Goal: Task Accomplishment & Management: Complete application form

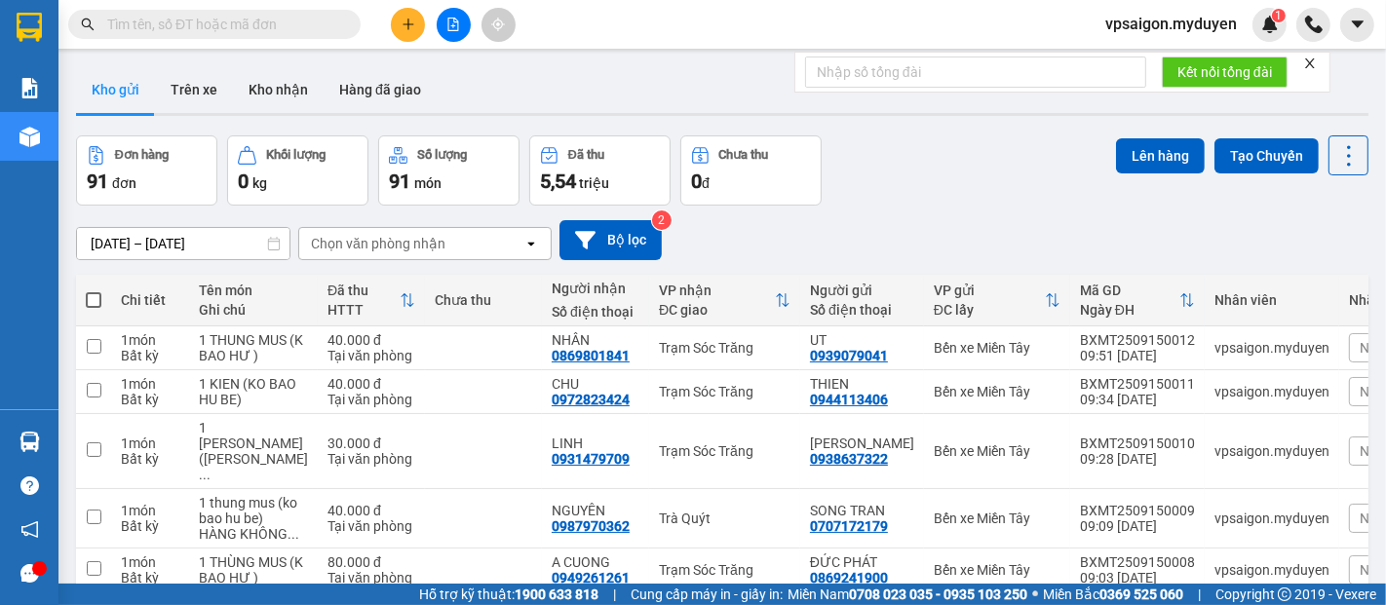
click at [132, 125] on div "ver 1.8.143 Kho gửi Trên xe Kho nhận Hàng đã giao Đơn hàng 91 đơn Khối lượng 0 …" at bounding box center [722, 477] width 1308 height 839
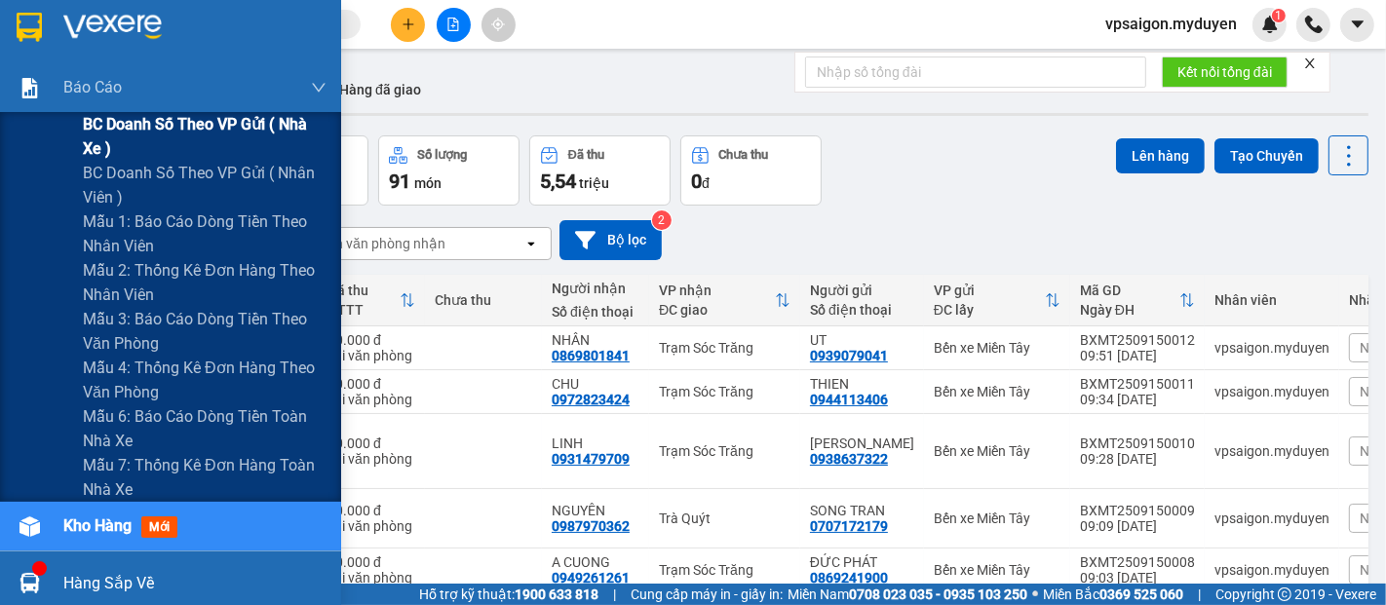
click at [137, 123] on span "BC doanh số theo VP gửi ( nhà xe )" at bounding box center [205, 136] width 244 height 49
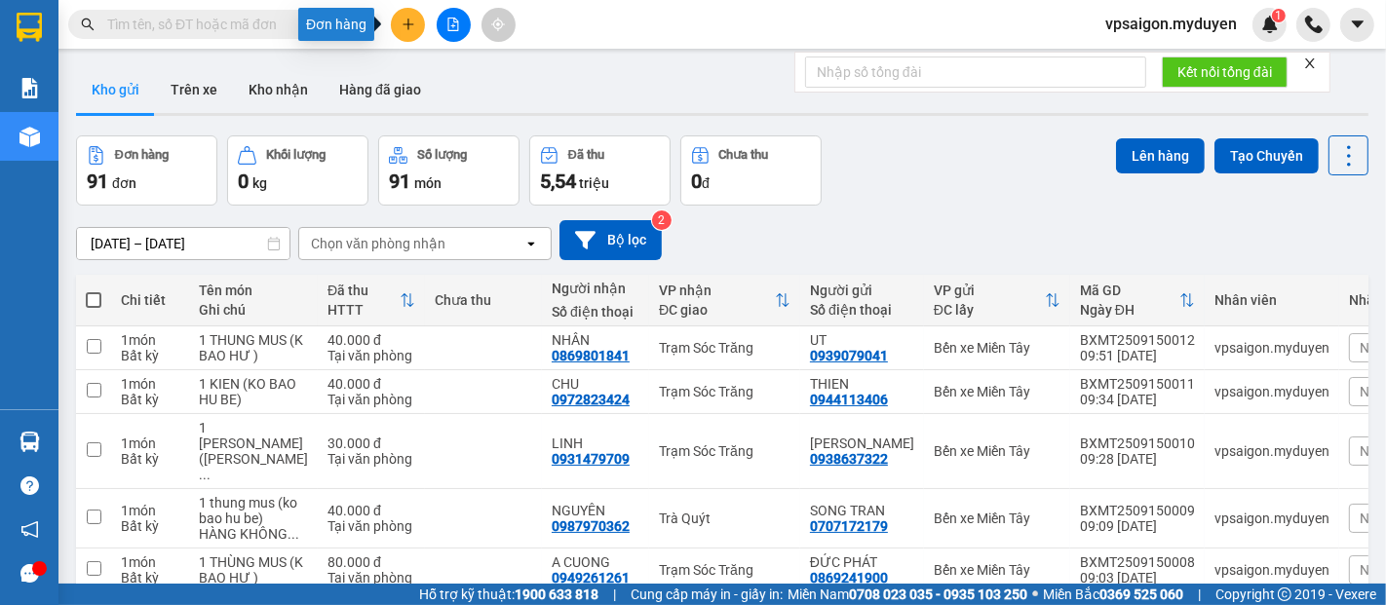
click at [414, 25] on button at bounding box center [408, 25] width 34 height 34
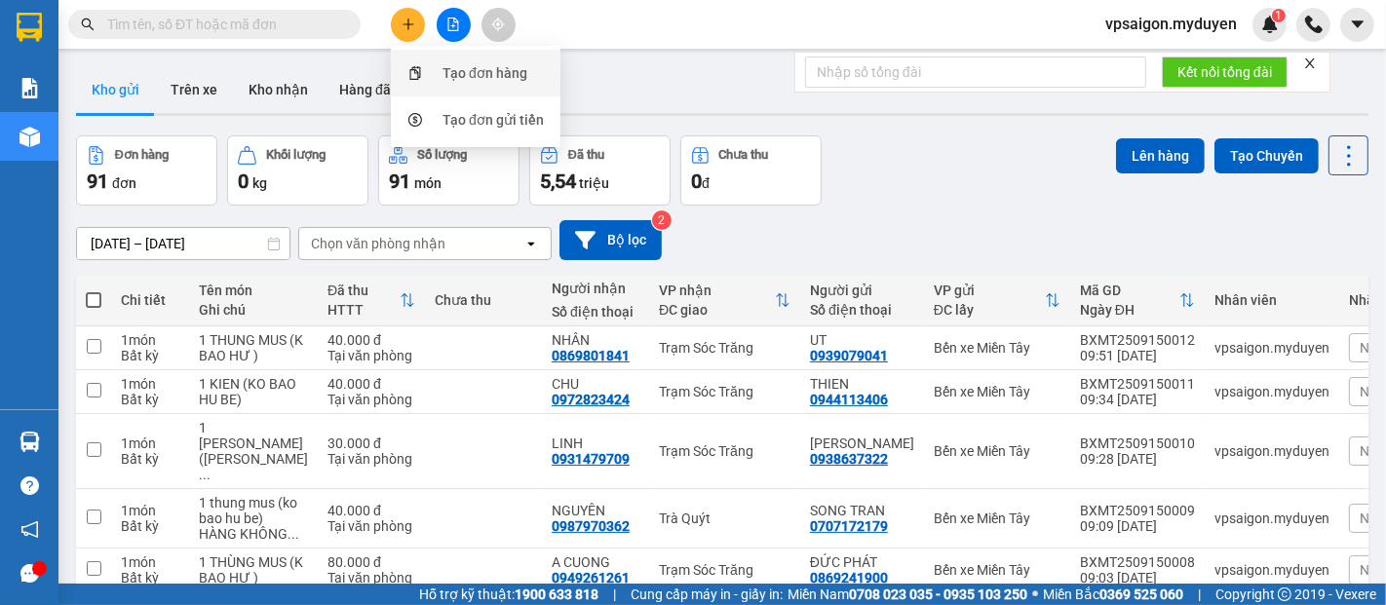
click at [437, 59] on div "Tạo đơn hàng" at bounding box center [475, 73] width 146 height 37
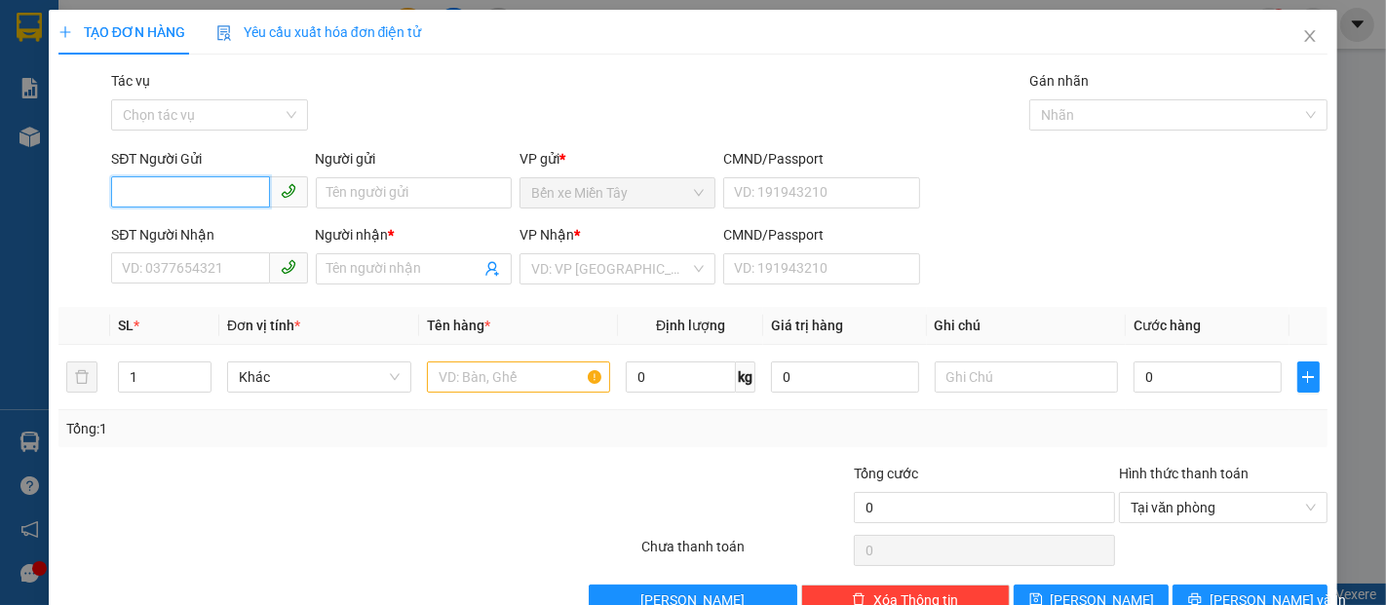
click at [171, 198] on input "SĐT Người Gửi" at bounding box center [190, 191] width 158 height 31
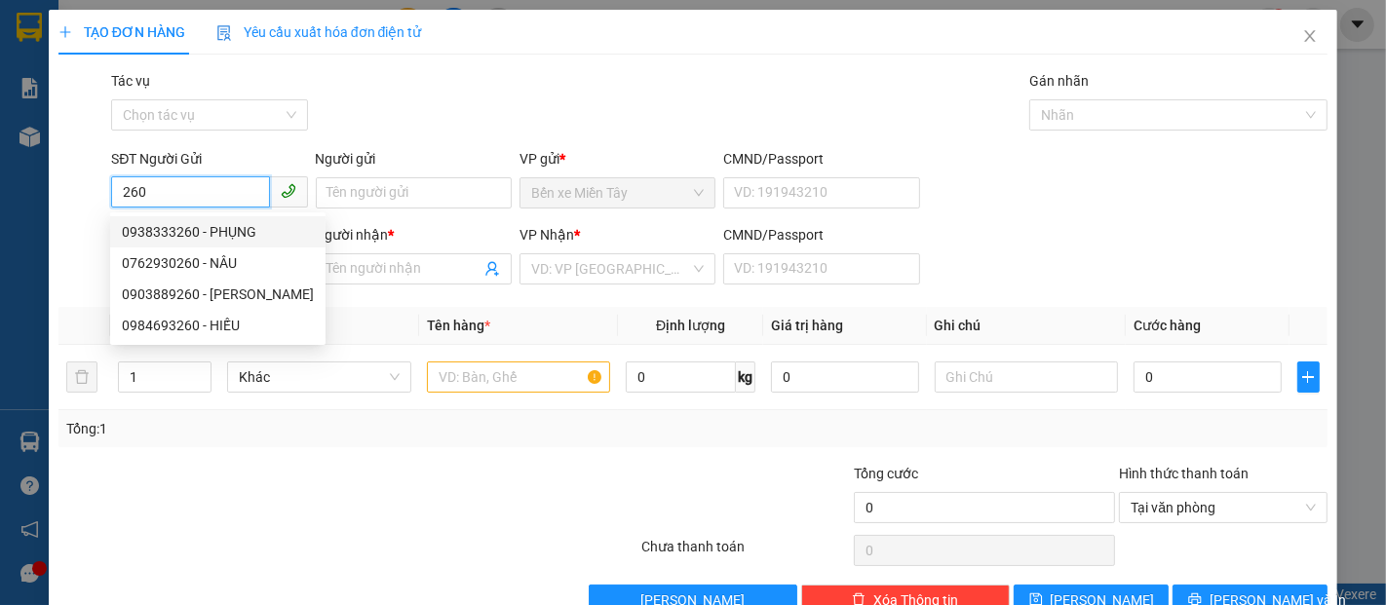
click at [197, 236] on div "0938333260 - PHỤNG" at bounding box center [218, 231] width 192 height 21
type input "0938333260"
type input "PHỤNG"
type input "0794261485"
type input "TRINH"
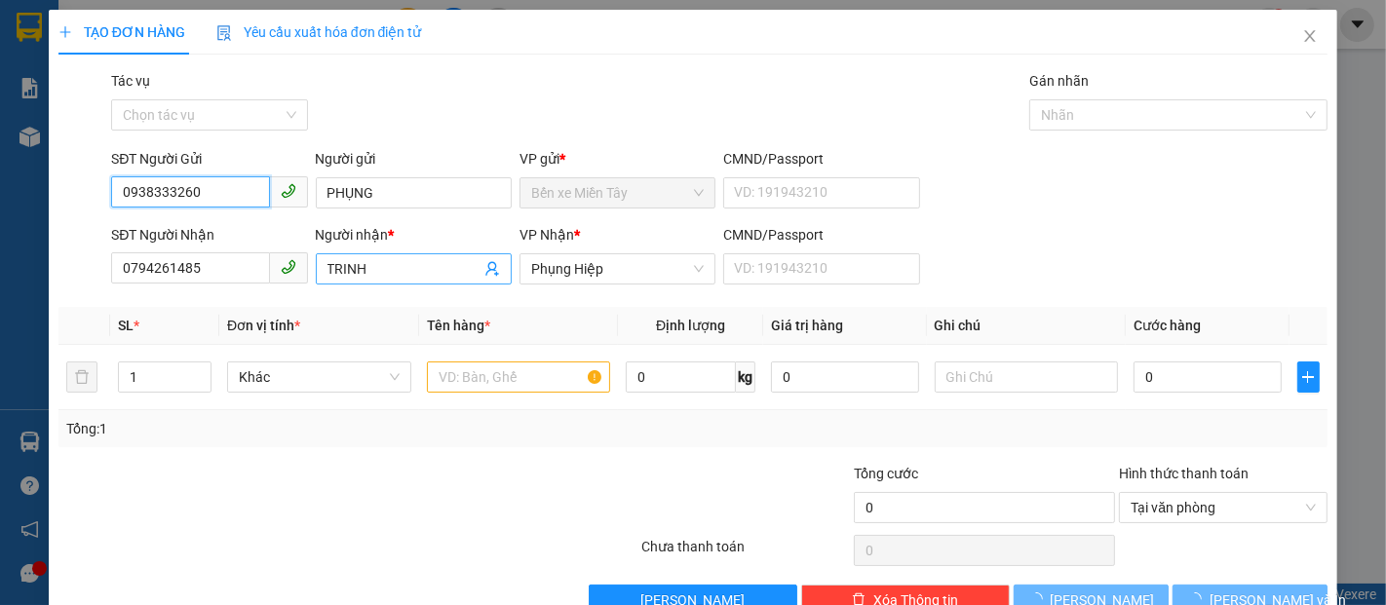
type input "40.000"
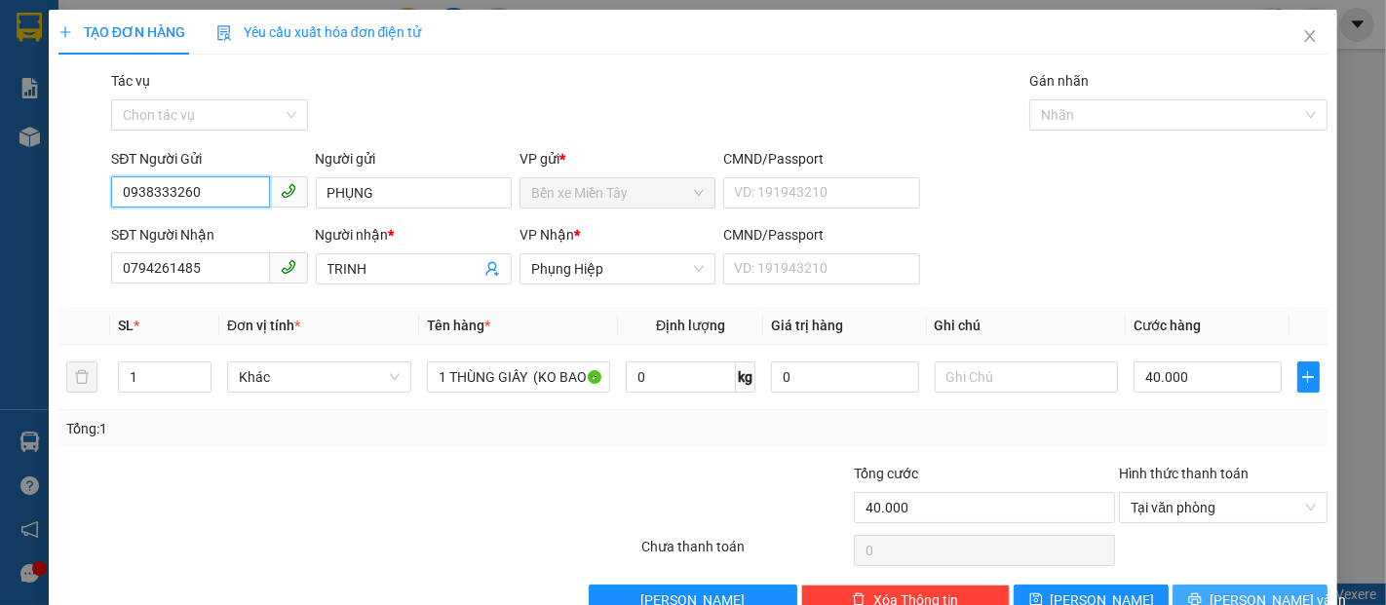
type input "0938333260"
click at [1250, 598] on span "[PERSON_NAME] và In" at bounding box center [1277, 599] width 136 height 21
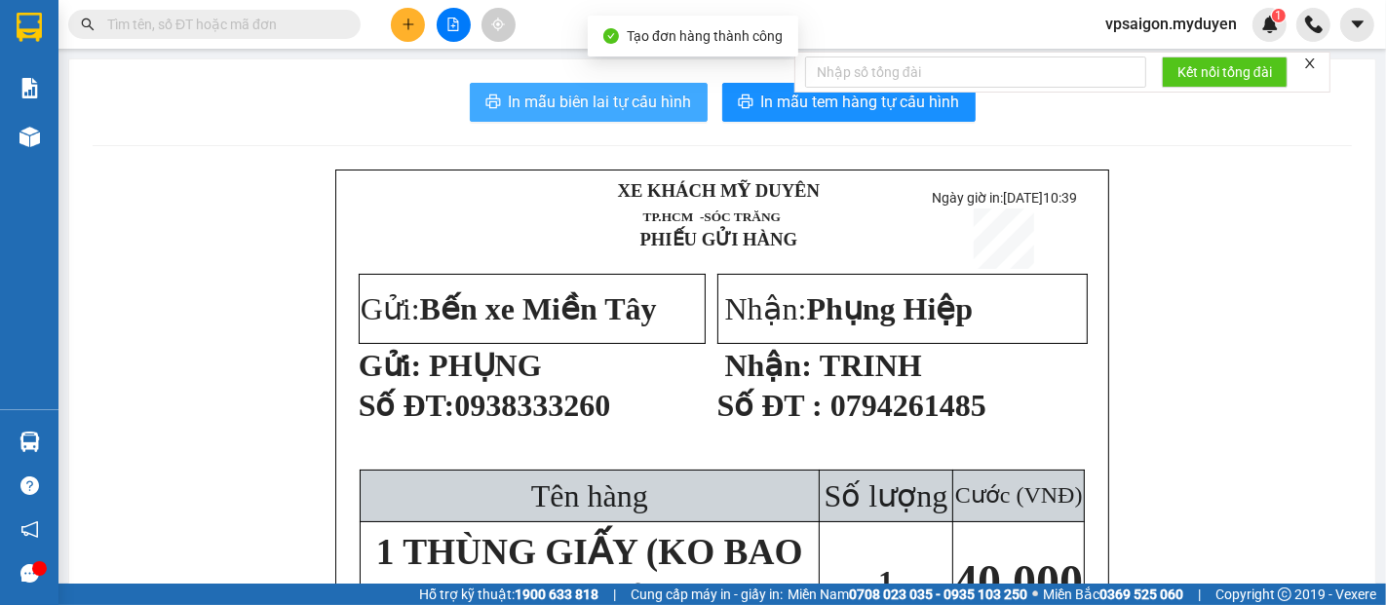
click at [647, 104] on span "In mẫu biên lai tự cấu hình" at bounding box center [600, 102] width 183 height 24
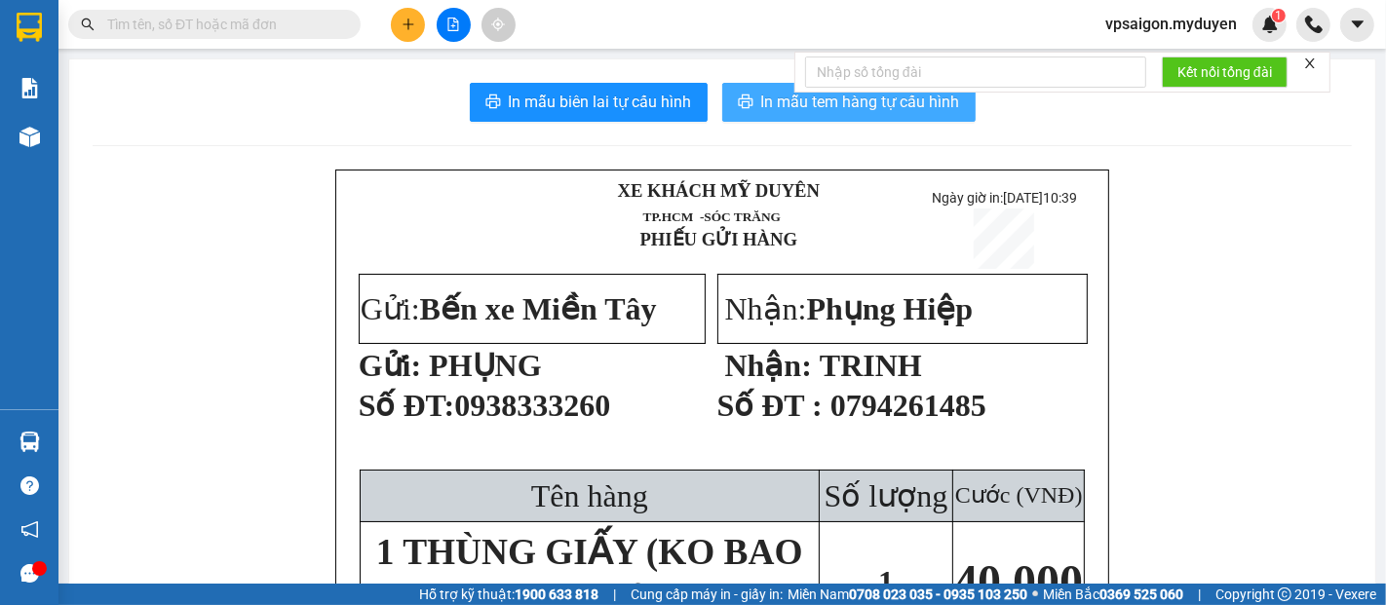
click at [834, 109] on span "In mẫu tem hàng tự cấu hình" at bounding box center [860, 102] width 199 height 24
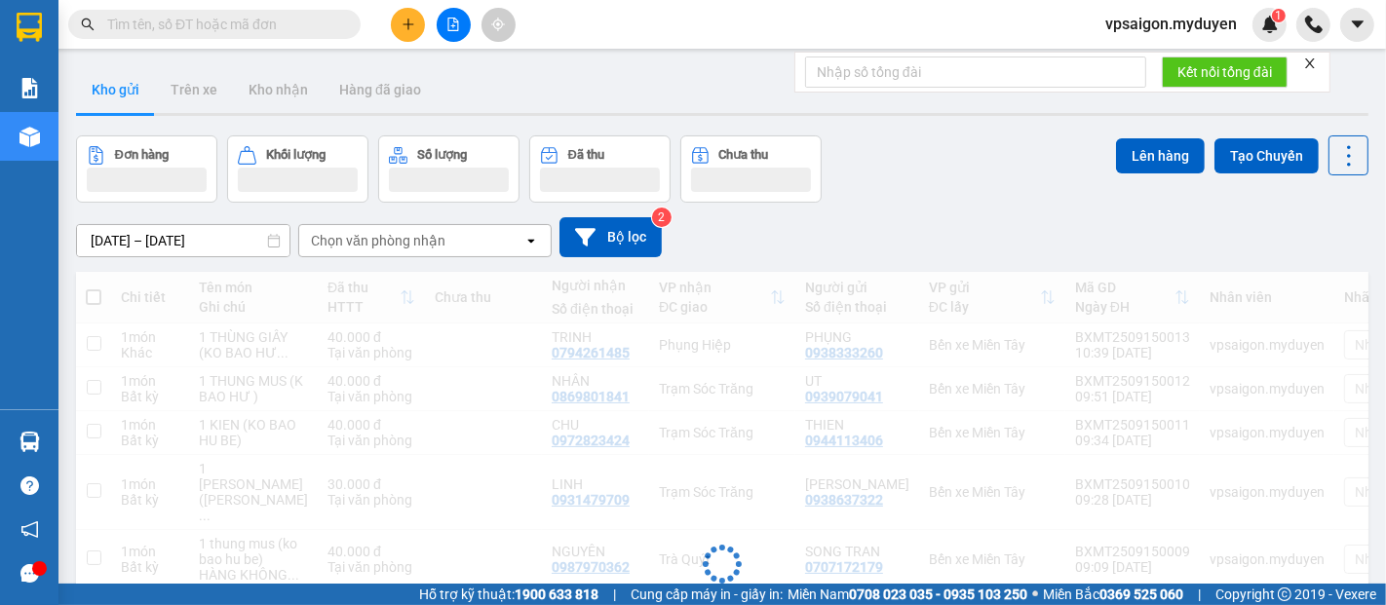
click at [400, 16] on button at bounding box center [408, 25] width 34 height 34
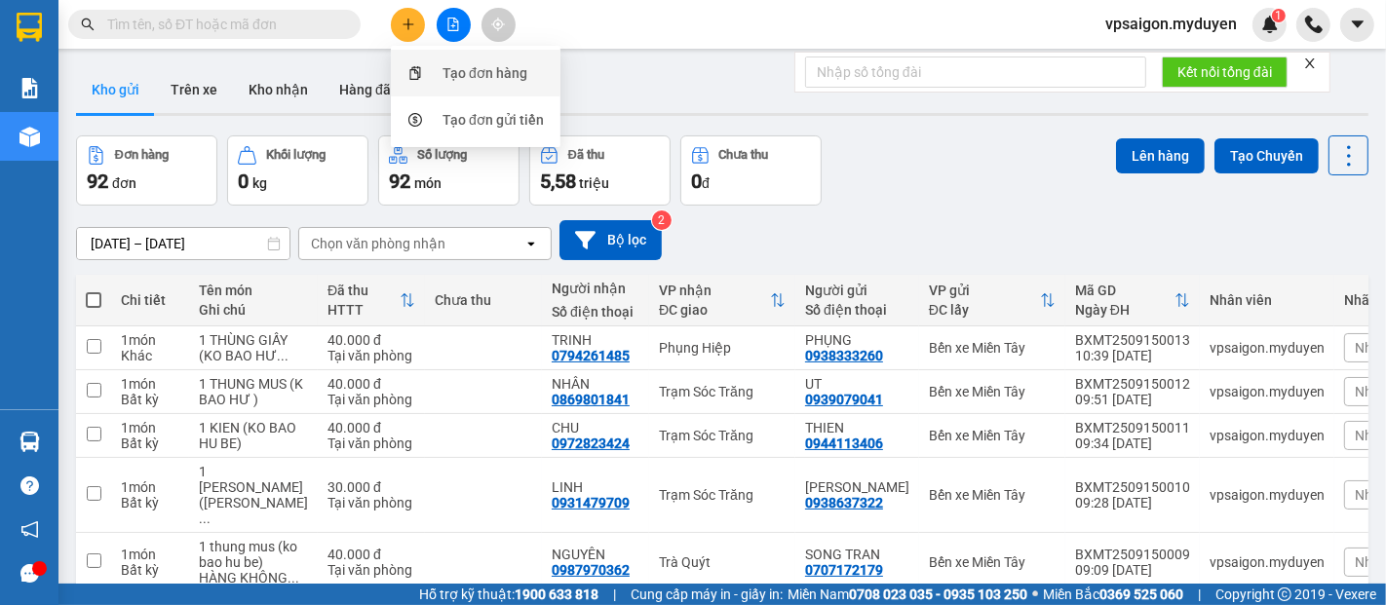
click at [461, 70] on div "Tạo đơn hàng" at bounding box center [484, 72] width 85 height 21
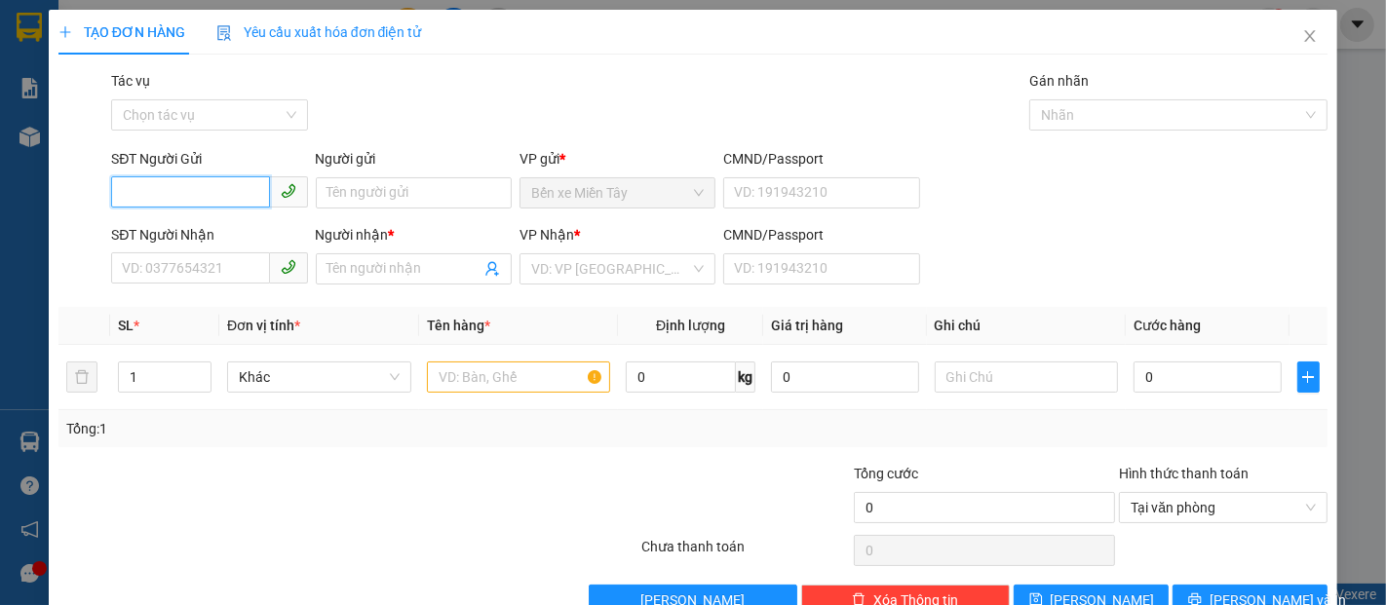
click at [174, 202] on input "SĐT Người Gửi" at bounding box center [190, 191] width 158 height 31
click at [233, 227] on div "0966085780 - BÌNH" at bounding box center [207, 231] width 171 height 21
type input "0966085780"
type input "BÌNH"
type input "0356498133"
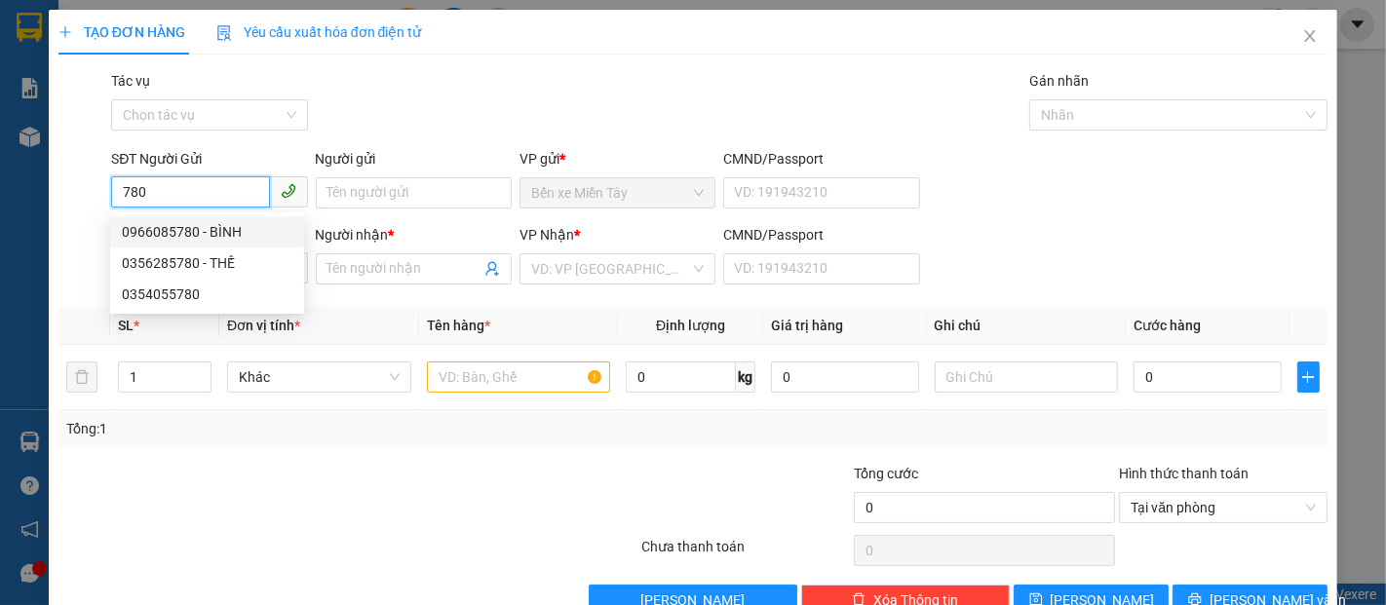
type input "UT"
type input "40.000"
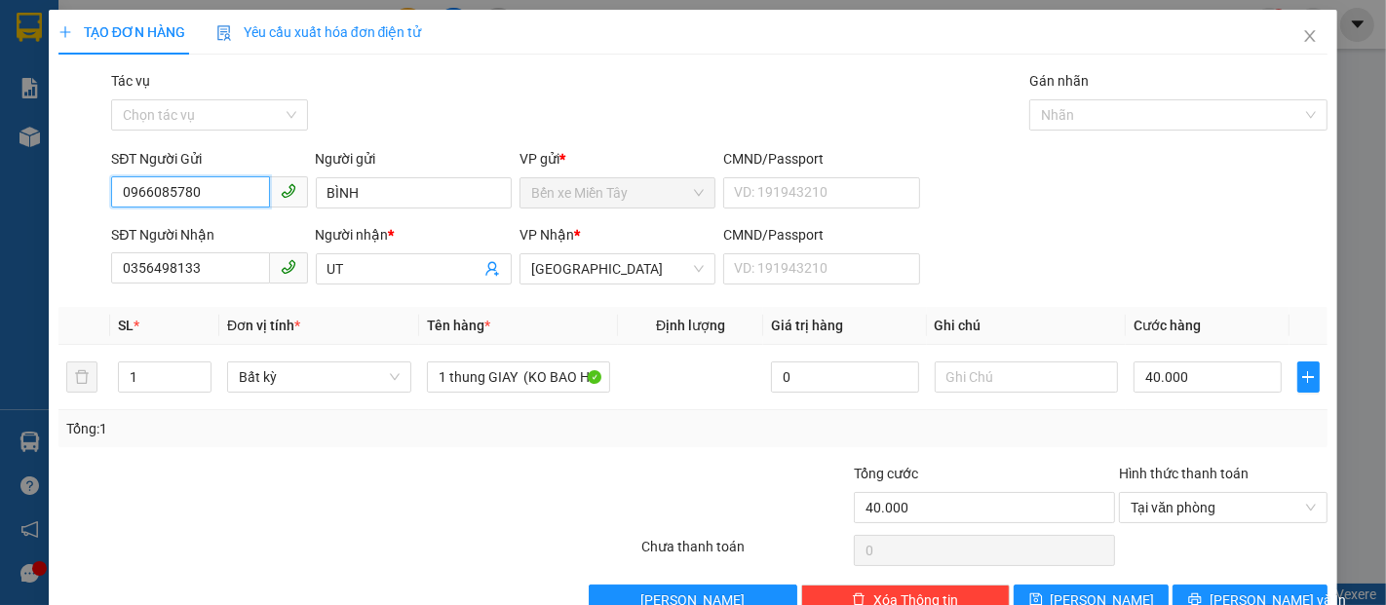
click at [213, 191] on input "0966085780" at bounding box center [190, 191] width 158 height 31
type input "0"
click at [199, 264] on div "0356285780 - THẾ" at bounding box center [207, 262] width 171 height 21
type input "0356285780"
type input "THẾ"
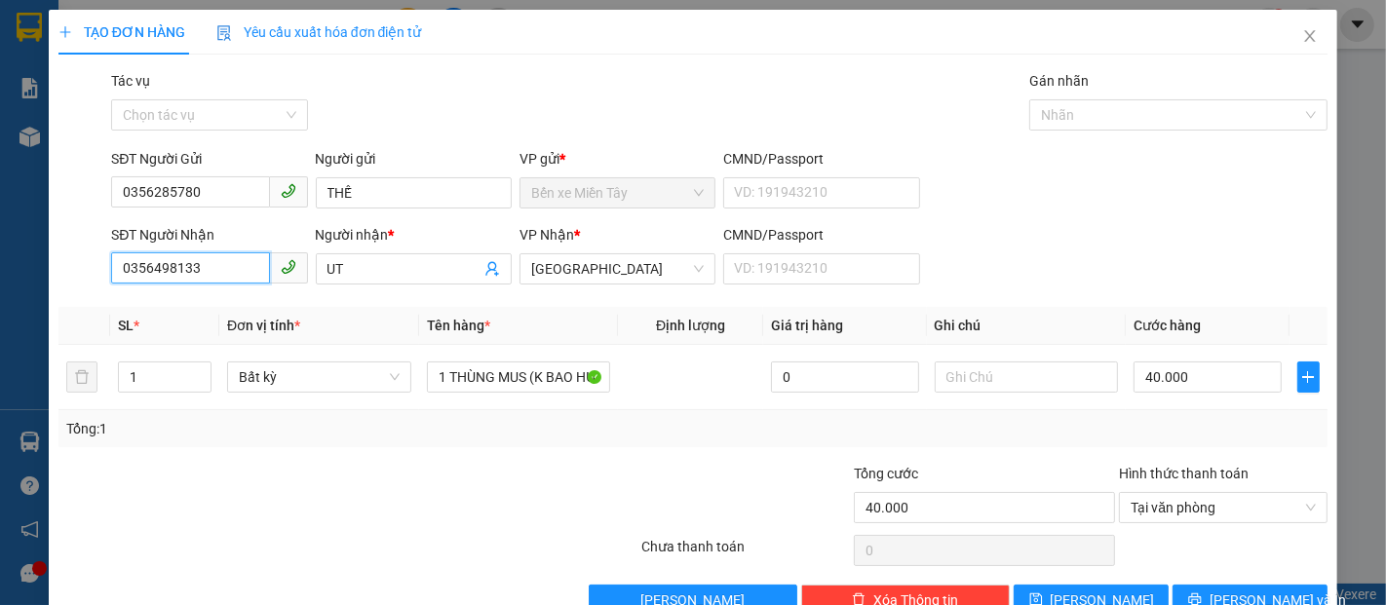
click at [199, 264] on input "0356498133" at bounding box center [190, 267] width 158 height 31
type input "0"
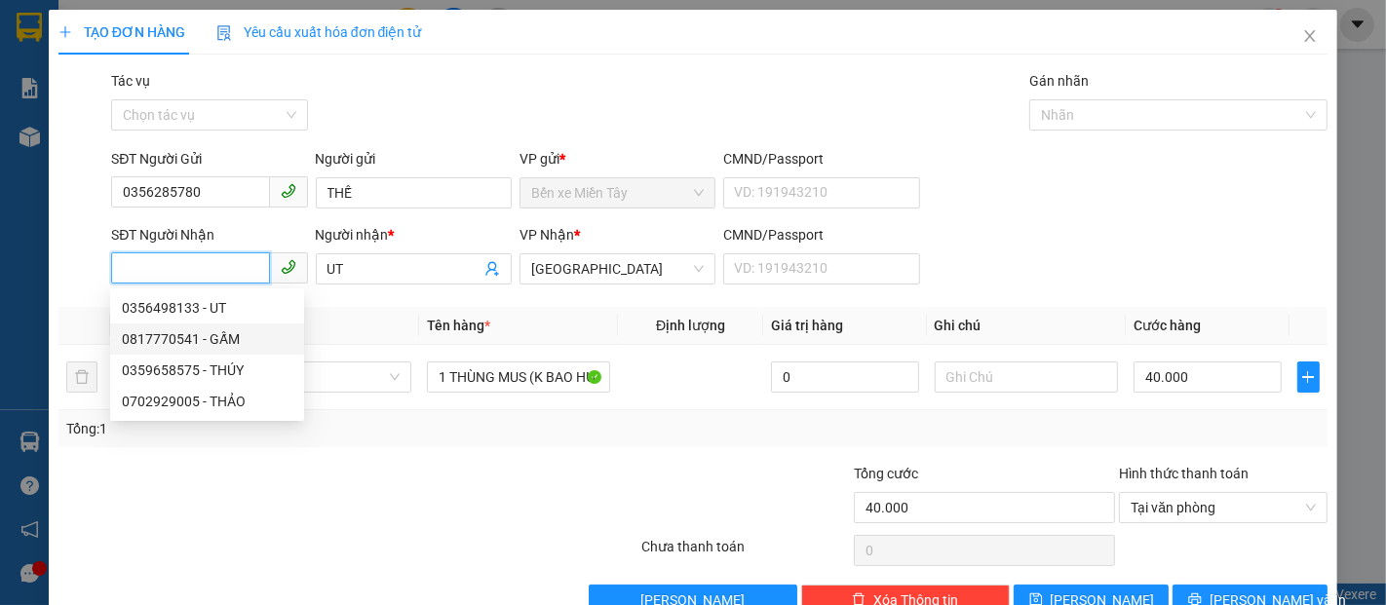
click at [179, 325] on div "0817770541 - GẤM" at bounding box center [207, 338] width 194 height 31
type input "0817770541"
type input "GẤM"
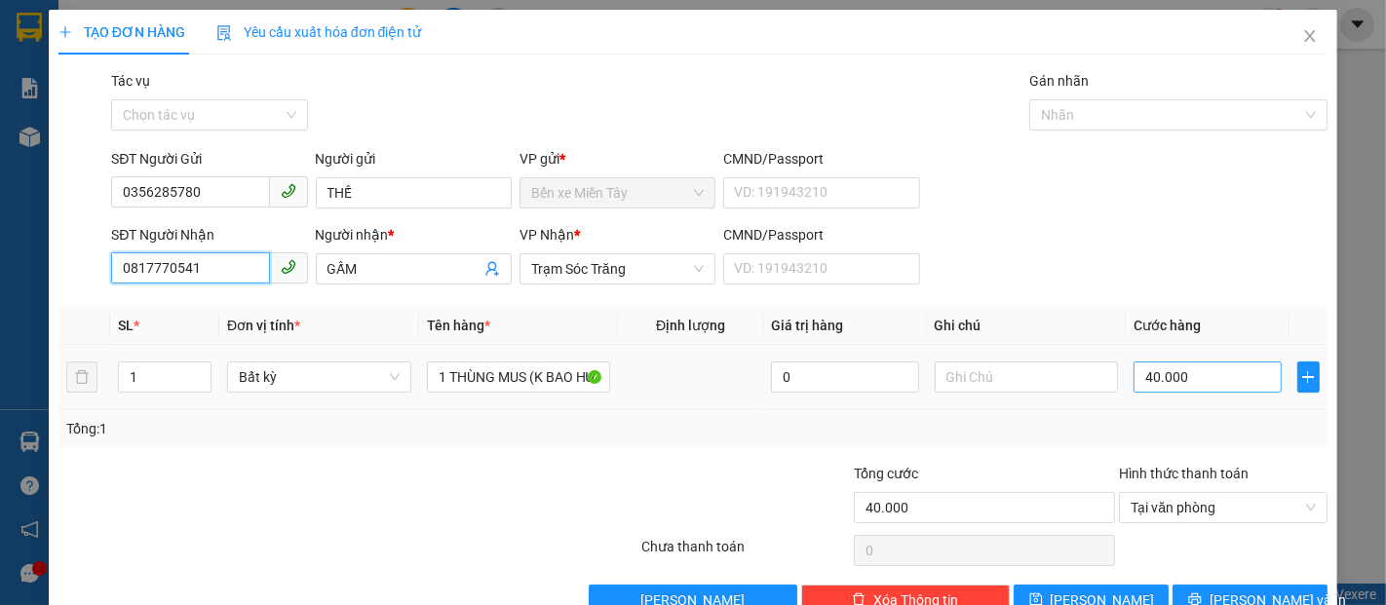
type input "0817770541"
click at [1133, 375] on input "40.000" at bounding box center [1206, 376] width 147 height 31
type input "1"
type input "10"
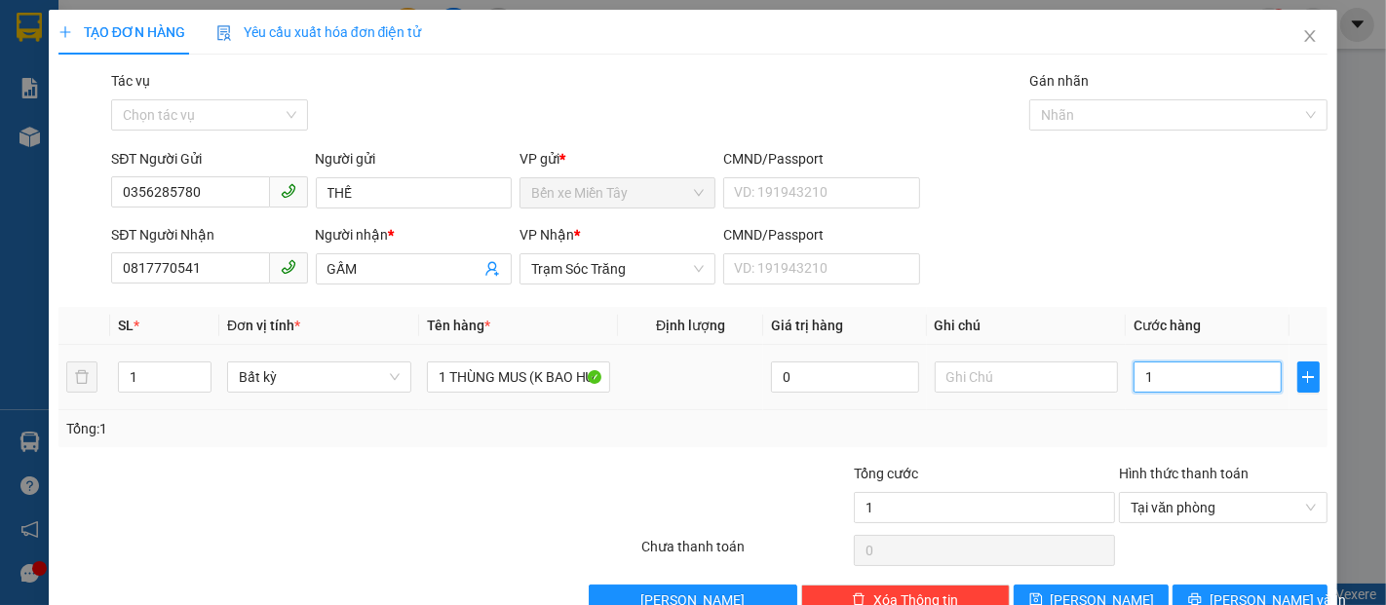
type input "10"
type input "100"
type input "1.000"
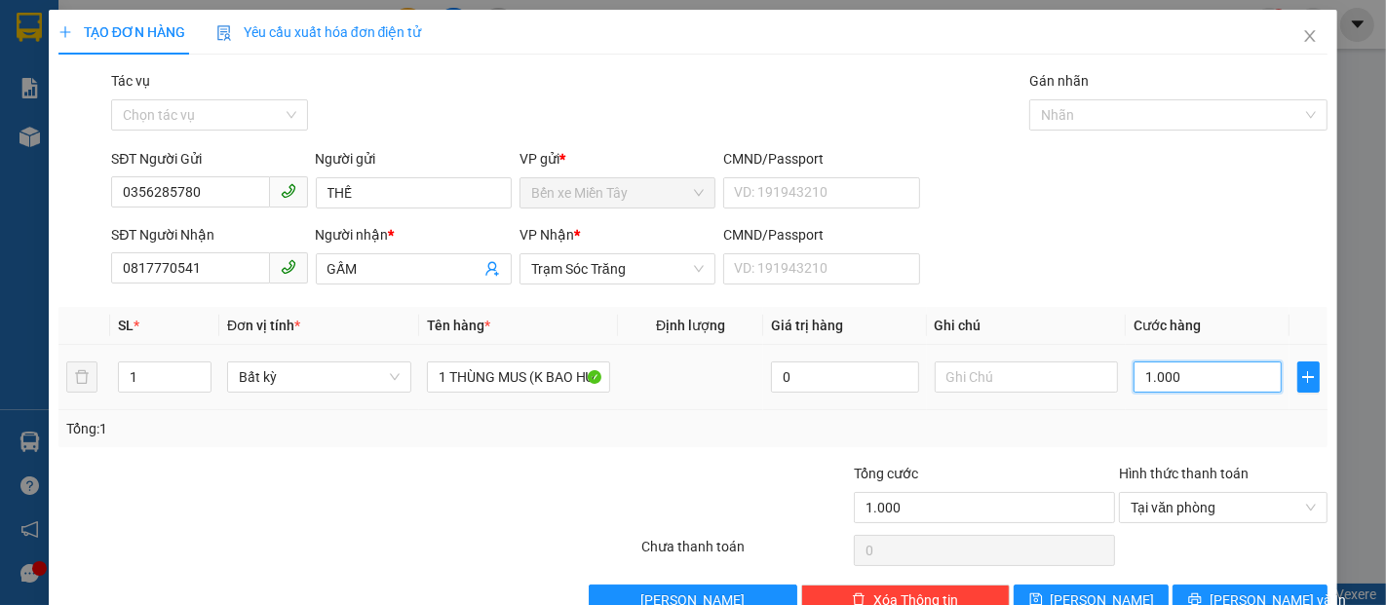
type input "10.000"
type input "100.000"
click at [1246, 589] on span "Lưu và In" at bounding box center [1277, 599] width 136 height 21
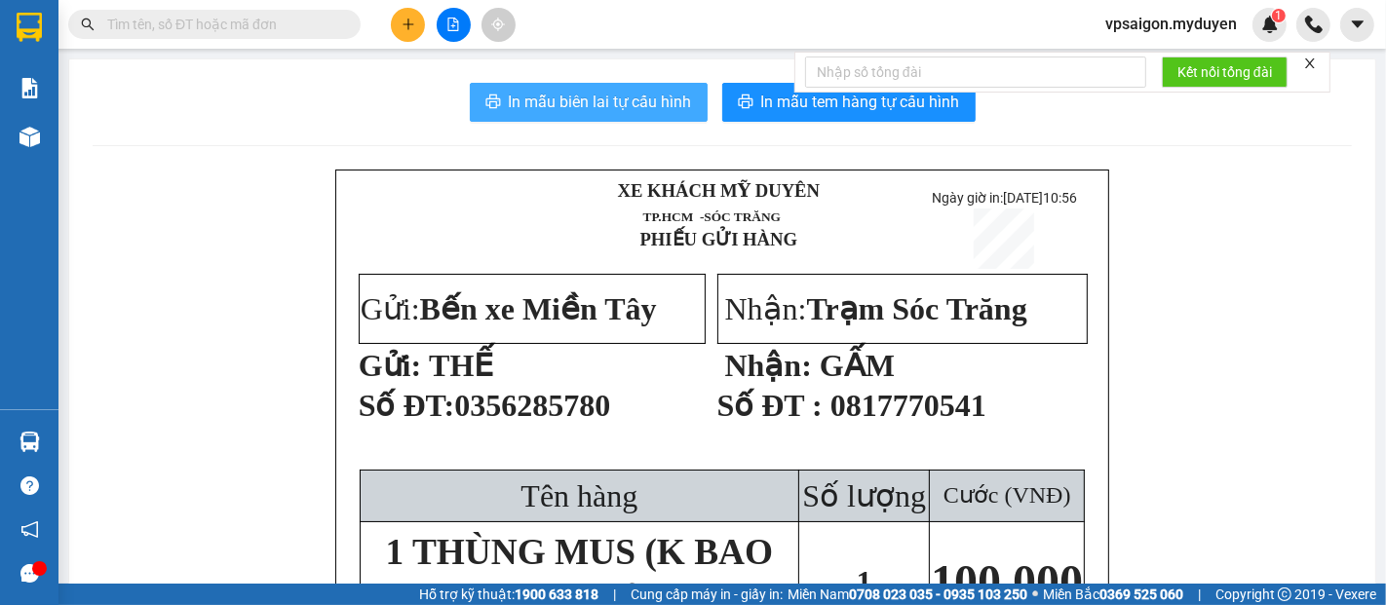
click at [649, 90] on span "In mẫu biên lai tự cấu hình" at bounding box center [600, 102] width 183 height 24
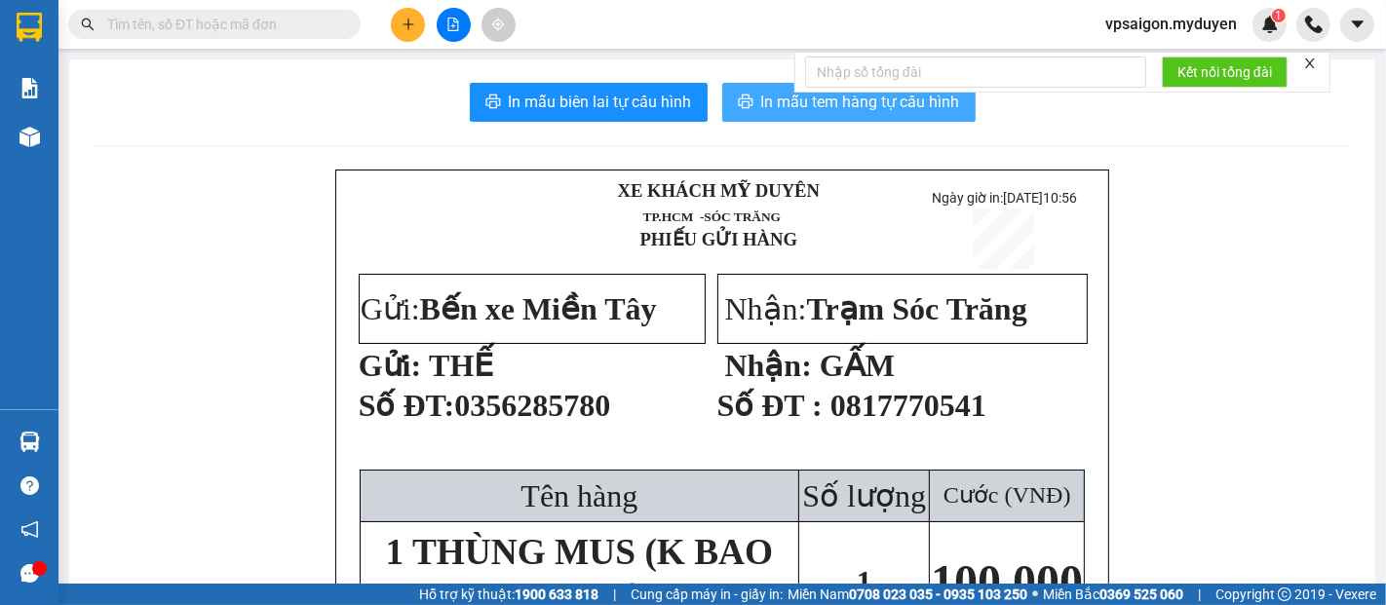
click at [785, 95] on span "In mẫu tem hàng tự cấu hình" at bounding box center [860, 102] width 199 height 24
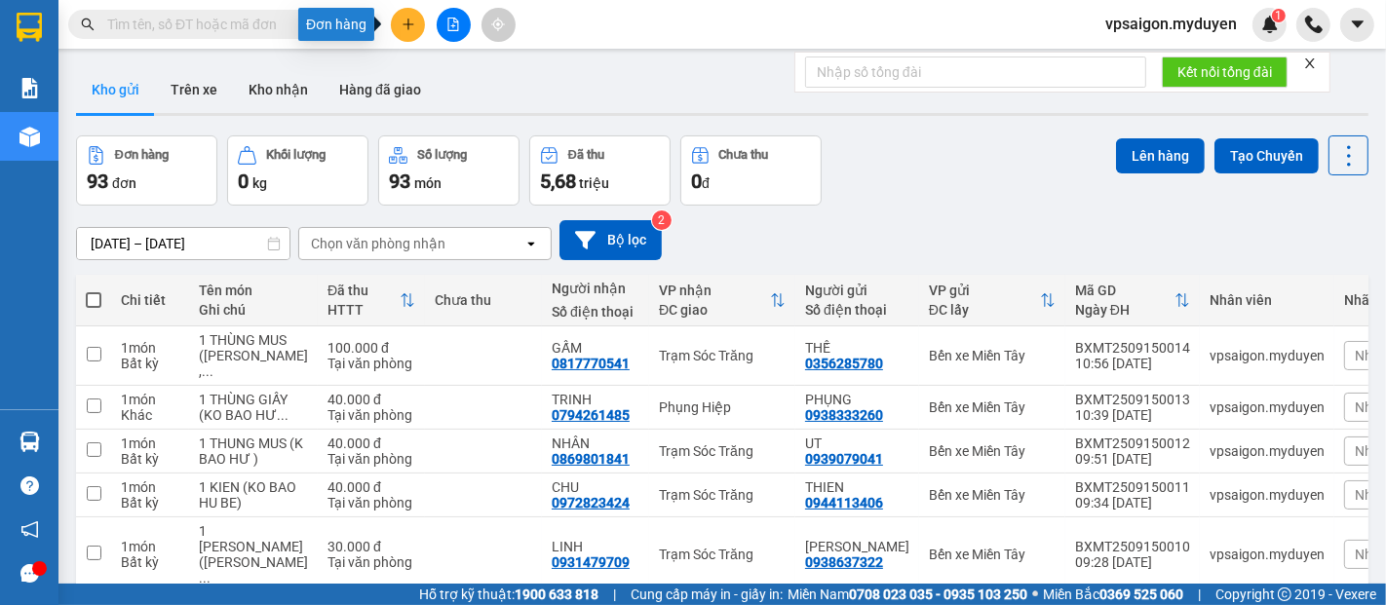
click at [406, 25] on icon "plus" at bounding box center [408, 25] width 14 height 14
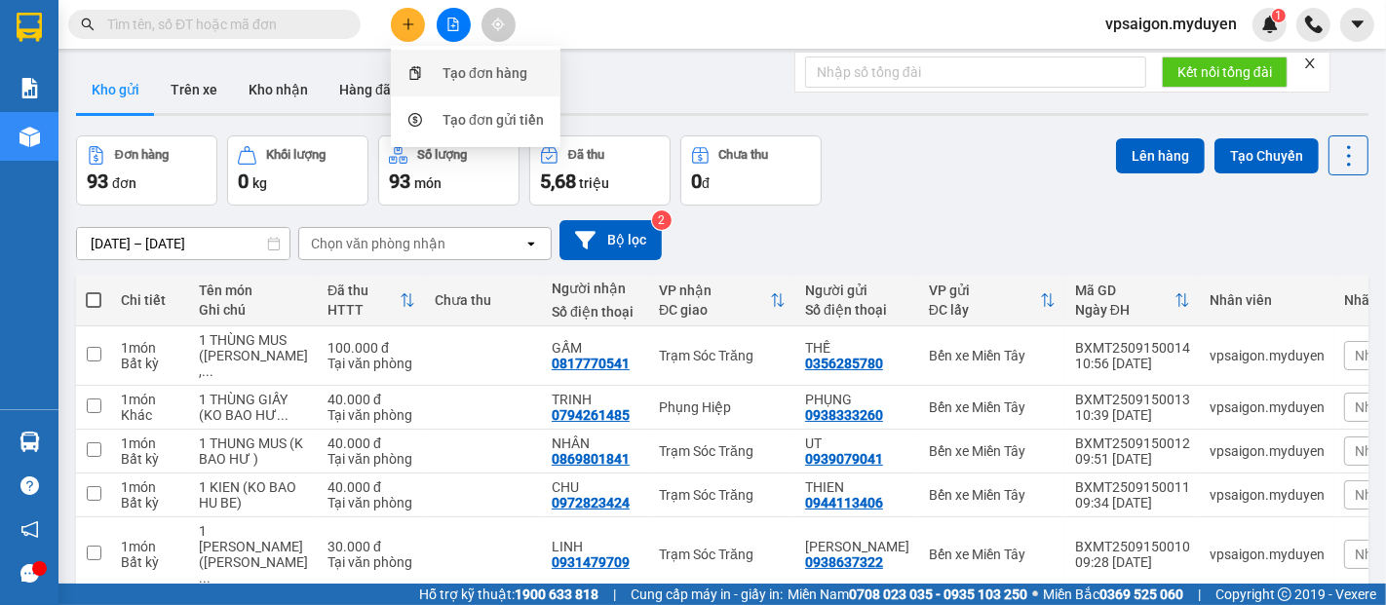
click at [462, 74] on div "Tạo đơn hàng" at bounding box center [484, 72] width 85 height 21
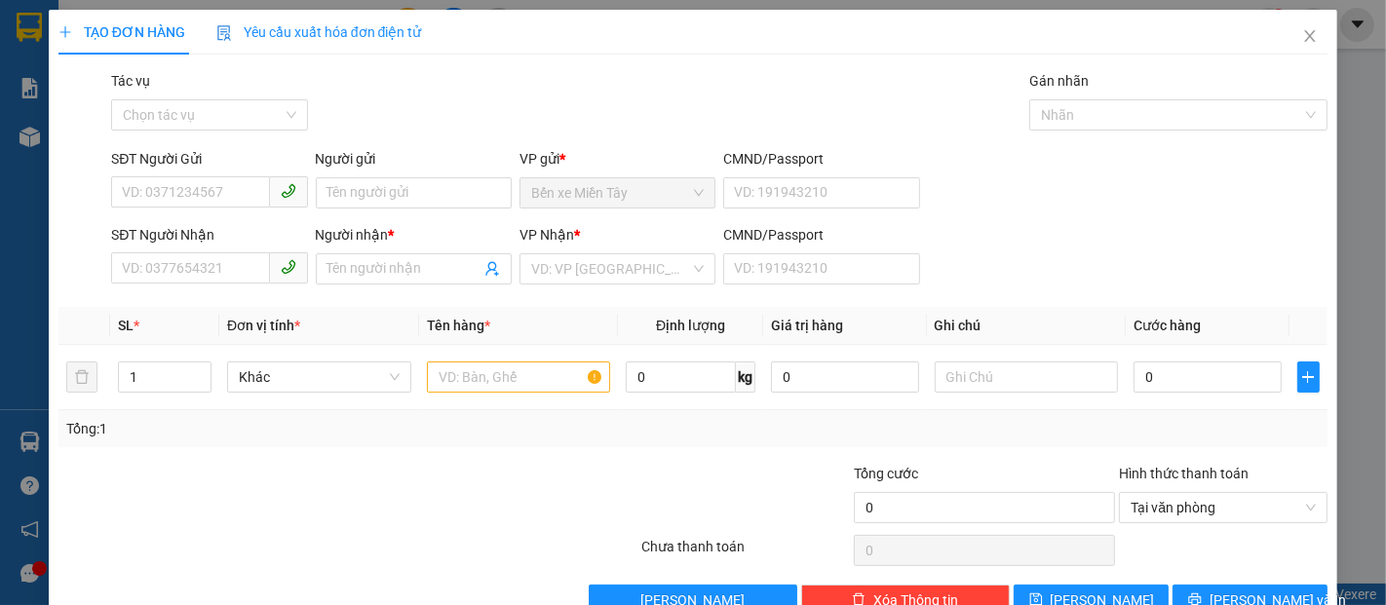
click at [167, 174] on div "SĐT Người Gửi" at bounding box center [209, 162] width 196 height 29
click at [123, 176] on span at bounding box center [209, 191] width 196 height 31
type input "0776923666"
click at [375, 190] on input "Người gửi" at bounding box center [414, 192] width 196 height 31
type input "LAVISH"
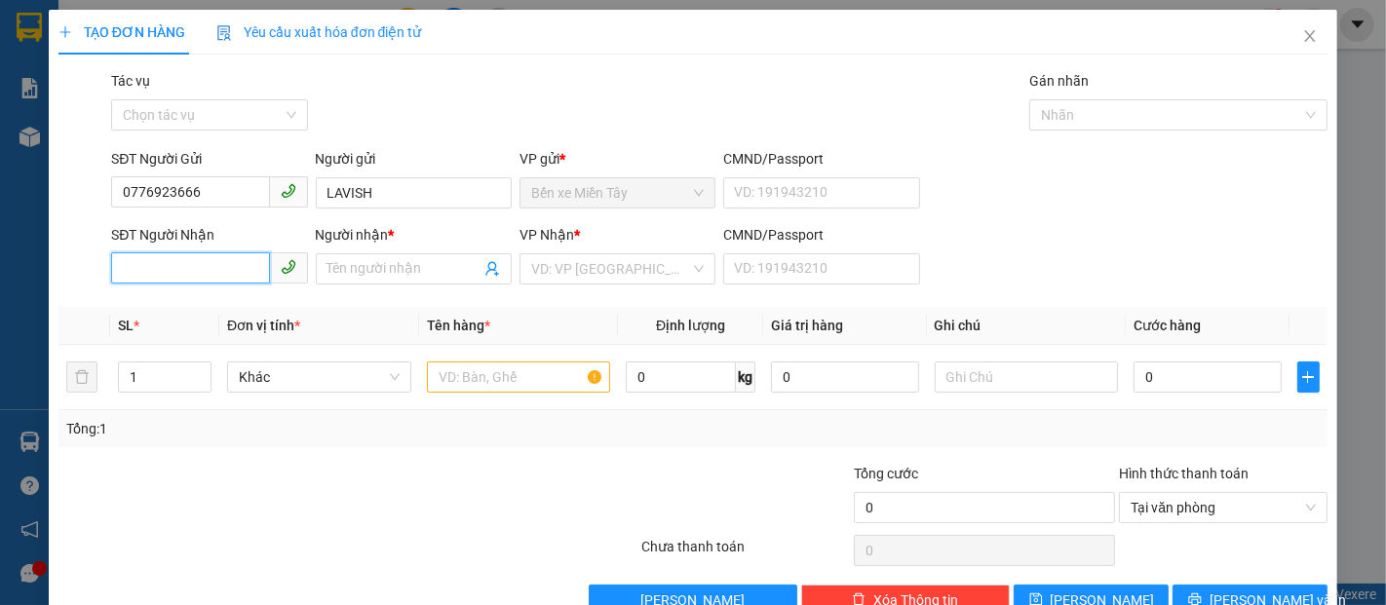
click at [200, 265] on input "SĐT Người Nhận" at bounding box center [190, 267] width 158 height 31
type input "0766774993"
click at [393, 268] on input "Người nhận *" at bounding box center [403, 268] width 153 height 21
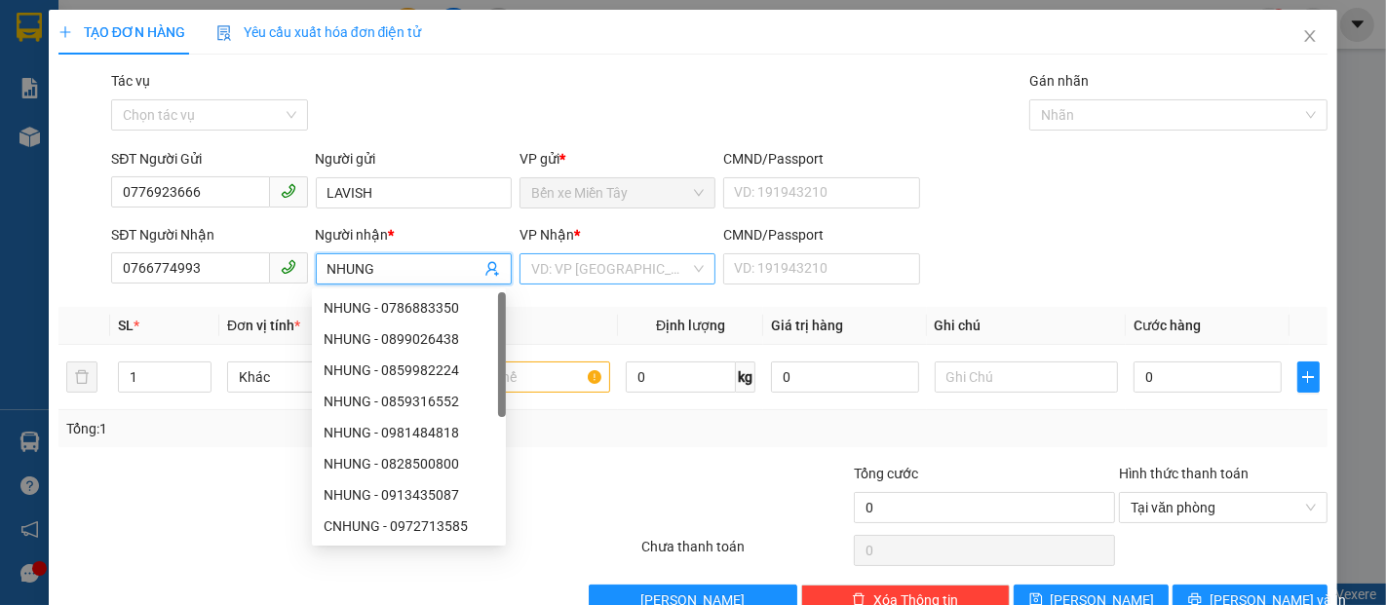
type input "NHUNG"
click at [573, 263] on input "search" at bounding box center [610, 268] width 159 height 29
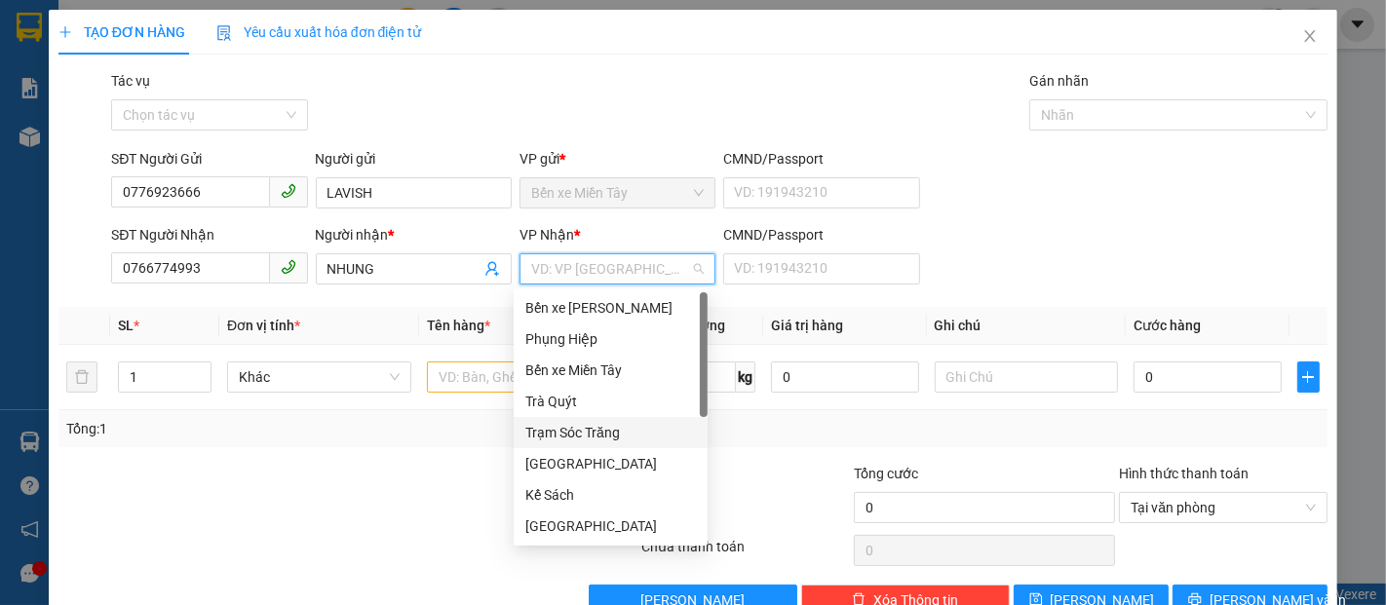
click at [577, 430] on div "Trạm Sóc Trăng" at bounding box center [610, 432] width 171 height 21
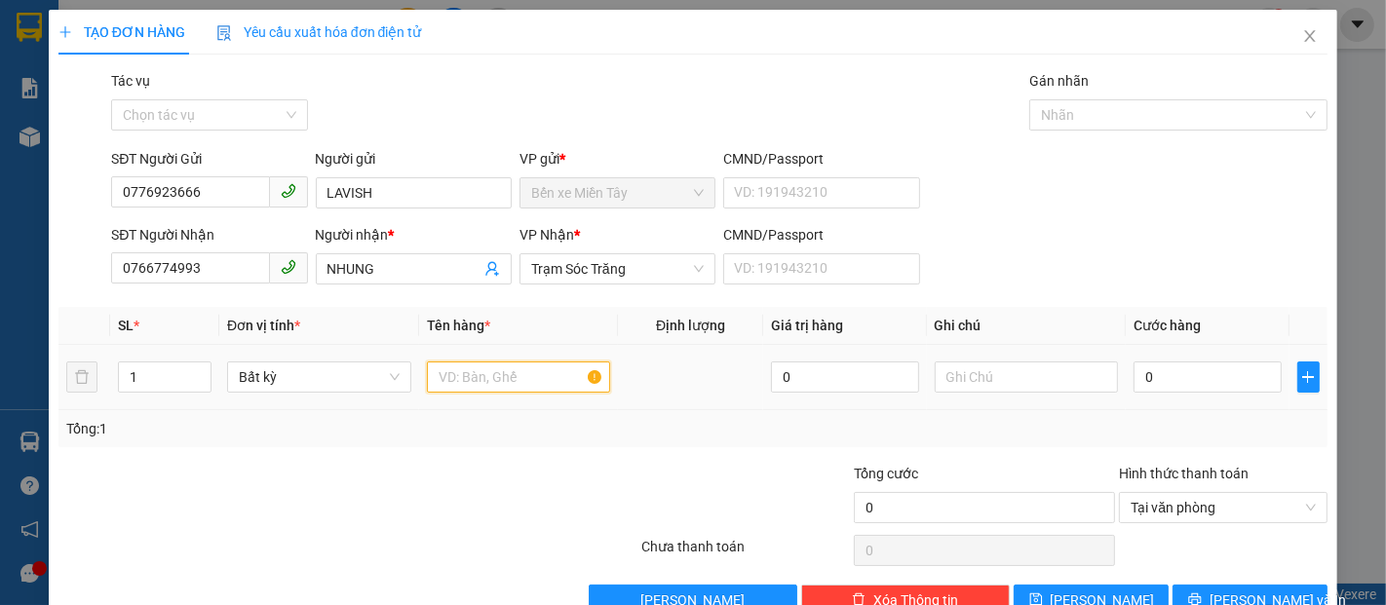
click at [439, 377] on input "text" at bounding box center [519, 376] width 184 height 31
type input "1 HOP"
click at [1133, 371] on input "0" at bounding box center [1206, 376] width 147 height 31
type input "3"
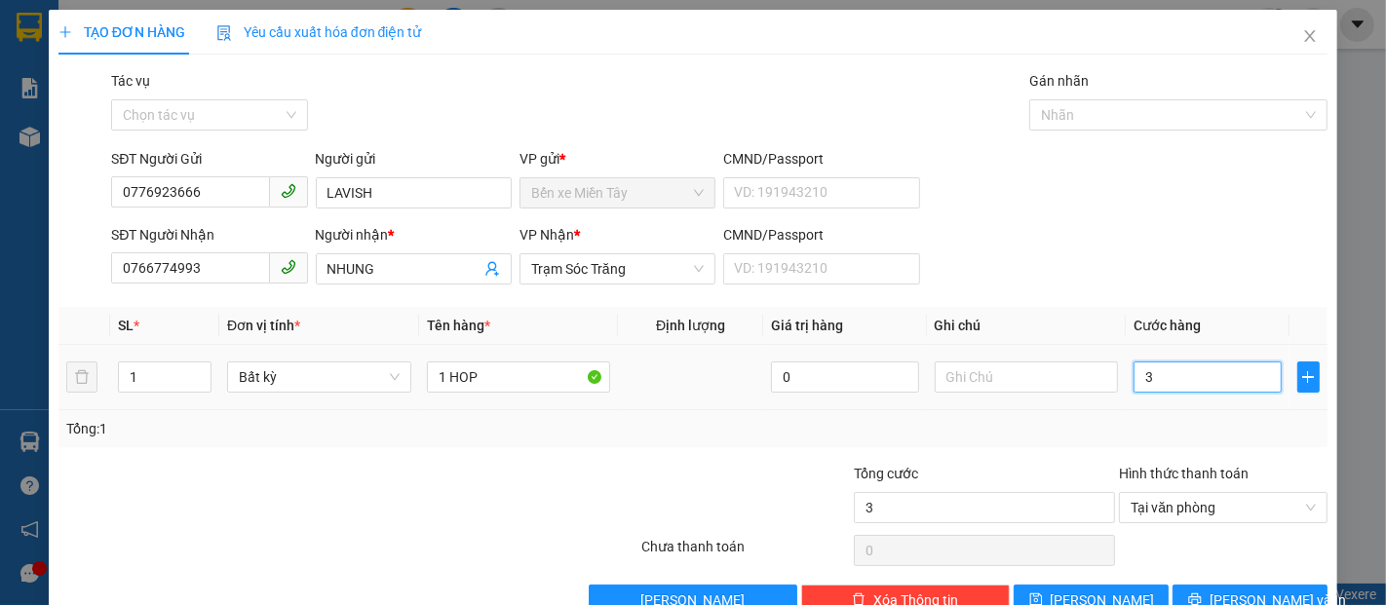
type input "30"
type input "300"
type input "3.000"
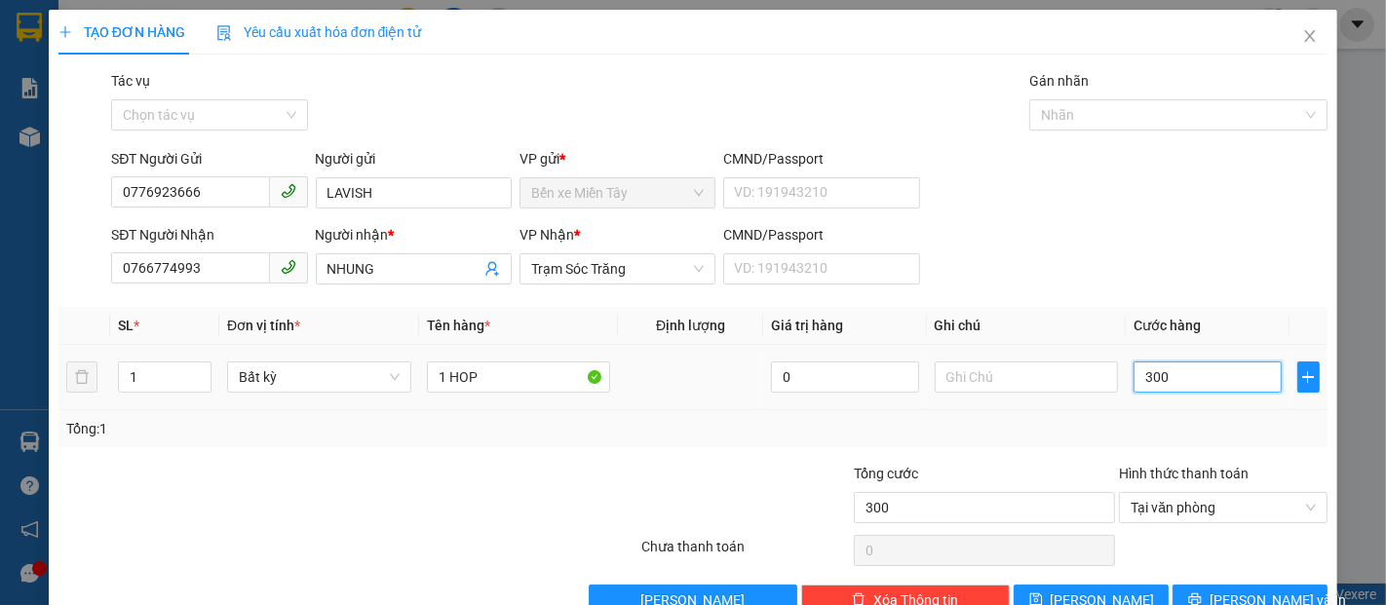
type input "3.000"
type input "30.000"
type input "30.000("
type input "0"
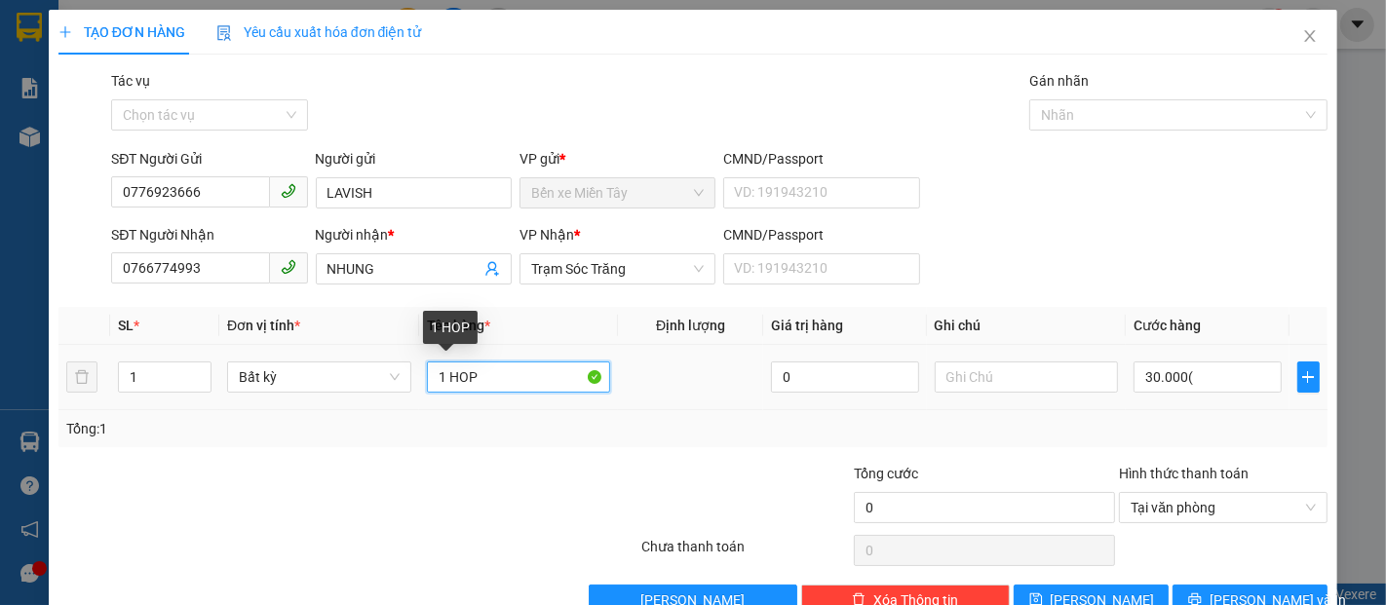
type input "0"
click at [475, 378] on input "1 HOP" at bounding box center [519, 376] width 184 height 31
type input "1 HOP (KO BAO HU BE)"
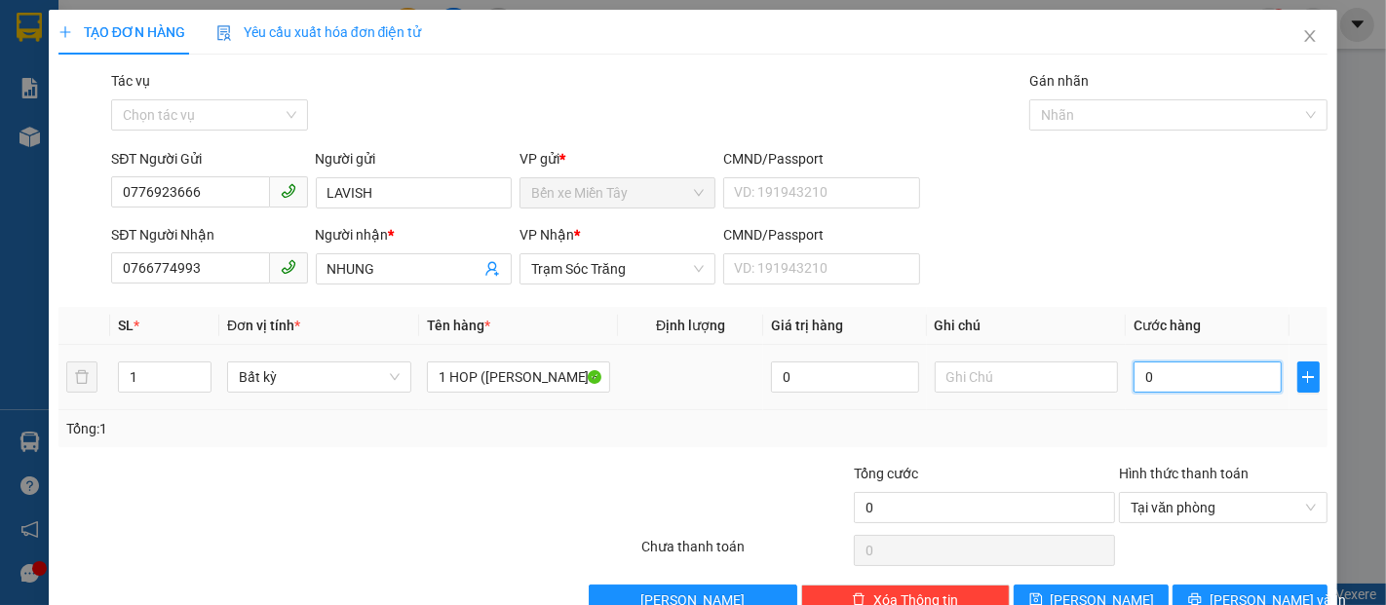
click at [1133, 372] on input "0" at bounding box center [1206, 376] width 147 height 31
type input "3"
type input "30"
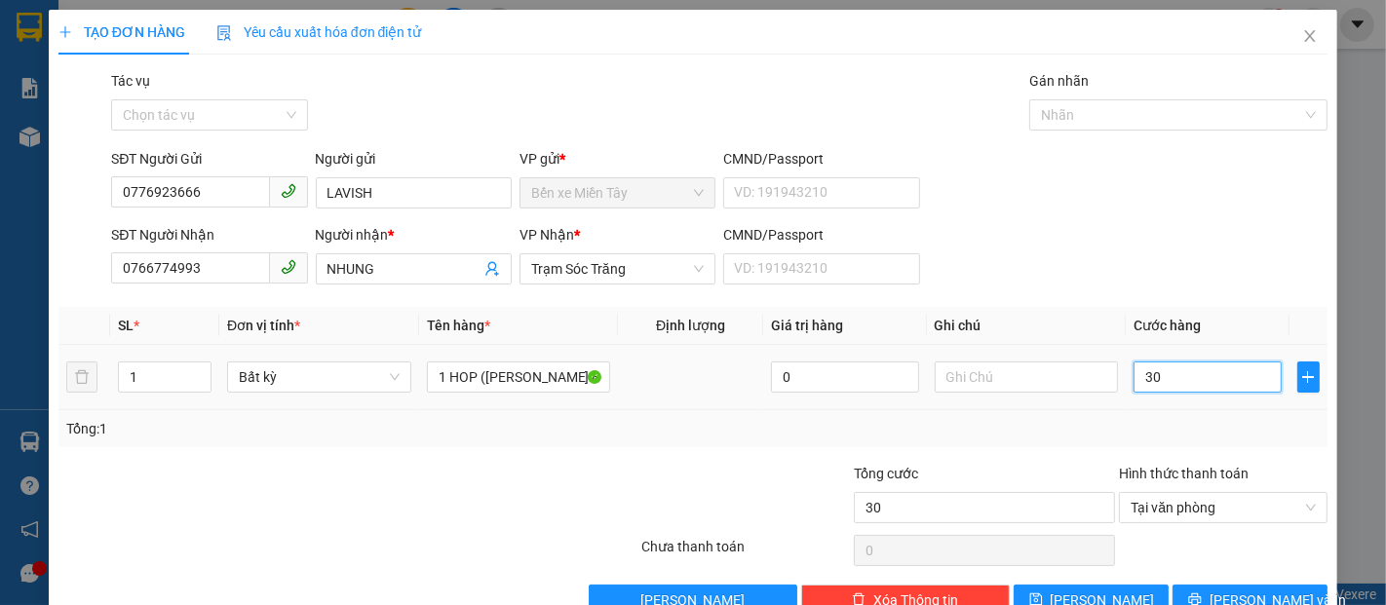
type input "300"
type input "3.000"
type input "30.000"
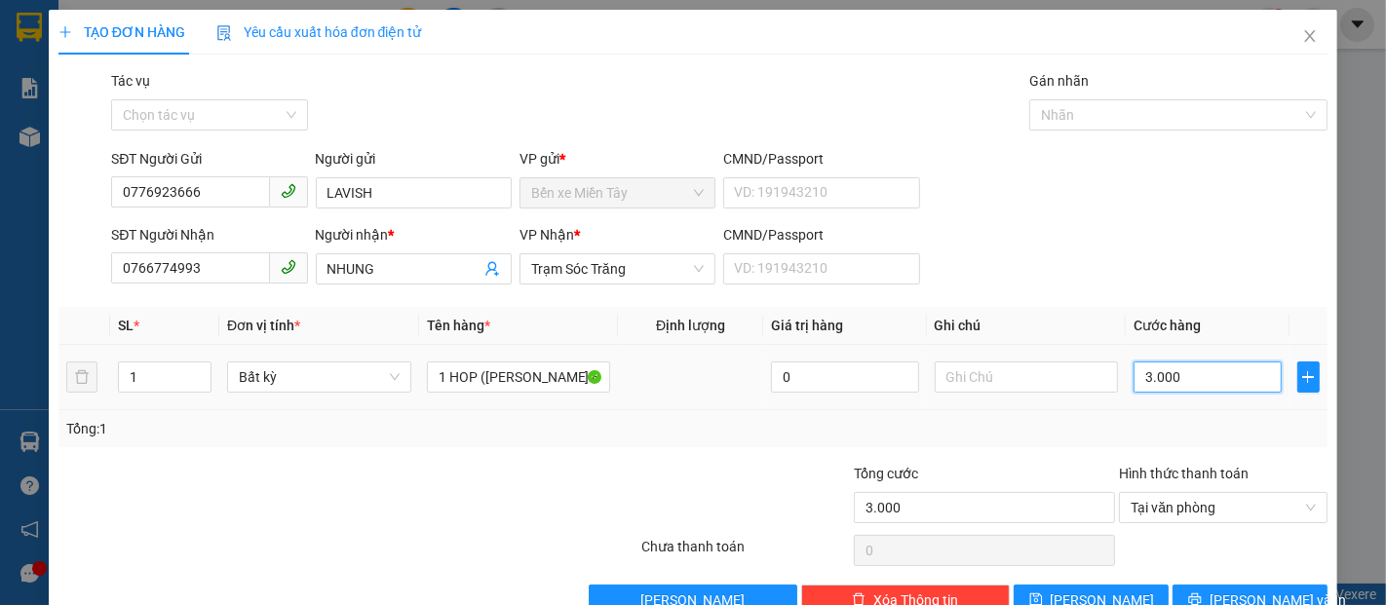
type input "30.000"
click at [1195, 589] on button "[PERSON_NAME] và In" at bounding box center [1249, 600] width 155 height 31
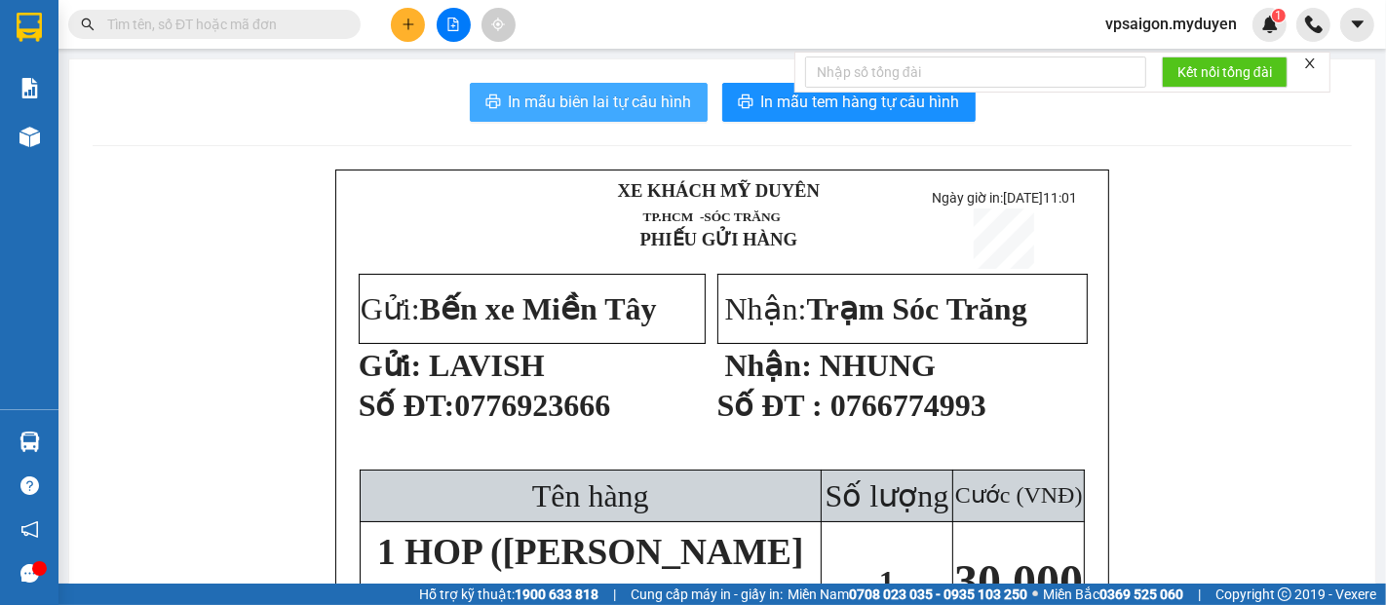
click at [579, 101] on span "In mẫu biên lai tự cấu hình" at bounding box center [600, 102] width 183 height 24
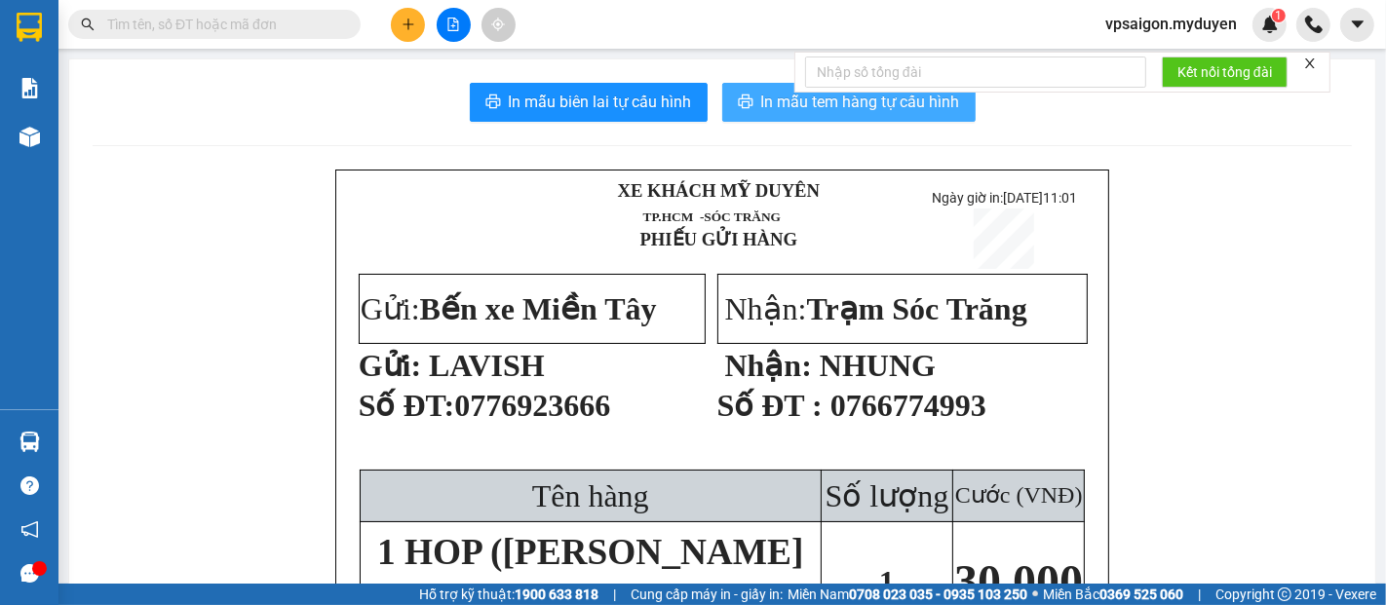
click at [913, 108] on span "In mẫu tem hàng tự cấu hình" at bounding box center [860, 102] width 199 height 24
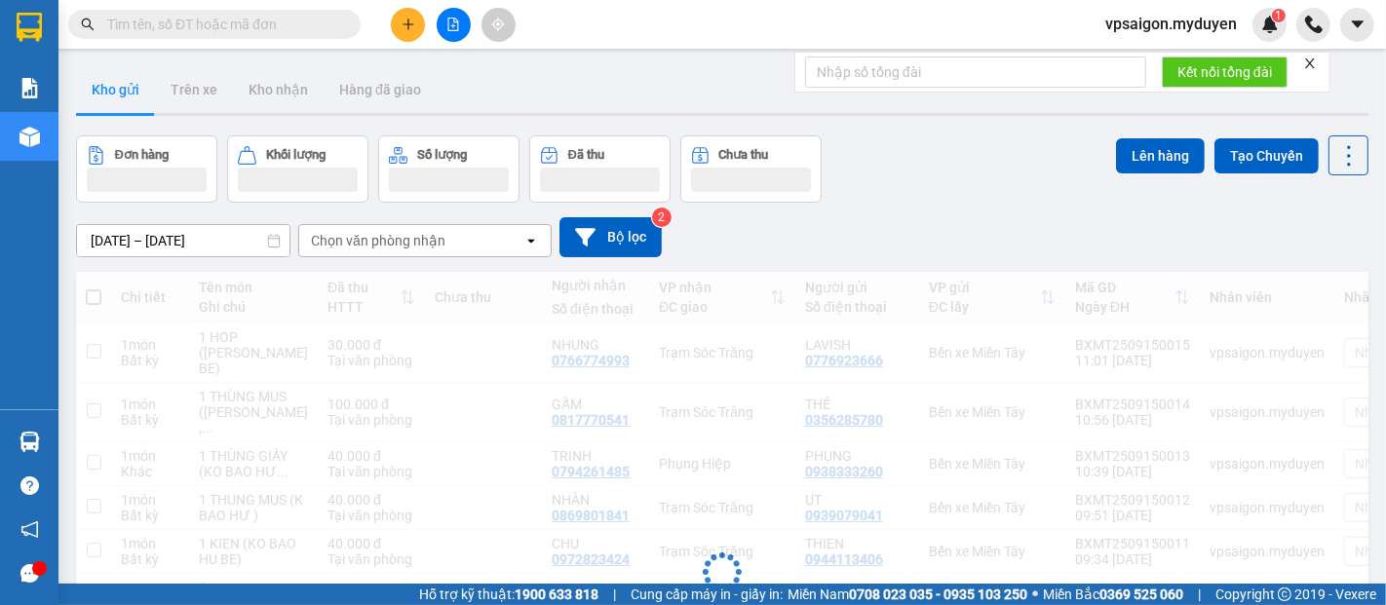
click at [409, 39] on button at bounding box center [408, 25] width 34 height 34
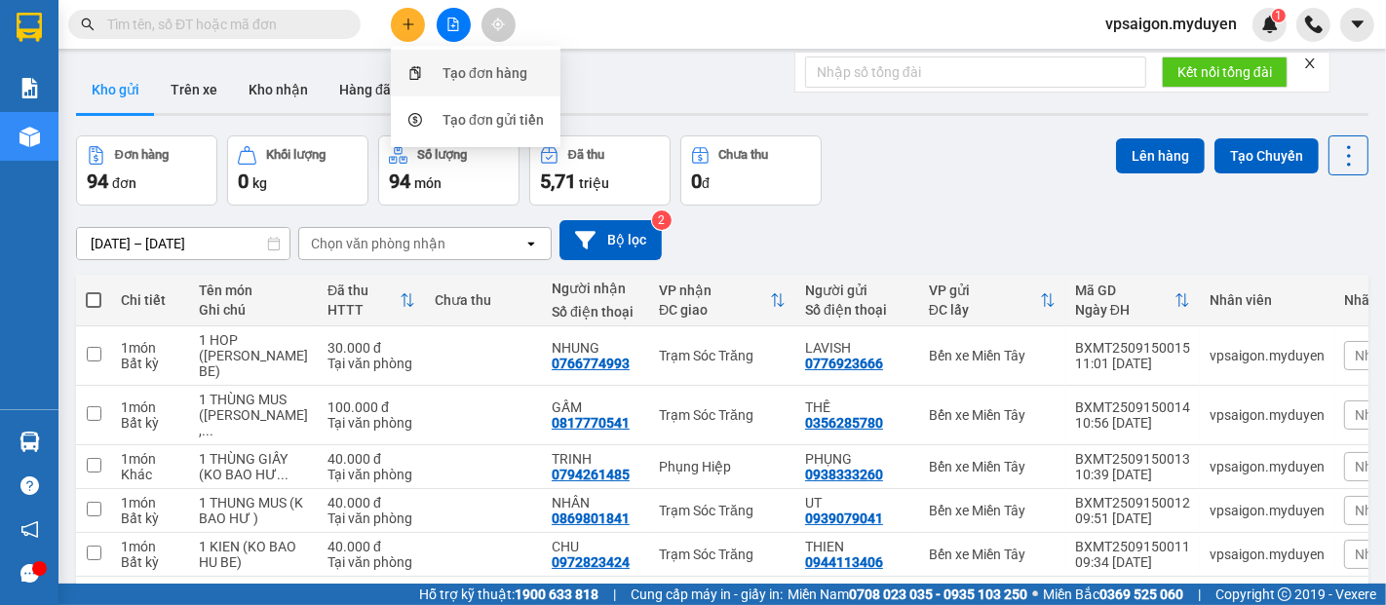
click at [447, 66] on div "Tạo đơn hàng" at bounding box center [484, 72] width 85 height 21
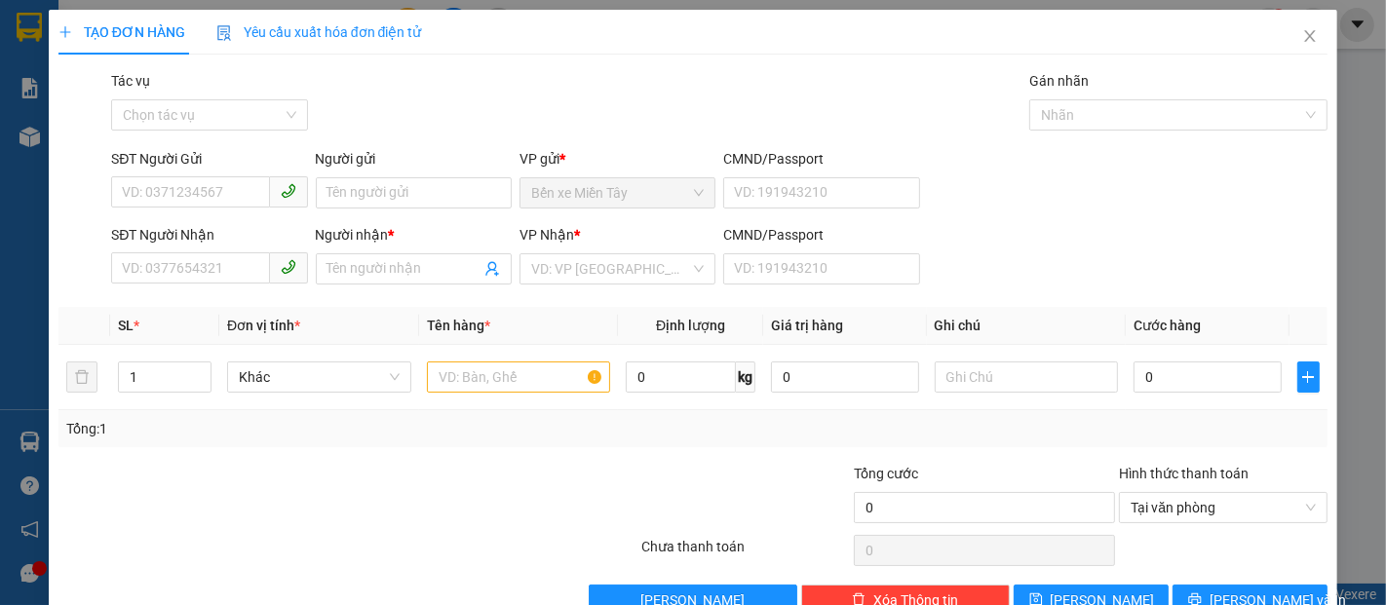
click at [171, 172] on div "SĐT Người Gửi" at bounding box center [209, 162] width 196 height 29
click at [170, 178] on span at bounding box center [209, 191] width 196 height 31
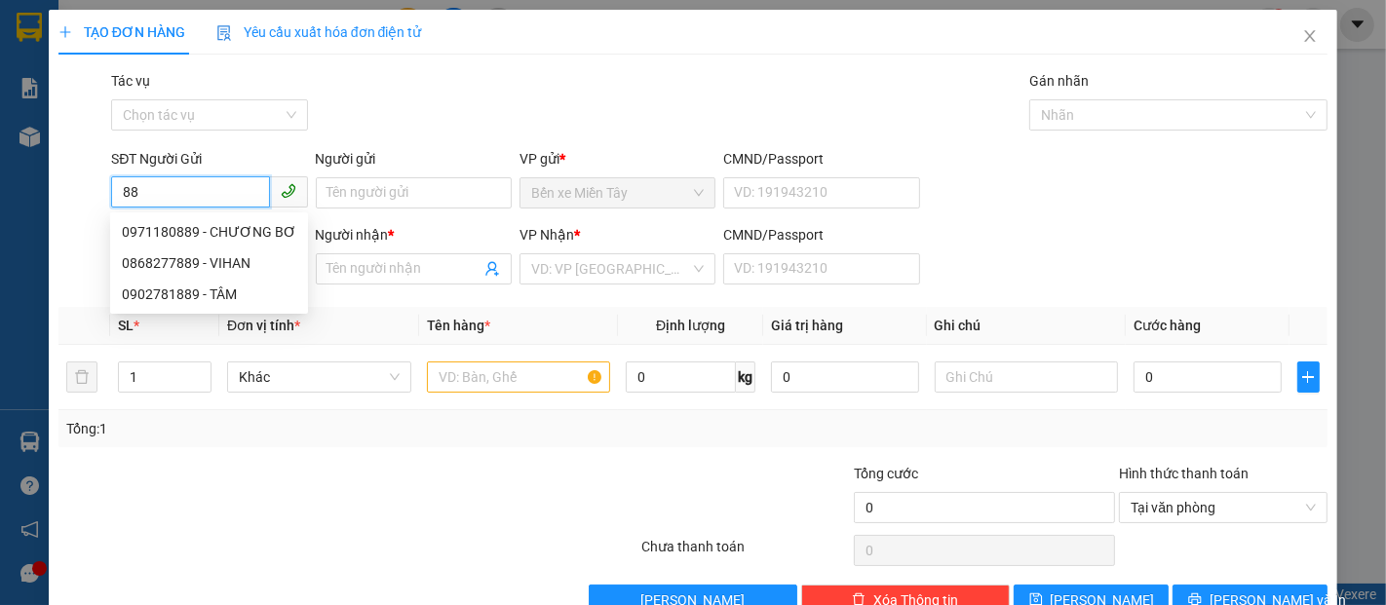
type input "8"
click at [146, 178] on input "SĐT Người Gửi" at bounding box center [190, 191] width 158 height 31
type input "7"
click at [216, 221] on div "0357540589 - ÁNH" at bounding box center [207, 231] width 171 height 21
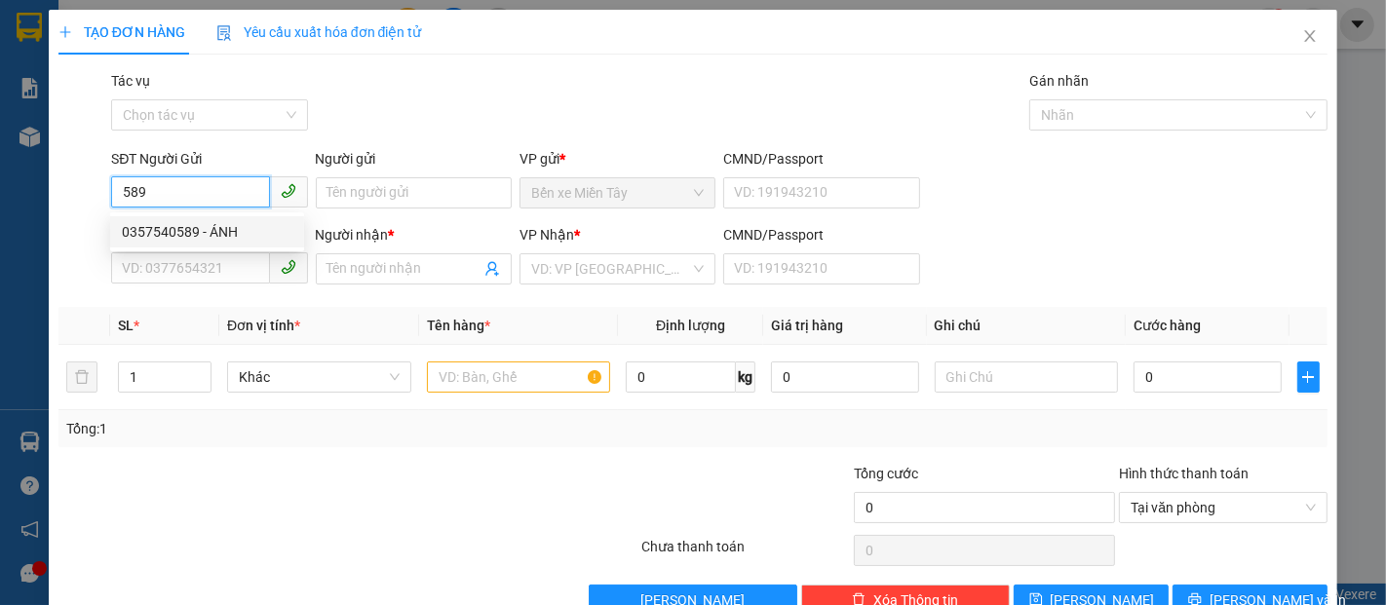
type input "0357540589"
type input "ÁNH"
type input "0984540445"
type input "HÀ"
type input "100.000"
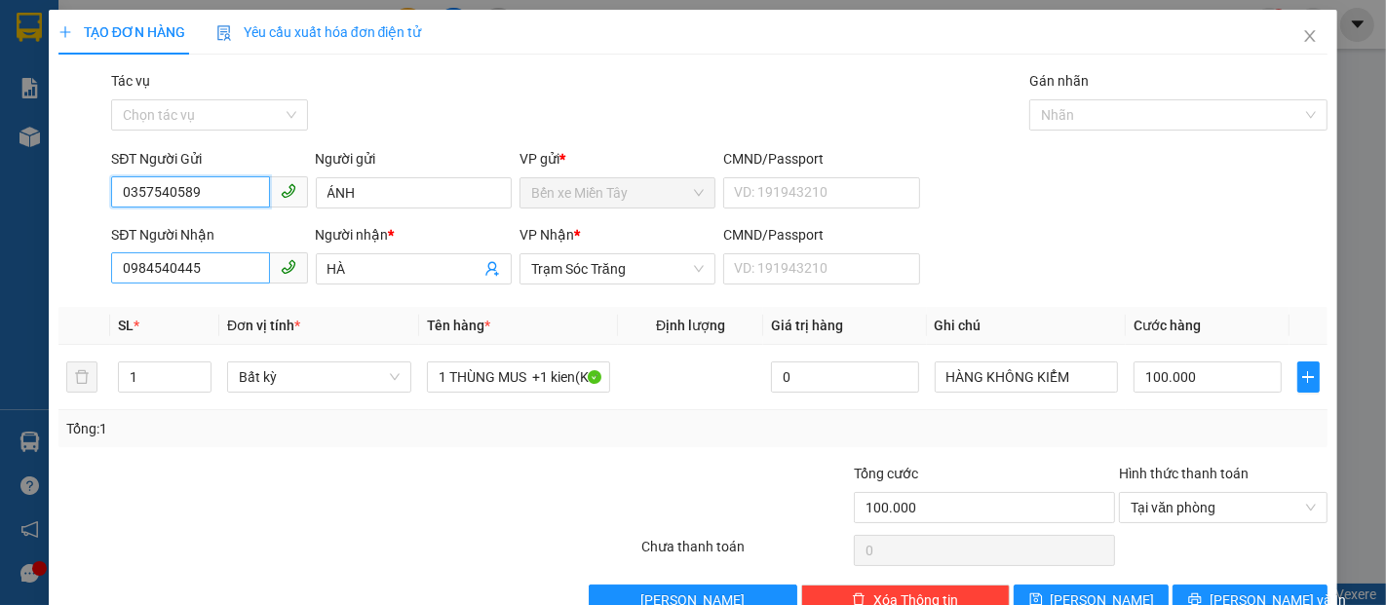
type input "0357540589"
click at [218, 271] on input "0984540445" at bounding box center [190, 267] width 158 height 31
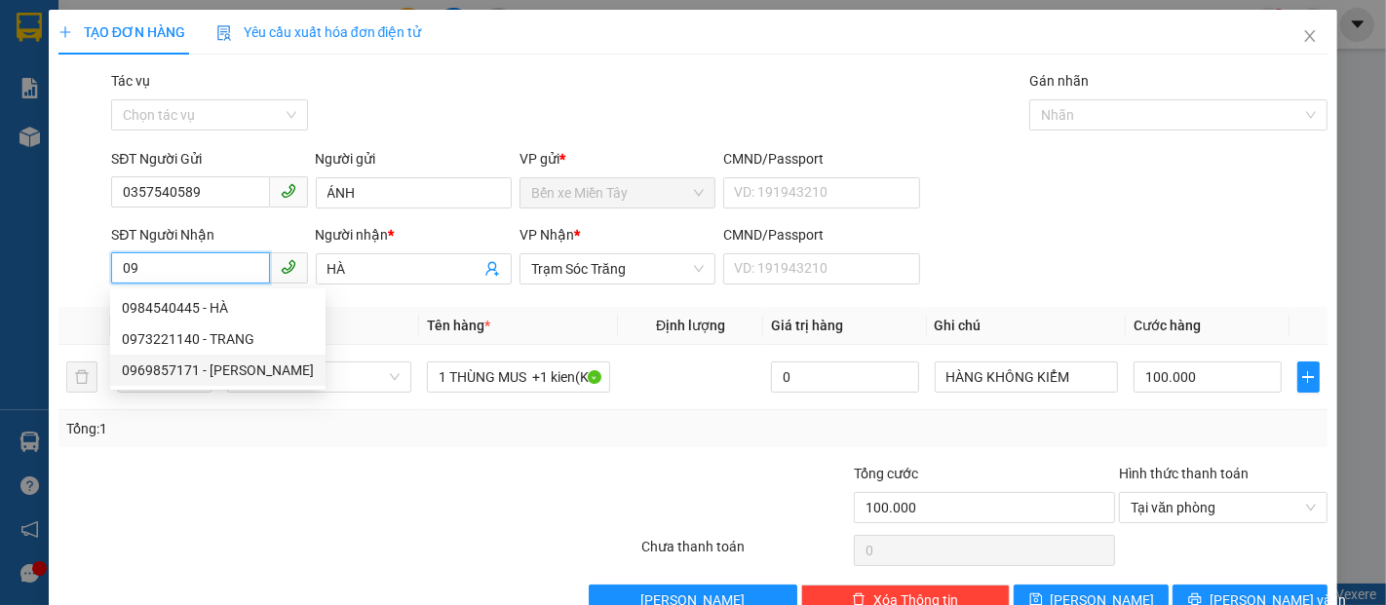
click at [158, 372] on div "0969857171 - THANH" at bounding box center [218, 370] width 192 height 21
type input "0969857171"
type input "THANH"
type input "60.000"
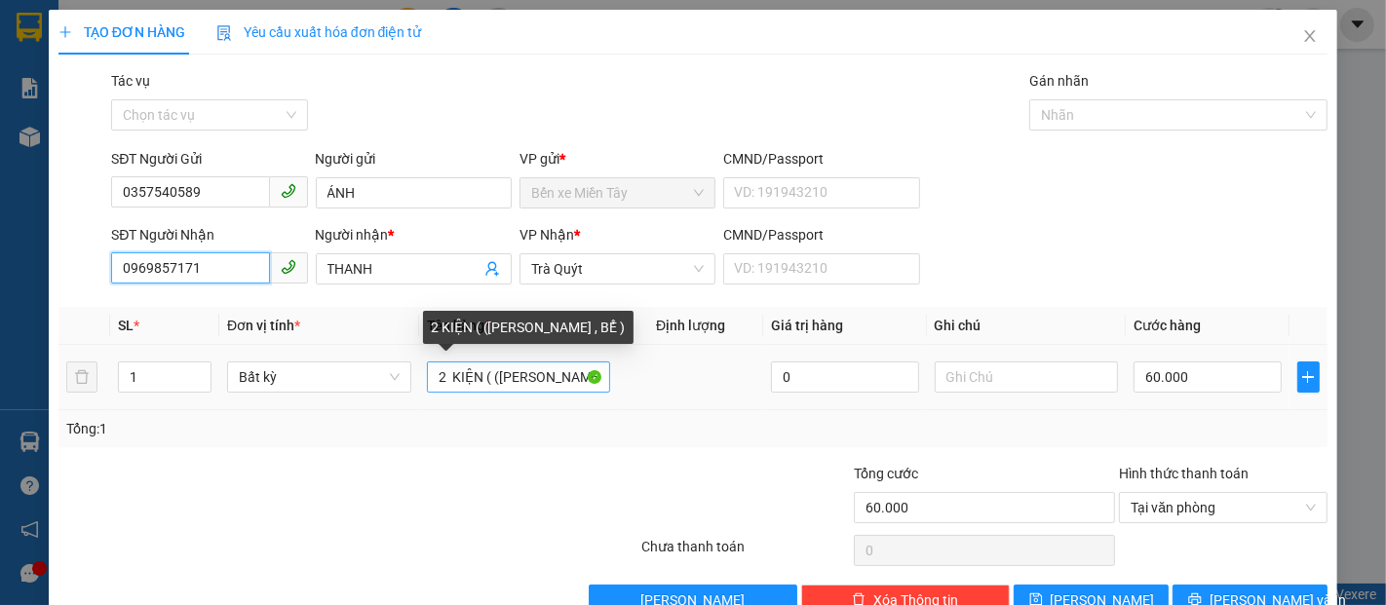
type input "0969857171"
click at [443, 374] on input "2 KIỆN ( (K BAO HƯ , BỂ )" at bounding box center [519, 376] width 184 height 31
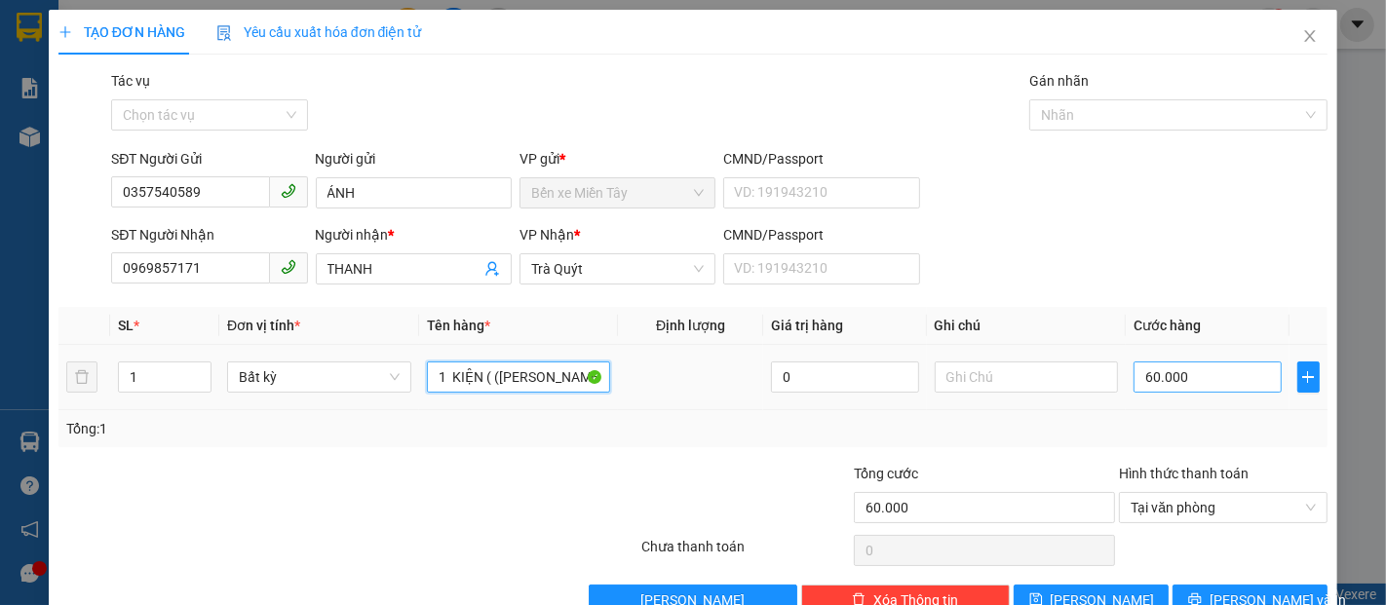
type input "1 KIỆN ( ([PERSON_NAME] , BỂ )"
click at [1133, 380] on input "60.000" at bounding box center [1206, 376] width 147 height 31
type input "4"
type input "40"
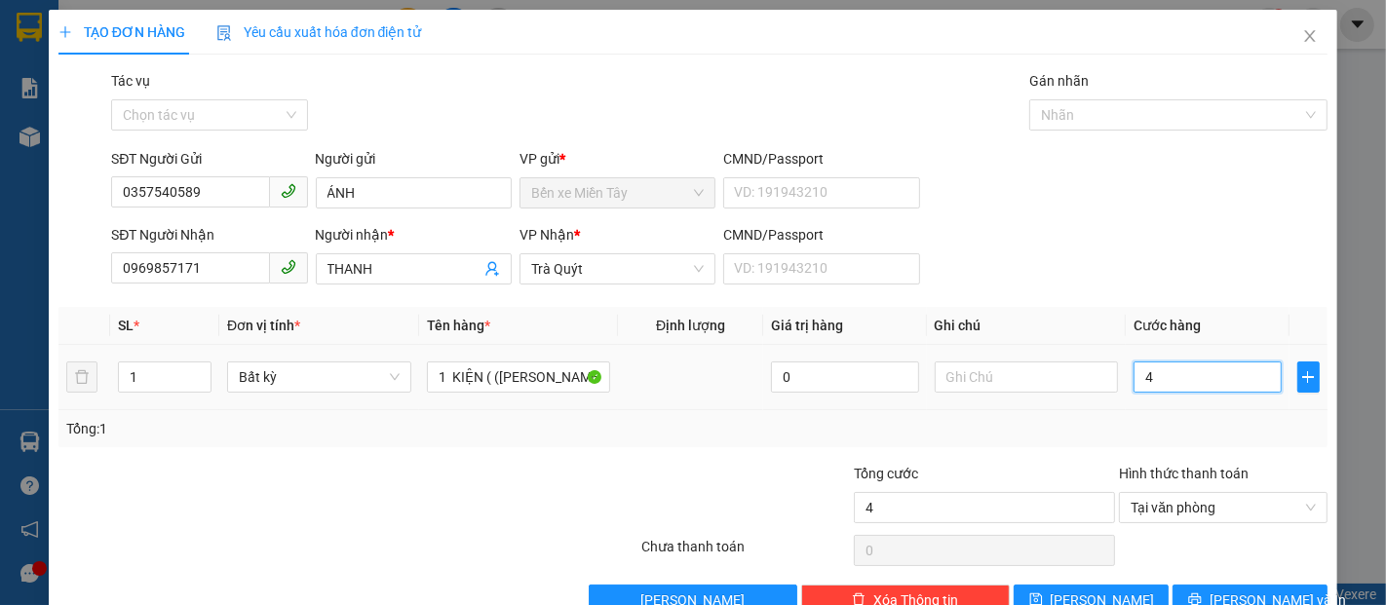
type input "40"
type input "400"
type input "4.000"
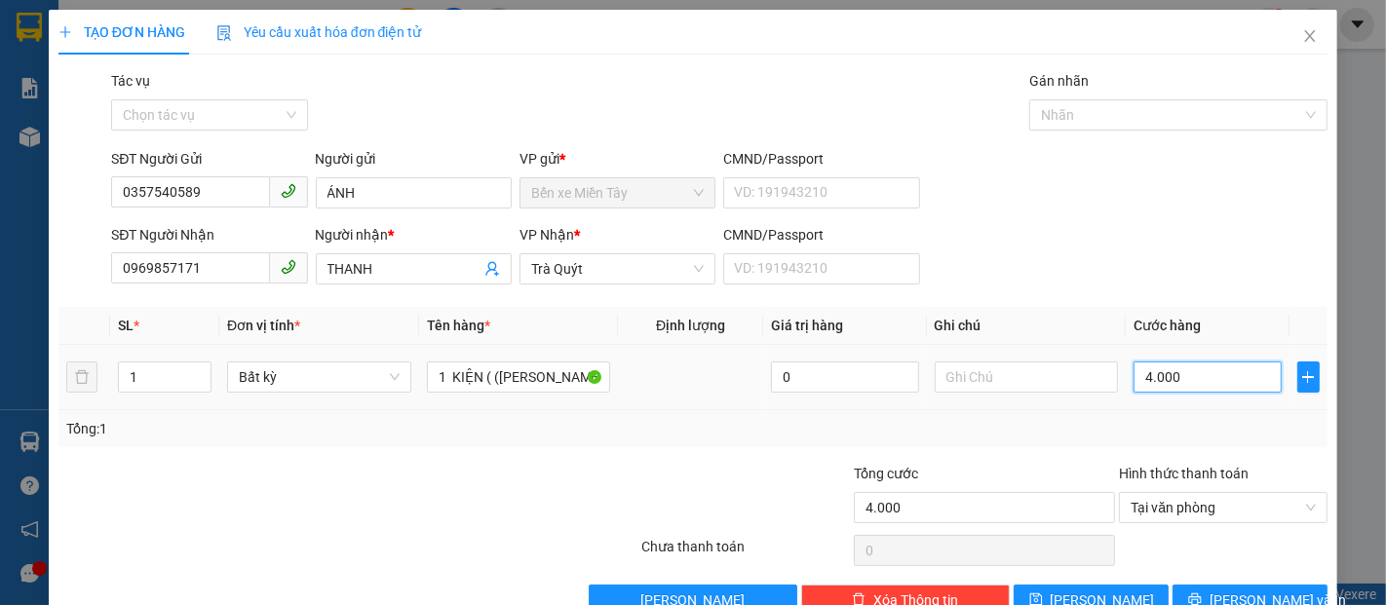
type input "40.000"
click at [1238, 590] on span "[PERSON_NAME] và In" at bounding box center [1277, 599] width 136 height 21
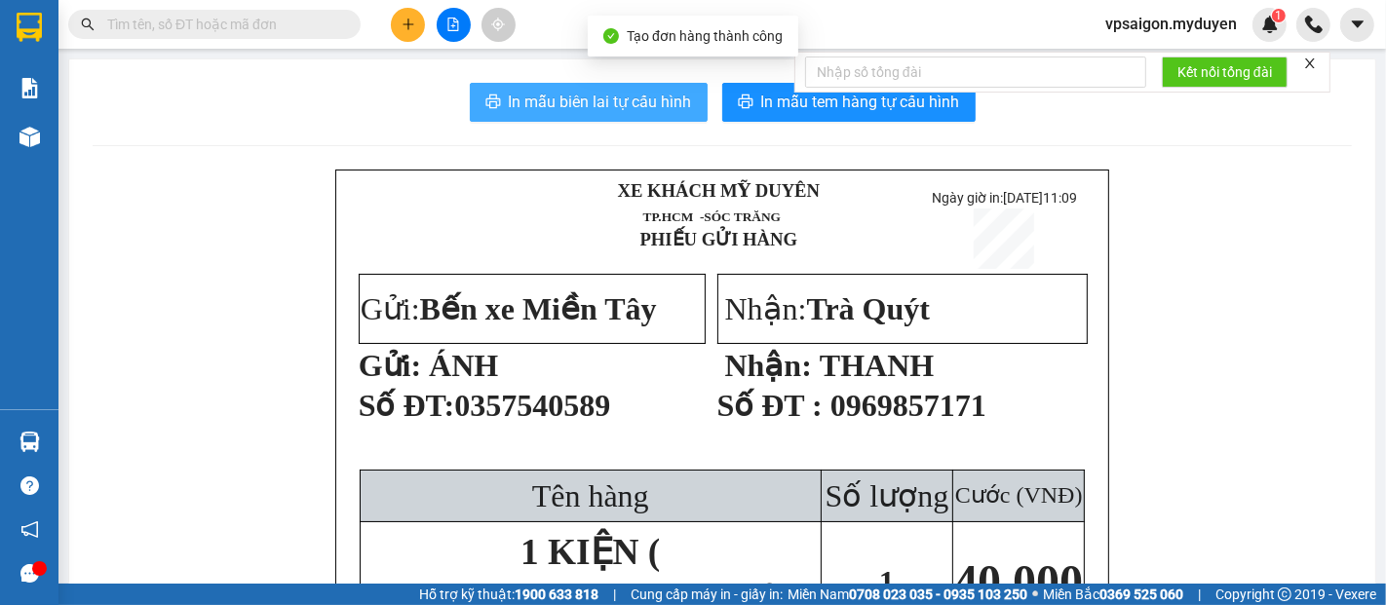
click at [554, 95] on span "In mẫu biên lai tự cấu hình" at bounding box center [600, 102] width 183 height 24
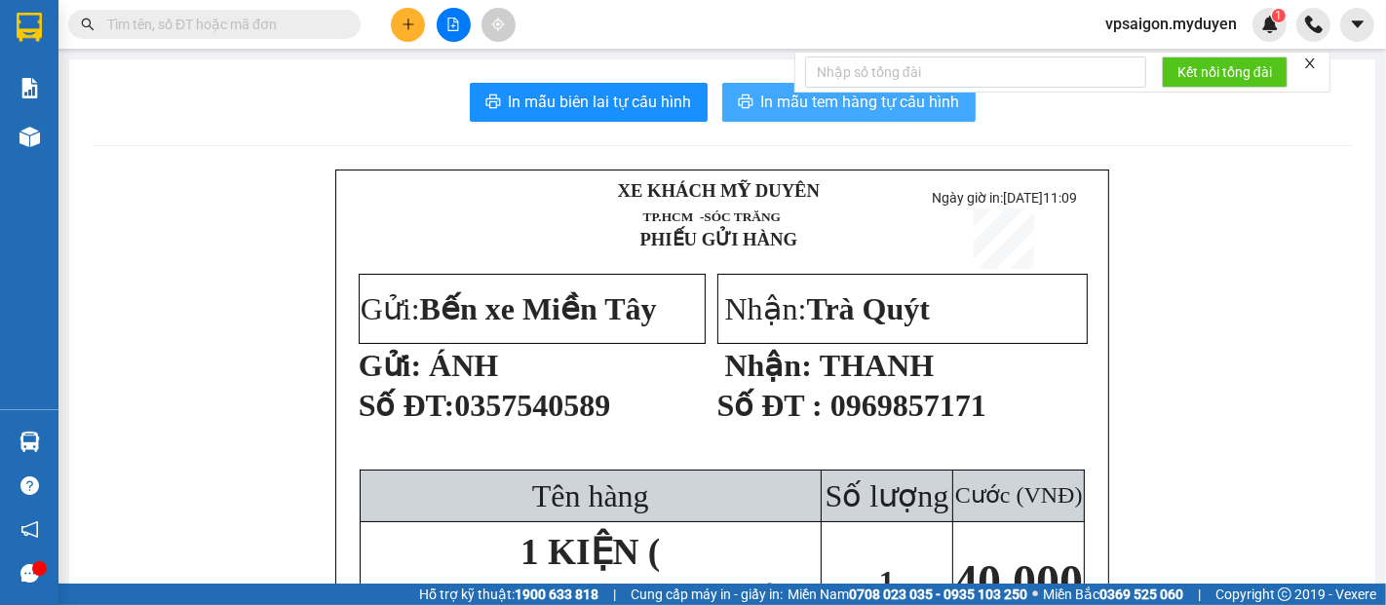
click at [932, 106] on span "In mẫu tem hàng tự cấu hình" at bounding box center [860, 102] width 199 height 24
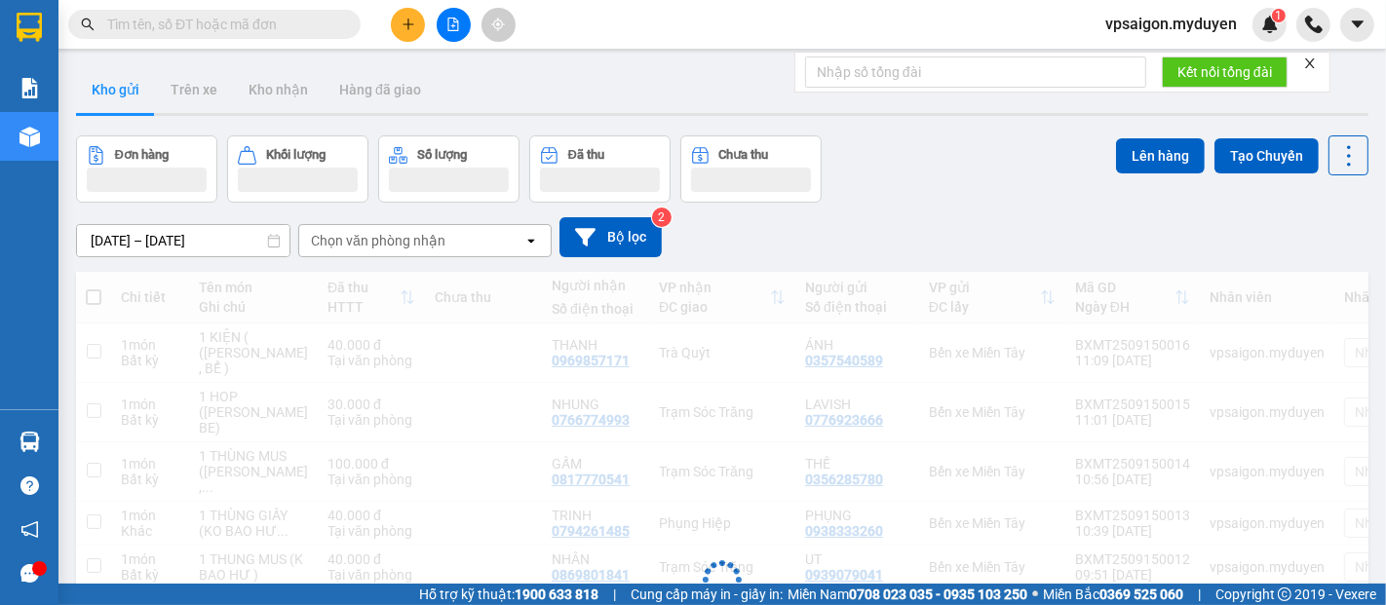
click at [421, 30] on button at bounding box center [408, 25] width 34 height 34
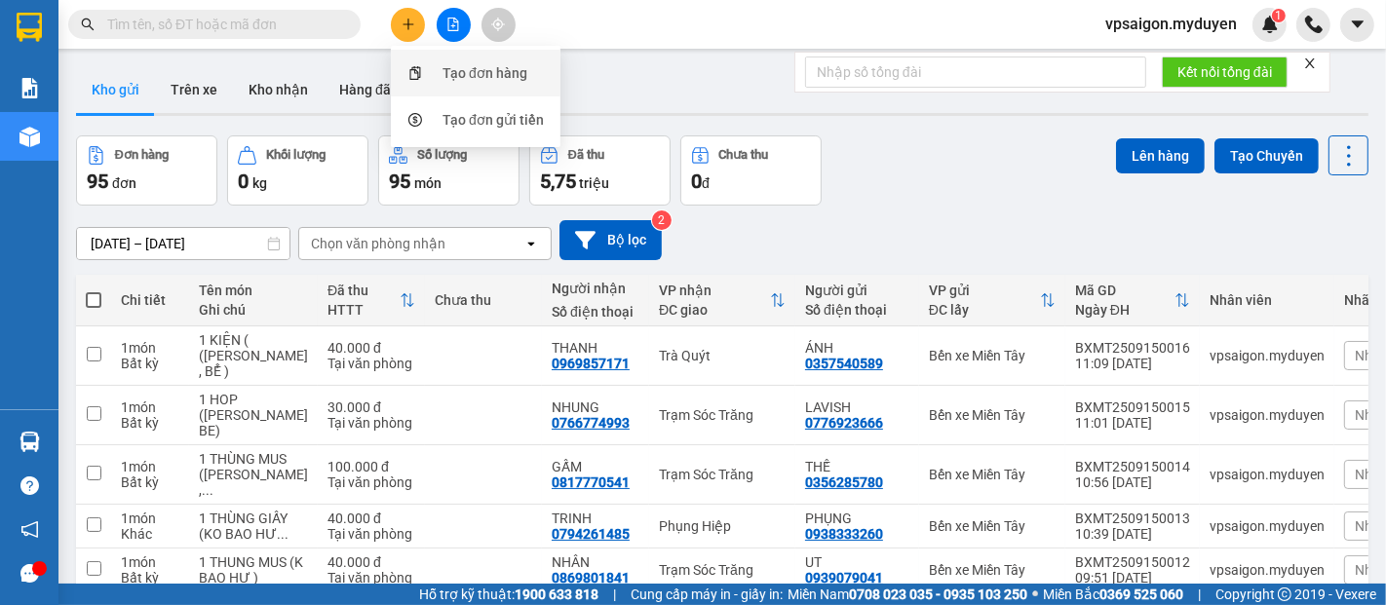
click at [459, 74] on div "Tạo đơn hàng" at bounding box center [484, 72] width 85 height 21
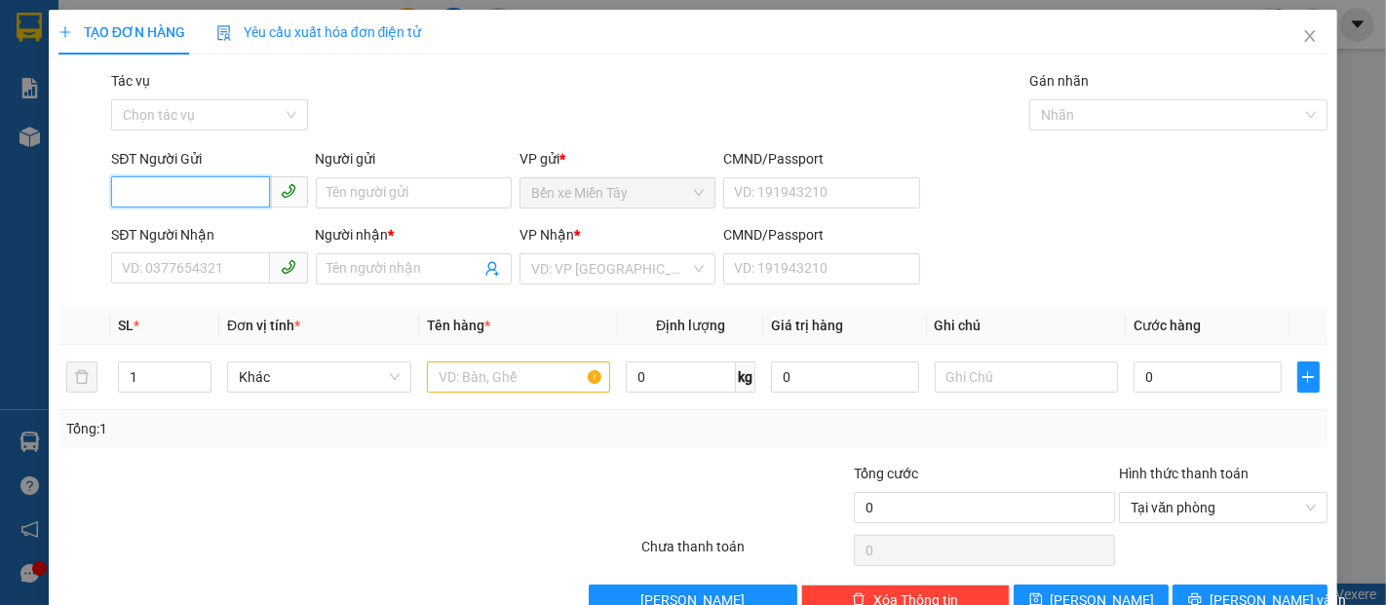
click at [198, 192] on input "SĐT Người Gửi" at bounding box center [190, 191] width 158 height 31
click at [214, 231] on div "0964186162 - QUÂN" at bounding box center [207, 231] width 171 height 21
type input "0964186162"
type input "QUÂN"
type input "0908231433"
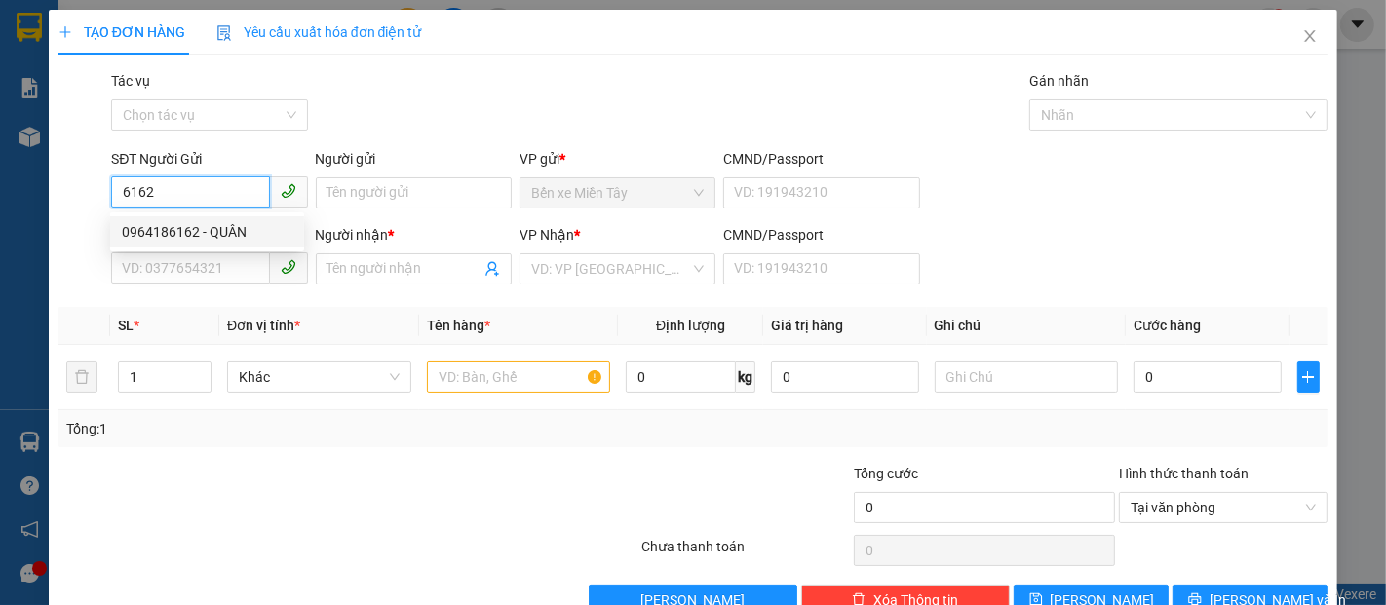
type input "DUNG"
type input "30.000"
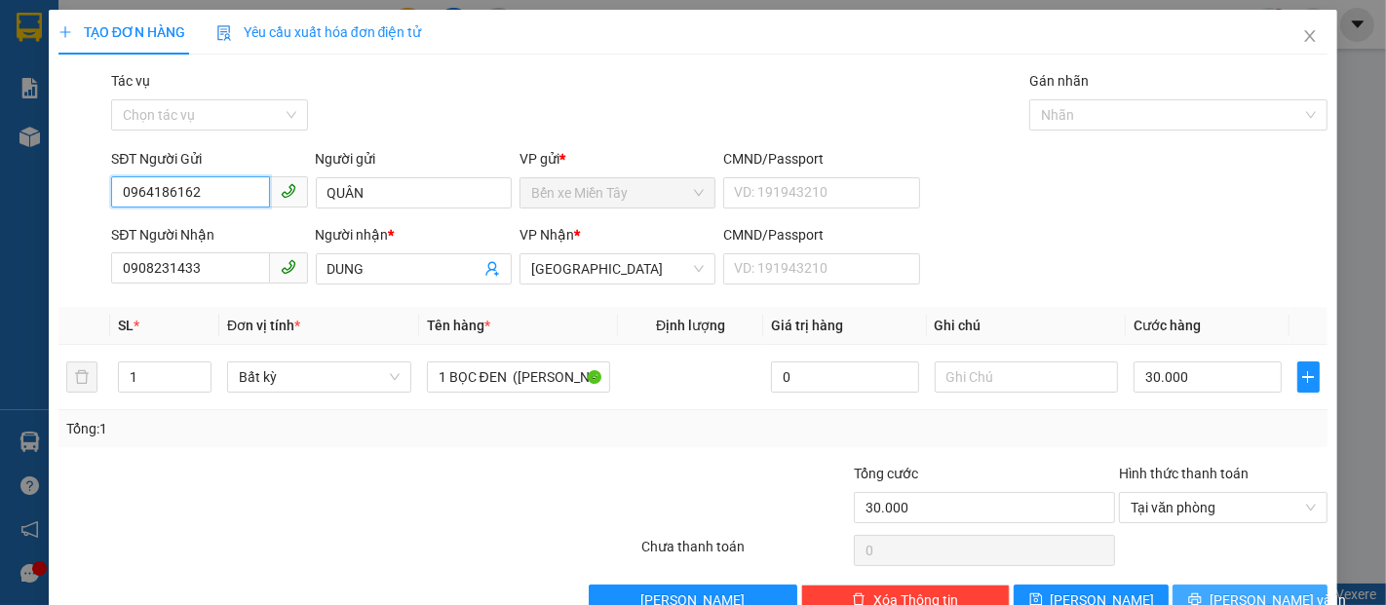
type input "0964186162"
click at [1187, 593] on button "[PERSON_NAME] và In" at bounding box center [1249, 600] width 155 height 31
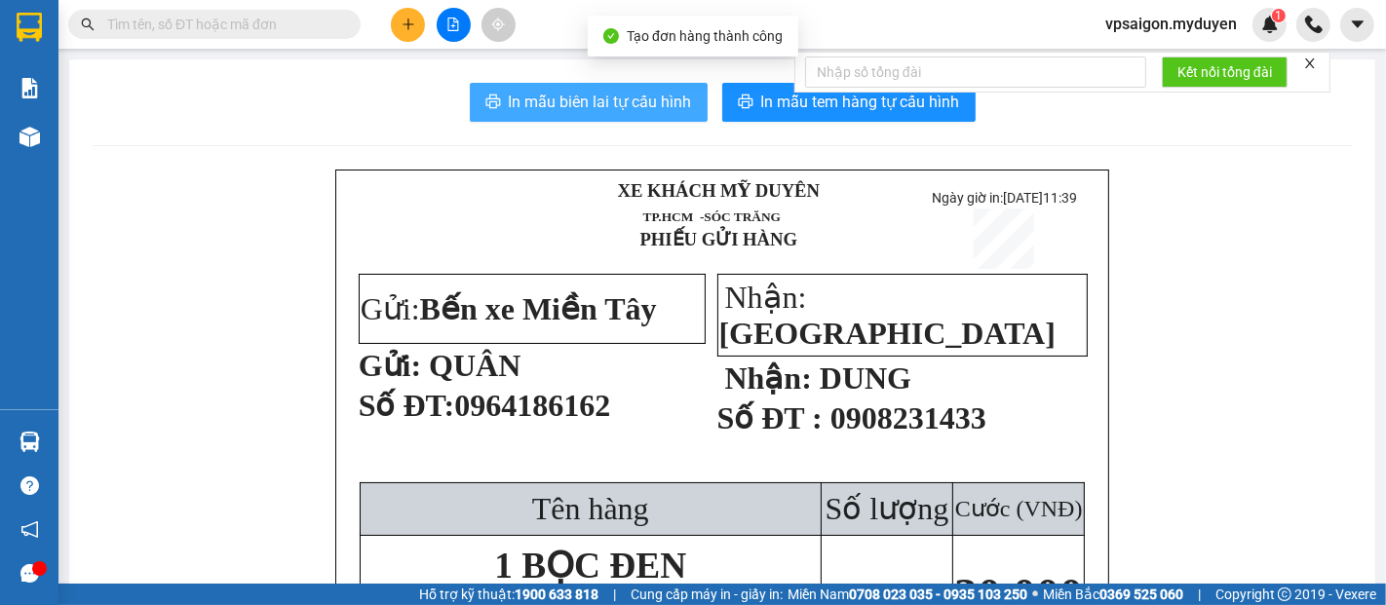
click at [638, 99] on span "In mẫu biên lai tự cấu hình" at bounding box center [600, 102] width 183 height 24
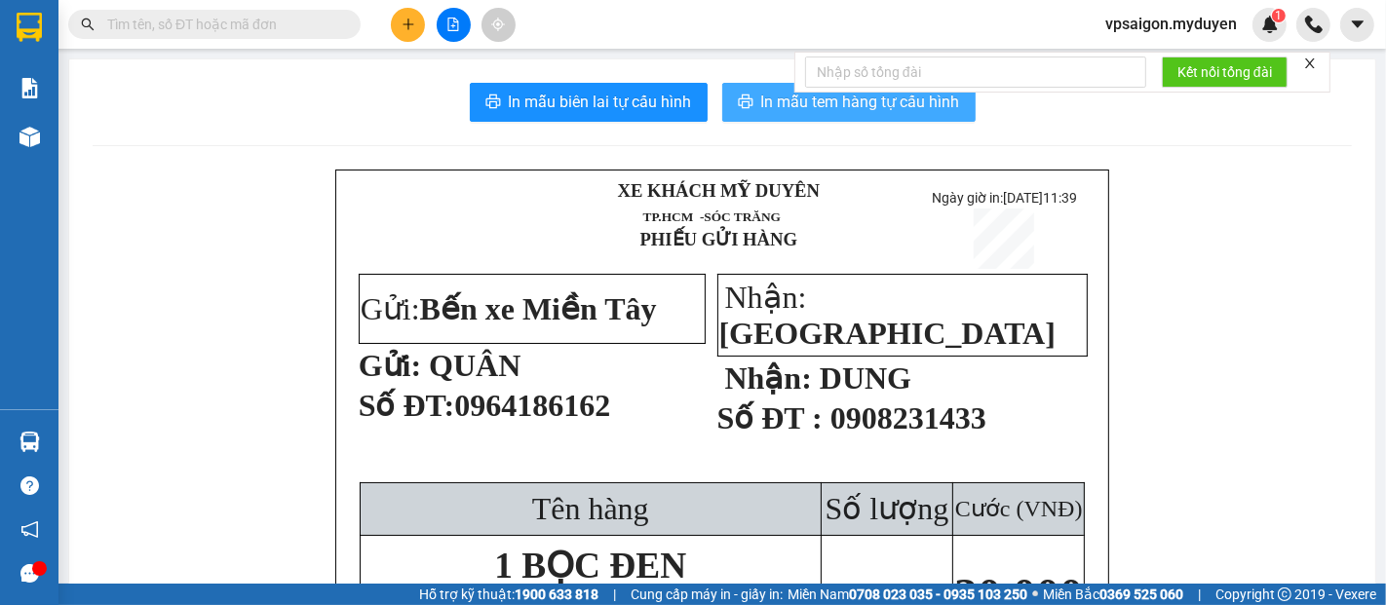
click at [844, 105] on span "In mẫu tem hàng tự cấu hình" at bounding box center [860, 102] width 199 height 24
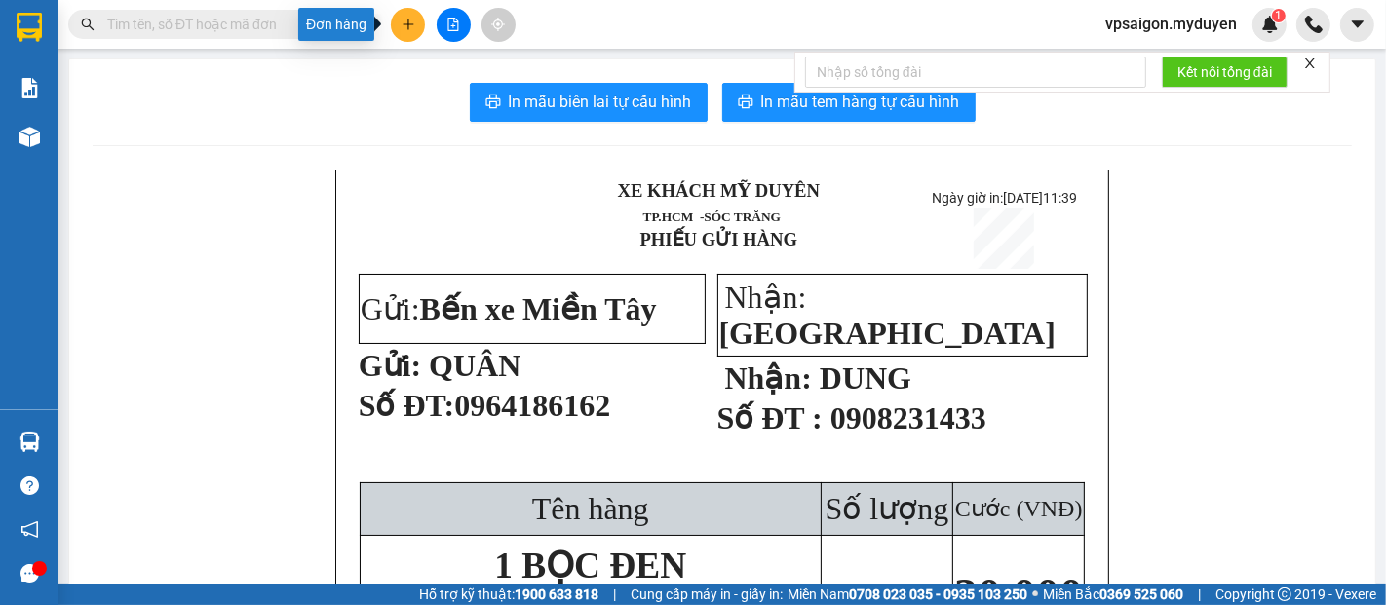
click at [409, 22] on icon "plus" at bounding box center [408, 25] width 14 height 14
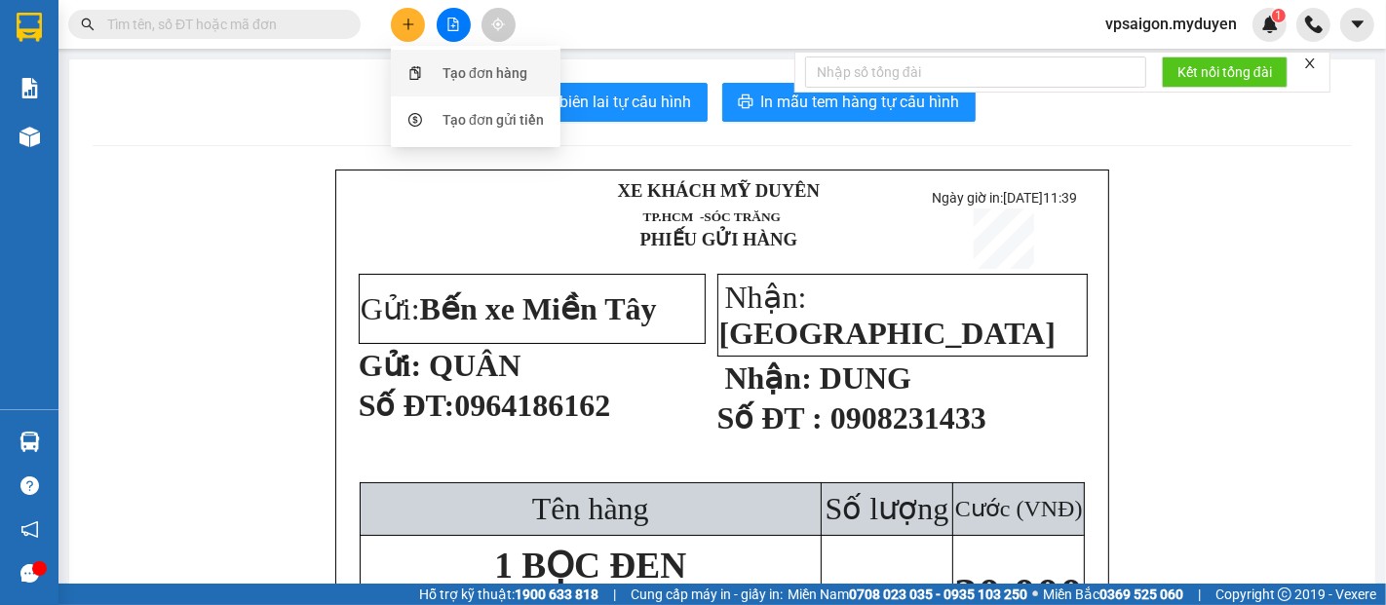
click at [439, 69] on div "Tạo đơn hàng" at bounding box center [475, 73] width 146 height 37
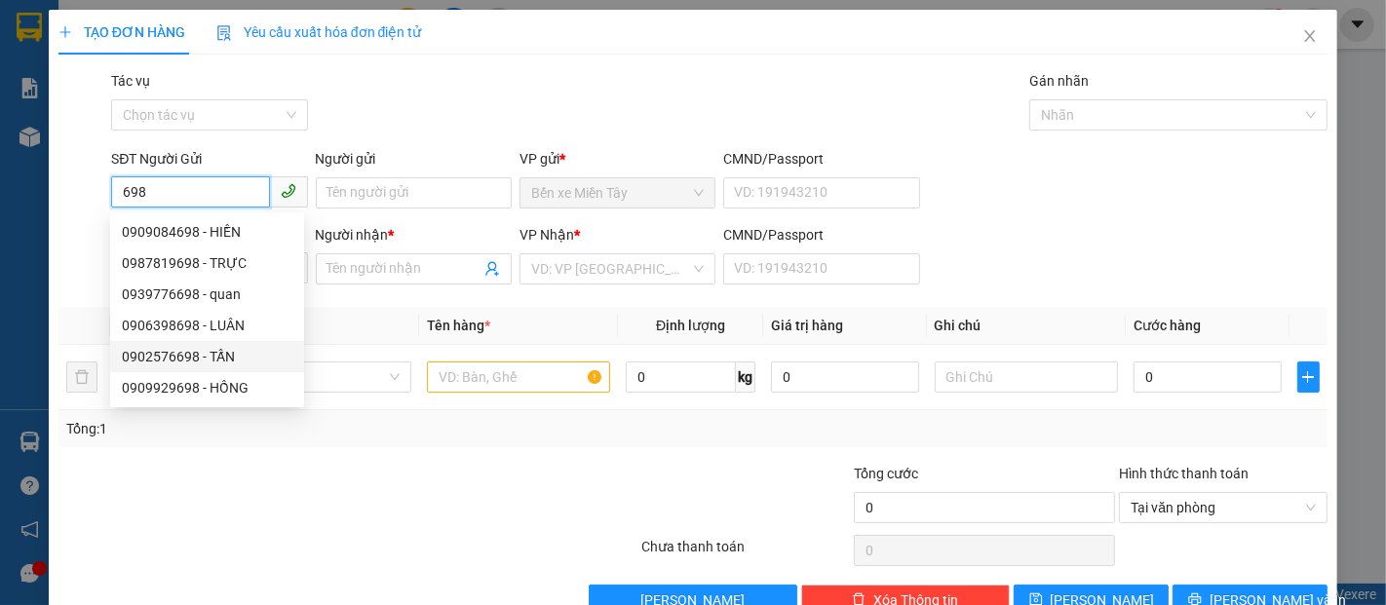
click at [203, 356] on div "0902576698 - TẤN" at bounding box center [207, 356] width 171 height 21
type input "0902576698"
type input "TẤN"
type input "0344249158"
type input "DIỆU PHƯỚC"
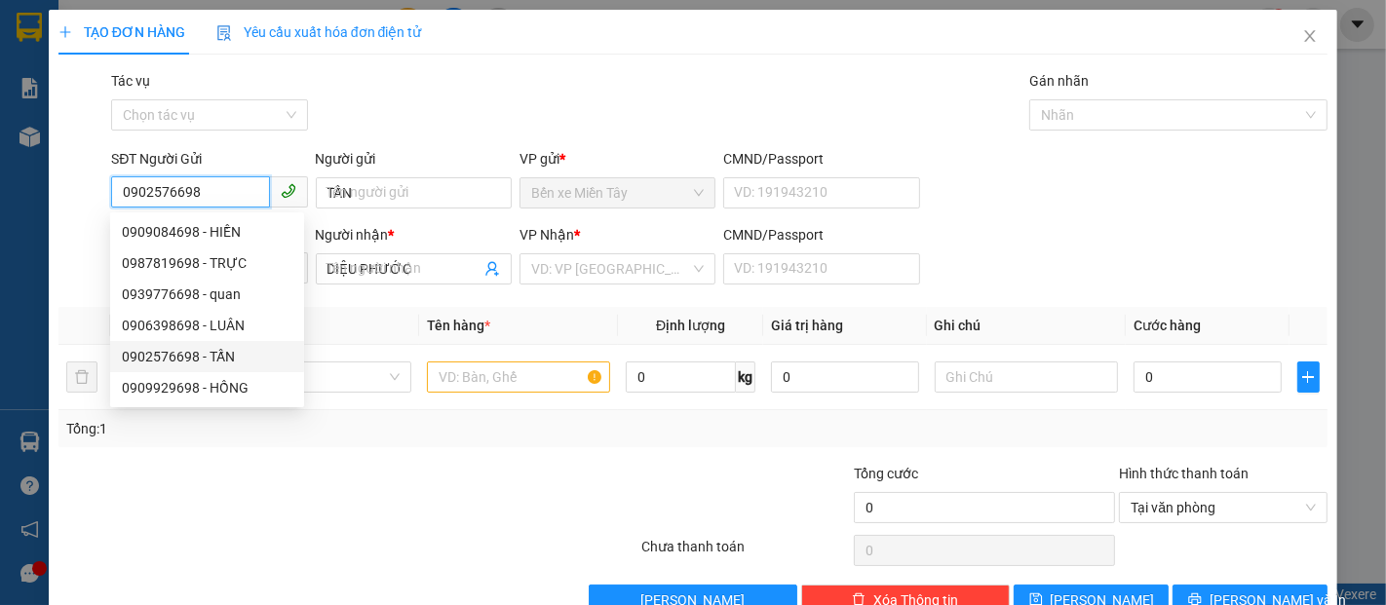
type input "60.000"
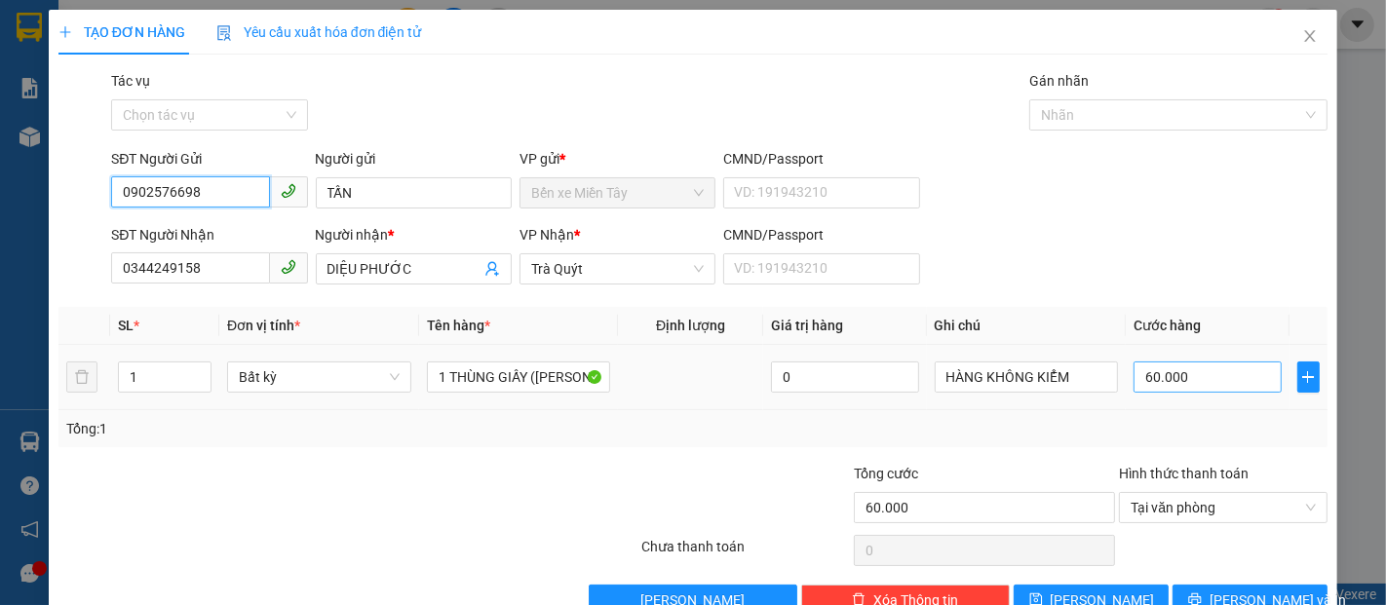
type input "0902576698"
click at [1133, 381] on input "60.000" at bounding box center [1206, 376] width 147 height 31
type input "5"
type input "50"
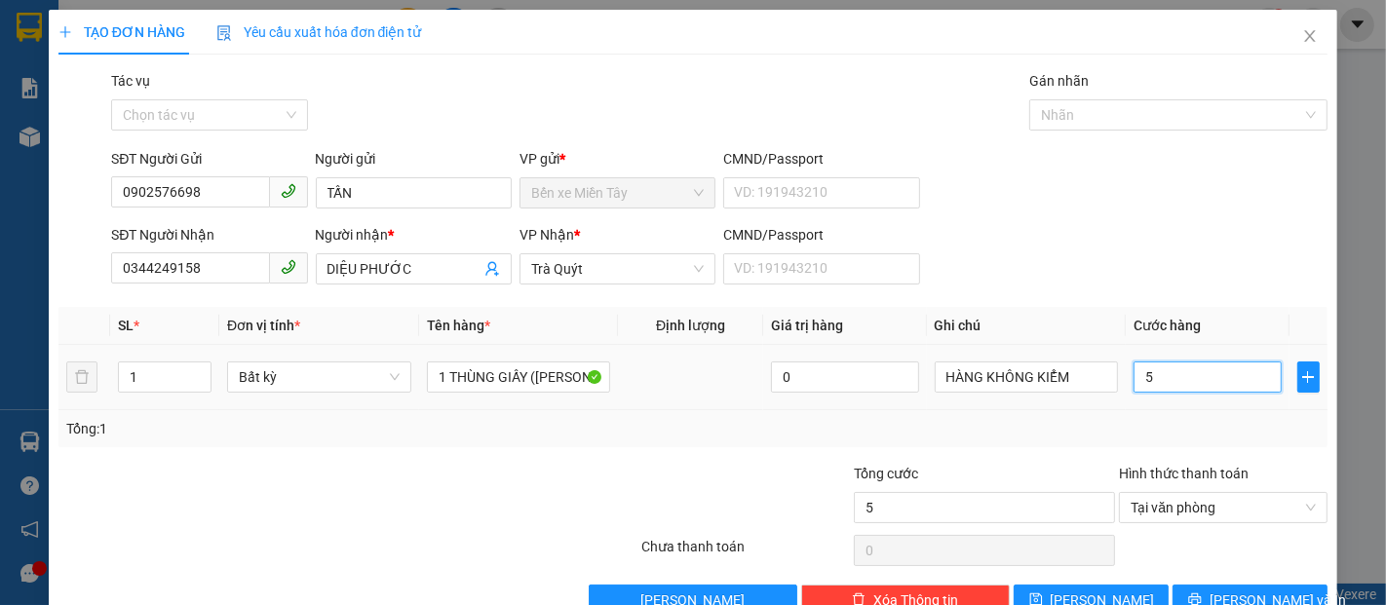
type input "50"
type input "500"
type input "5.000"
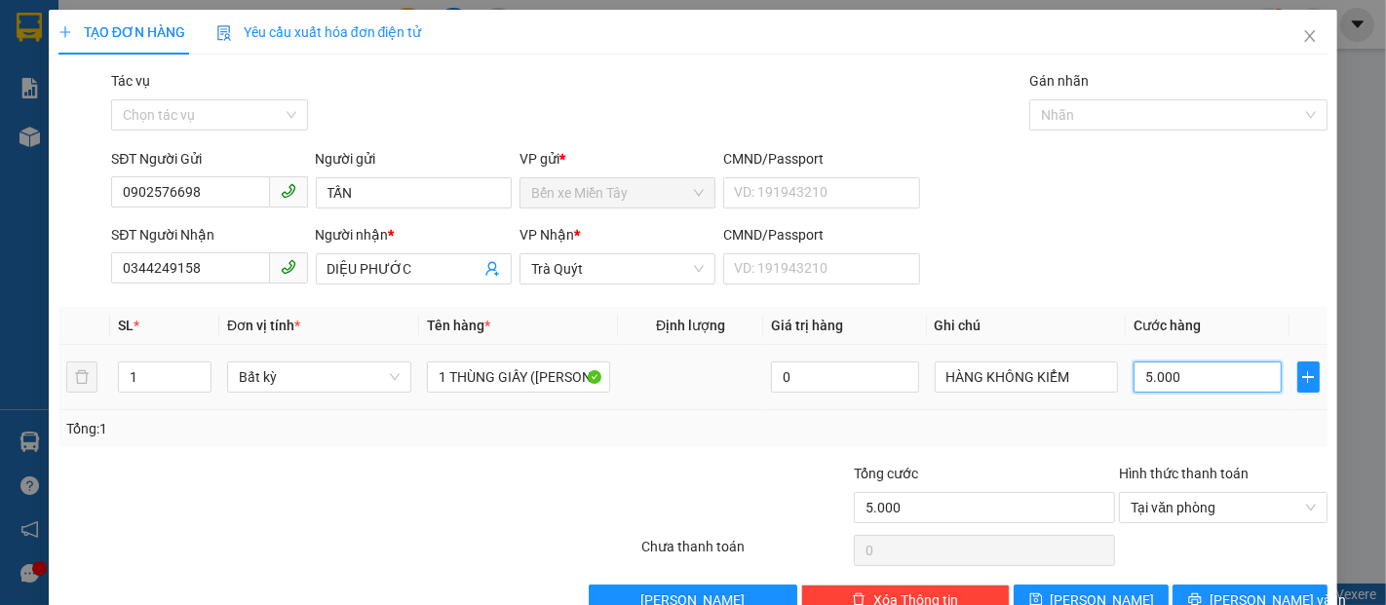
type input "50.000"
click at [1242, 589] on span "[PERSON_NAME] và In" at bounding box center [1277, 599] width 136 height 21
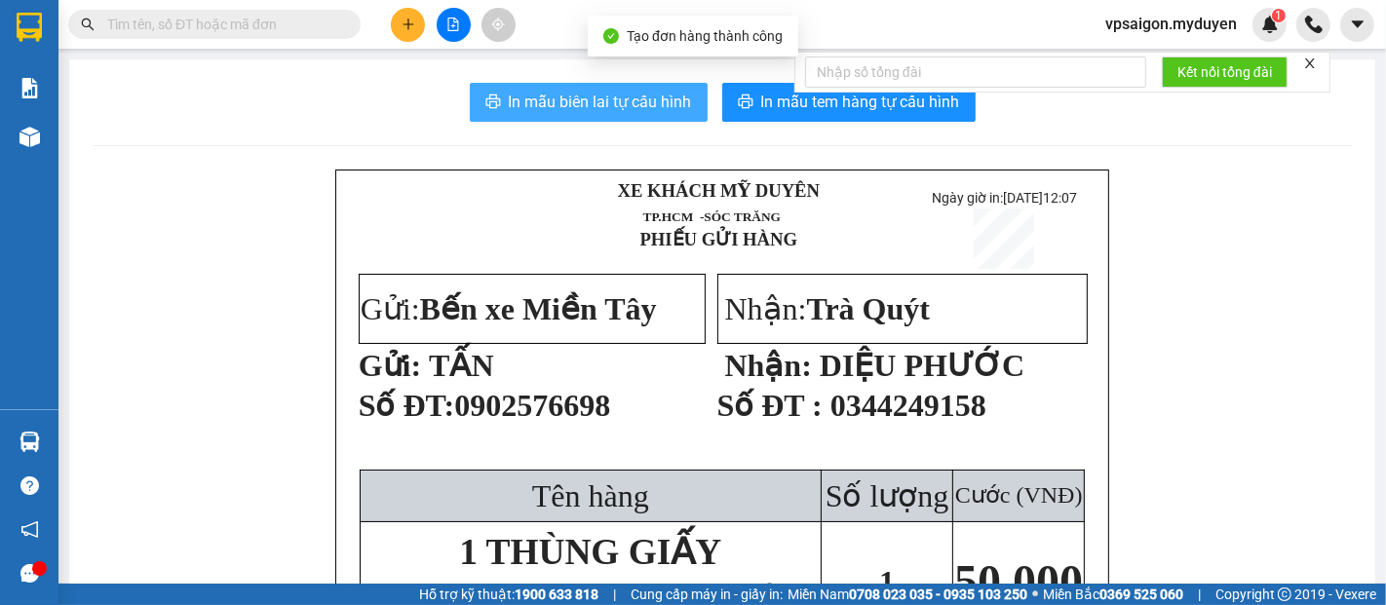
click at [535, 106] on span "In mẫu biên lai tự cấu hình" at bounding box center [600, 102] width 183 height 24
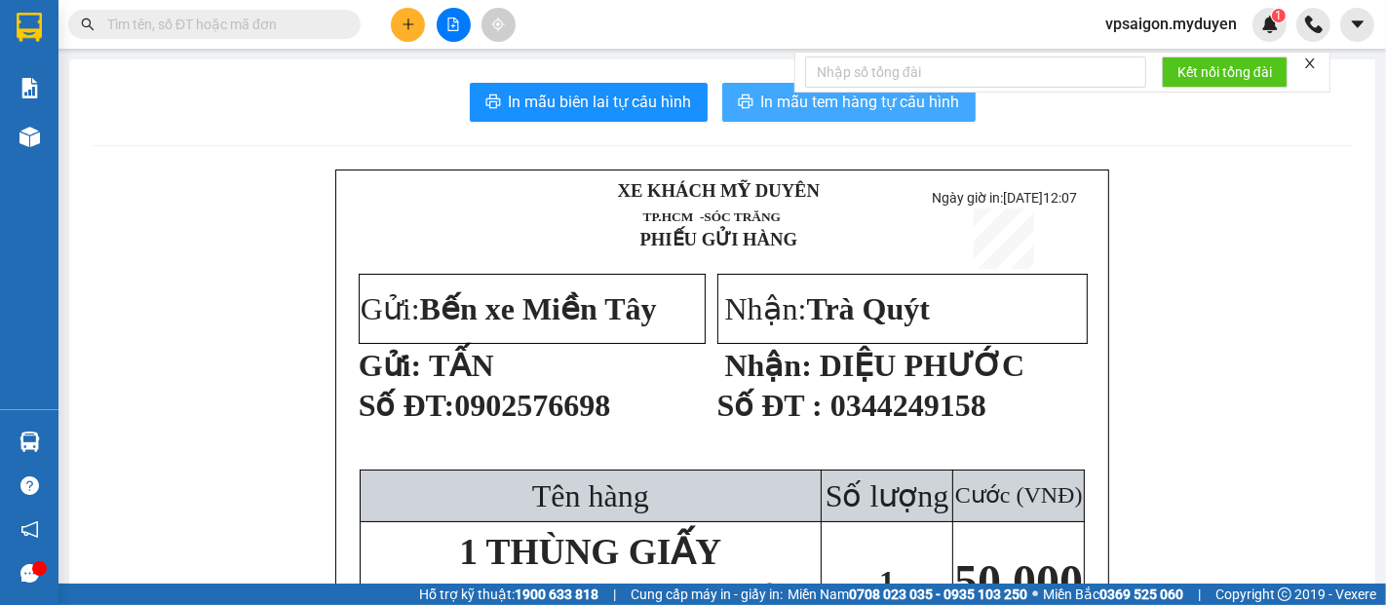
click at [813, 99] on span "In mẫu tem hàng tự cấu hình" at bounding box center [860, 102] width 199 height 24
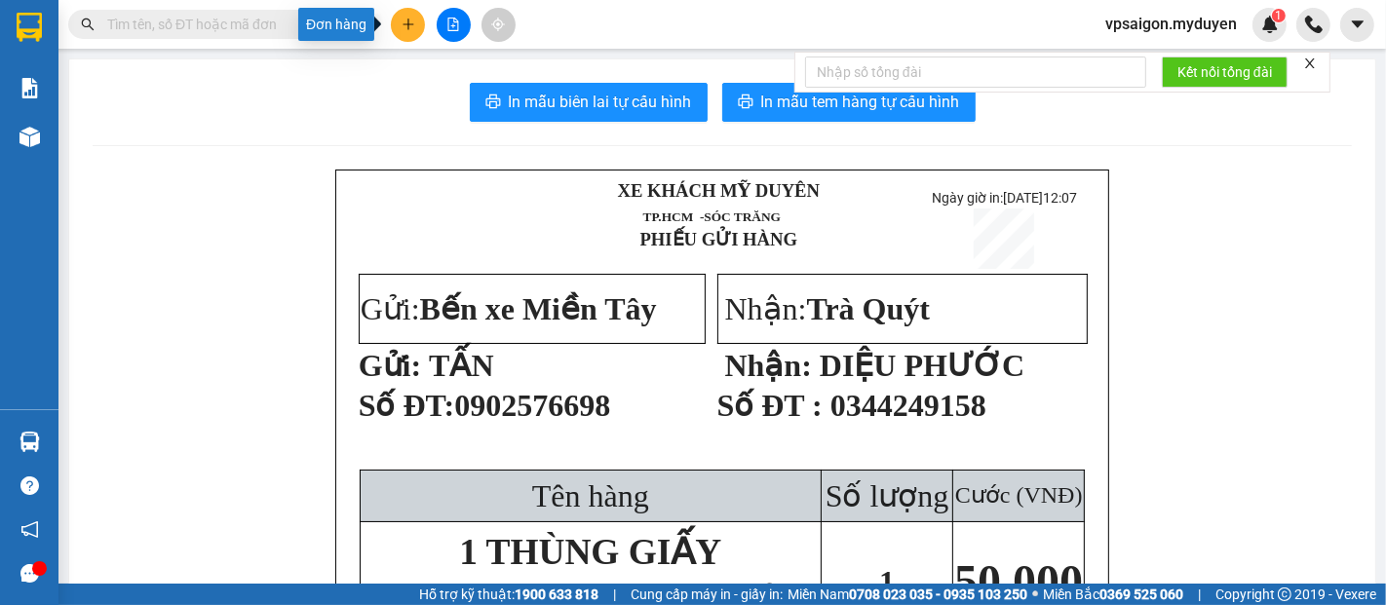
click at [401, 28] on icon "plus" at bounding box center [408, 25] width 14 height 14
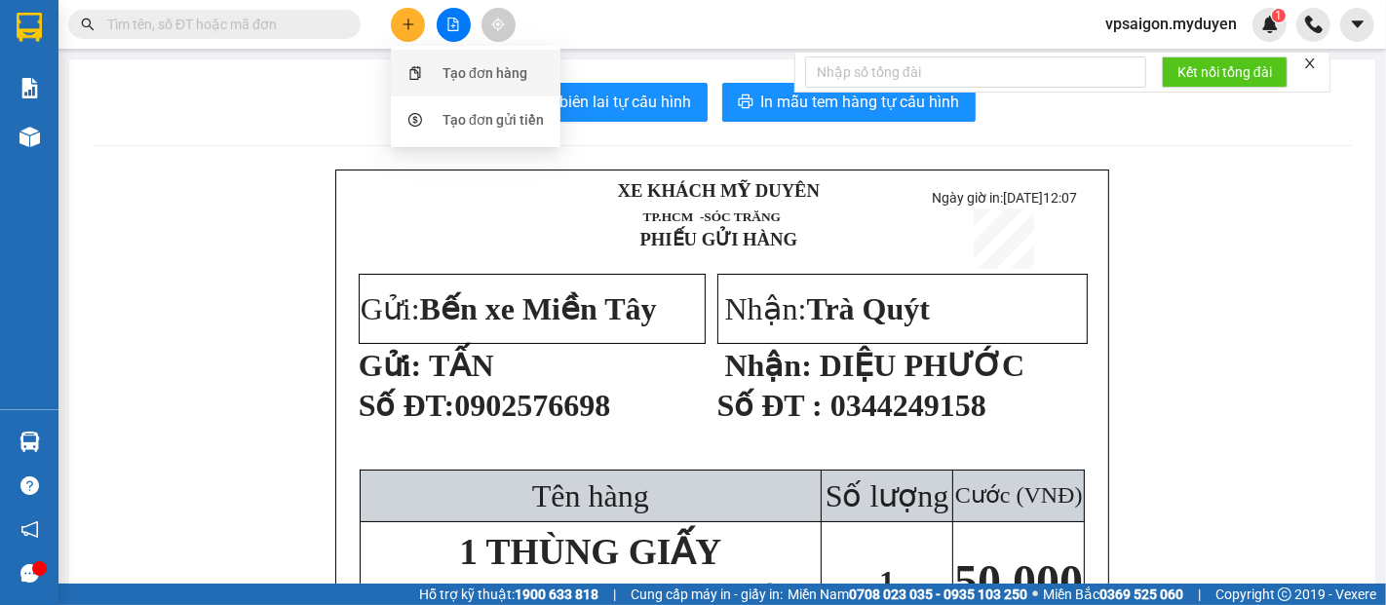
click at [435, 76] on div "Tạo đơn hàng" at bounding box center [475, 73] width 146 height 37
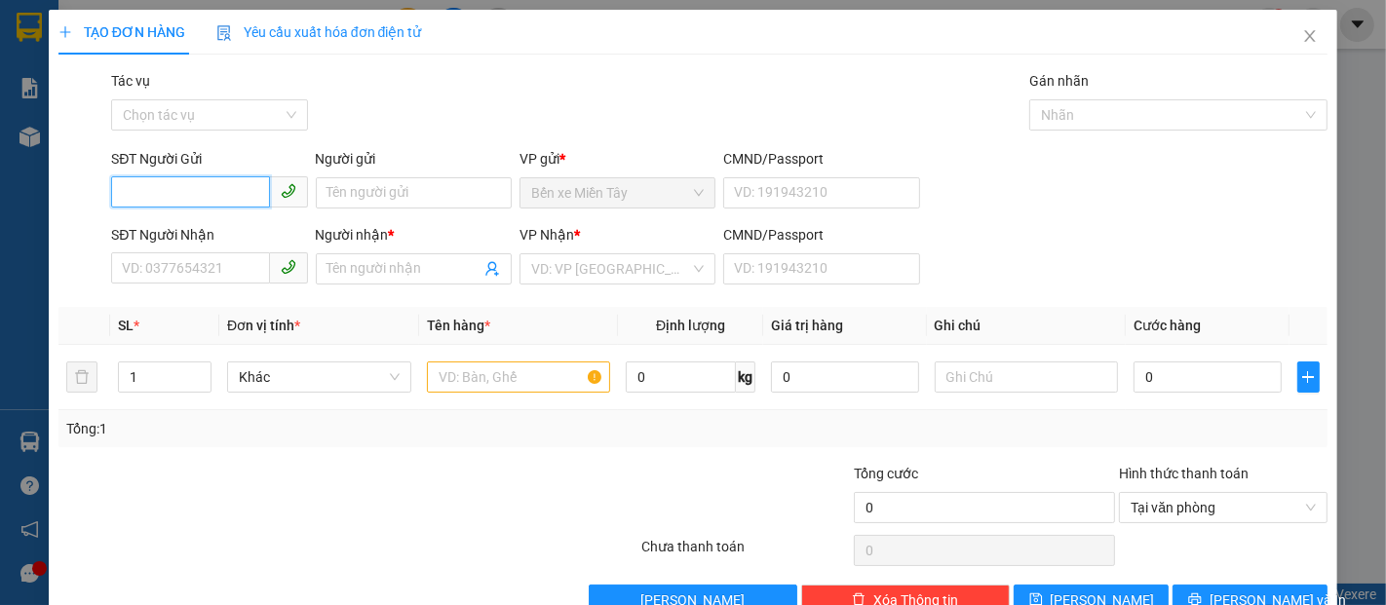
click at [140, 191] on input "SĐT Người Gửi" at bounding box center [190, 191] width 158 height 31
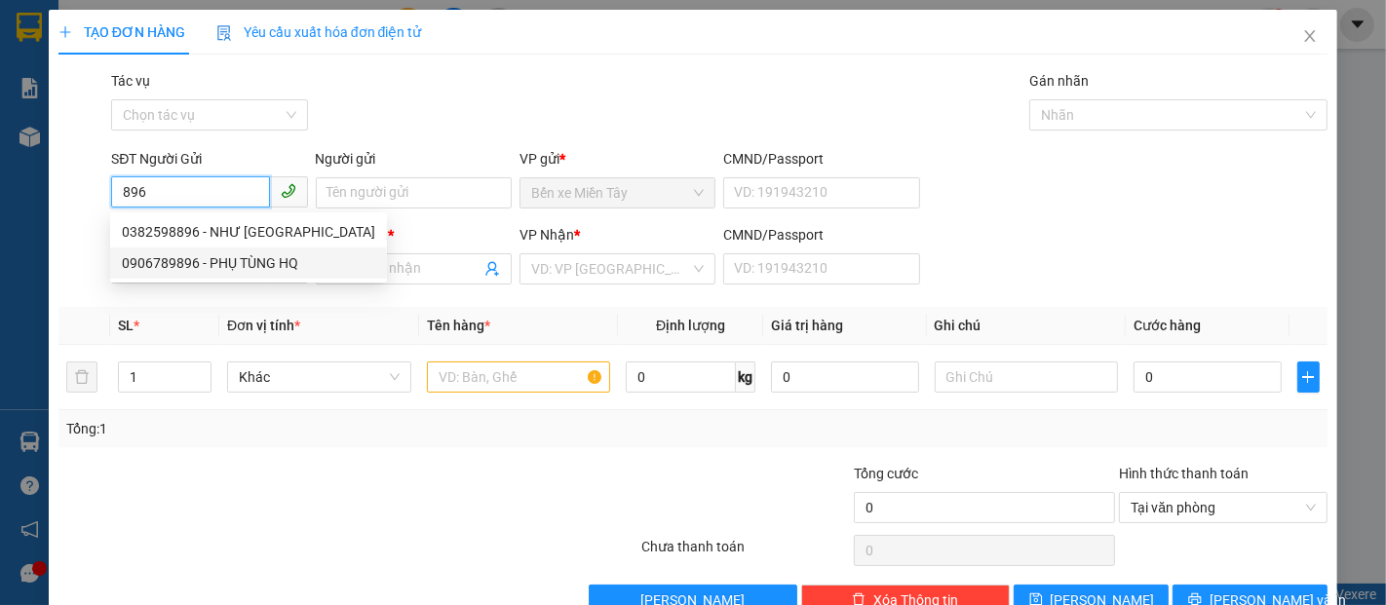
click at [238, 261] on div "0906789896 - PHỤ TÙNG HQ" at bounding box center [248, 262] width 253 height 21
type input "0906789896"
type input "PHỤ TÙNG HQ"
type input "0918119363"
type input "SONG THIÊN"
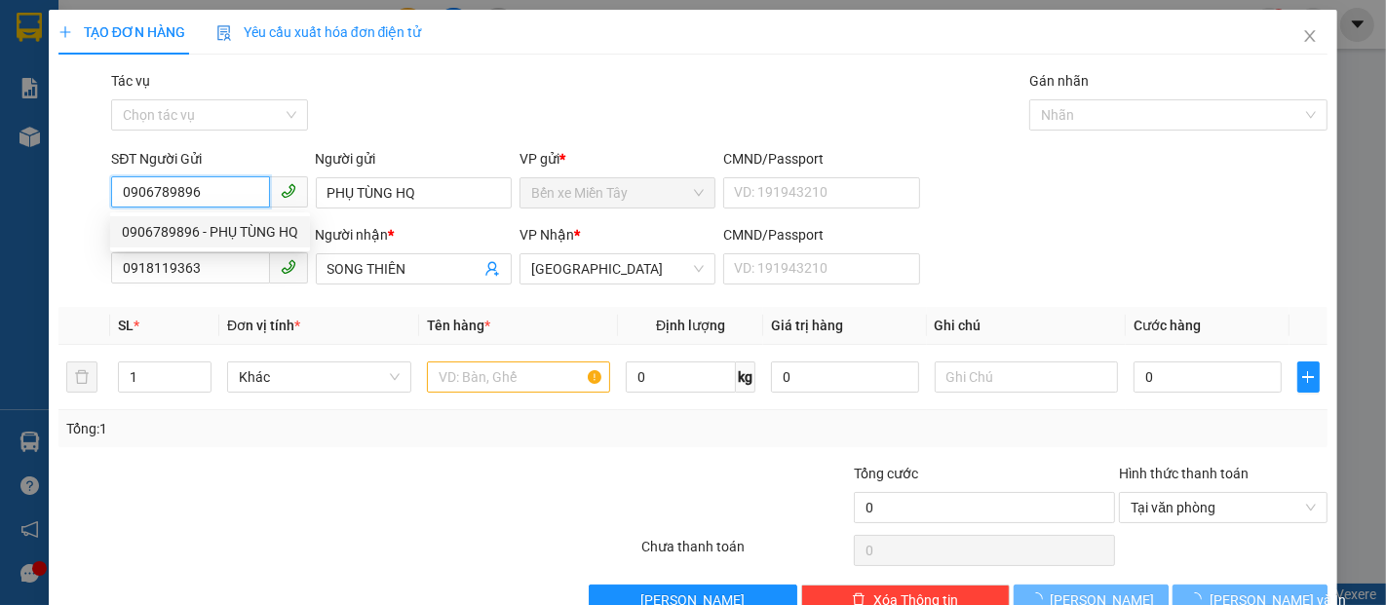
type input "30.000"
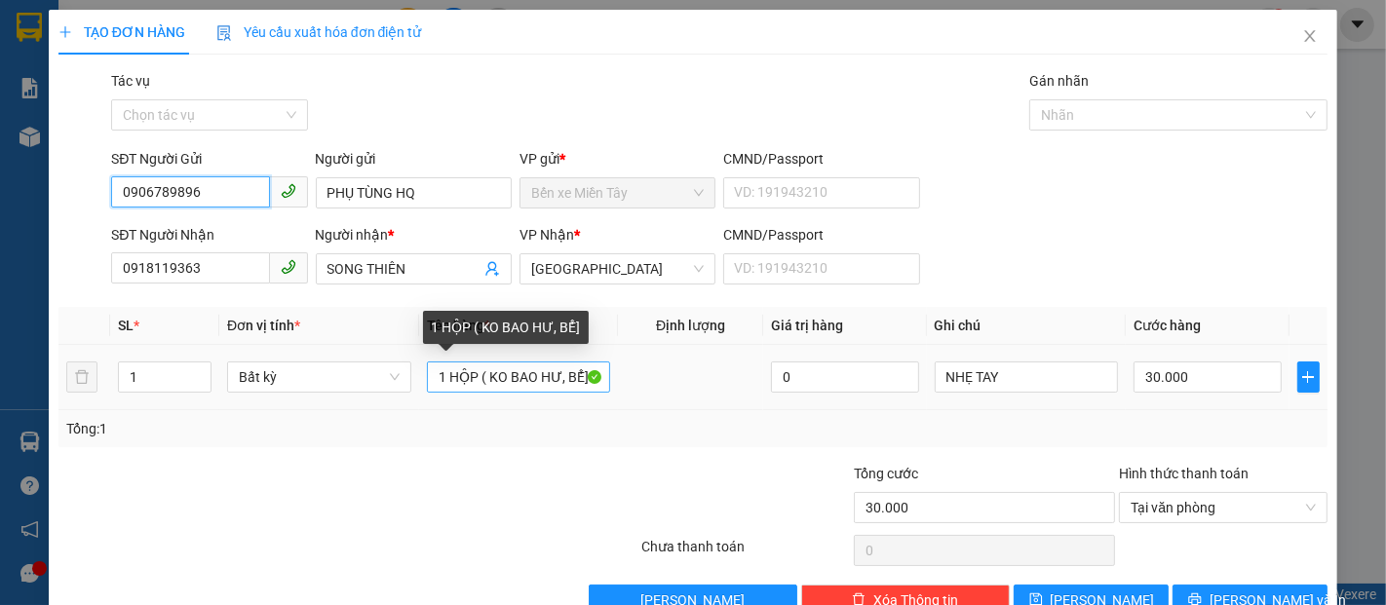
type input "0906789896"
click at [478, 378] on input "1 HỘP ( KO BAO HƯ, BỂ]" at bounding box center [519, 376] width 184 height 31
click at [474, 379] on input "1 HỘP ( KO BAO HƯ, BỂ]" at bounding box center [519, 376] width 184 height 31
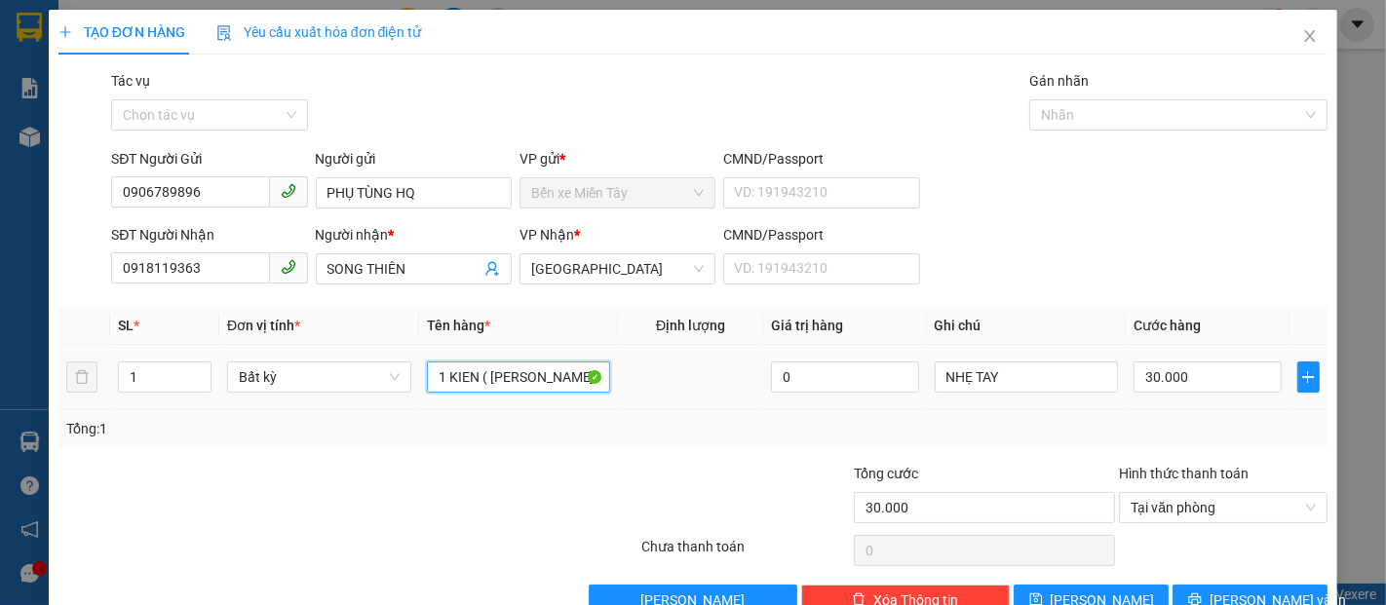
type input "1 KIEN ( [PERSON_NAME], BỂ]"
click at [1125, 375] on td "30.000" at bounding box center [1206, 377] width 163 height 65
click at [1133, 378] on input "30.000" at bounding box center [1206, 376] width 147 height 31
type input "4"
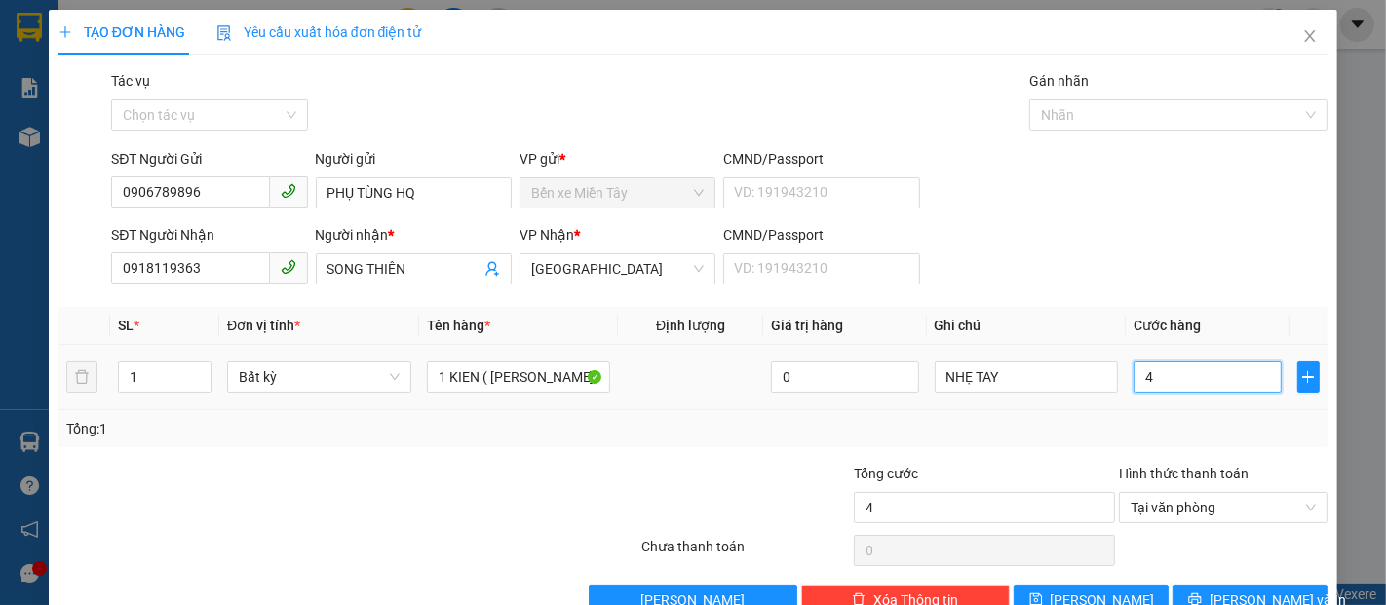
type input "40"
type input "400"
type input "4.000"
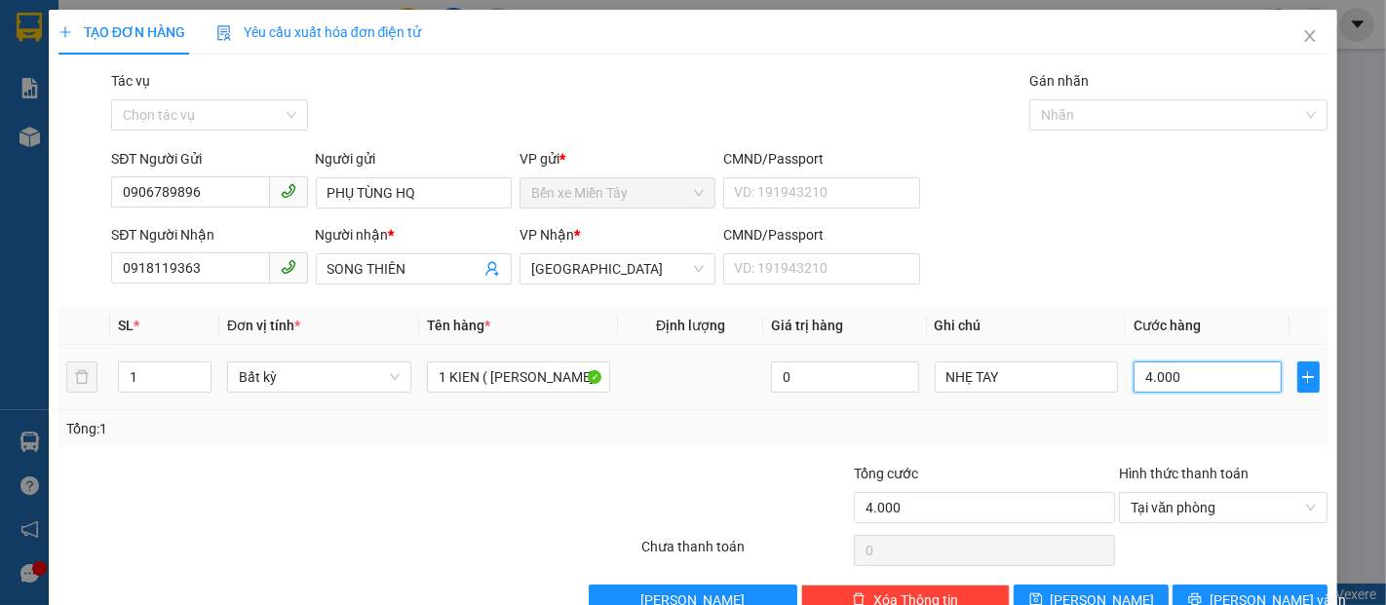
type input "40.000"
click at [1248, 593] on span "[PERSON_NAME] và In" at bounding box center [1277, 599] width 136 height 21
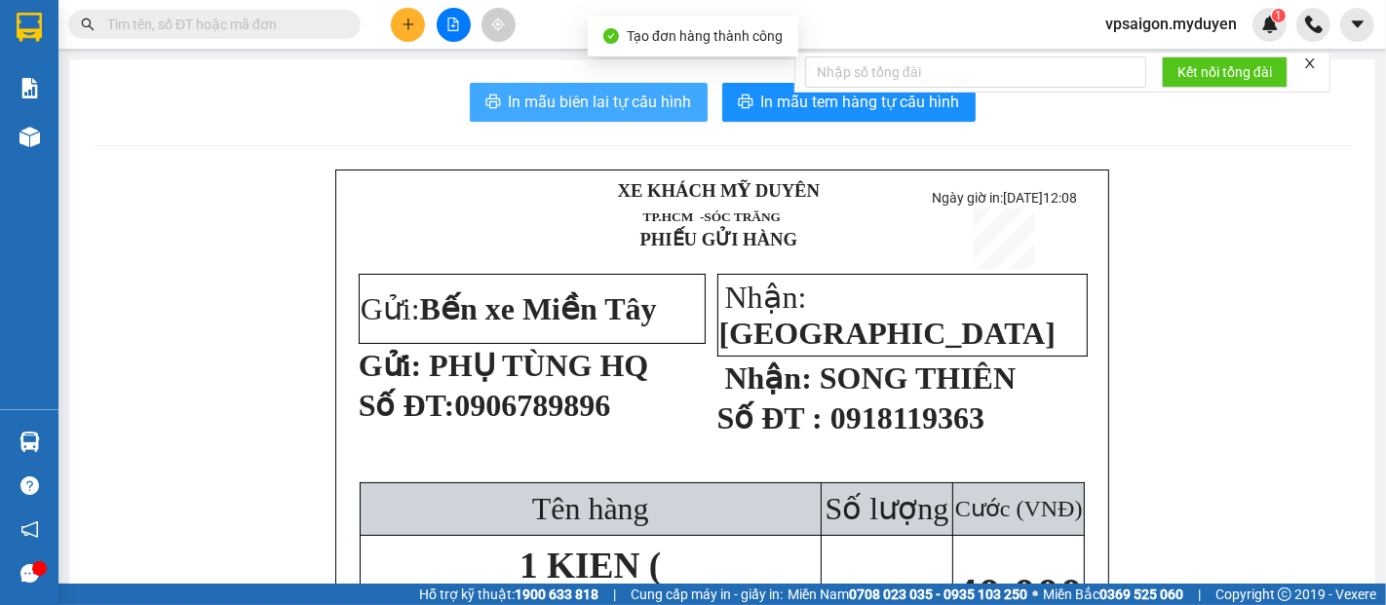
click at [611, 91] on span "In mẫu biên lai tự cấu hình" at bounding box center [600, 102] width 183 height 24
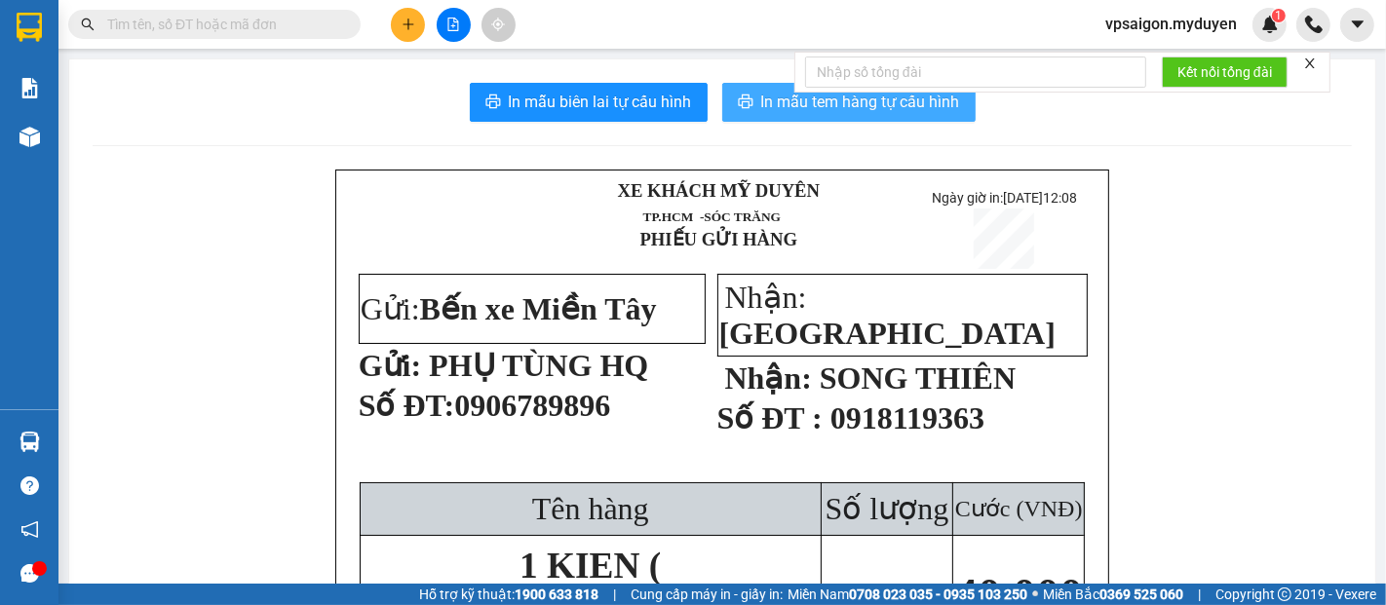
click at [855, 104] on span "In mẫu tem hàng tự cấu hình" at bounding box center [860, 102] width 199 height 24
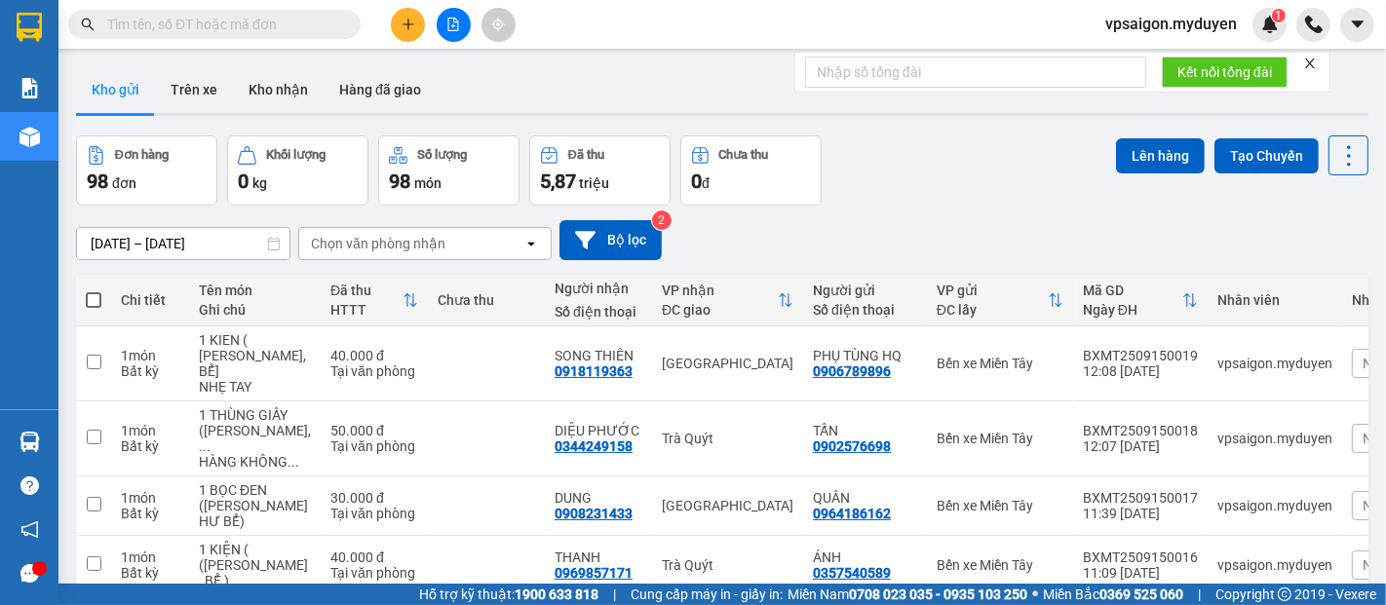
click at [411, 30] on icon "plus" at bounding box center [408, 25] width 14 height 14
click at [480, 70] on div "Tạo đơn hàng" at bounding box center [484, 72] width 85 height 21
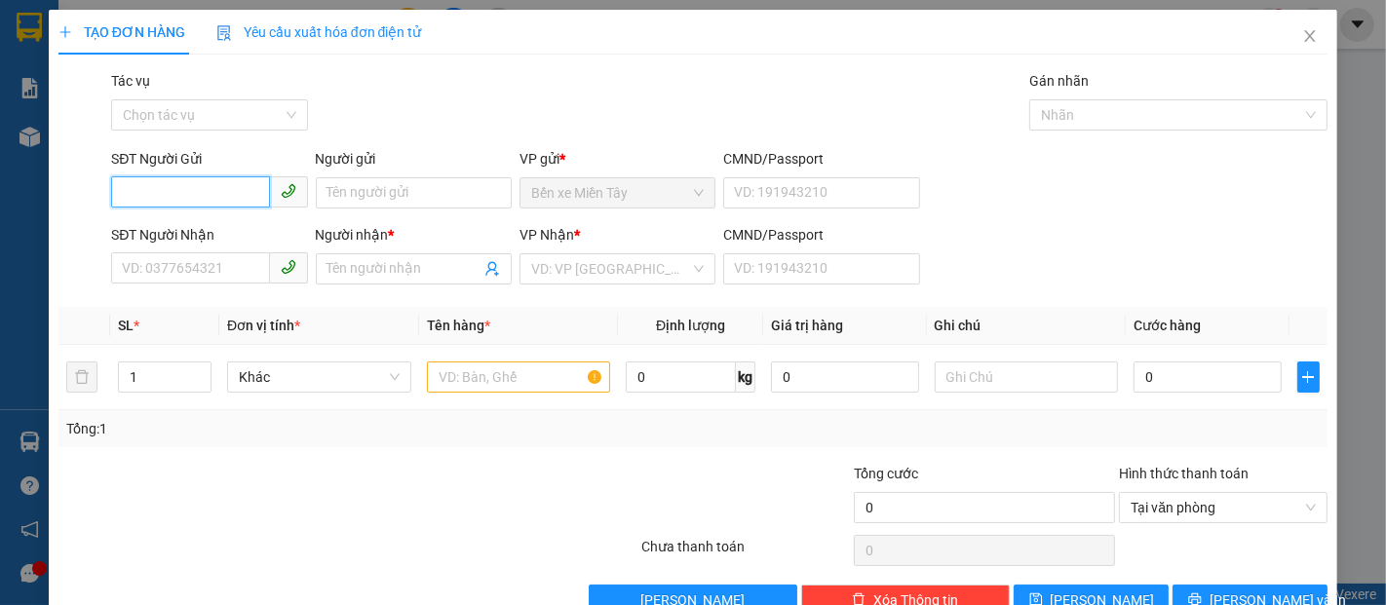
click at [226, 204] on input "SĐT Người Gửi" at bounding box center [190, 191] width 158 height 31
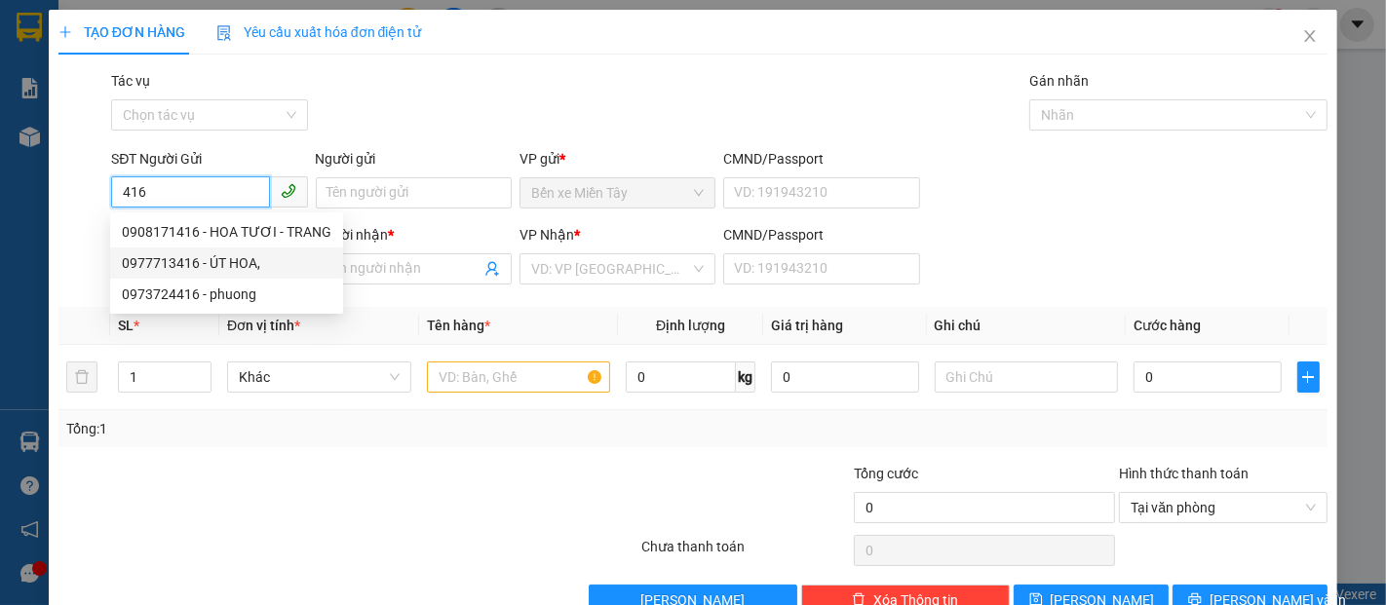
click at [234, 266] on div "0977713416 - ÚT HOA," at bounding box center [226, 262] width 209 height 21
type input "0977713416"
type input "ÚT HOA,"
type input "0945595018"
type input "BÉ."
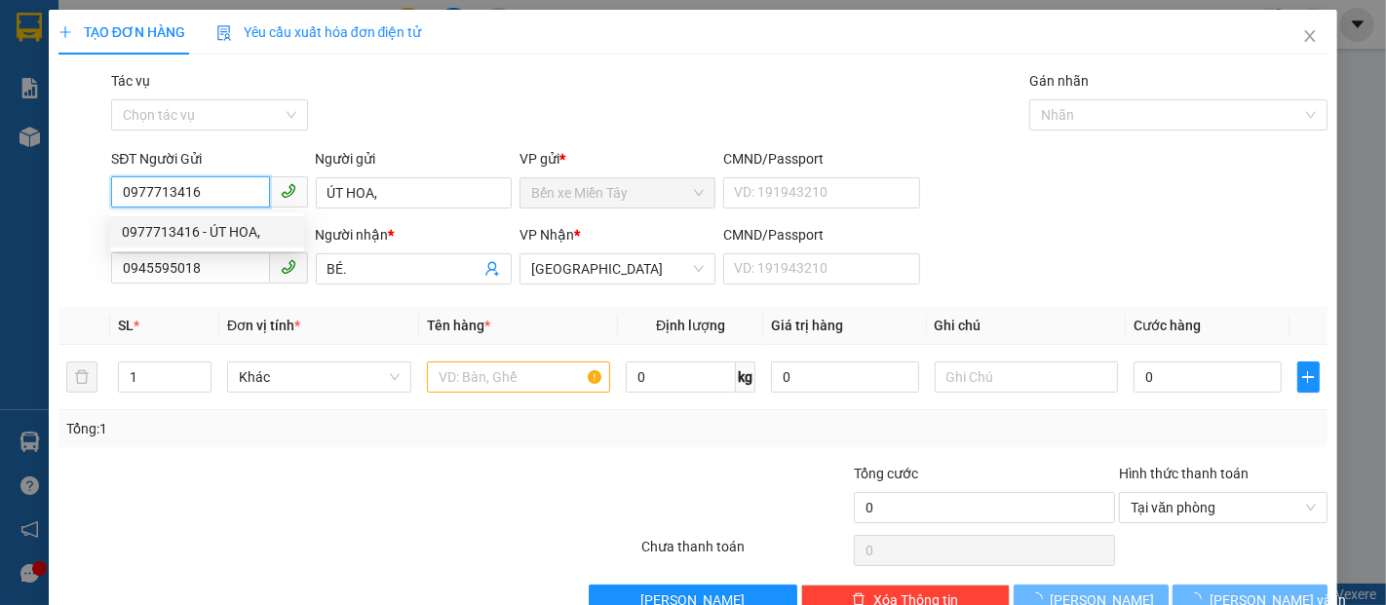
type input "20.000"
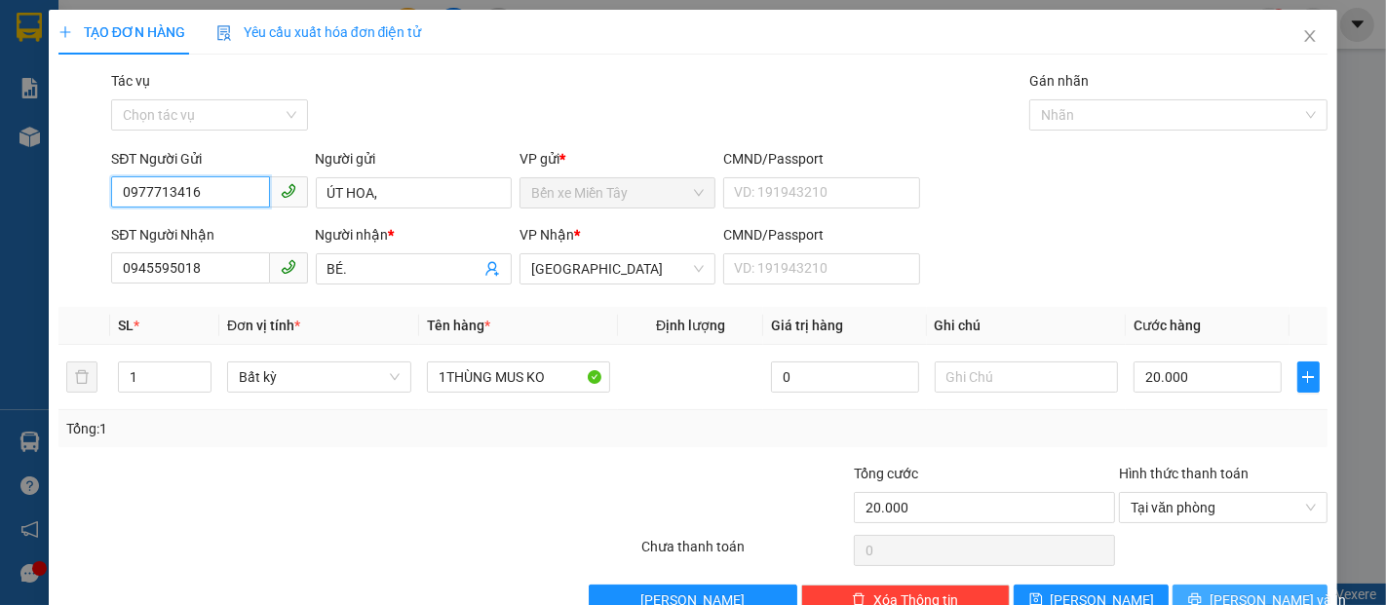
type input "0977713416"
click at [1217, 587] on button "[PERSON_NAME] và In" at bounding box center [1249, 600] width 155 height 31
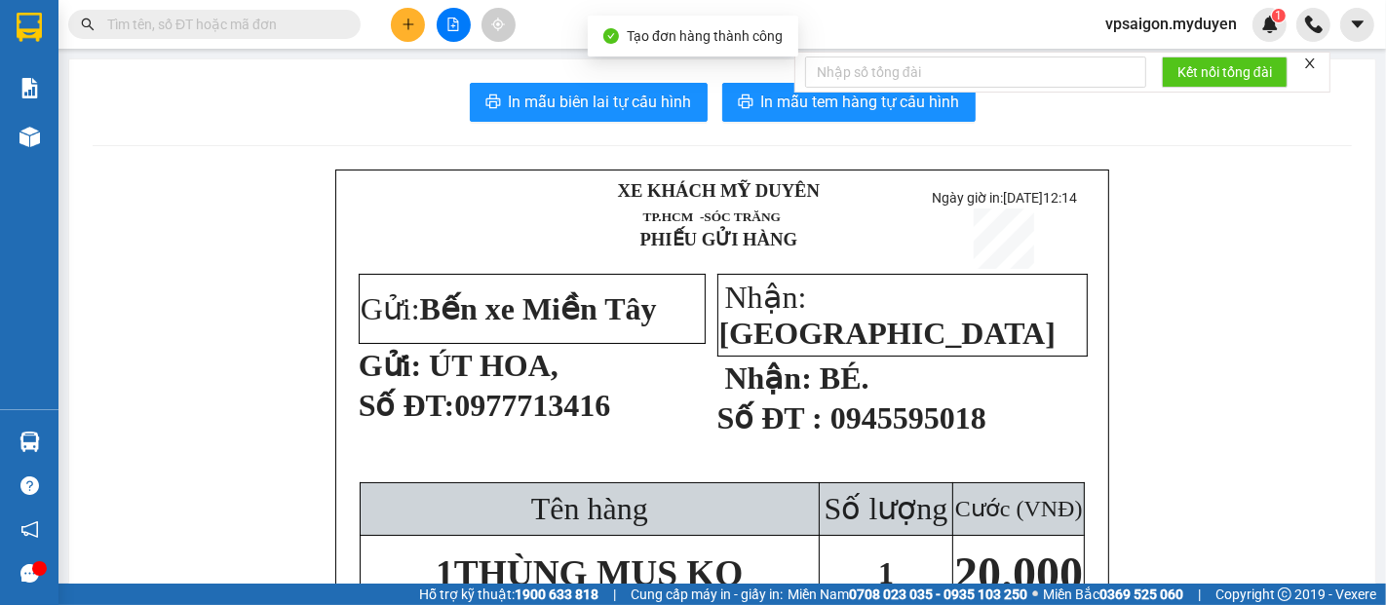
click at [819, 89] on div at bounding box center [975, 72] width 341 height 39
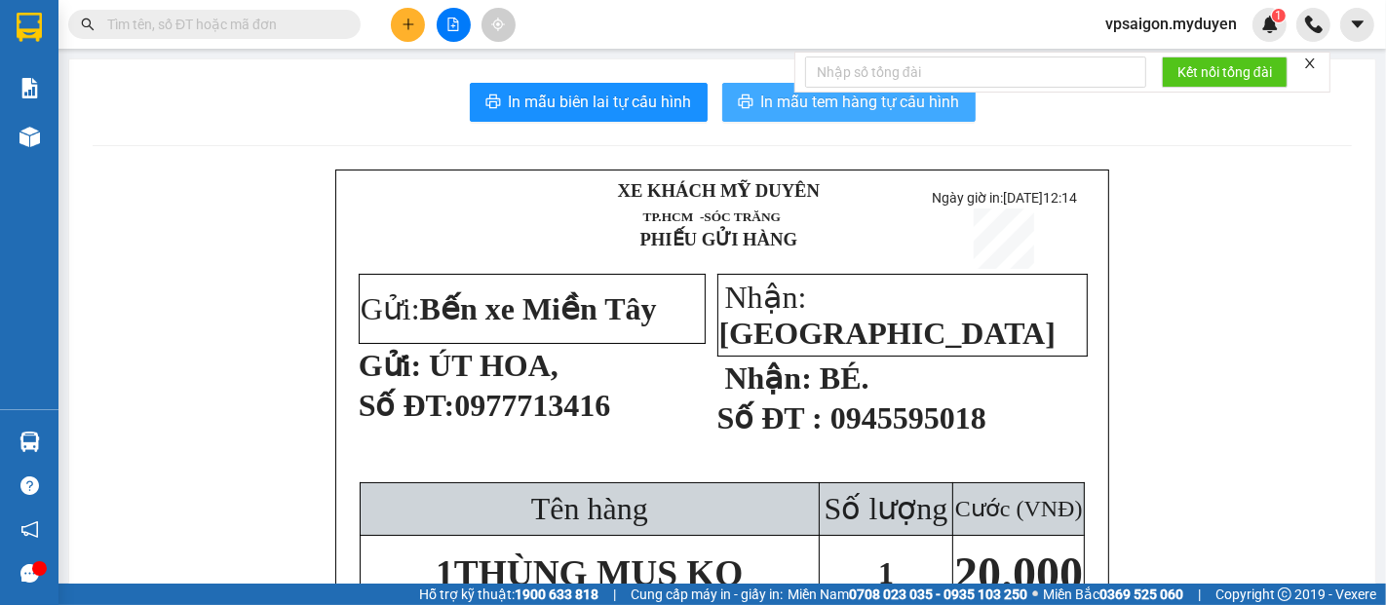
click at [778, 105] on span "In mẫu tem hàng tự cấu hình" at bounding box center [860, 102] width 199 height 24
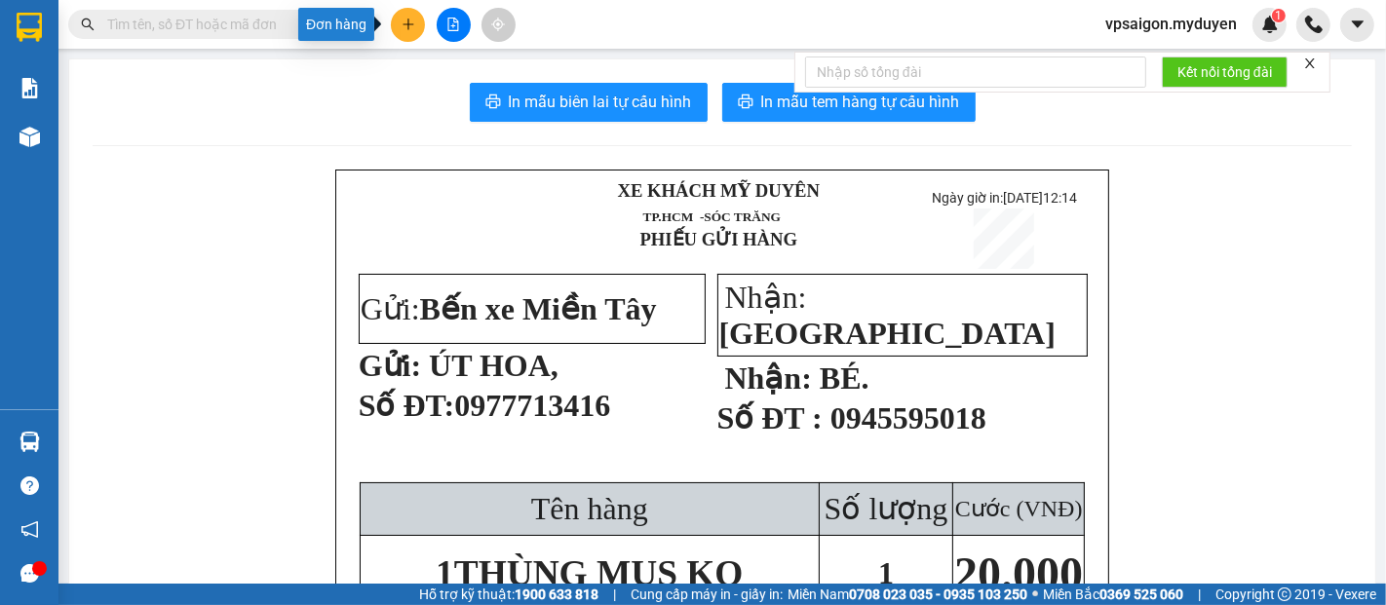
click at [413, 34] on button at bounding box center [408, 25] width 34 height 34
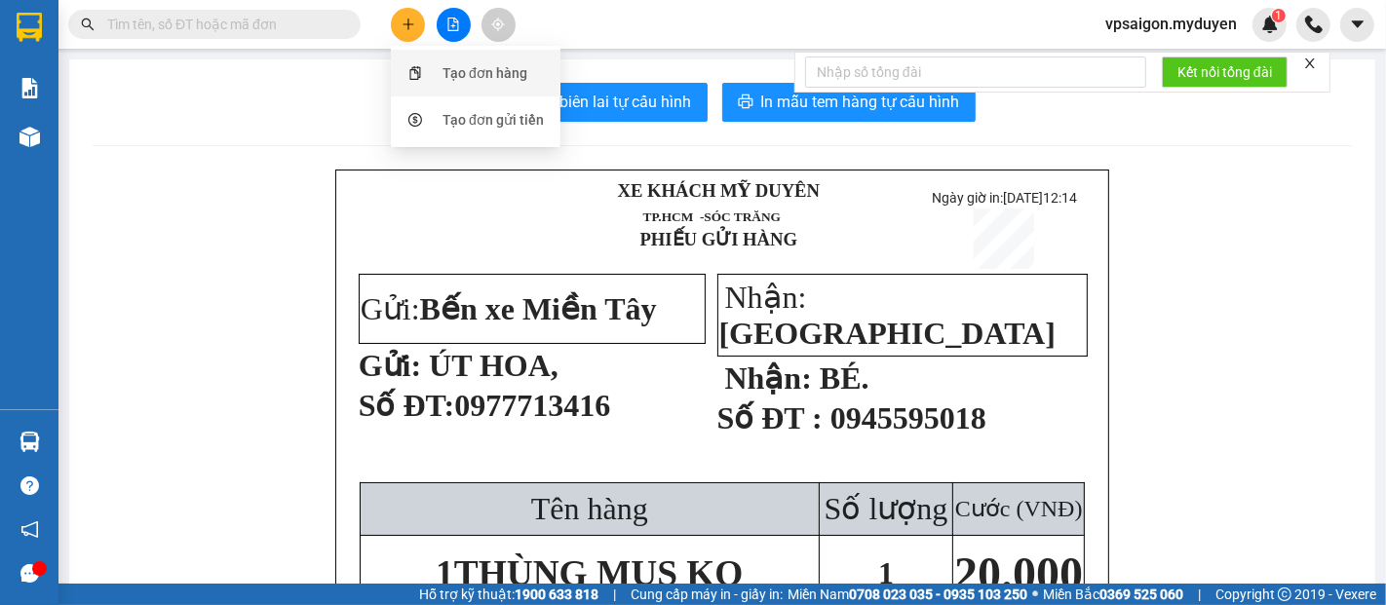
click at [486, 68] on div "Tạo đơn hàng" at bounding box center [484, 72] width 85 height 21
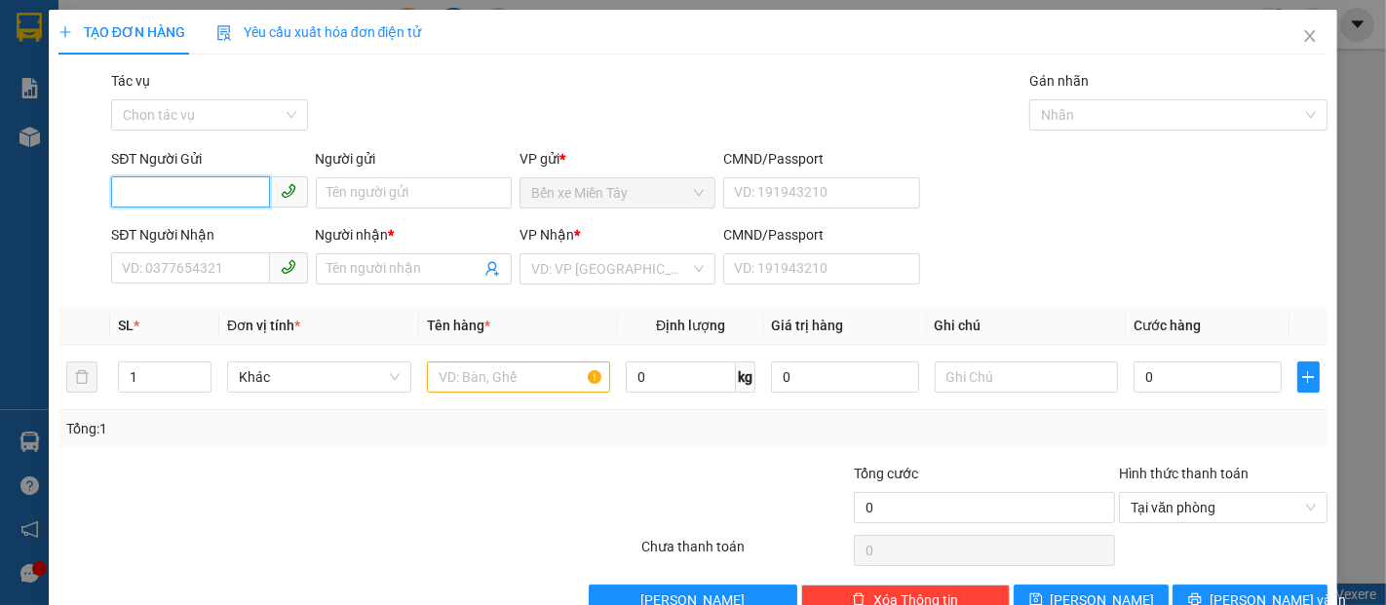
click at [227, 196] on input "SĐT Người Gửi" at bounding box center [190, 191] width 158 height 31
click at [199, 232] on div "0987333030 - HÙNG" at bounding box center [207, 231] width 171 height 21
type input "0987333030"
type input "HÙNG"
type input "0909986944"
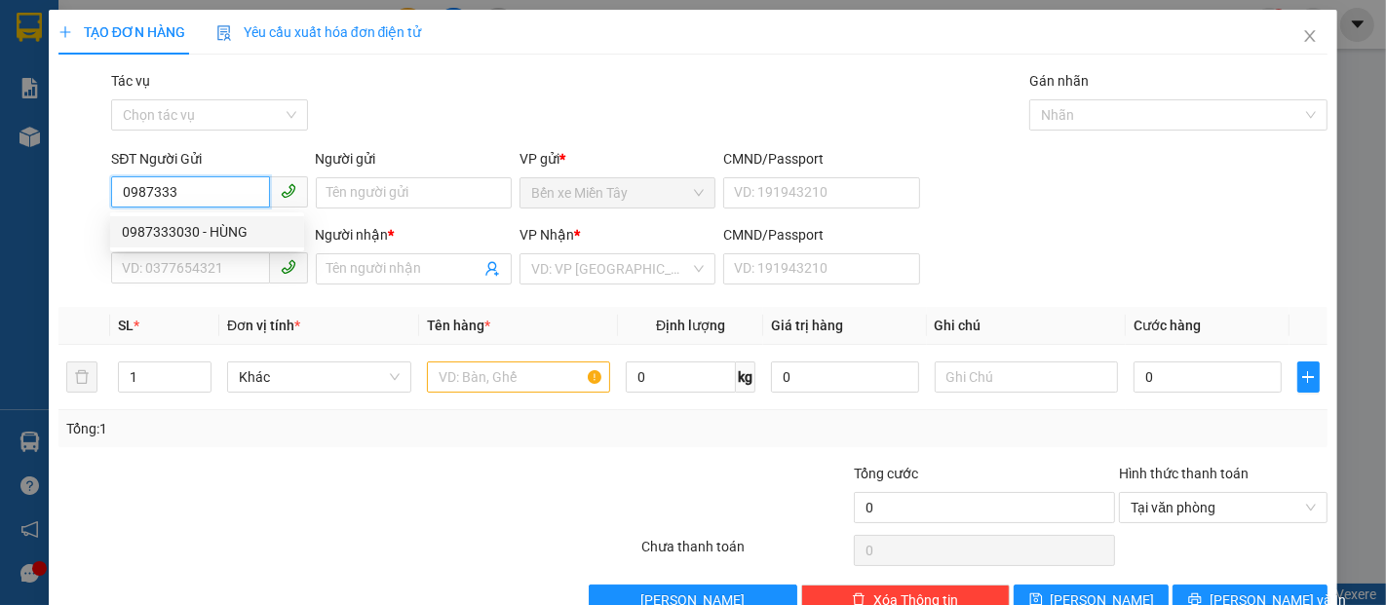
type input "TRƯỜNG"
type input "160.000"
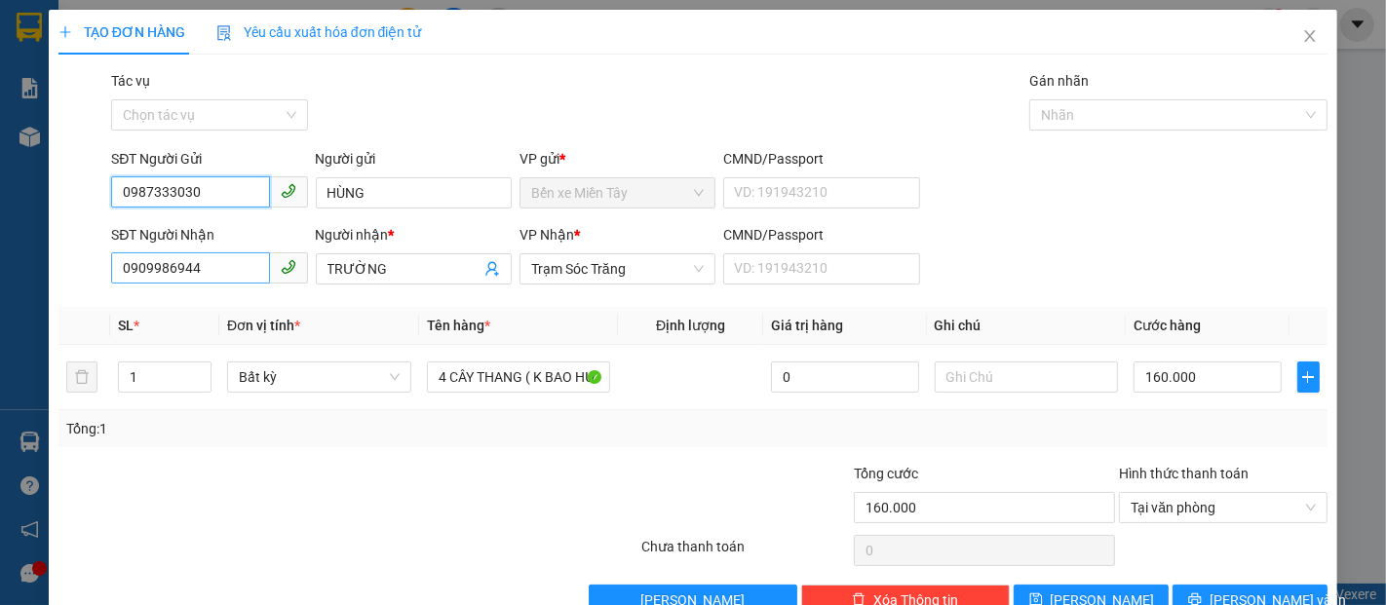
type input "0987333030"
click at [218, 270] on input "0909986944" at bounding box center [190, 267] width 158 height 31
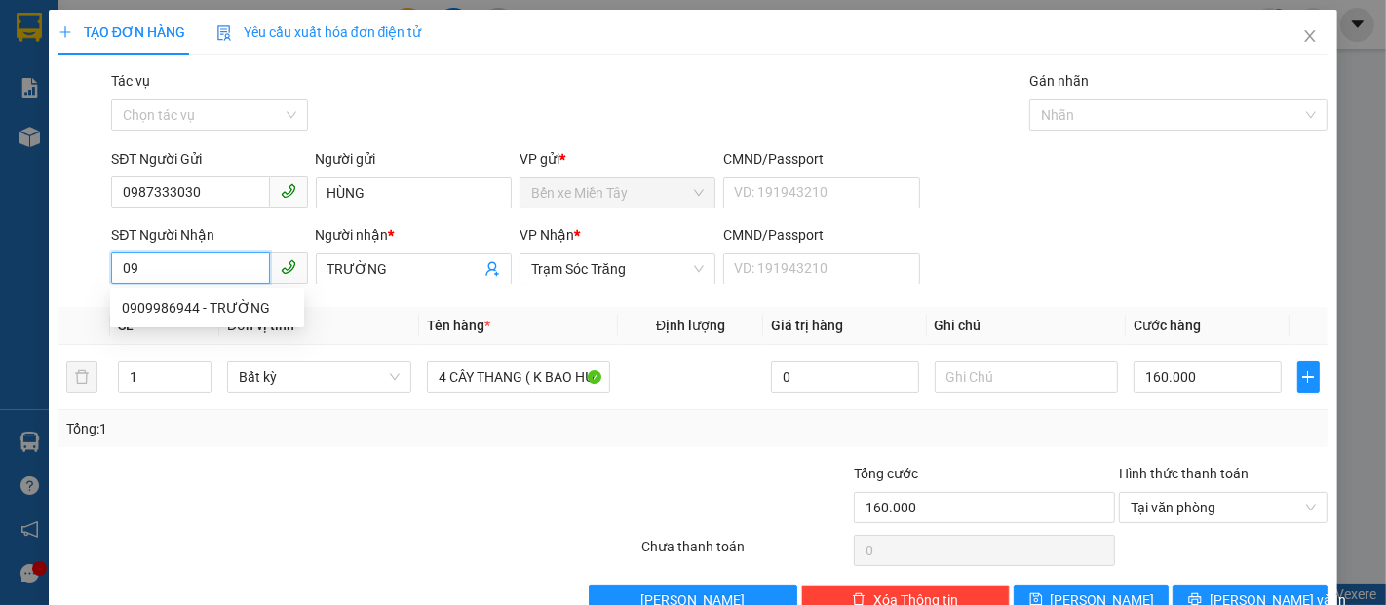
type input "0"
click at [179, 339] on div "0909852811 - MINH" at bounding box center [218, 338] width 192 height 21
type input "0909852811"
type input "MINH"
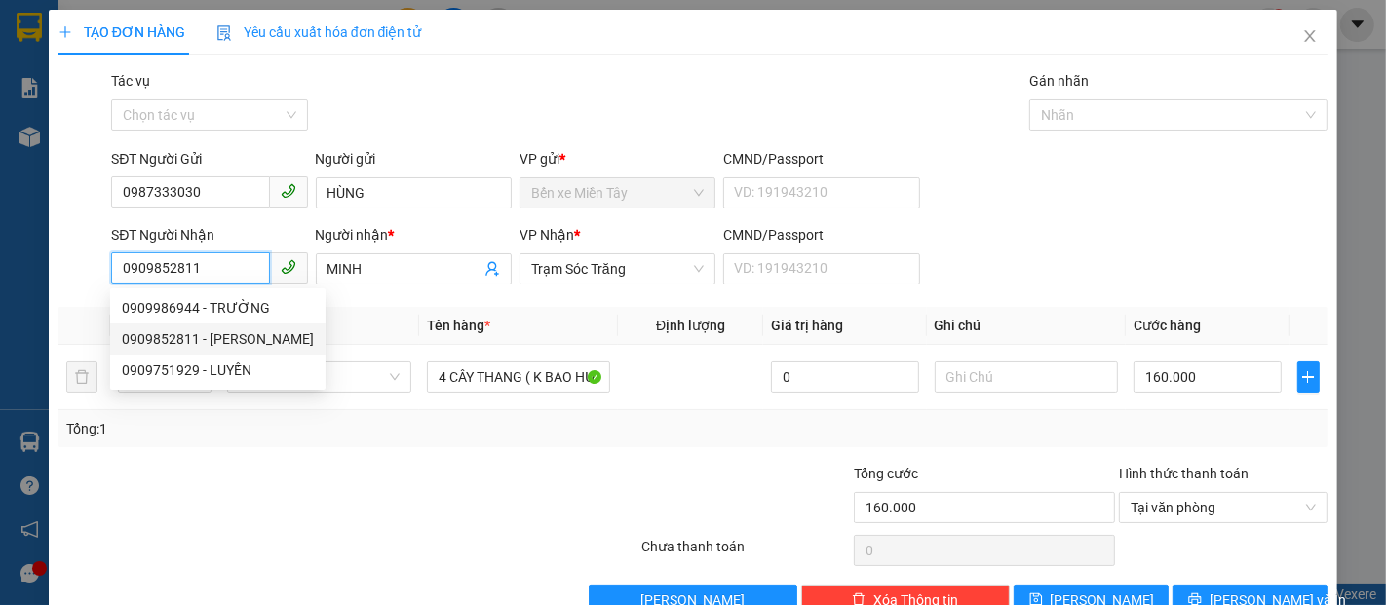
type input "240.000"
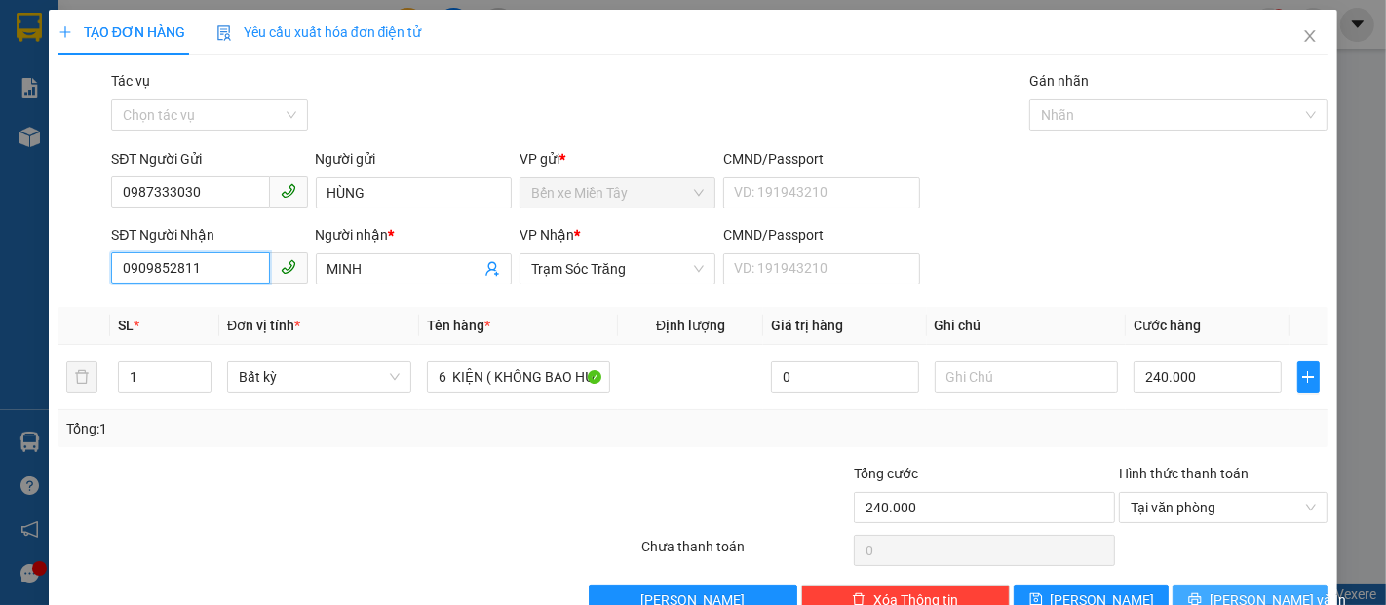
type input "0909852811"
click at [1225, 598] on span "[PERSON_NAME] và In" at bounding box center [1277, 599] width 136 height 21
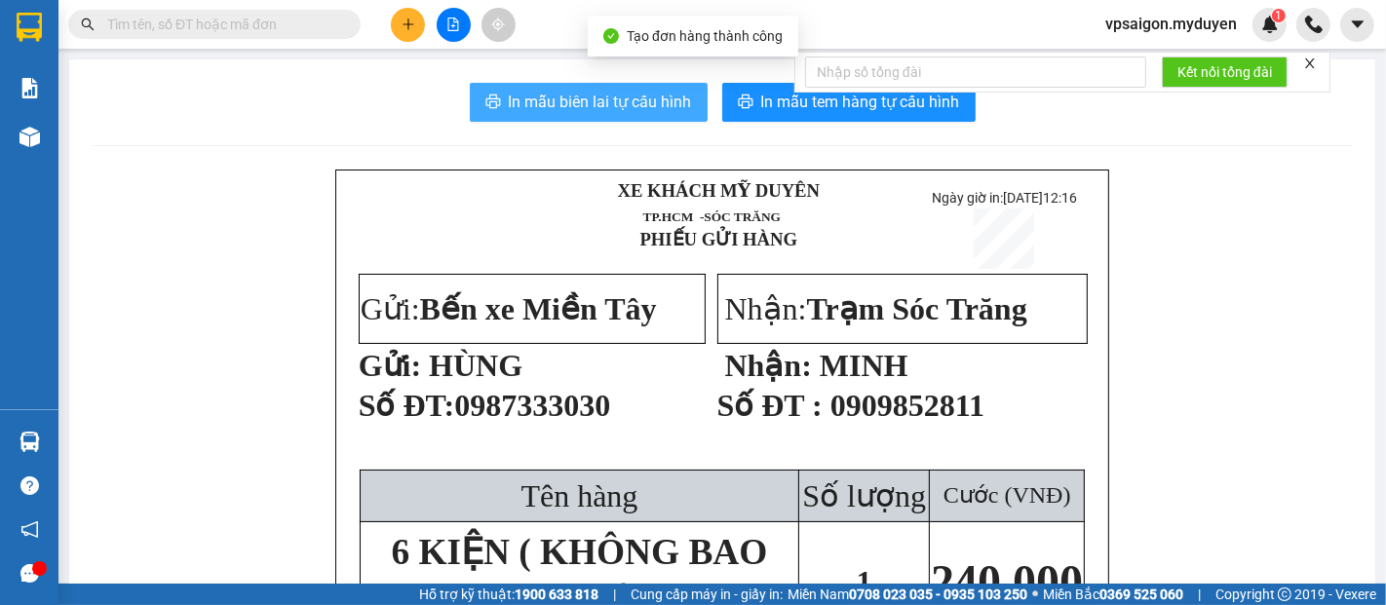
click at [624, 103] on span "In mẫu biên lai tự cấu hình" at bounding box center [600, 102] width 183 height 24
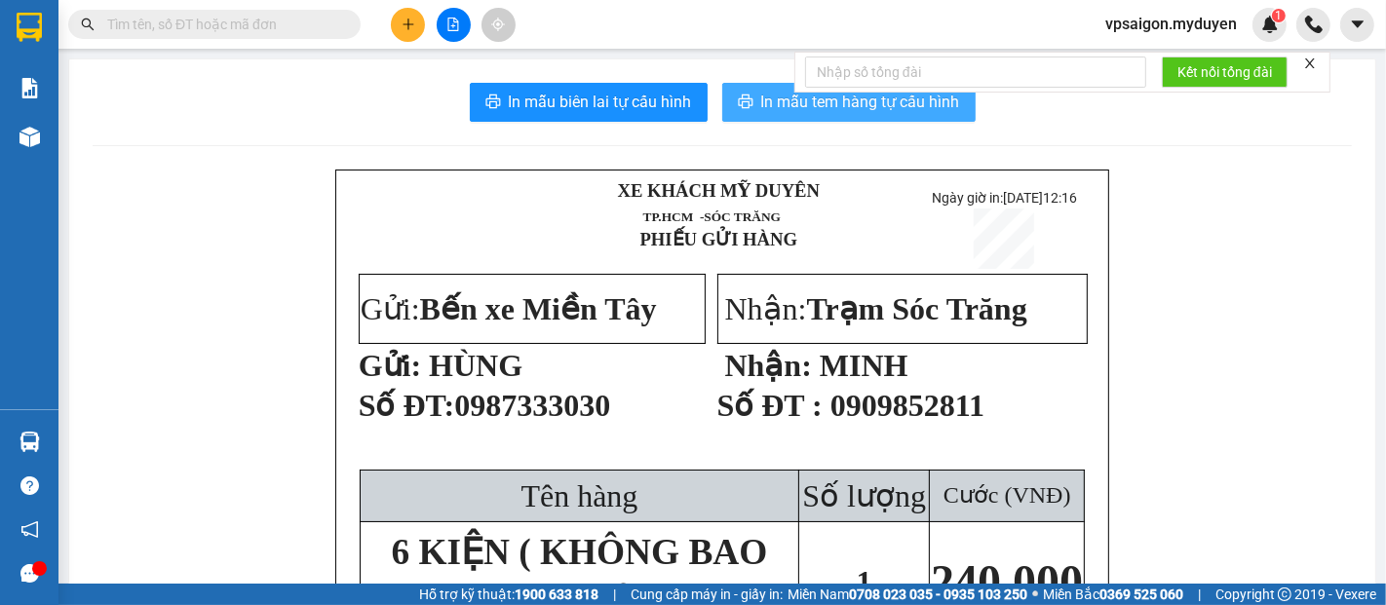
click at [821, 100] on span "In mẫu tem hàng tự cấu hình" at bounding box center [860, 102] width 199 height 24
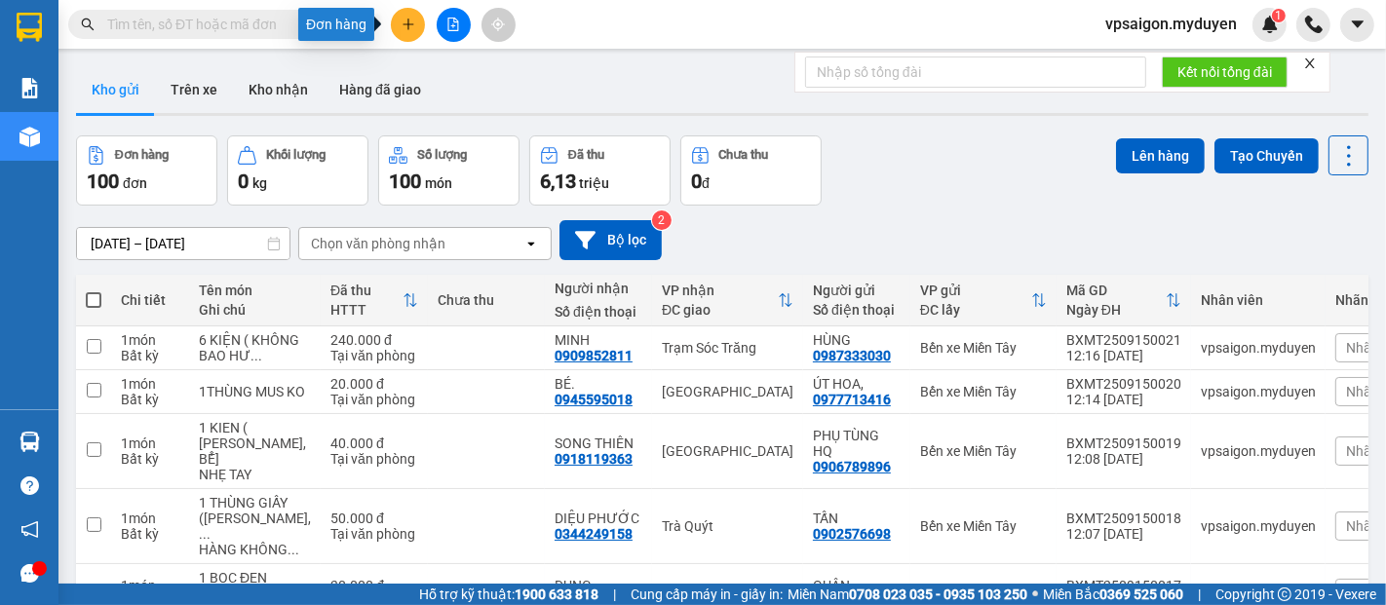
click at [412, 30] on icon "plus" at bounding box center [408, 25] width 14 height 14
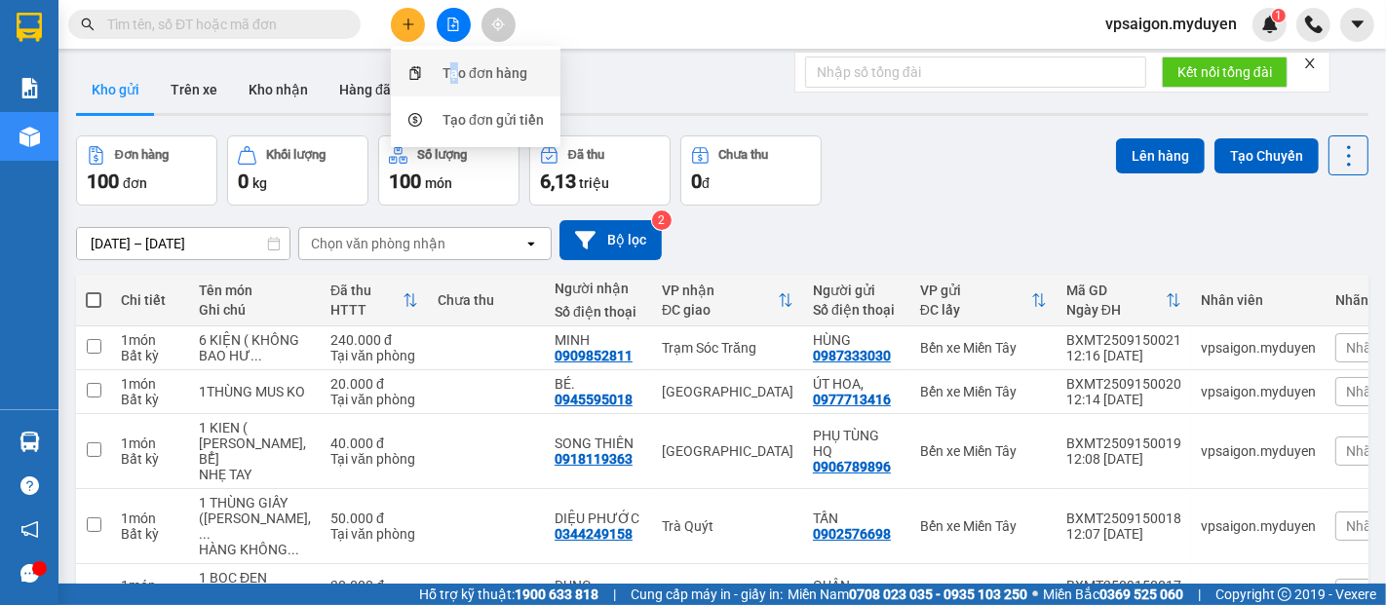
click at [453, 67] on div "Tạo đơn hàng" at bounding box center [484, 72] width 85 height 21
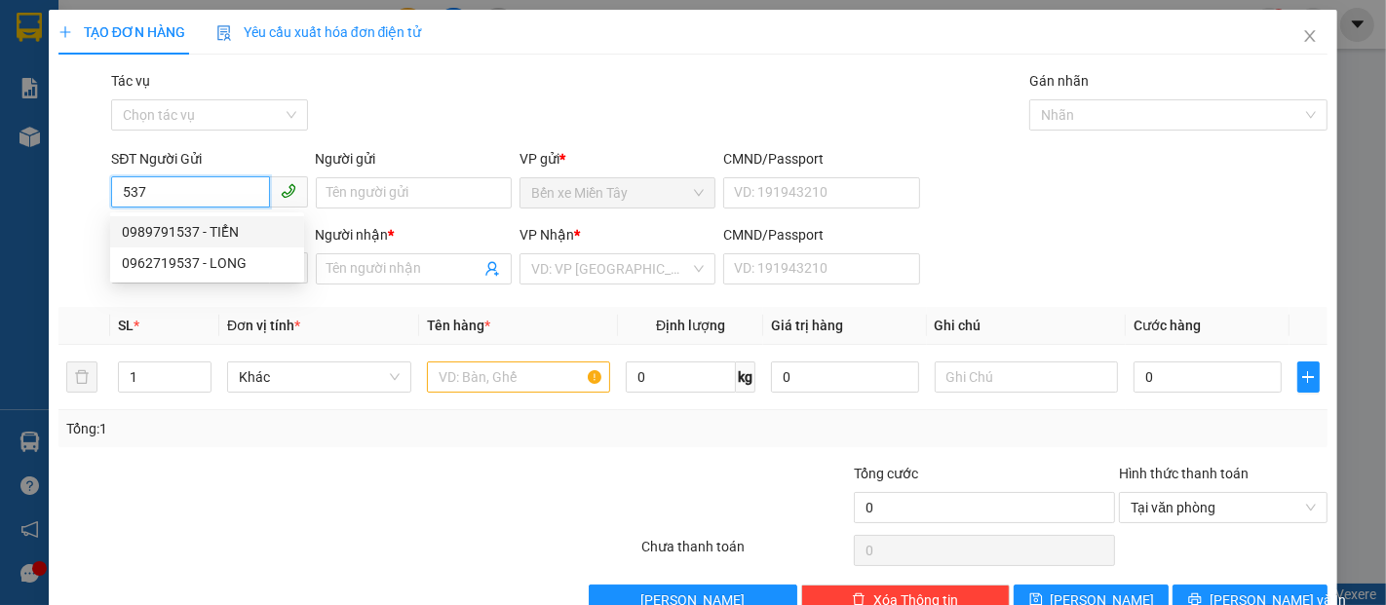
click at [218, 217] on div "0989791537 - TIỂN" at bounding box center [207, 231] width 194 height 31
type input "0989791537"
type input "TIỂN"
type input "0356088664"
type input "PHƯƠNG"
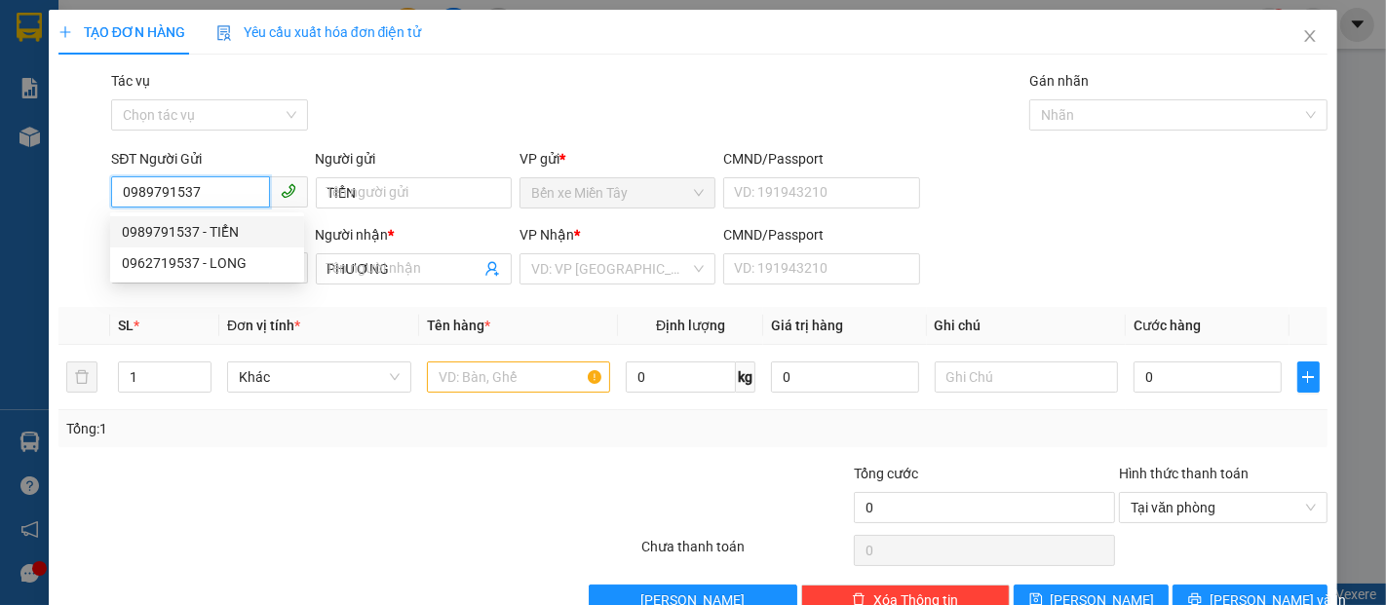
type input "120.000"
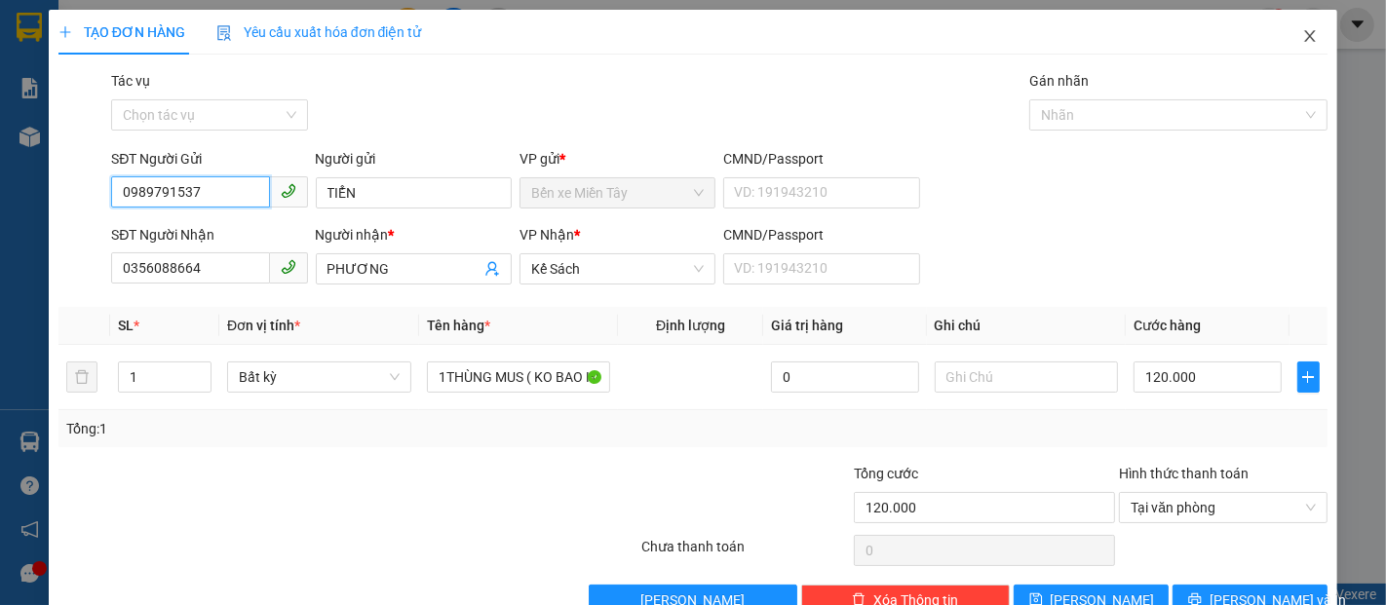
type input "0989791537"
click at [1305, 36] on icon "close" at bounding box center [1310, 36] width 11 height 12
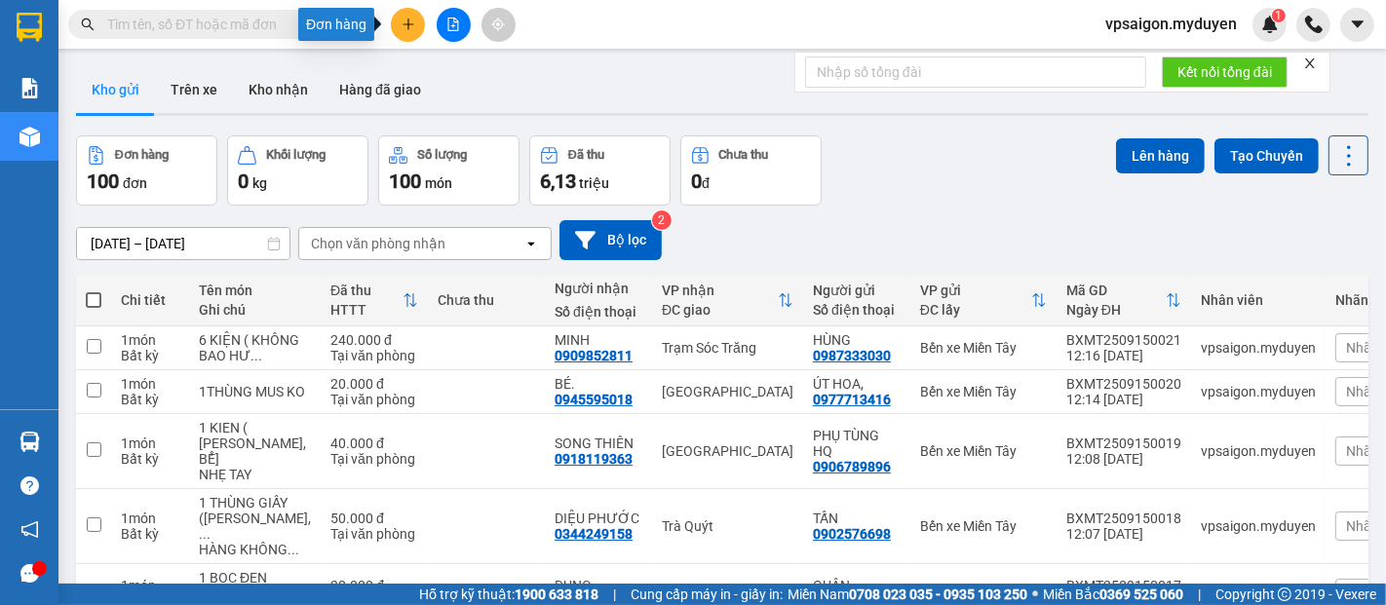
click at [418, 20] on button at bounding box center [408, 25] width 34 height 34
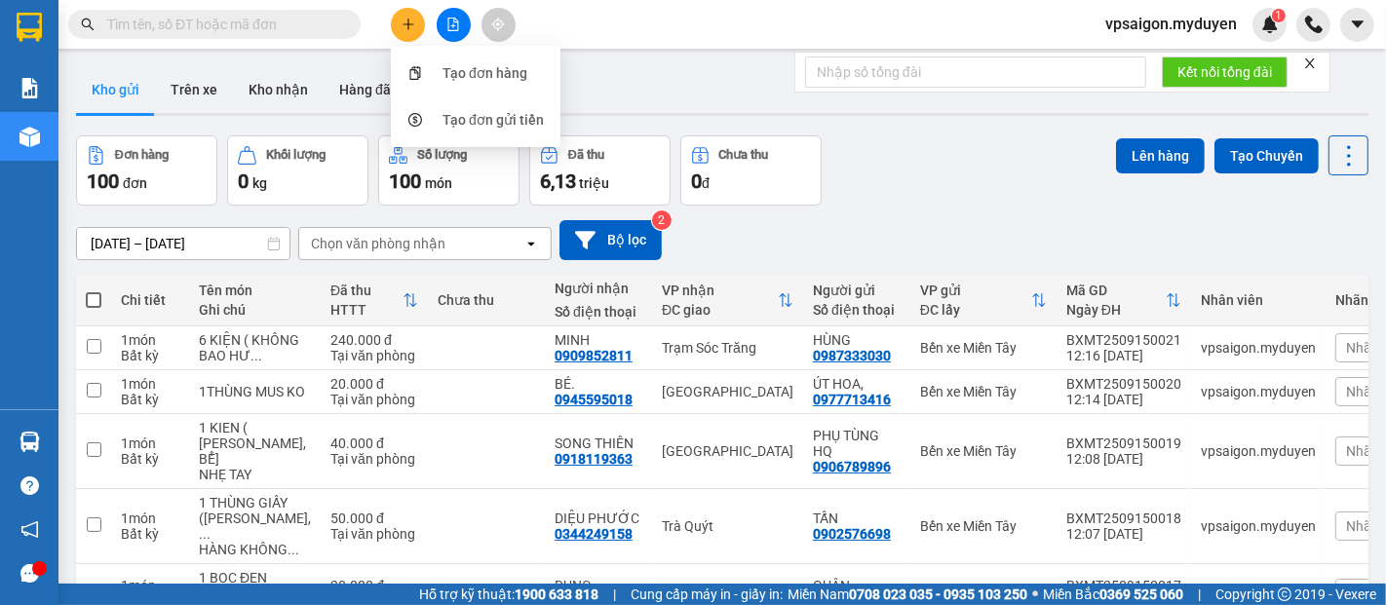
click at [677, 14] on div "Kết quả tìm kiếm ( 0 ) Bộ lọc No Data vpsaigon.myduyen 1" at bounding box center [693, 24] width 1386 height 49
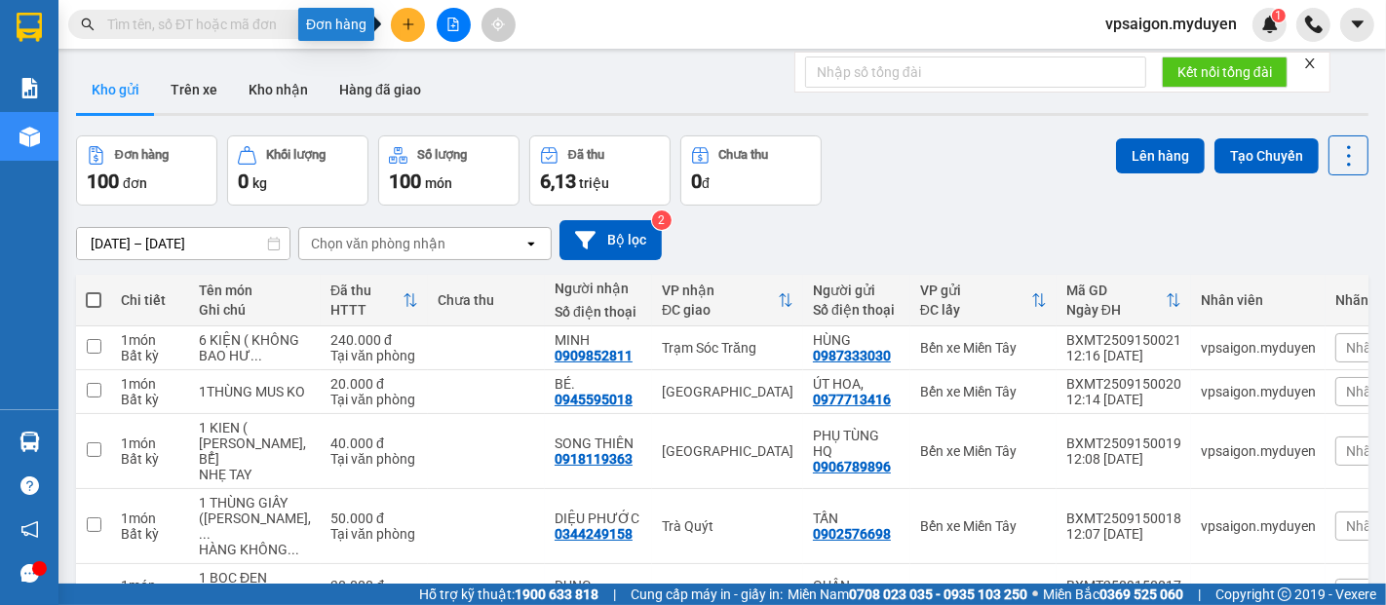
click at [415, 25] on button at bounding box center [408, 25] width 34 height 34
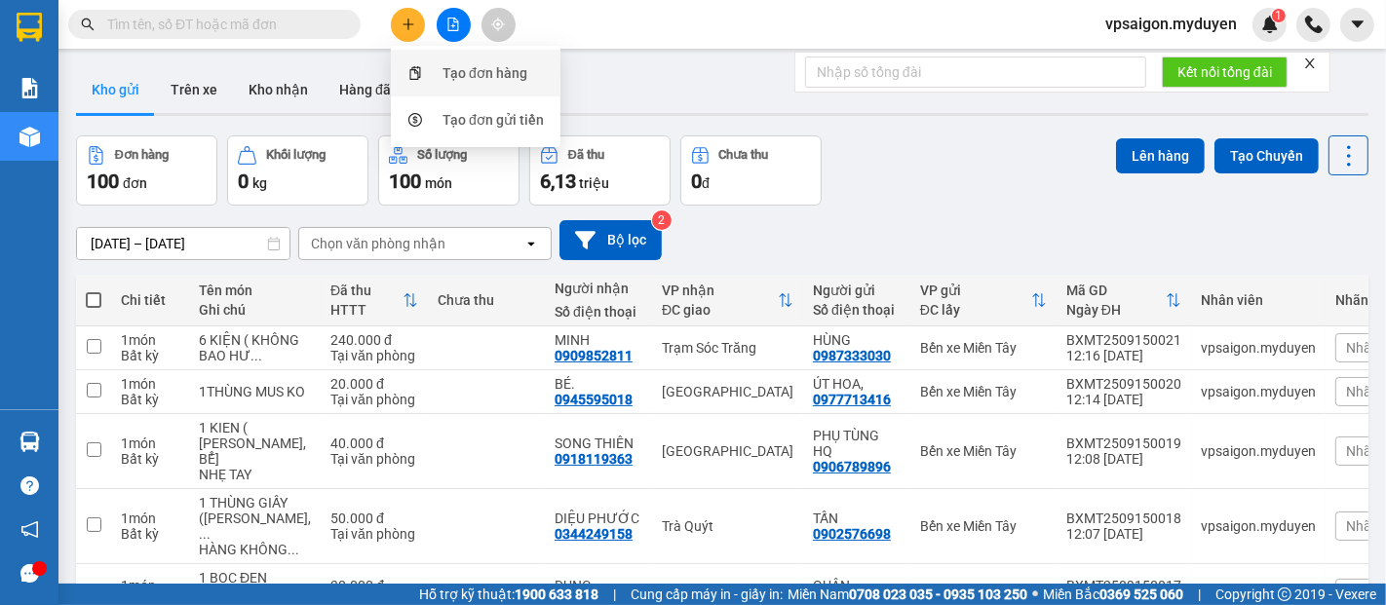
click at [460, 84] on div "Tạo đơn hàng" at bounding box center [475, 73] width 146 height 37
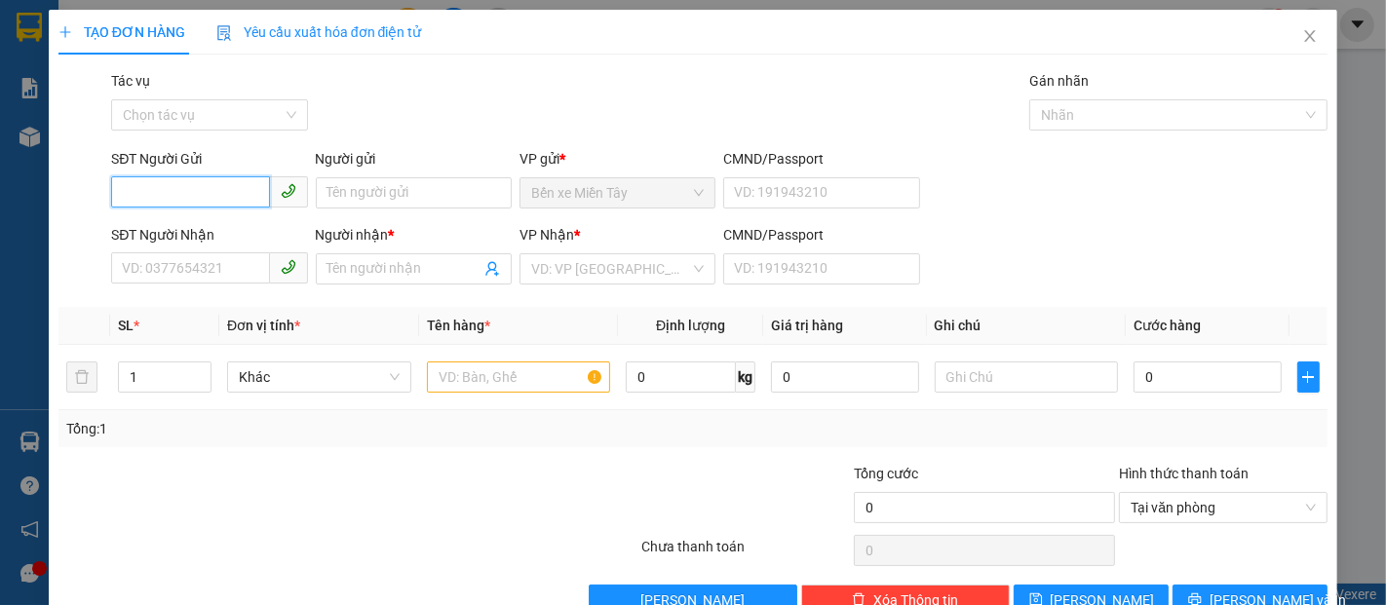
click at [208, 184] on input "SĐT Người Gửi" at bounding box center [190, 191] width 158 height 31
click at [213, 232] on div "0901312004 - TRÙM FOOD" at bounding box center [207, 231] width 171 height 21
type input "0901312004"
type input "TRÙM FOOD"
type input "0358731982"
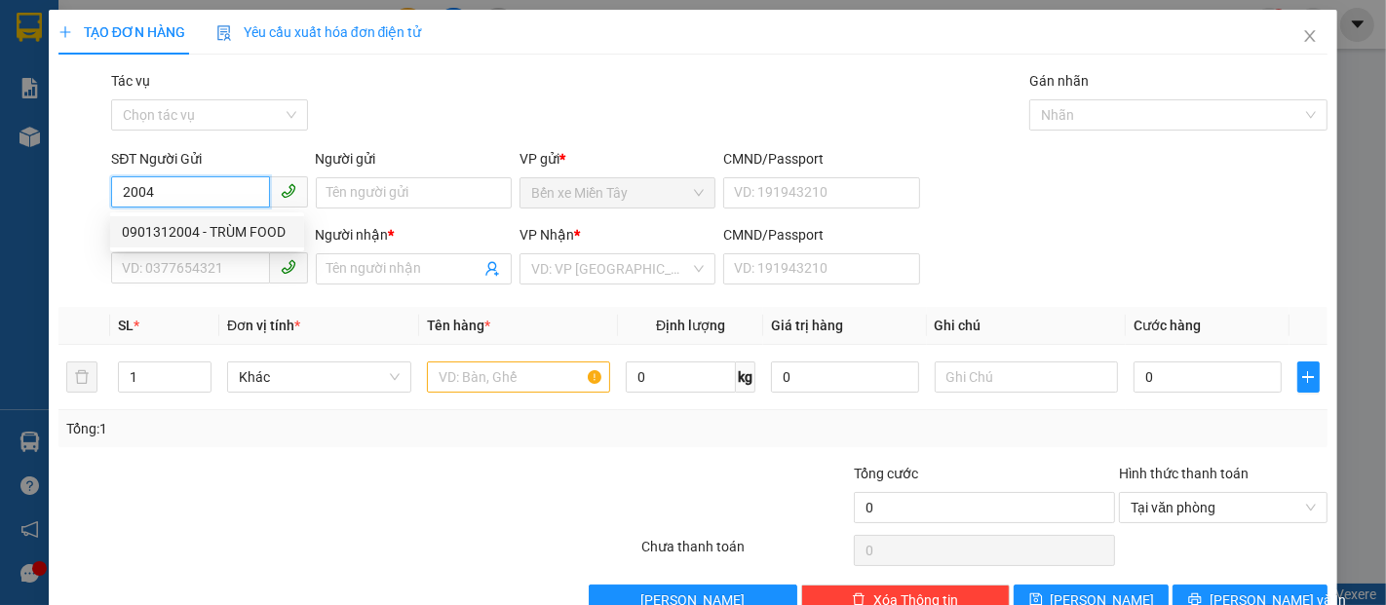
type input "KIỀU"
type input "40.000"
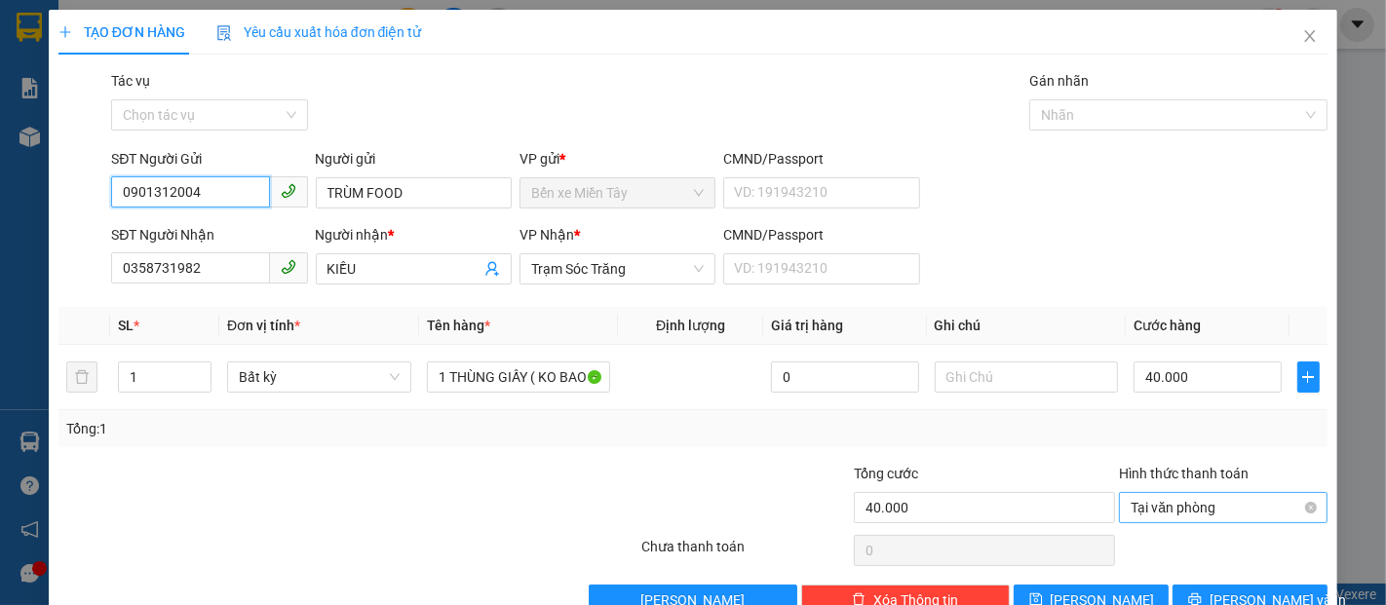
scroll to position [47, 0]
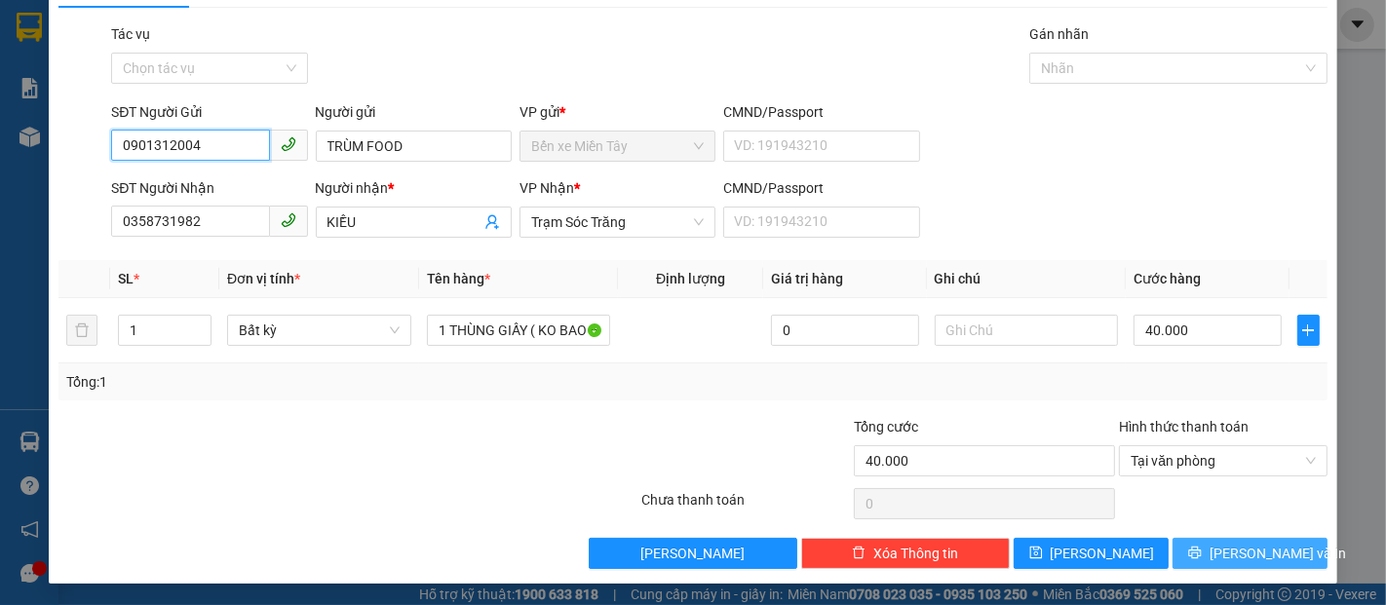
type input "0901312004"
click at [1253, 549] on span "Lưu và In" at bounding box center [1277, 553] width 136 height 21
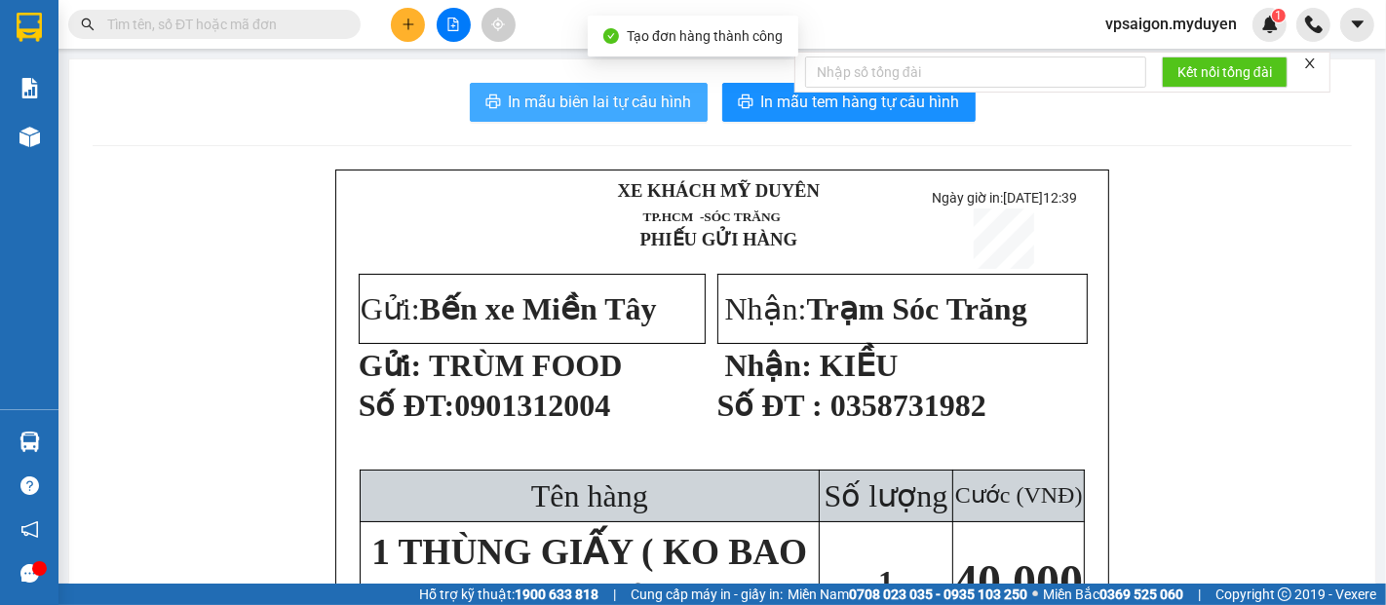
click at [639, 106] on span "In mẫu biên lai tự cấu hình" at bounding box center [600, 102] width 183 height 24
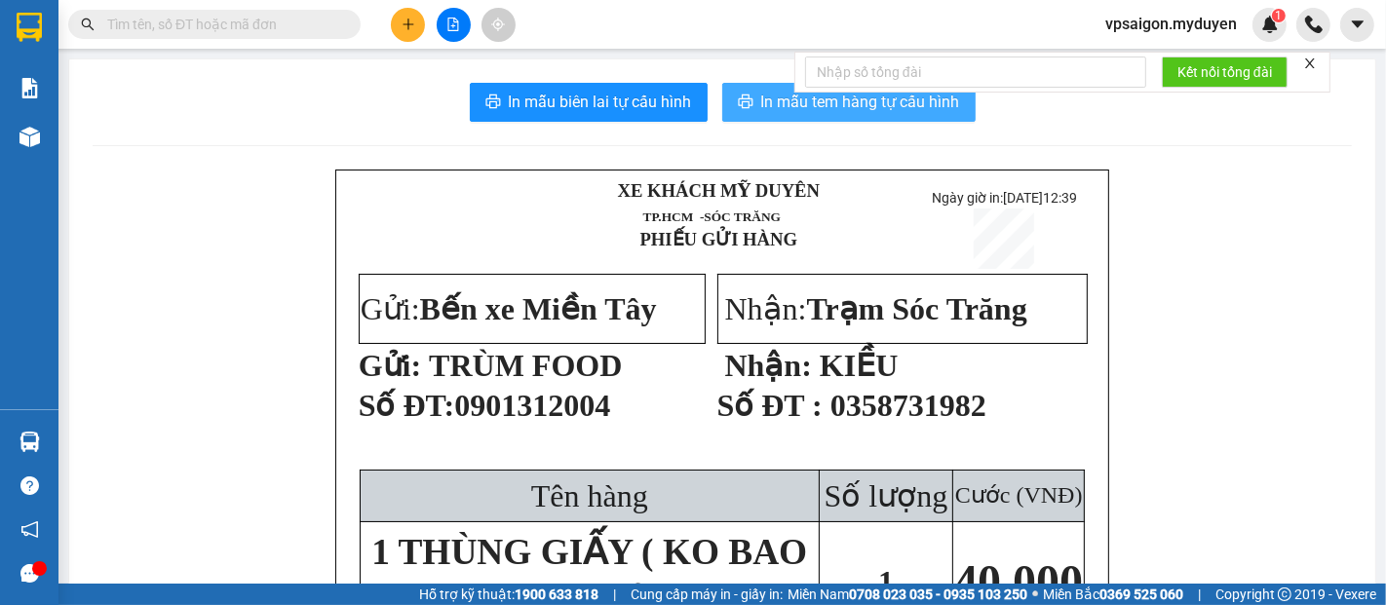
click at [912, 110] on span "In mẫu tem hàng tự cấu hình" at bounding box center [860, 102] width 199 height 24
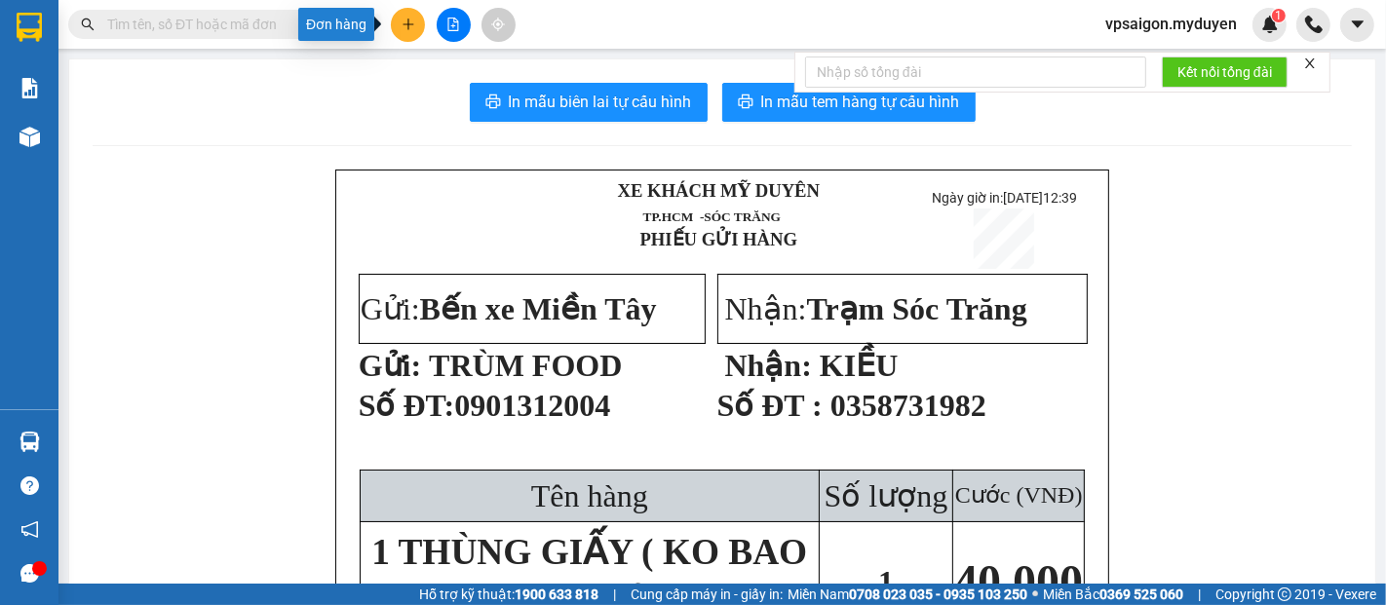
click at [399, 18] on button at bounding box center [408, 25] width 34 height 34
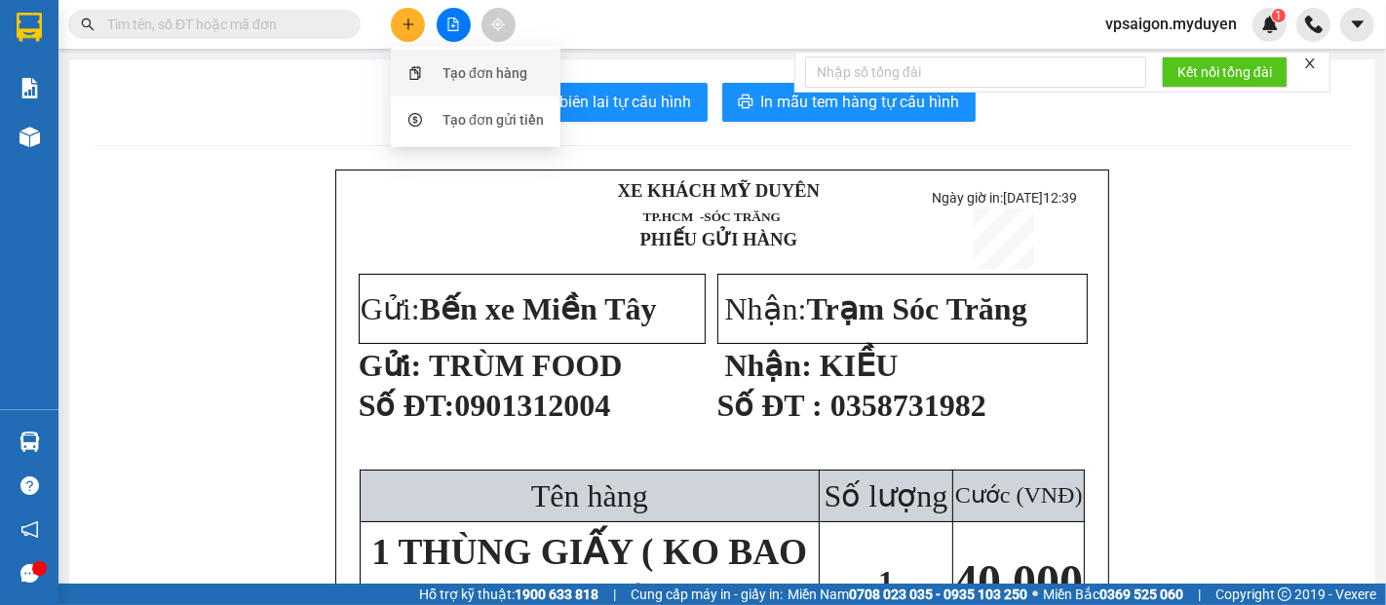
click at [514, 69] on div "Tạo đơn hàng" at bounding box center [484, 72] width 85 height 21
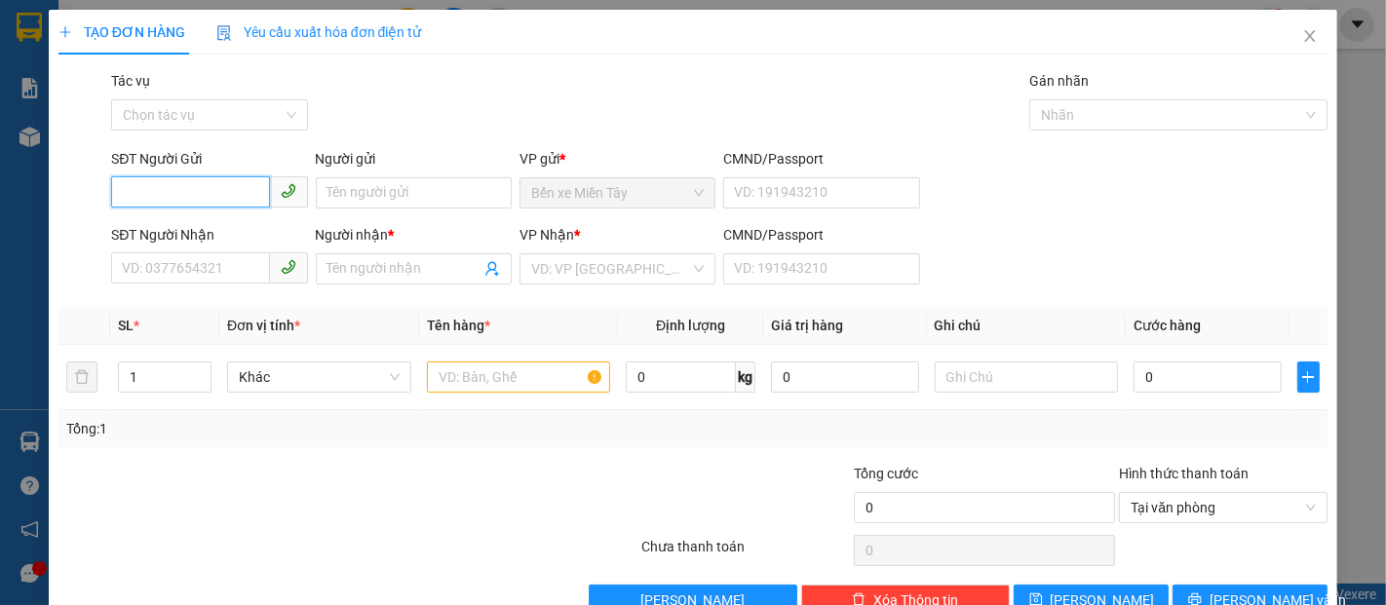
click at [205, 197] on input "SĐT Người Gửi" at bounding box center [190, 191] width 158 height 31
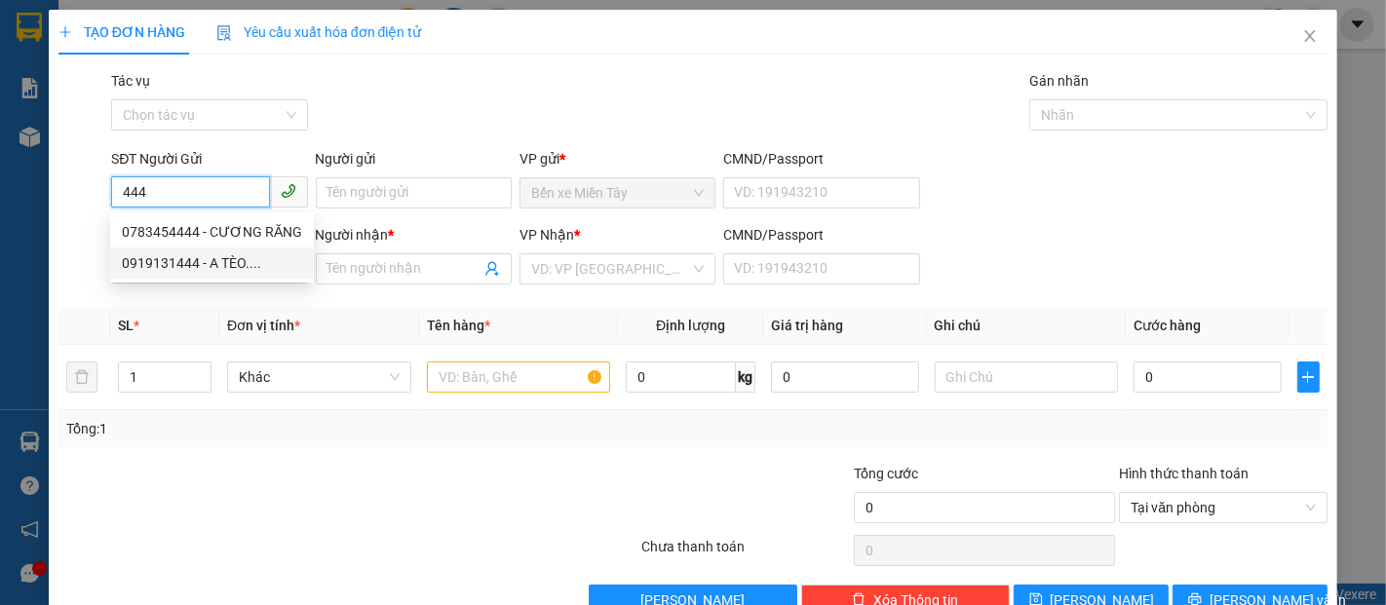
click at [215, 261] on div "0919131444 - A TÈO...." at bounding box center [212, 262] width 180 height 21
type input "0919131444"
type input "A TÈO...."
type input "0987737631"
type input "ĐÔNG..."
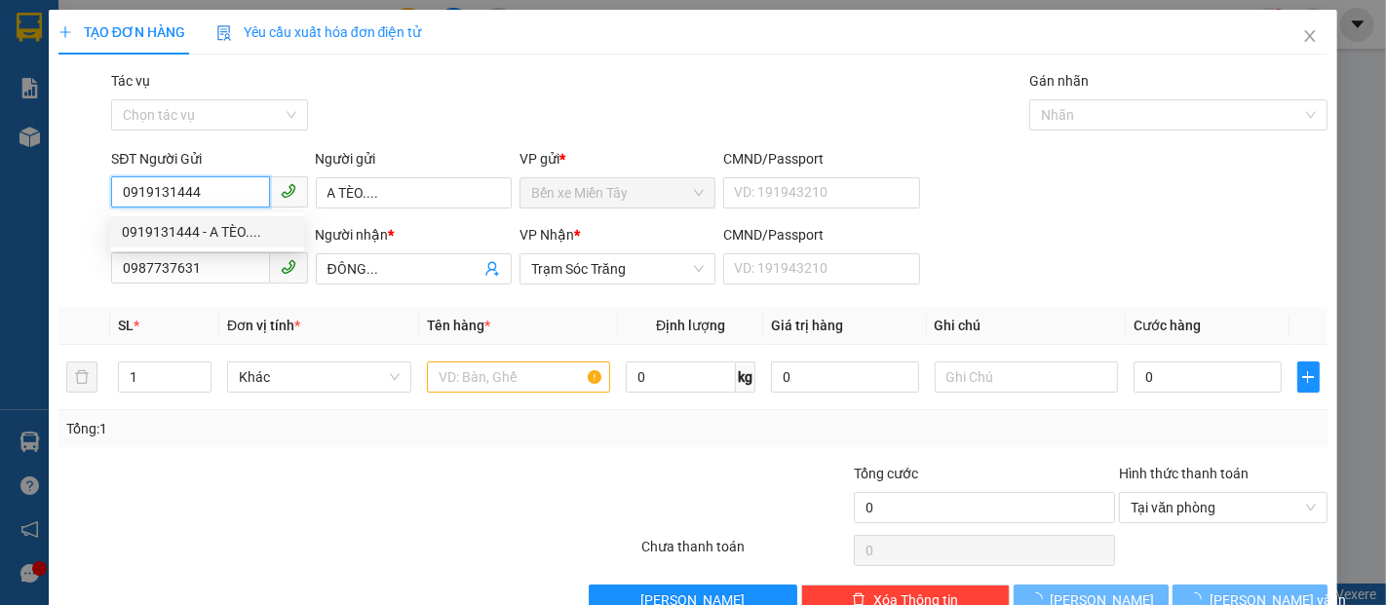
type input "80.000"
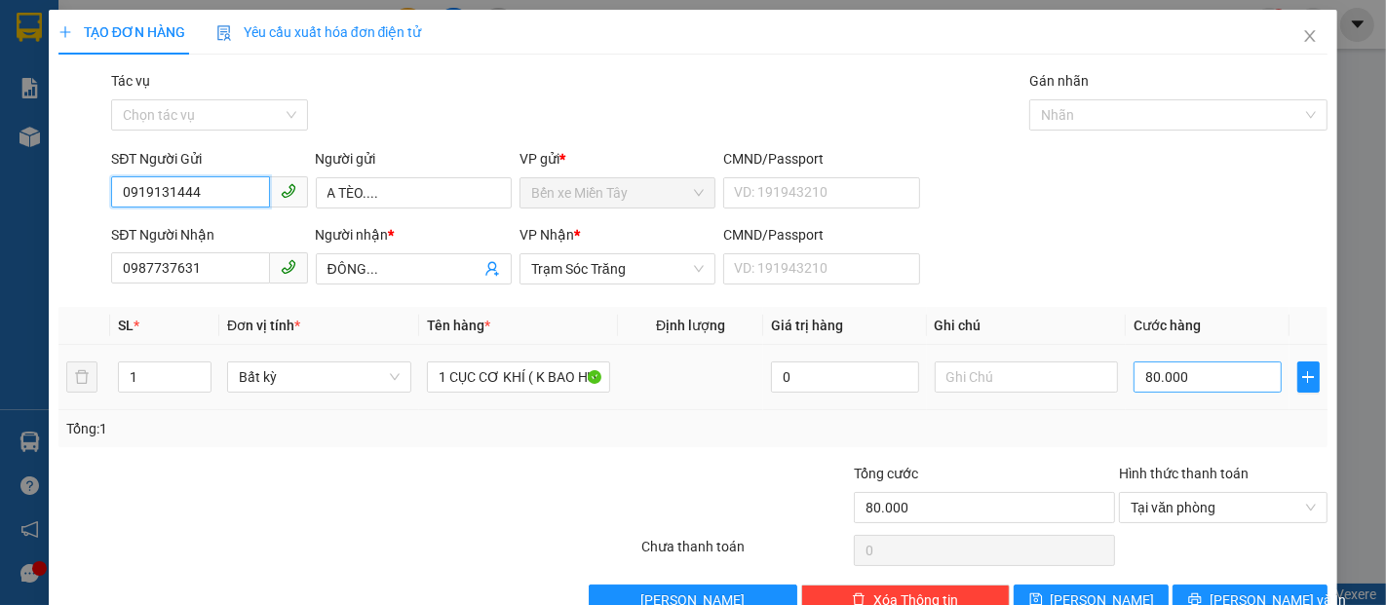
type input "0919131444"
click at [1133, 377] on input "80.000" at bounding box center [1206, 376] width 147 height 31
type input "1"
type input "10"
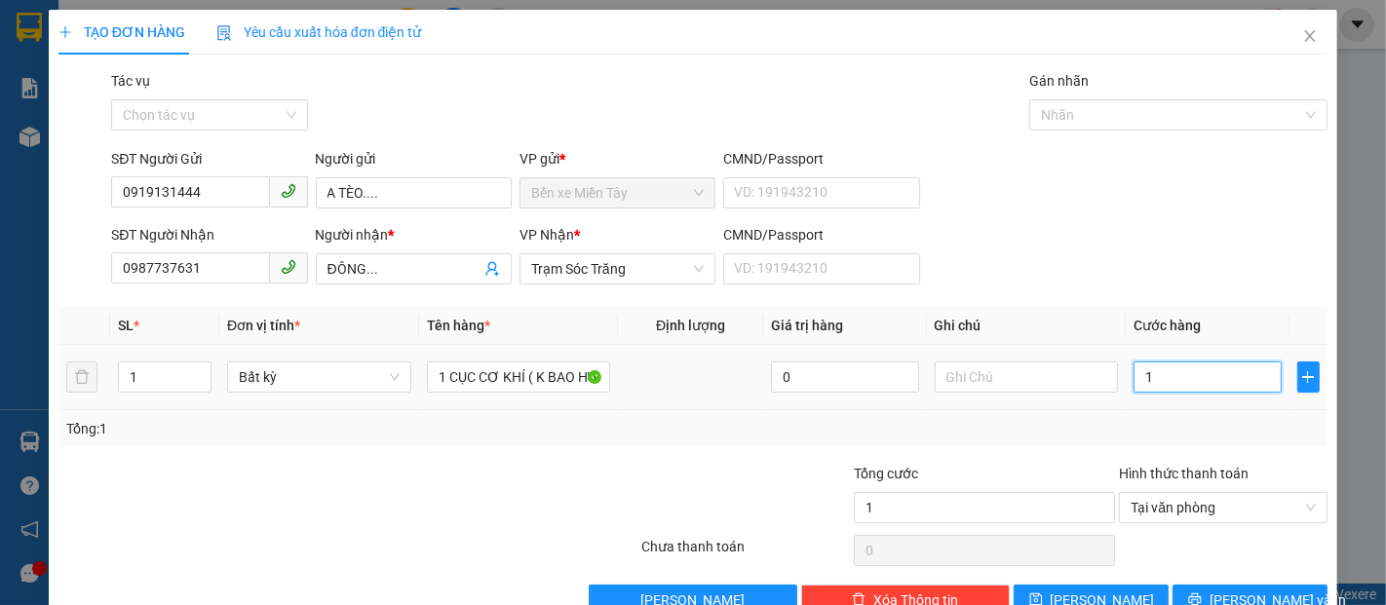
type input "10"
type input "100"
type input "1.000"
type input "10.000"
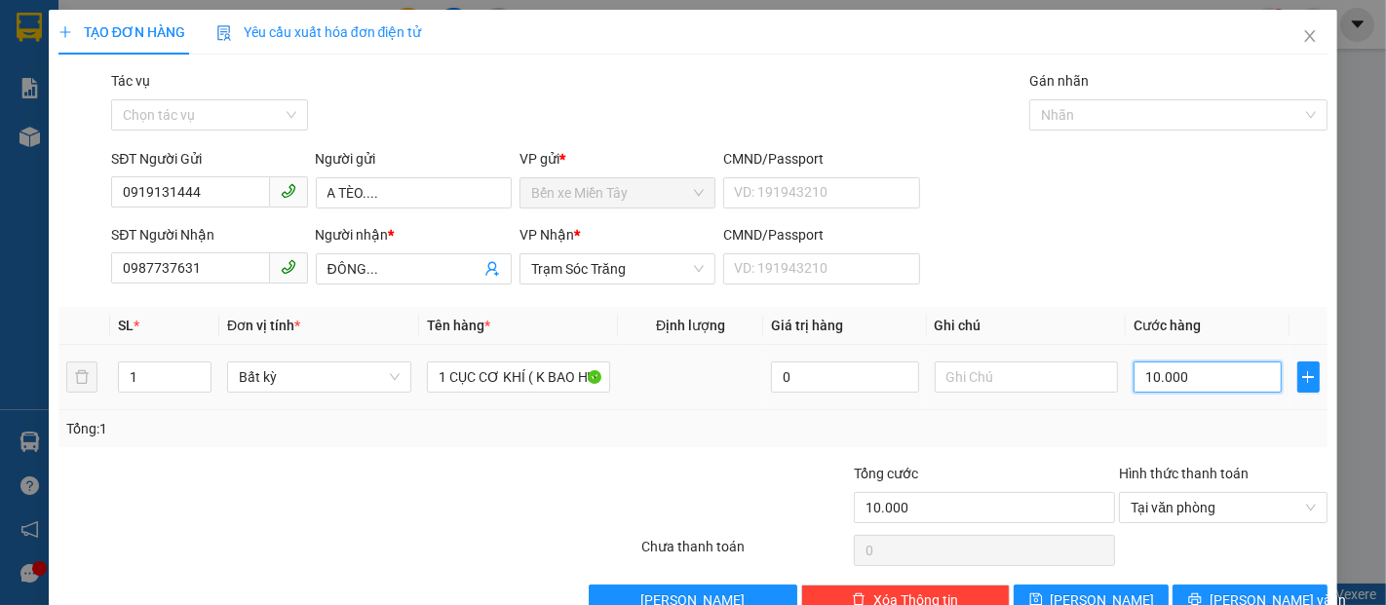
type input "100.000"
click at [1254, 598] on span "[PERSON_NAME] và In" at bounding box center [1277, 599] width 136 height 21
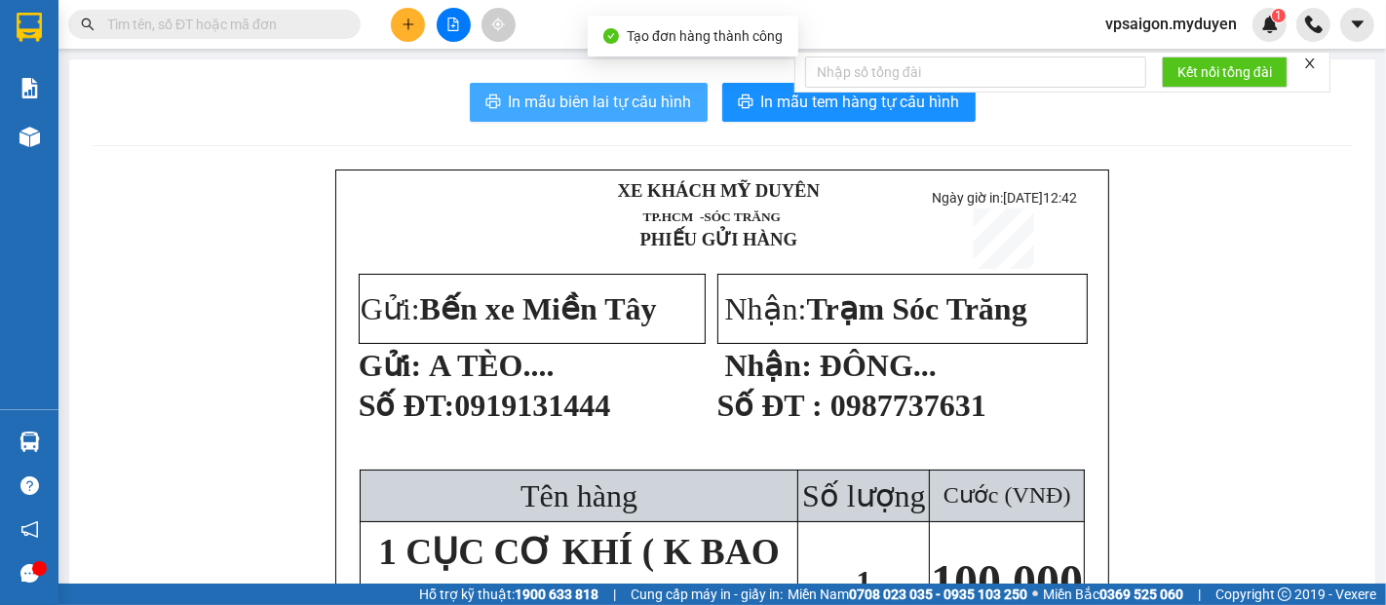
click at [625, 99] on span "In mẫu biên lai tự cấu hình" at bounding box center [600, 102] width 183 height 24
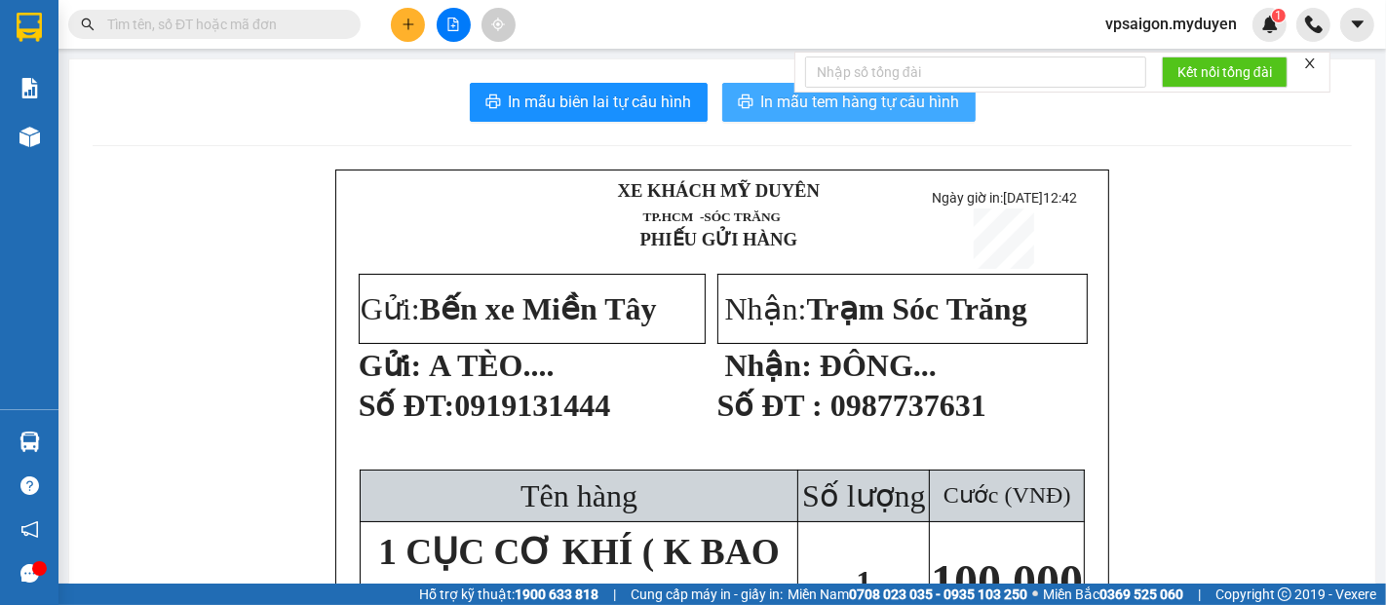
click at [780, 99] on span "In mẫu tem hàng tự cấu hình" at bounding box center [860, 102] width 199 height 24
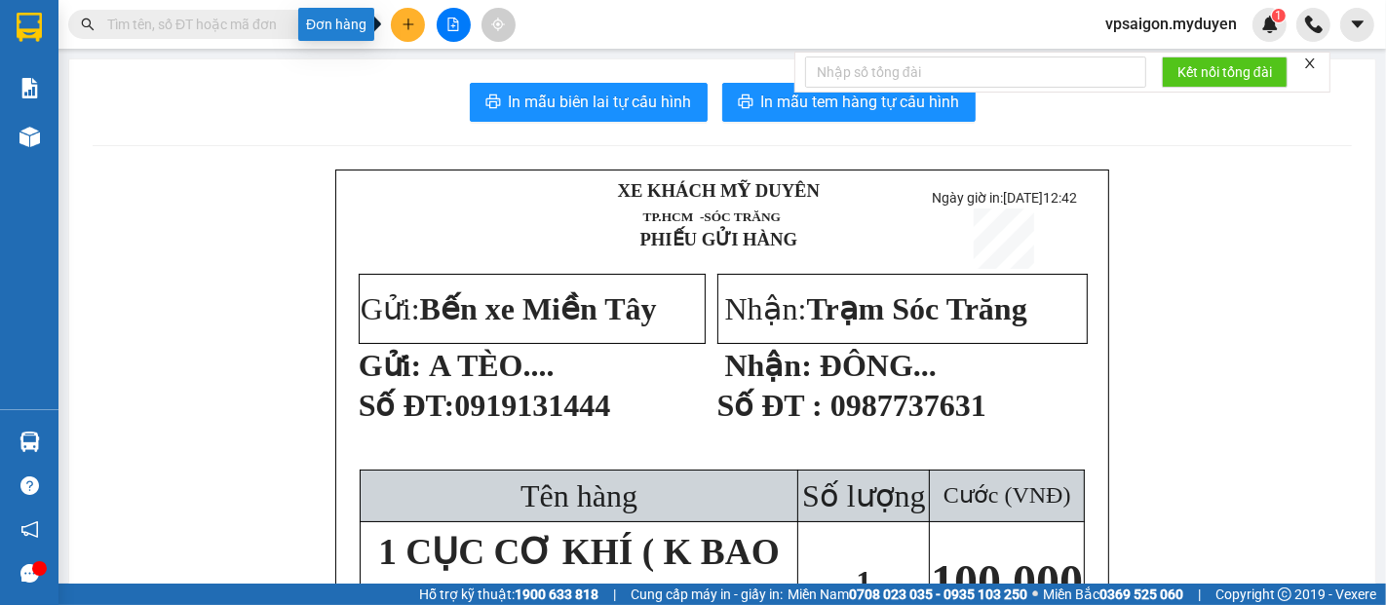
click at [402, 26] on icon "plus" at bounding box center [408, 25] width 14 height 14
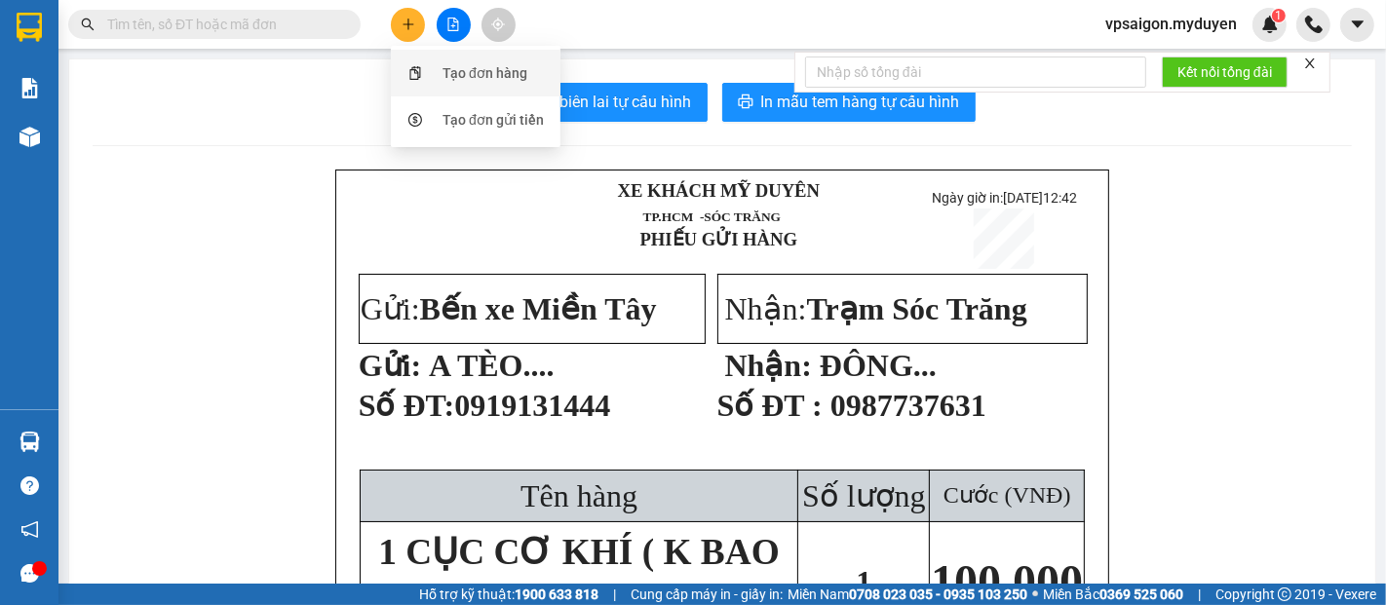
click at [440, 65] on div "Tạo đơn hàng" at bounding box center [475, 73] width 146 height 37
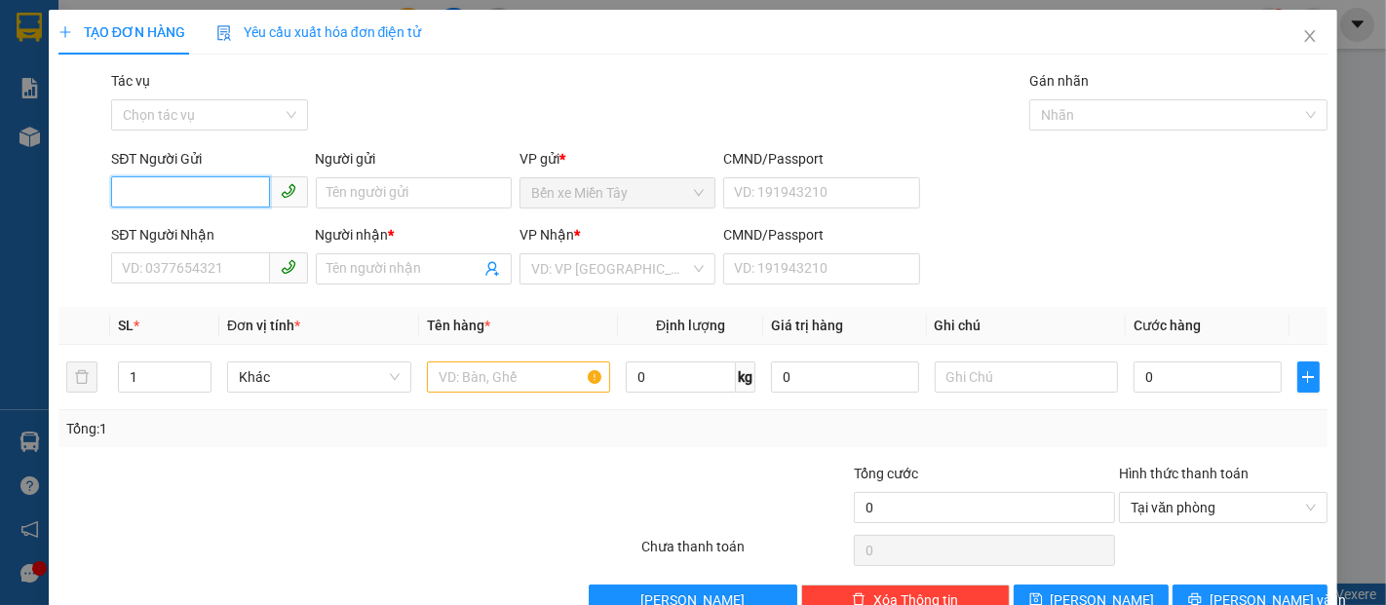
click at [144, 201] on input "SĐT Người Gửi" at bounding box center [190, 191] width 158 height 31
type input "0398484969"
click at [207, 232] on div "0398484969 - HẠNH" at bounding box center [207, 231] width 171 height 21
type input "HẠNH"
type input "0394219350"
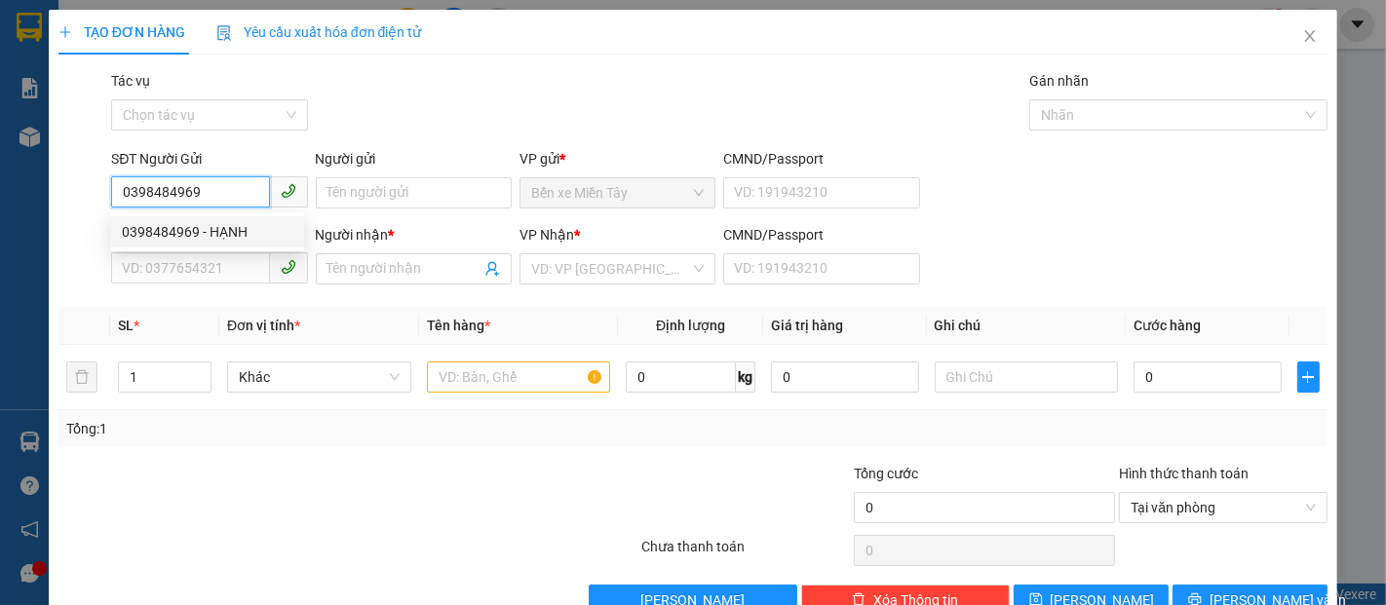
type input "CHA BÌNH"
type input "80.000"
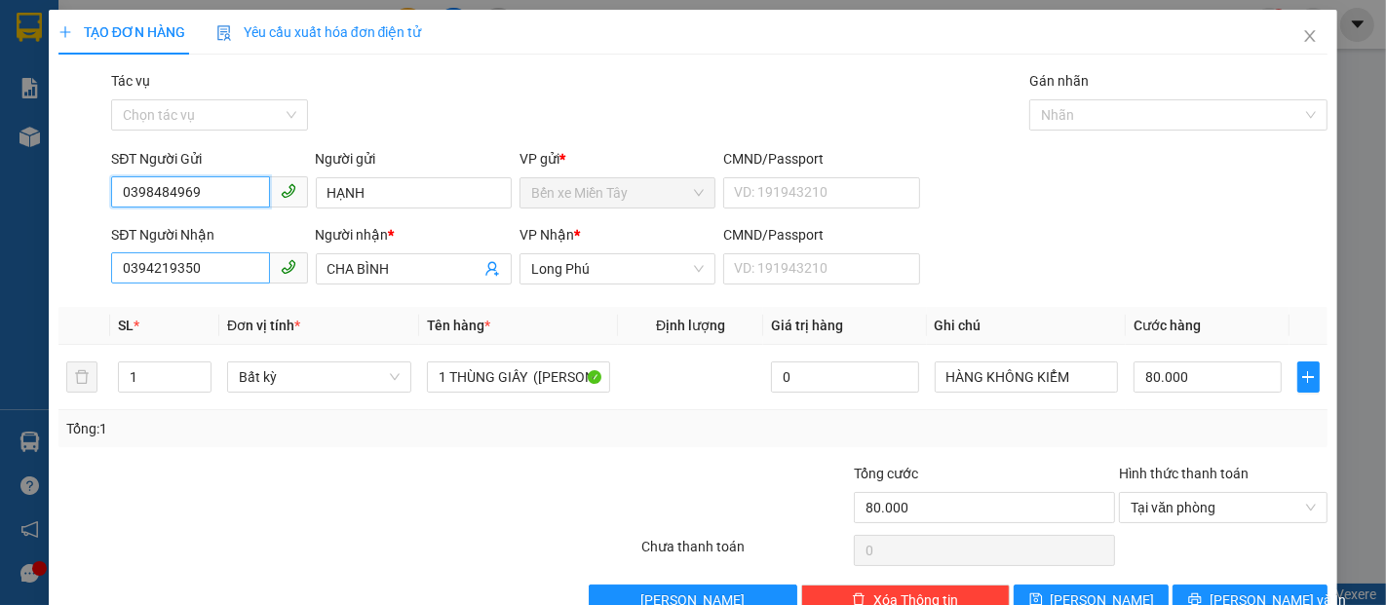
type input "0398484969"
click at [207, 273] on input "0394219350" at bounding box center [190, 267] width 158 height 31
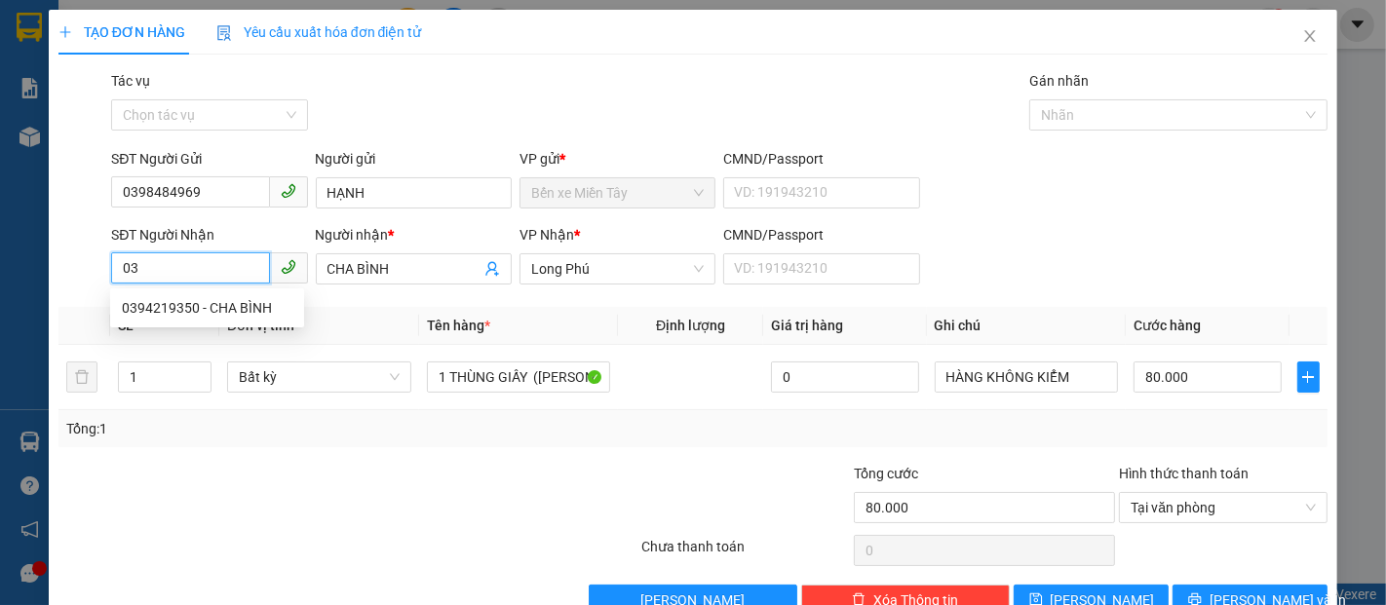
type input "0"
click at [148, 269] on input "094436050" at bounding box center [190, 267] width 158 height 31
type input "0944436050"
click at [231, 312] on div "0944436050 - QUANG" at bounding box center [207, 307] width 171 height 21
type input "QUANG"
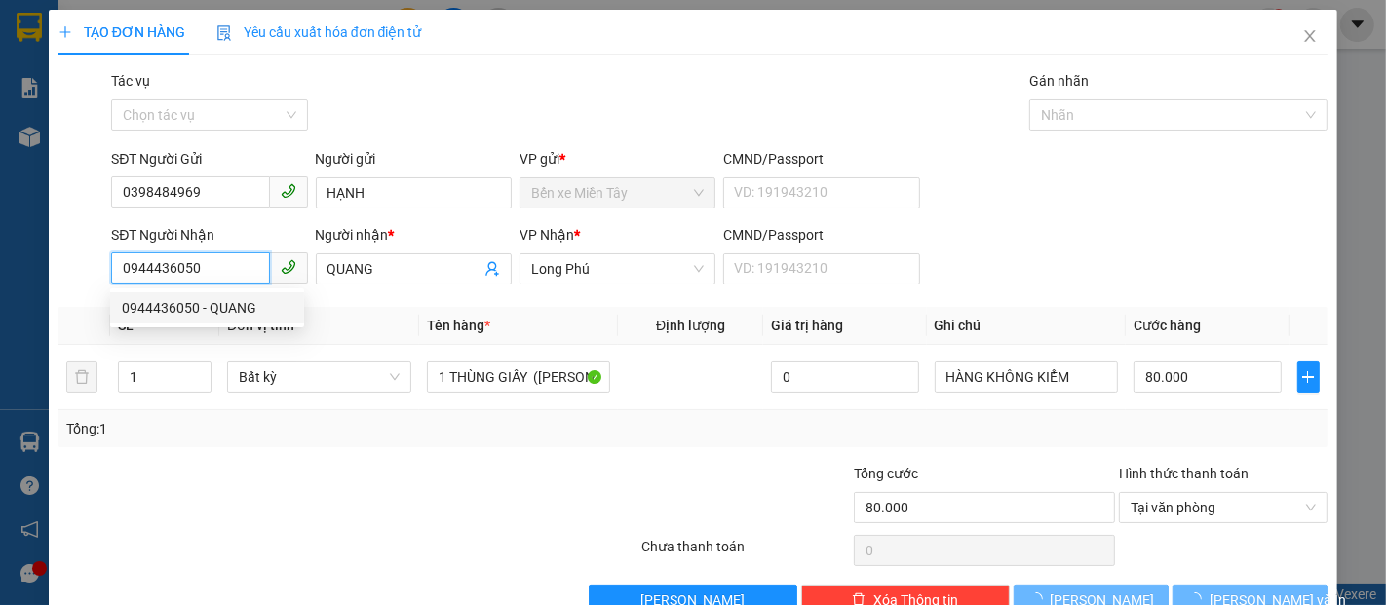
type input "40.000"
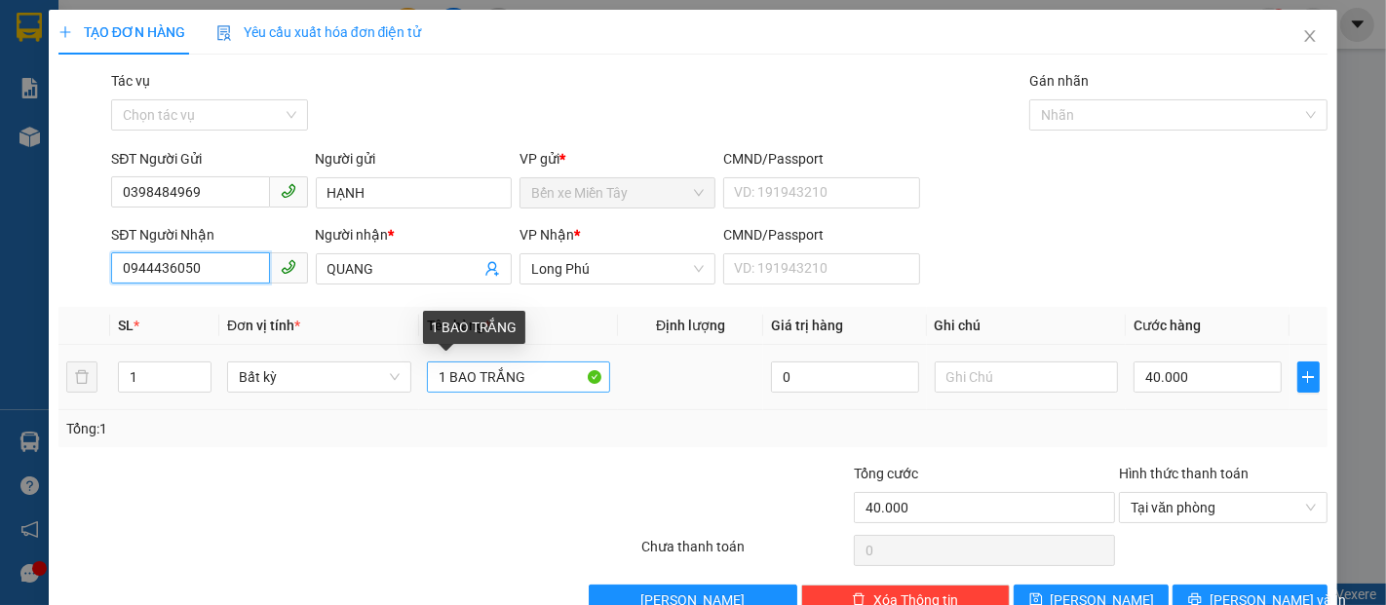
type input "0944436050"
click at [527, 386] on input "1 BAO TRẮNG" at bounding box center [519, 376] width 184 height 31
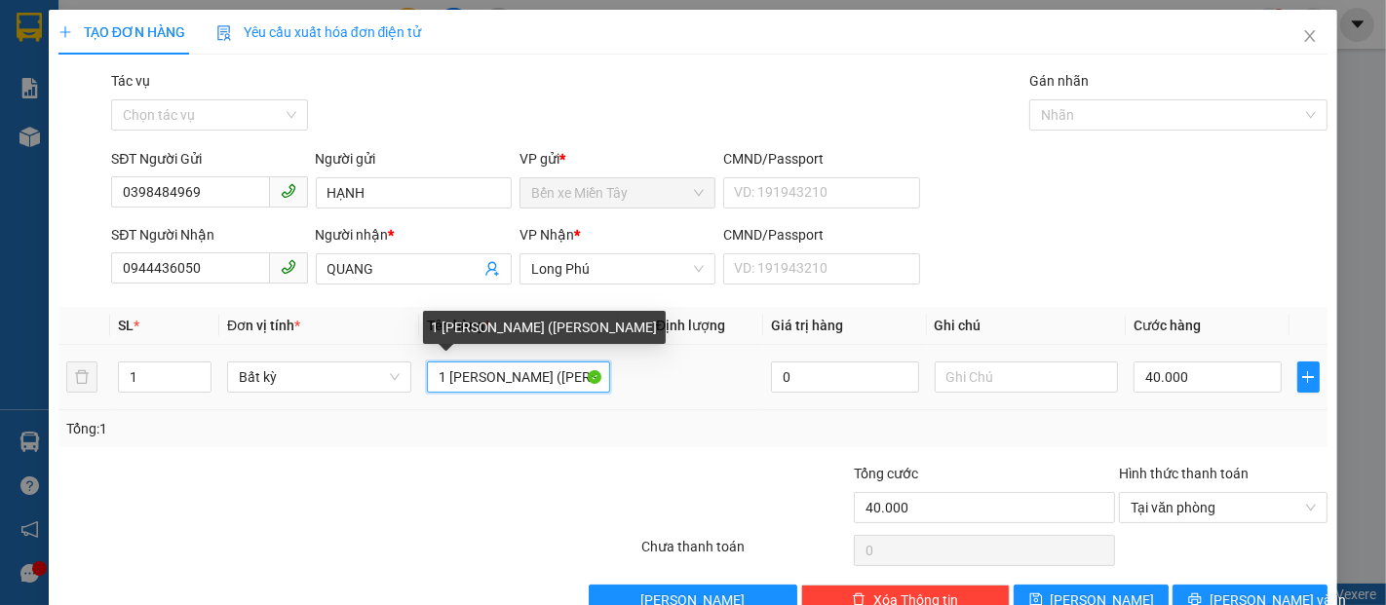
type input "1 THUNG GIAY (KO BAO HU BE)"
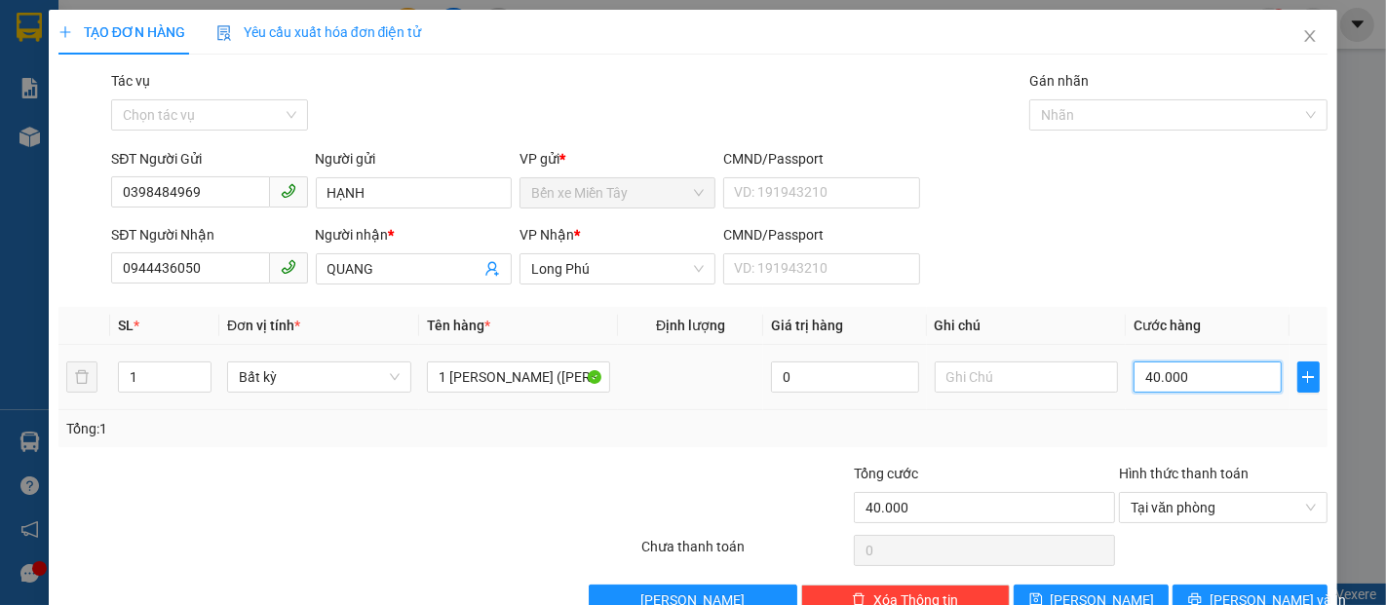
click at [1133, 384] on input "40.000" at bounding box center [1206, 376] width 147 height 31
click at [1233, 587] on button "[PERSON_NAME] và In" at bounding box center [1249, 600] width 155 height 31
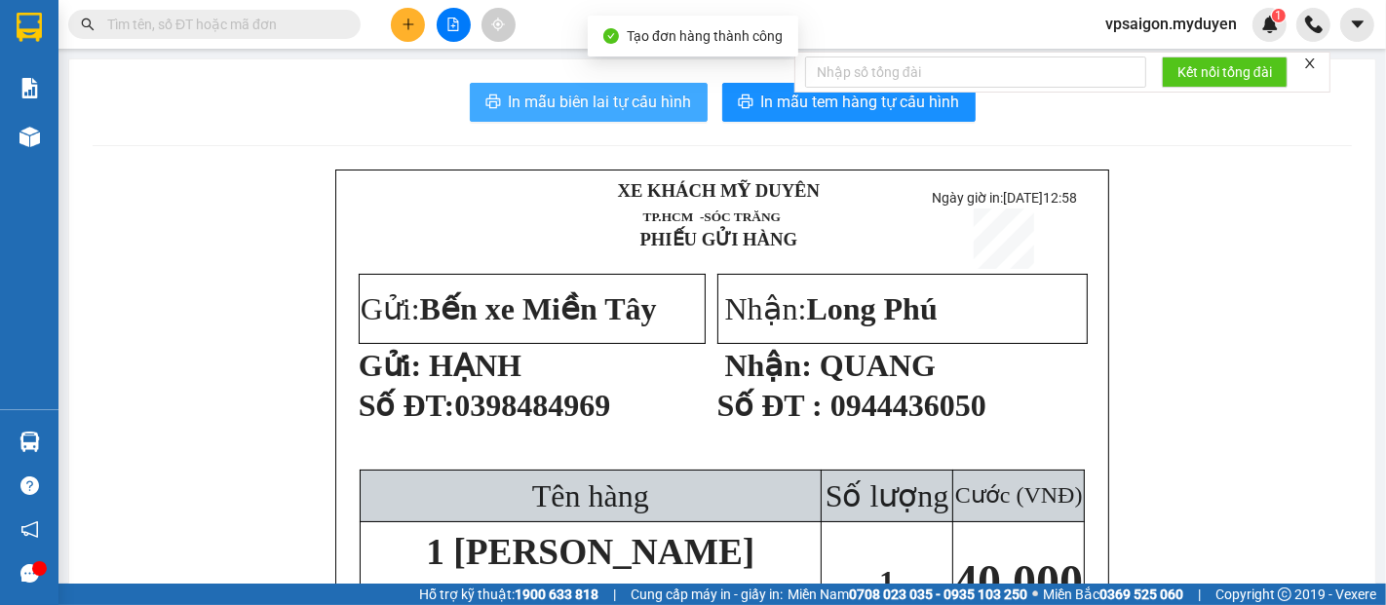
click at [608, 110] on span "In mẫu biên lai tự cấu hình" at bounding box center [600, 102] width 183 height 24
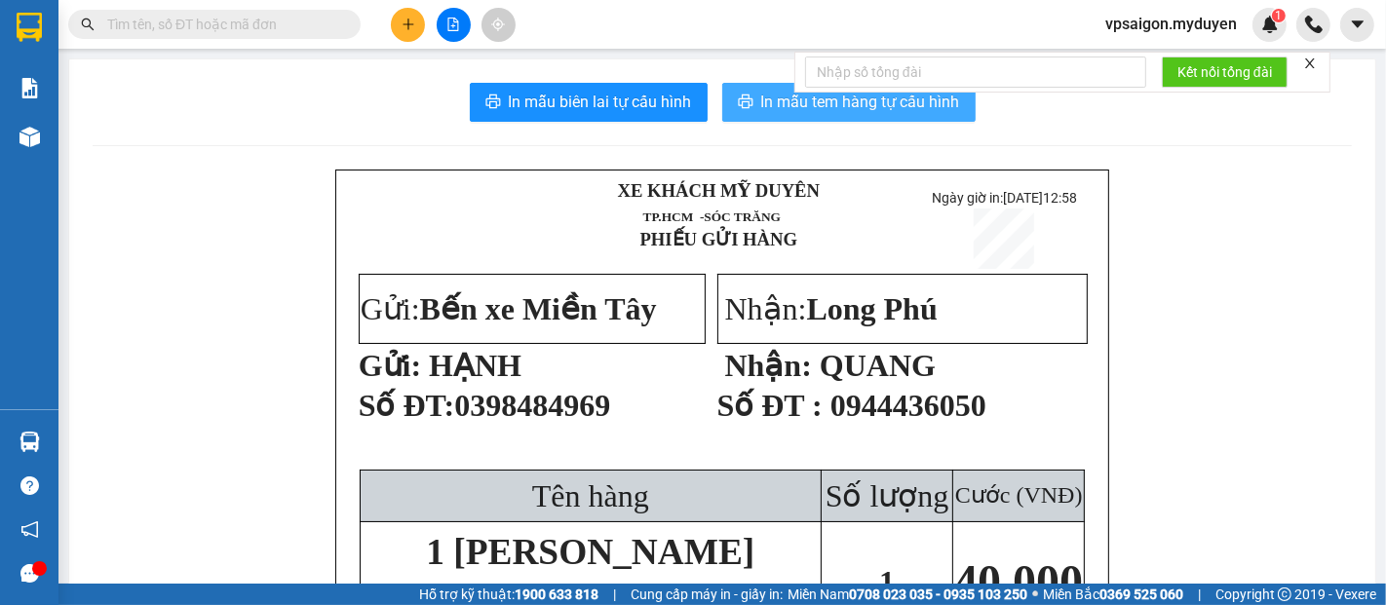
click at [795, 107] on span "In mẫu tem hàng tự cấu hình" at bounding box center [860, 102] width 199 height 24
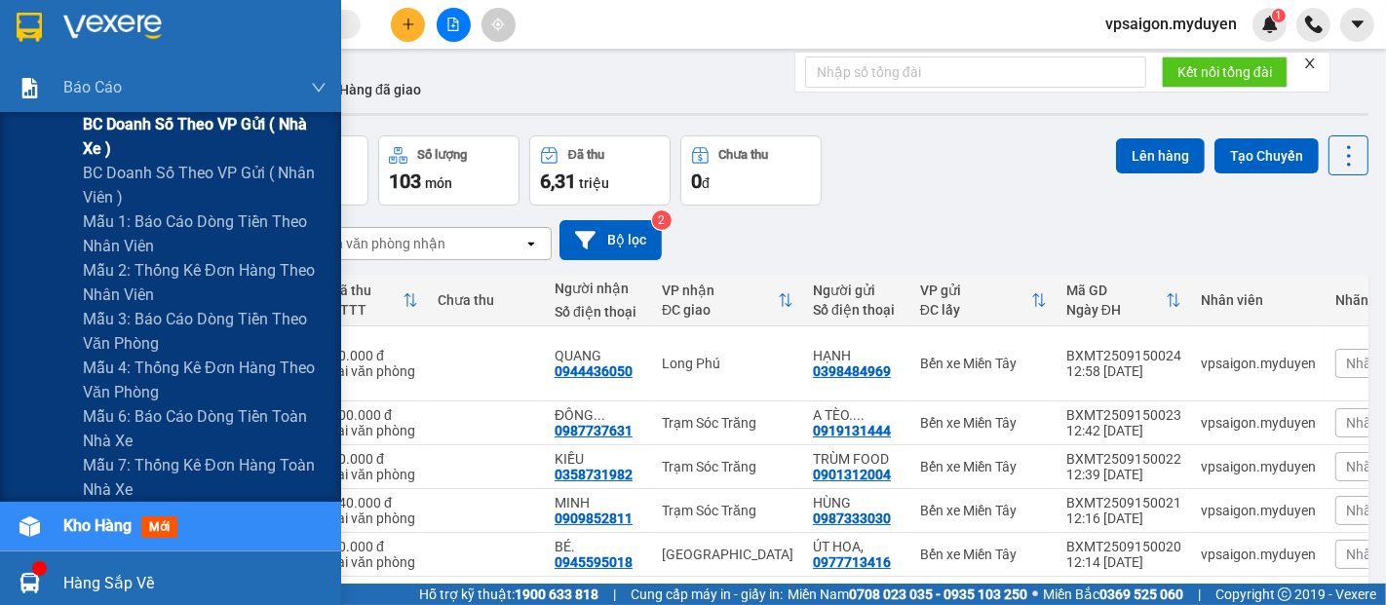
click at [146, 131] on span "BC doanh số theo VP gửi ( nhà xe )" at bounding box center [205, 136] width 244 height 49
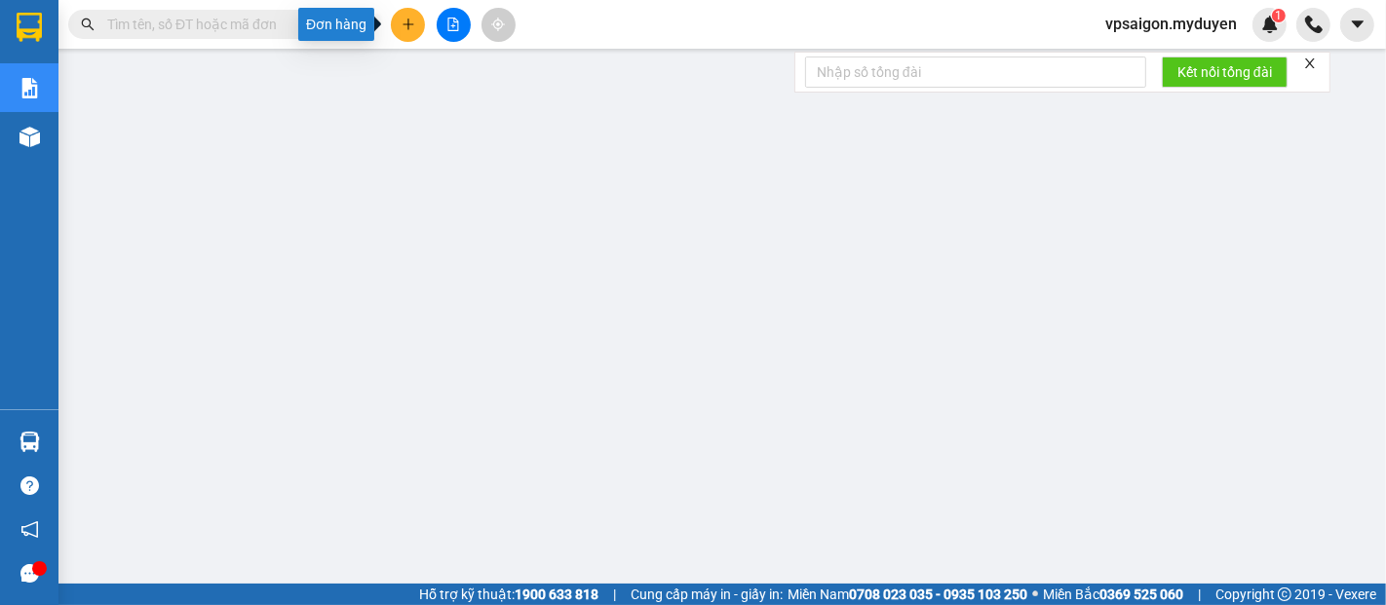
click at [401, 25] on icon "plus" at bounding box center [408, 25] width 14 height 14
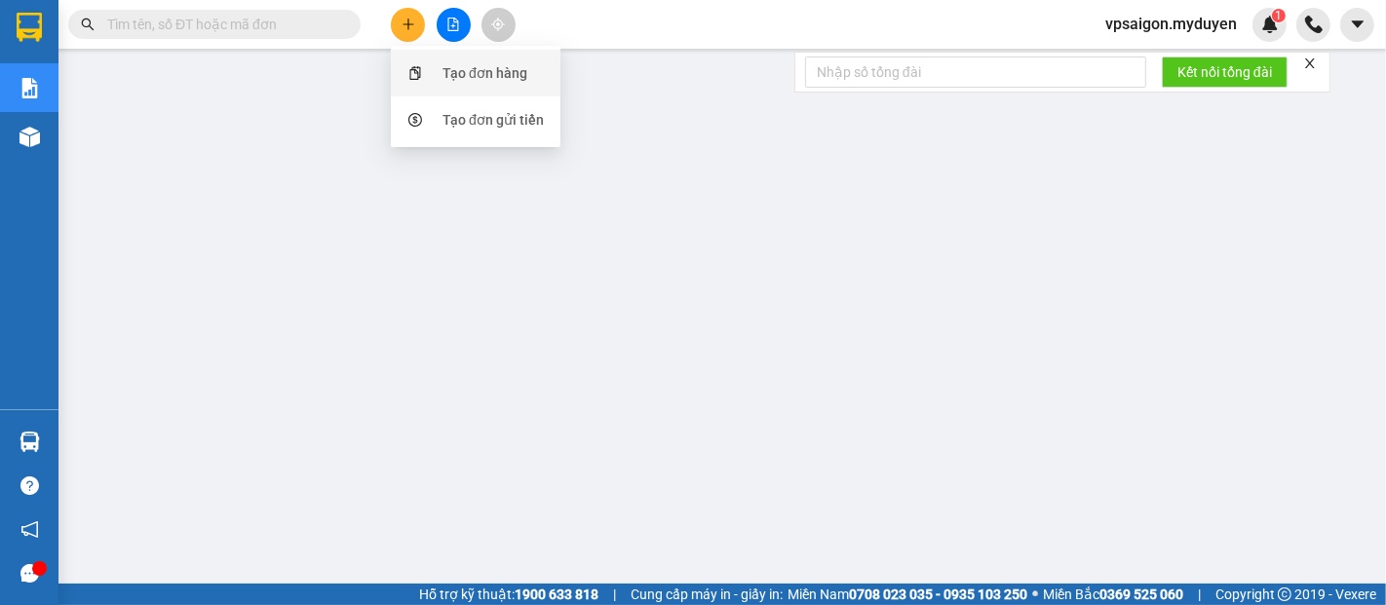
click at [433, 63] on div "Tạo đơn hàng" at bounding box center [475, 73] width 146 height 37
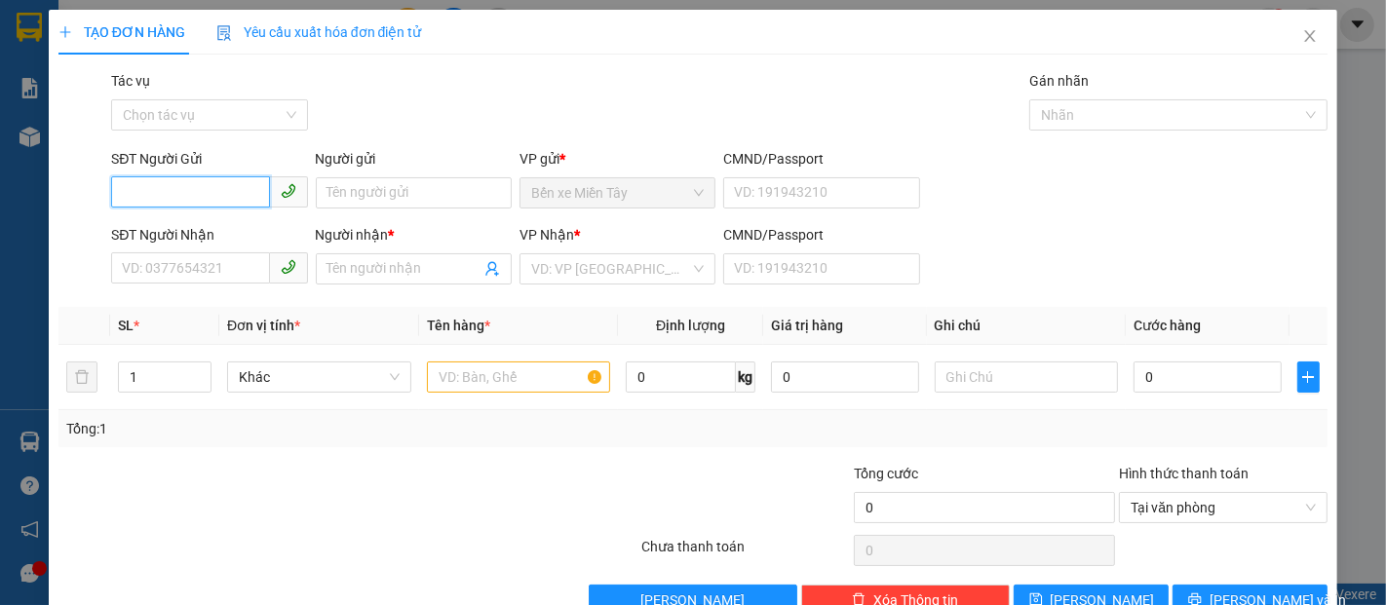
drag, startPoint x: 189, startPoint y: 193, endPoint x: 199, endPoint y: 190, distance: 10.2
click at [196, 191] on input "SĐT Người Gửi" at bounding box center [190, 191] width 158 height 31
click at [217, 235] on div "0907536903 - THUẬN" at bounding box center [207, 231] width 171 height 21
type input "0907536903"
type input "THUẬN"
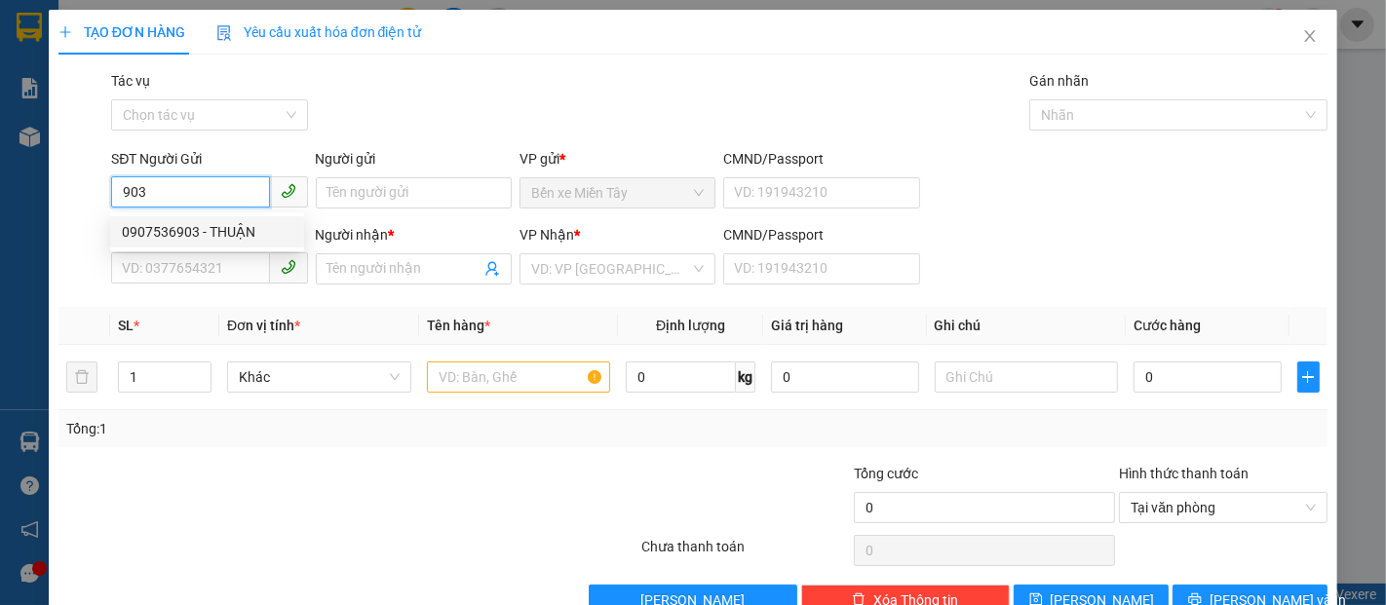
type input "0932894464"
type input "LINH"
type input "40.000"
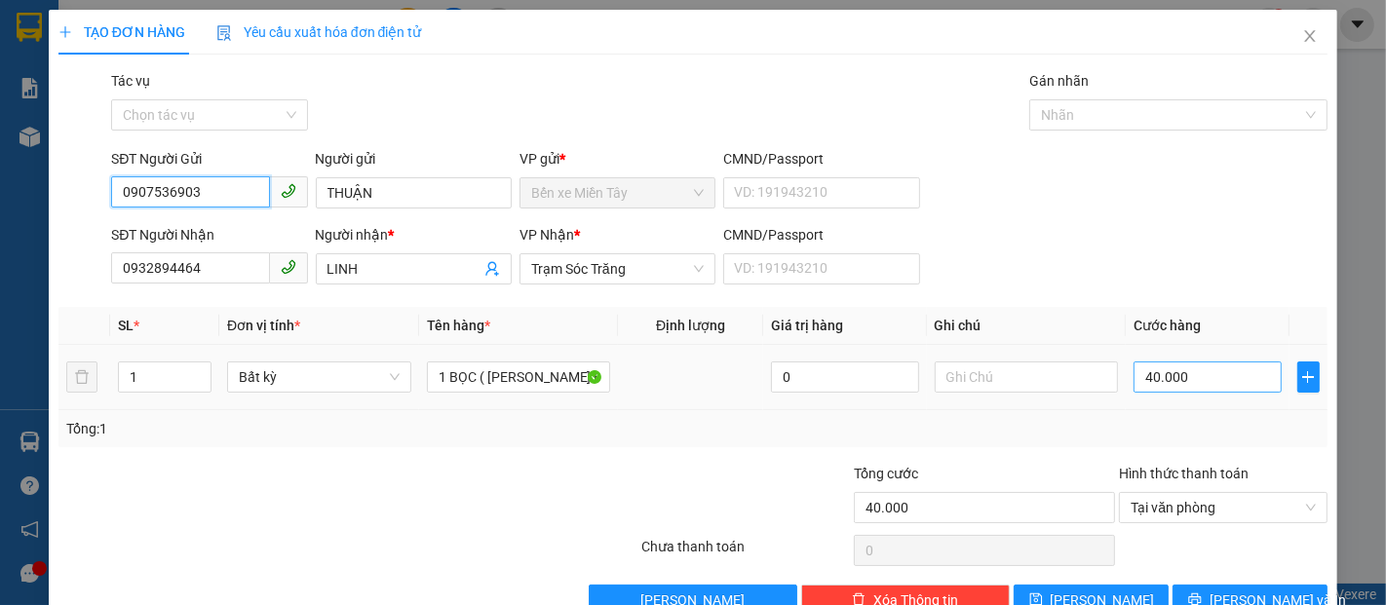
type input "0907536903"
click at [1133, 392] on input "40.000" at bounding box center [1206, 376] width 147 height 31
type input "3"
type input "30"
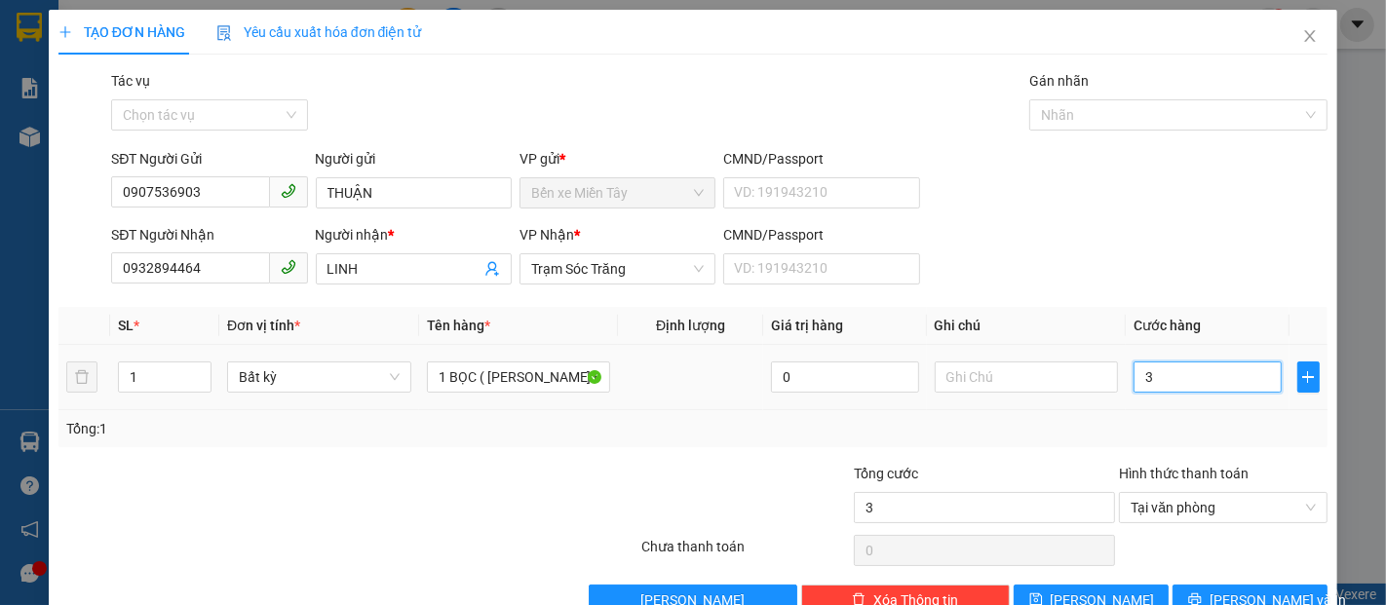
type input "30"
type input "300"
type input "3.000"
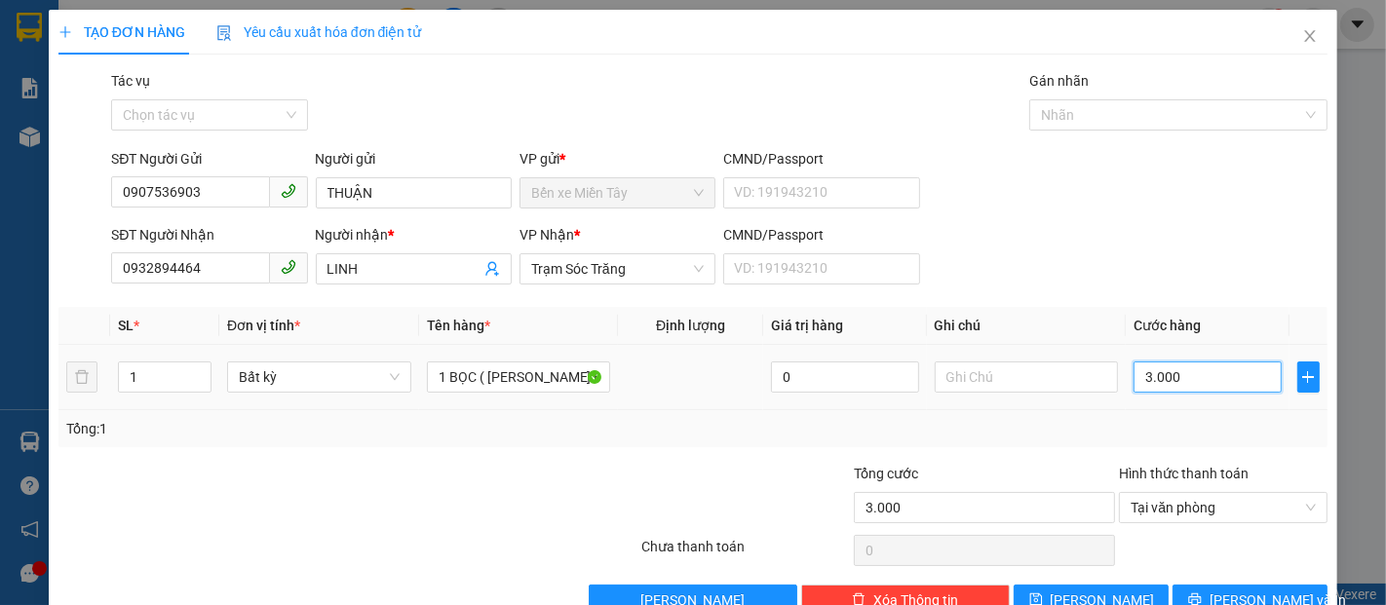
type input "30.000"
click at [1219, 588] on button "[PERSON_NAME] và In" at bounding box center [1249, 600] width 155 height 31
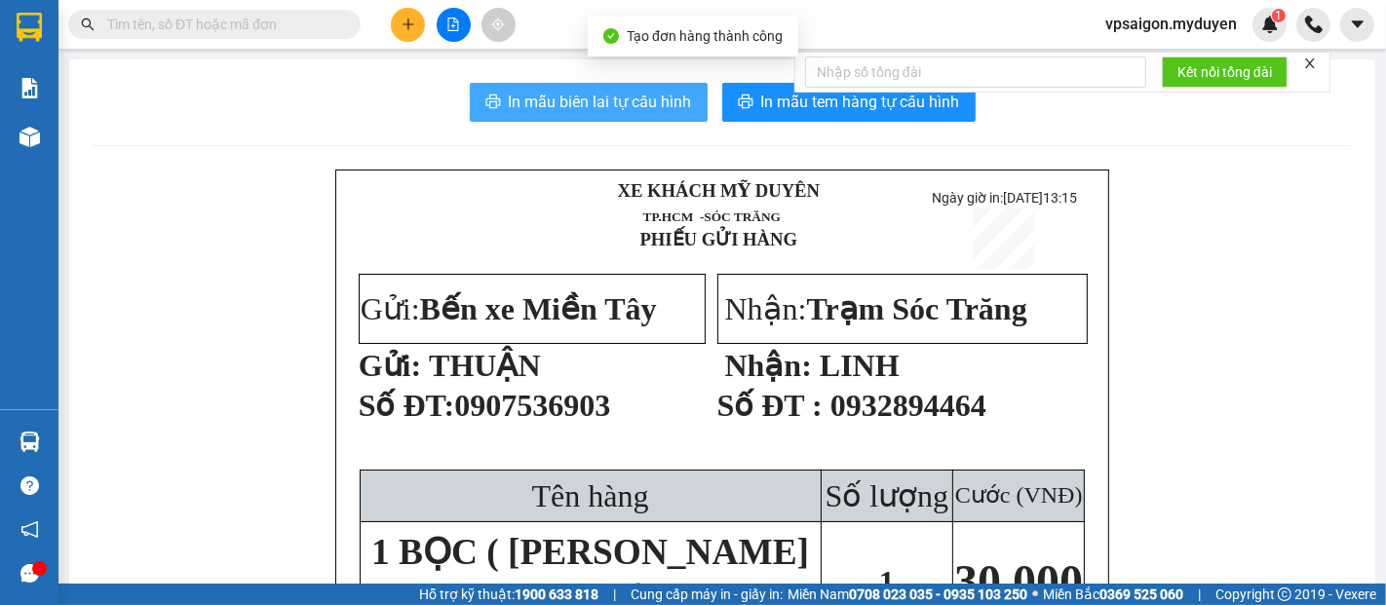
click at [552, 105] on span "In mẫu biên lai tự cấu hình" at bounding box center [600, 102] width 183 height 24
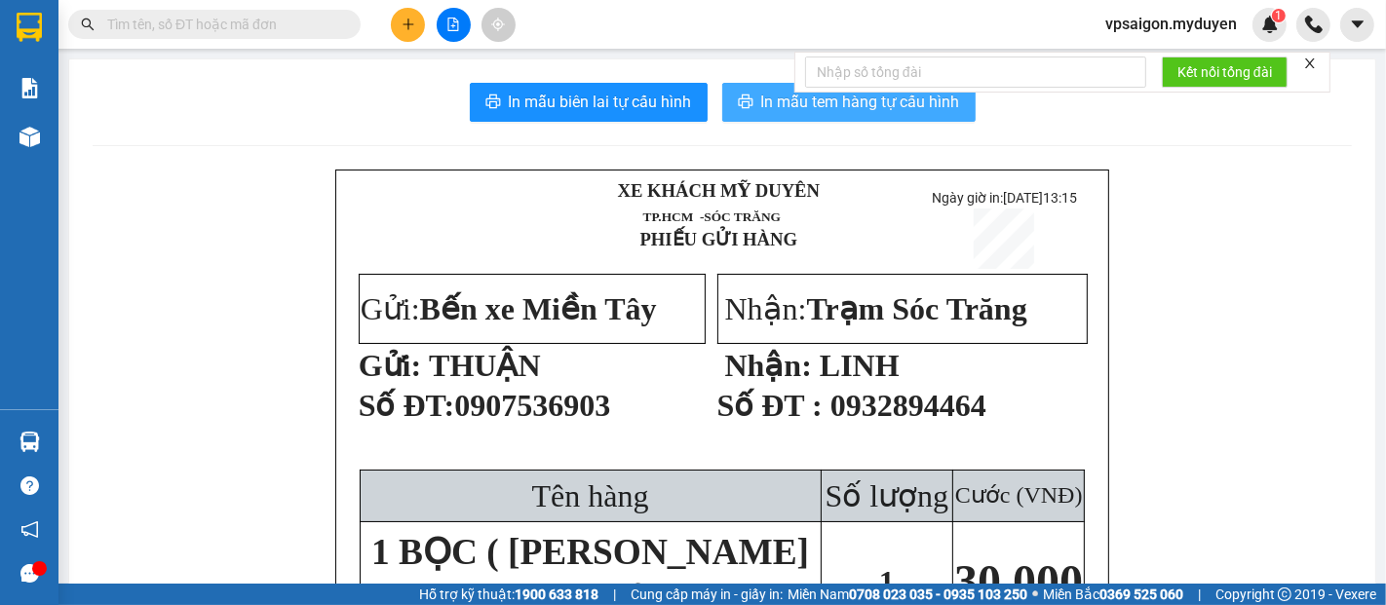
click at [808, 108] on span "In mẫu tem hàng tự cấu hình" at bounding box center [860, 102] width 199 height 24
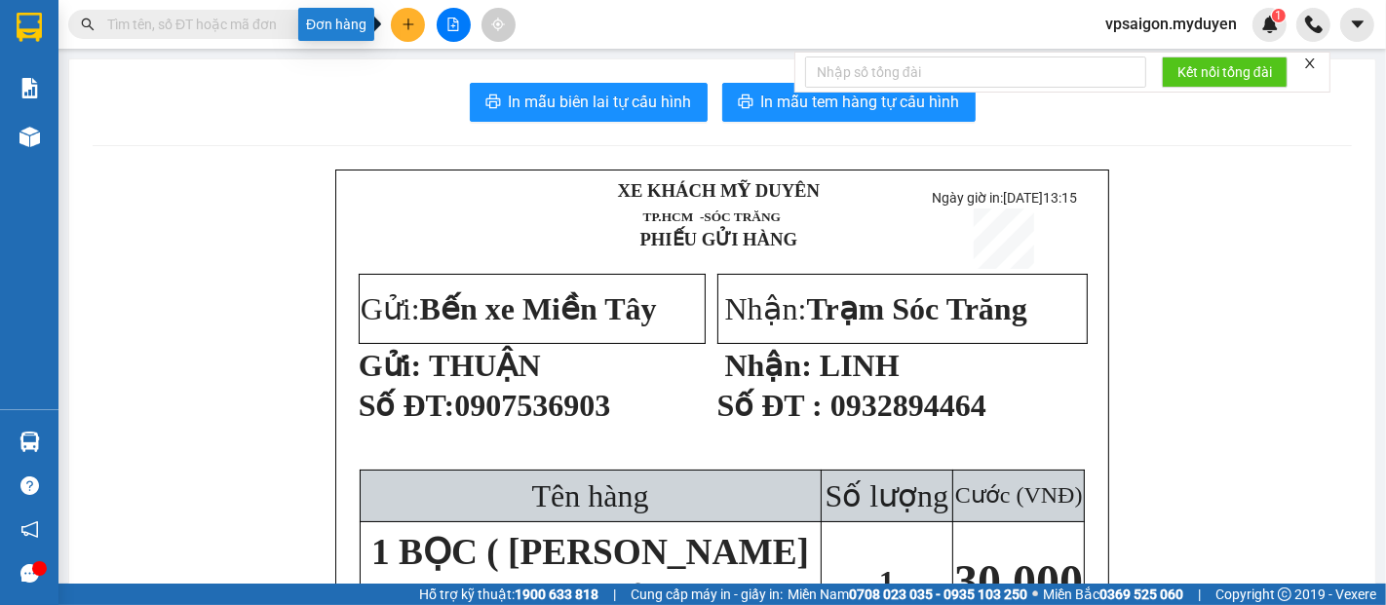
click at [411, 21] on icon "plus" at bounding box center [408, 25] width 14 height 14
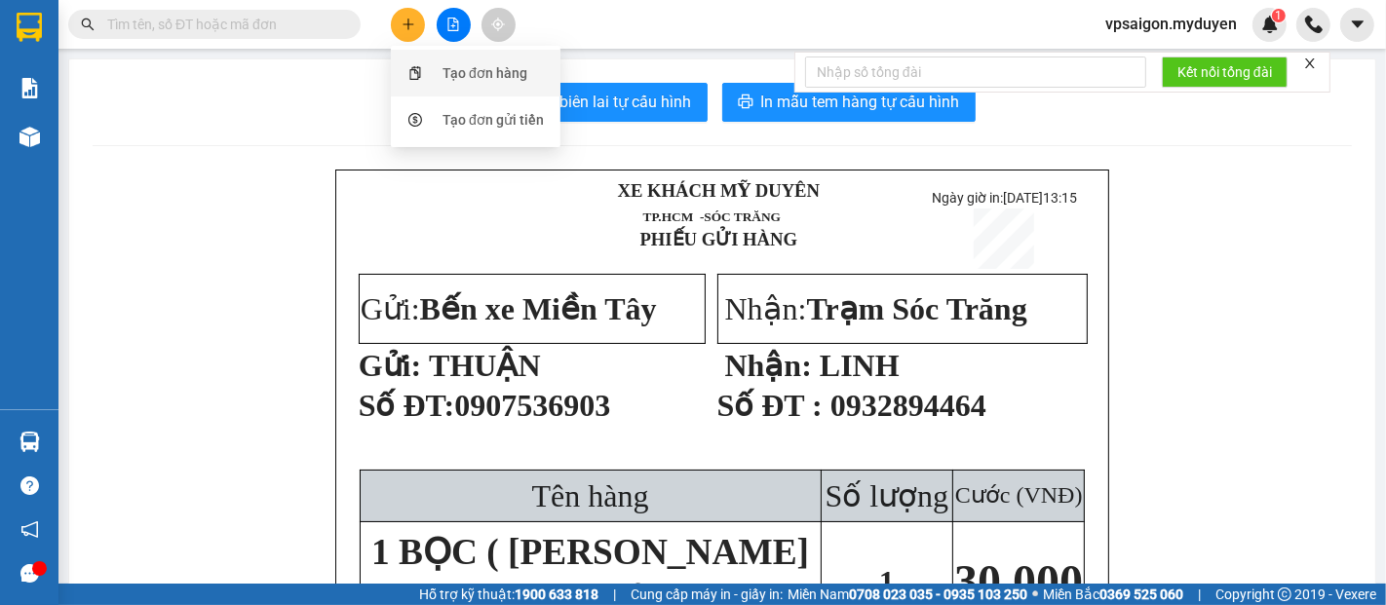
click at [456, 77] on div "Tạo đơn hàng" at bounding box center [484, 72] width 85 height 21
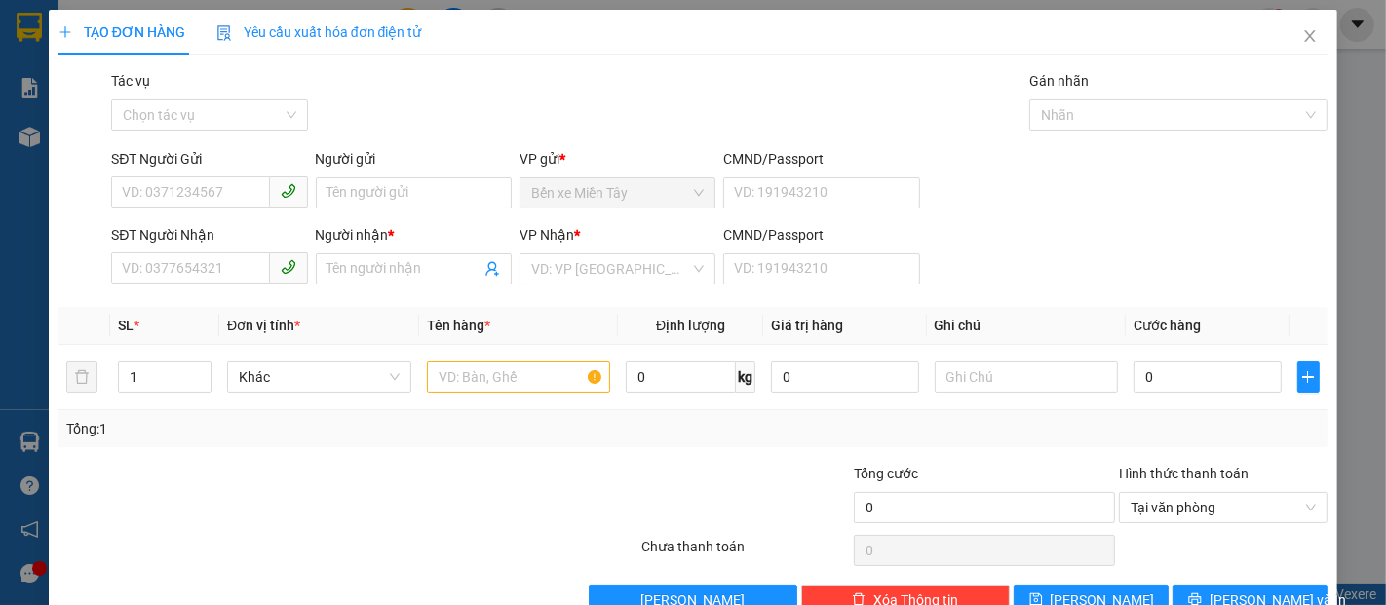
click at [202, 209] on div "SĐT Người Gửi VD: 0371234567" at bounding box center [209, 182] width 196 height 68
click at [166, 197] on input "SĐT Người Gửi" at bounding box center [190, 191] width 158 height 31
type input "0937005185"
click at [368, 205] on input "Người gửi" at bounding box center [414, 192] width 196 height 31
type input "T"
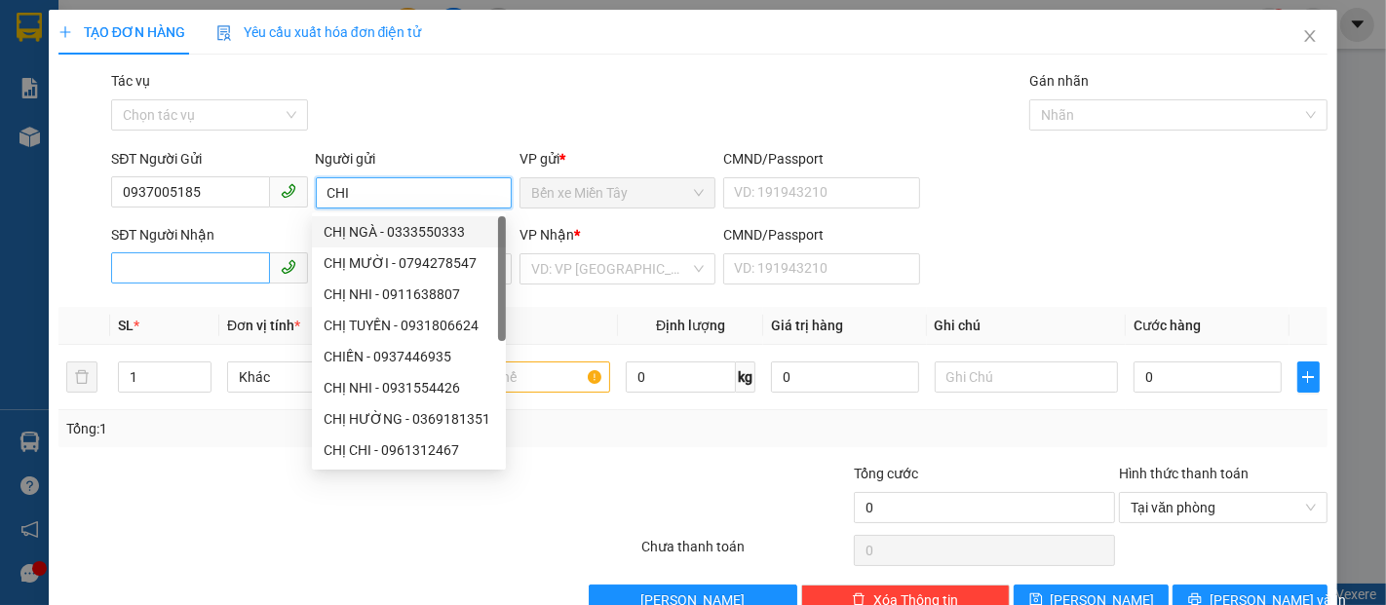
type input "CHI"
click at [240, 271] on input "SĐT Người Nhận" at bounding box center [190, 267] width 158 height 31
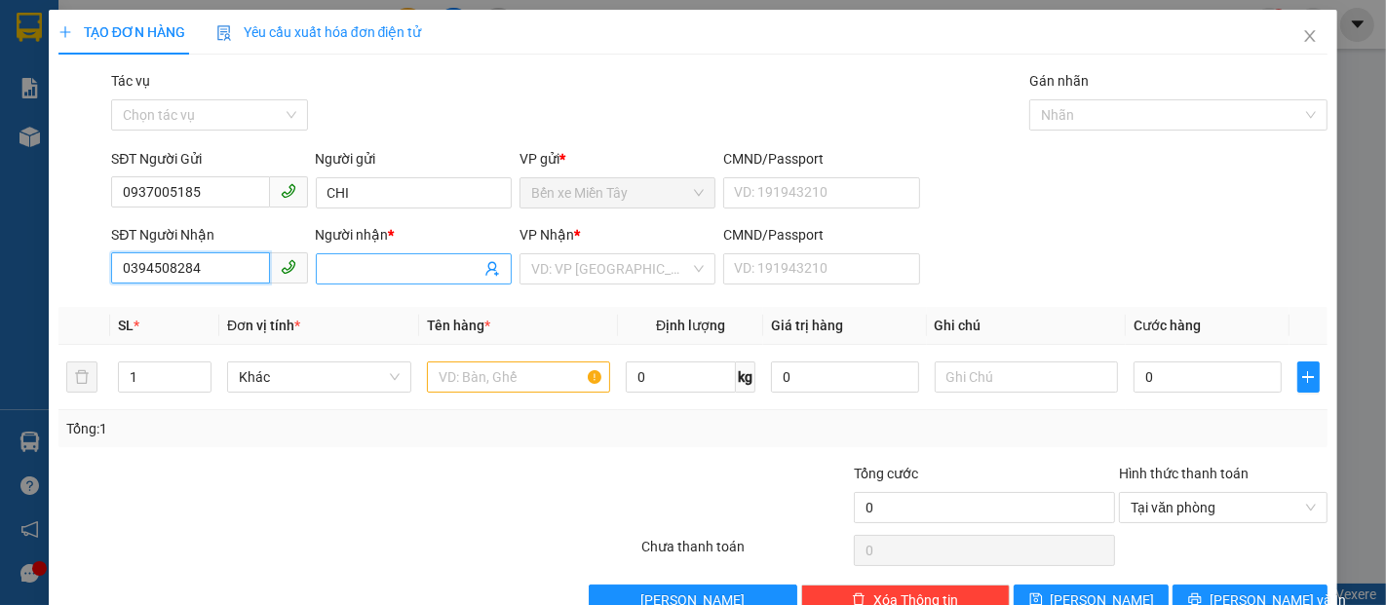
type input "0394508284"
click at [361, 259] on input "Người nhận *" at bounding box center [403, 268] width 153 height 21
type input "LÔC"
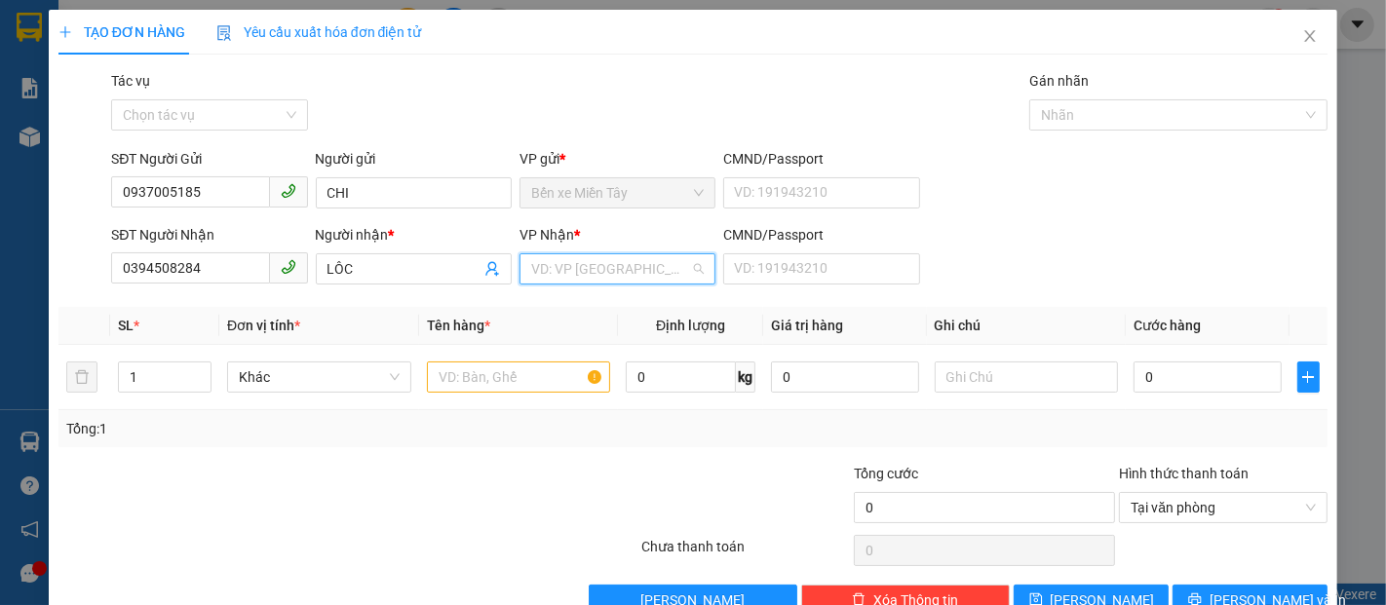
click at [534, 255] on input "search" at bounding box center [610, 268] width 159 height 29
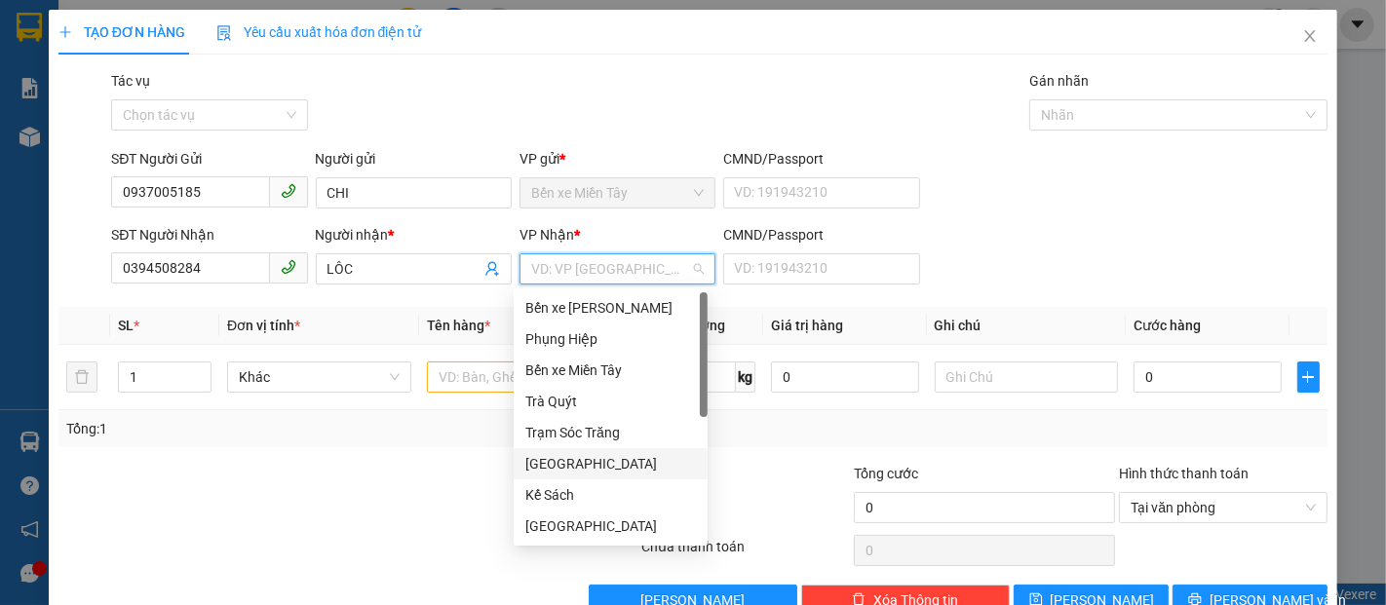
scroll to position [94, 0]
click at [556, 457] on div "Long Phú" at bounding box center [610, 463] width 171 height 21
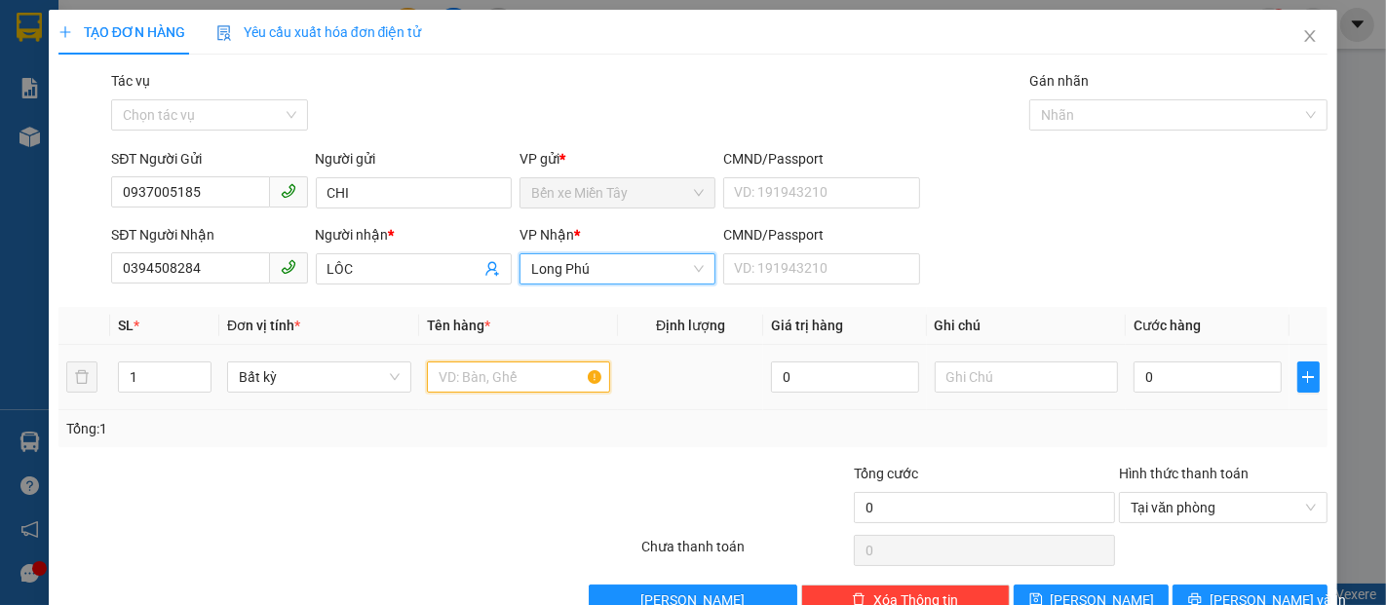
click at [462, 374] on input "text" at bounding box center [519, 376] width 184 height 31
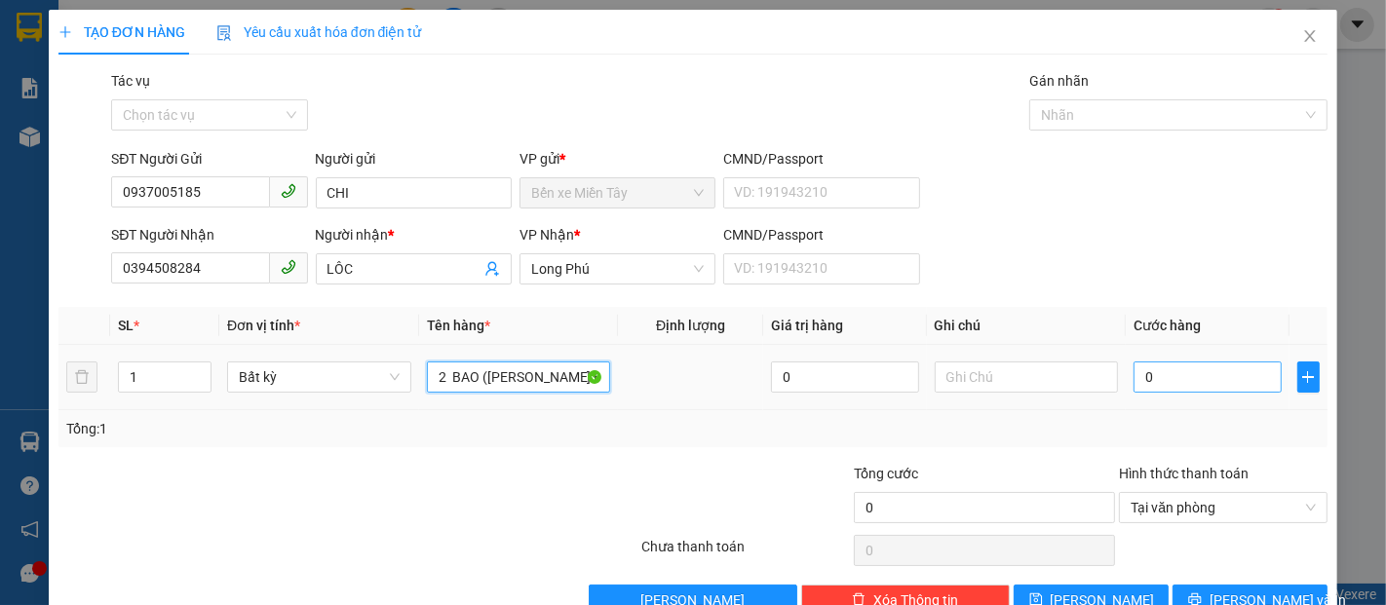
type input "2 BAO ([PERSON_NAME] BE)"
click at [1133, 374] on input "0" at bounding box center [1206, 376] width 147 height 31
type input "1"
type input "15"
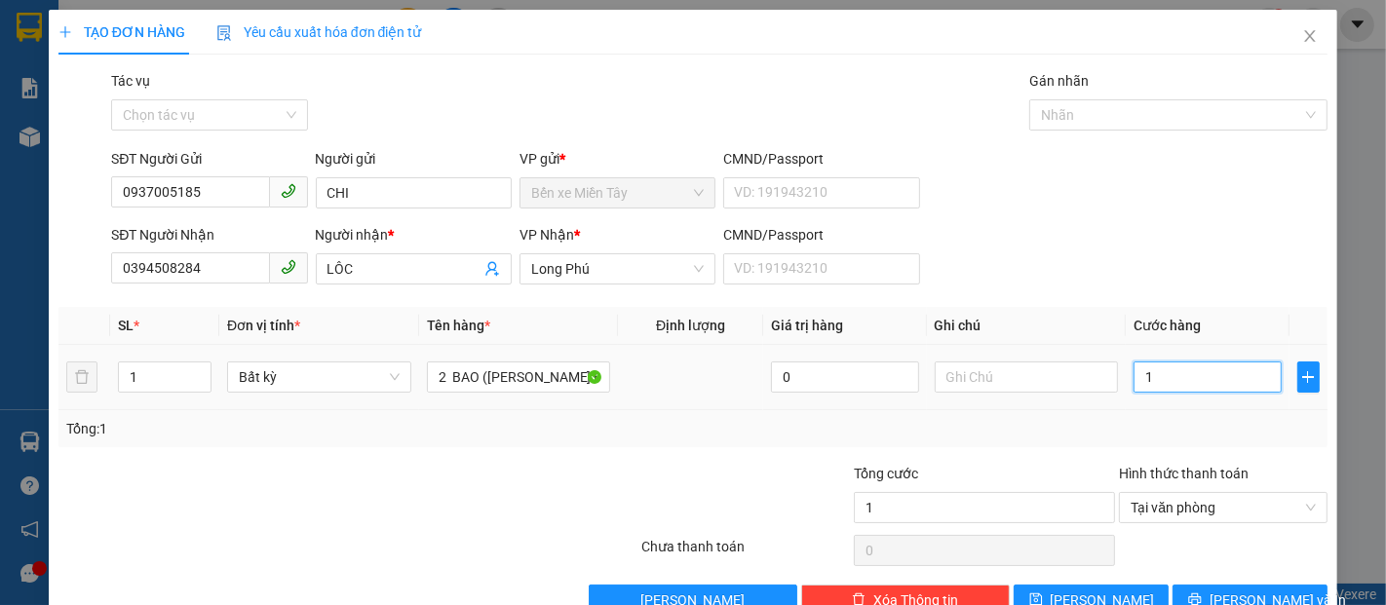
type input "15"
type input "150"
type input "1.500"
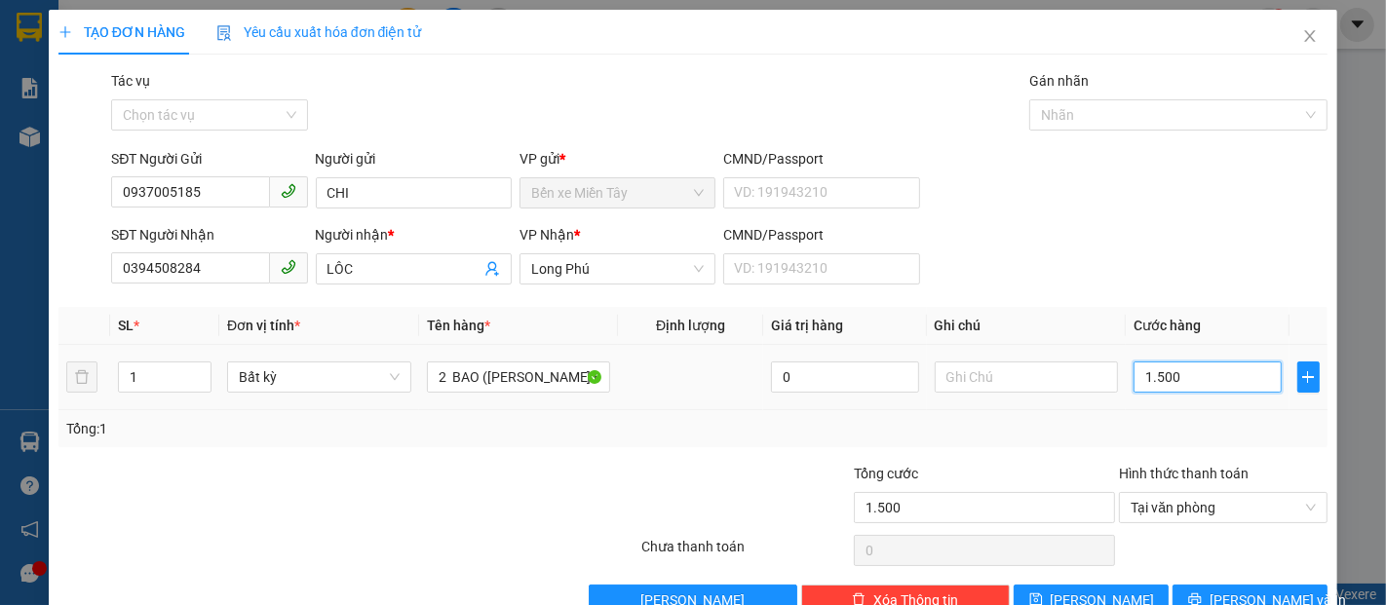
type input "15.000"
type input "150.000"
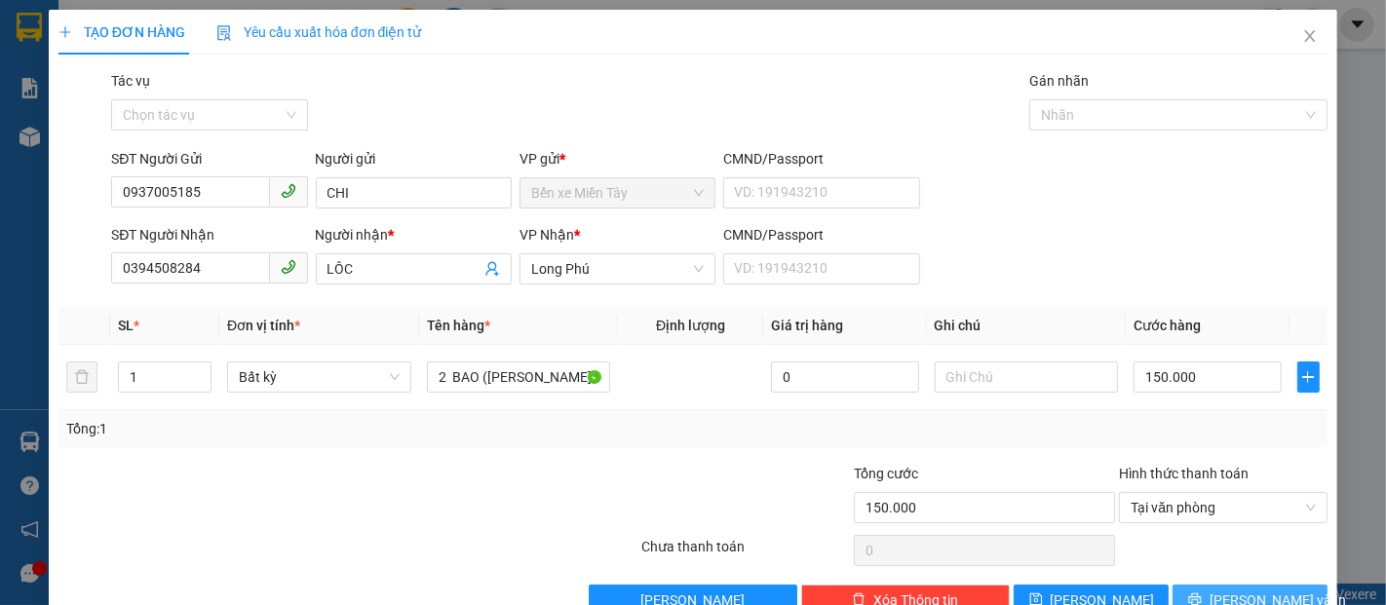
click at [1197, 589] on button "[PERSON_NAME] và In" at bounding box center [1249, 600] width 155 height 31
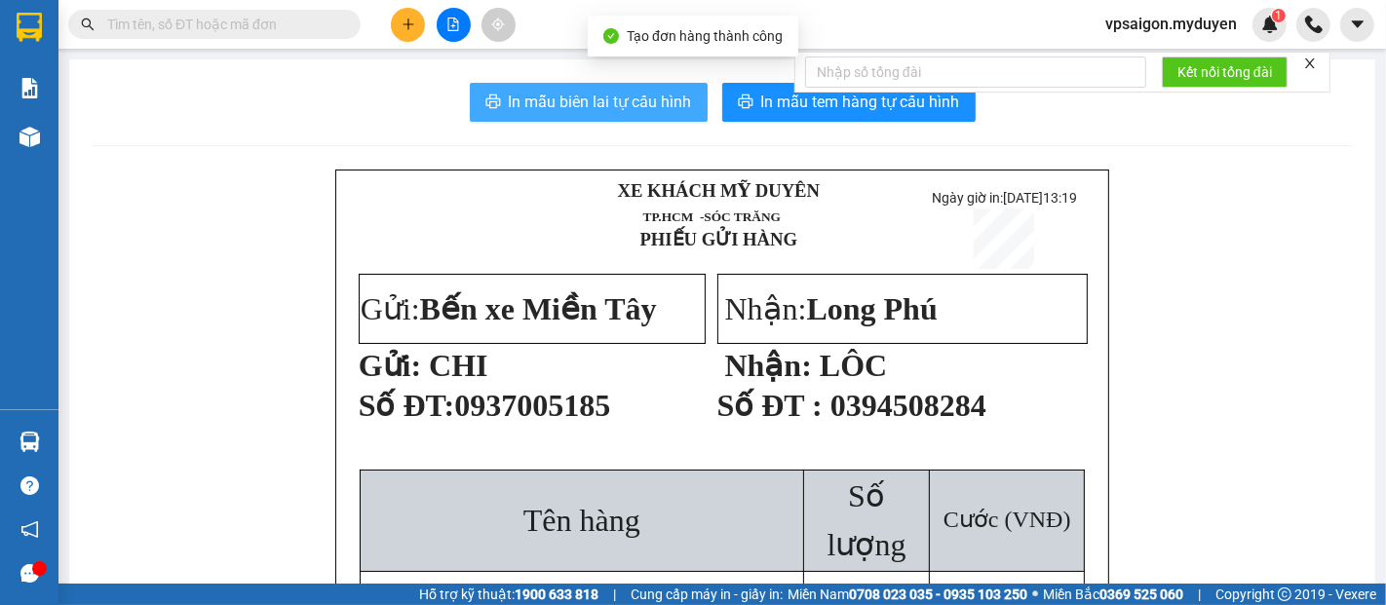
click at [608, 91] on span "In mẫu biên lai tự cấu hình" at bounding box center [600, 102] width 183 height 24
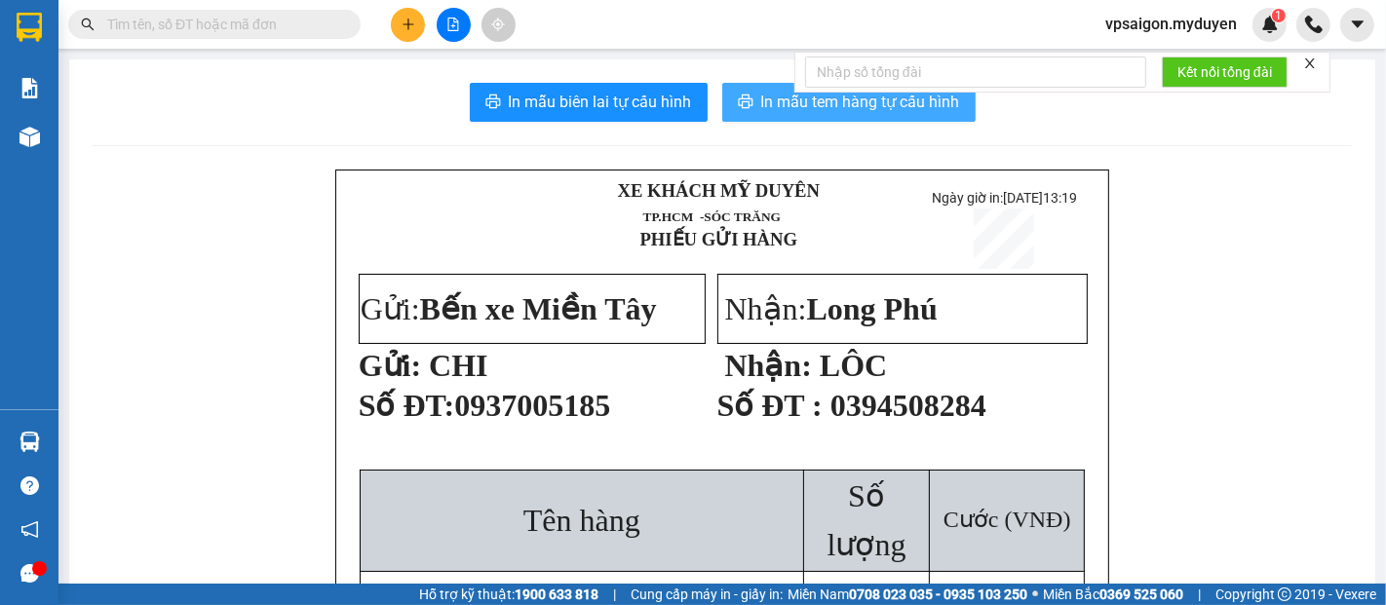
click at [774, 114] on span "In mẫu tem hàng tự cấu hình" at bounding box center [860, 102] width 199 height 24
click at [855, 103] on span "In mẫu tem hàng tự cấu hình" at bounding box center [860, 102] width 199 height 24
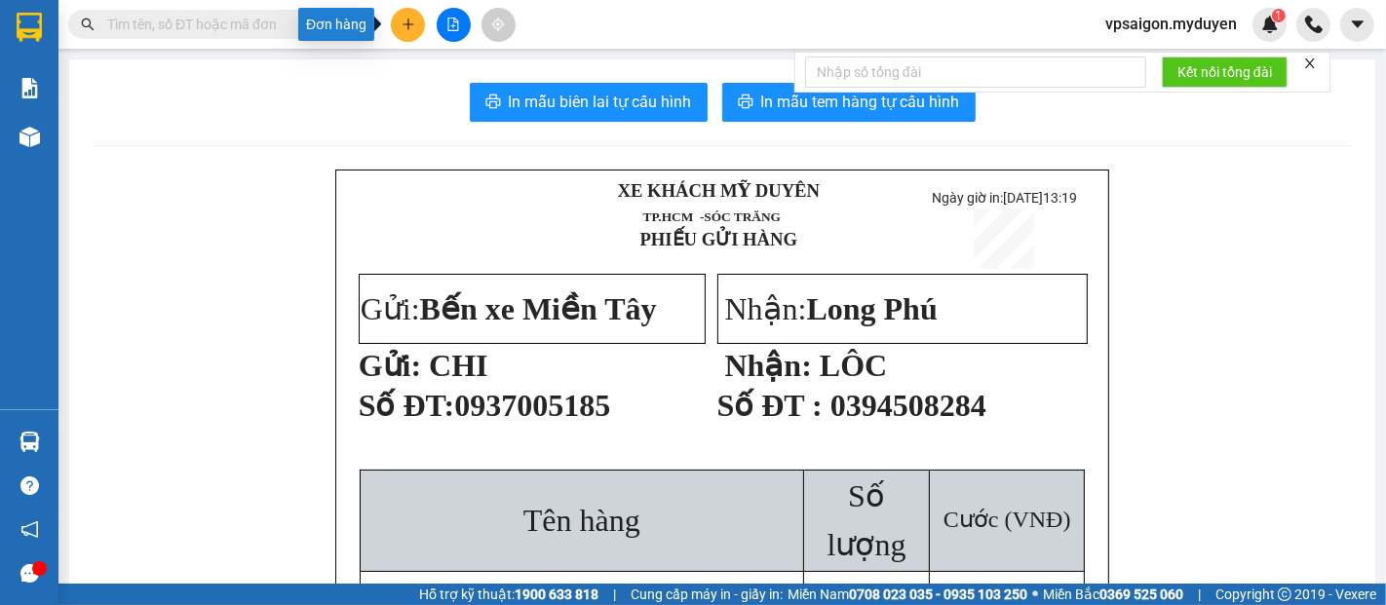
click at [423, 22] on button at bounding box center [408, 25] width 34 height 34
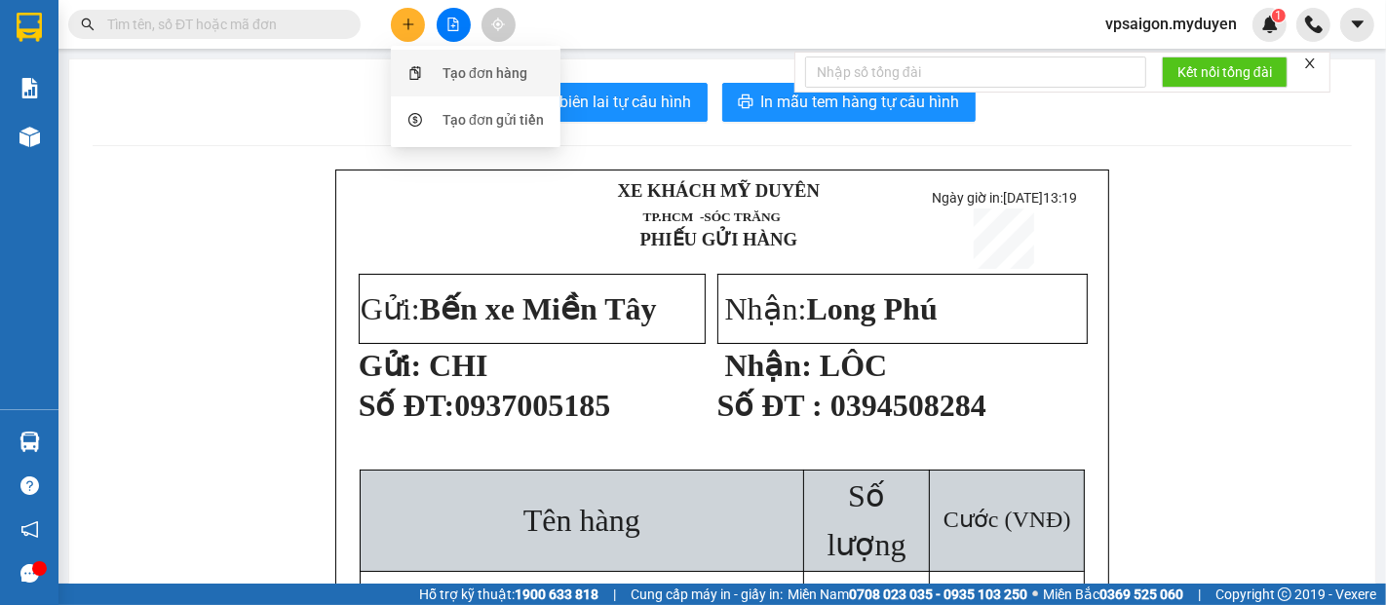
click at [445, 71] on div "Tạo đơn hàng" at bounding box center [484, 72] width 85 height 21
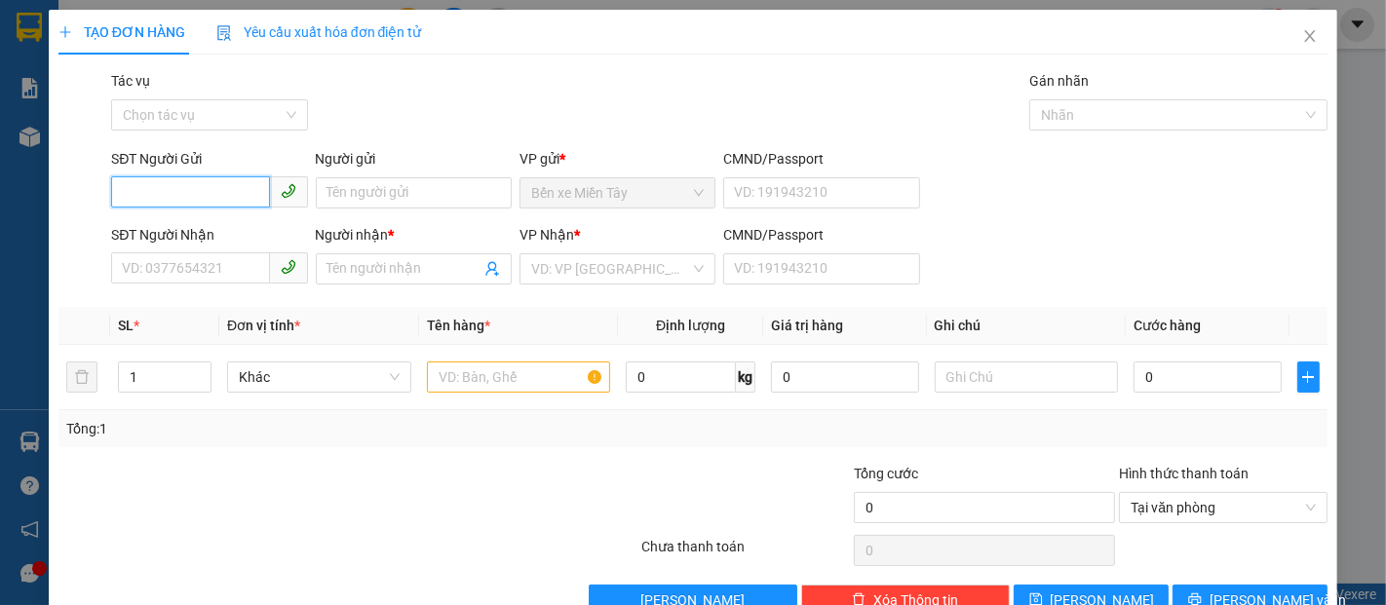
click at [180, 203] on input "SĐT Người Gửi" at bounding box center [190, 191] width 158 height 31
click at [180, 229] on div "0377058278 - CẢNH" at bounding box center [207, 231] width 171 height 21
type input "0377058278"
type input "CẢNH"
type input "0938167176"
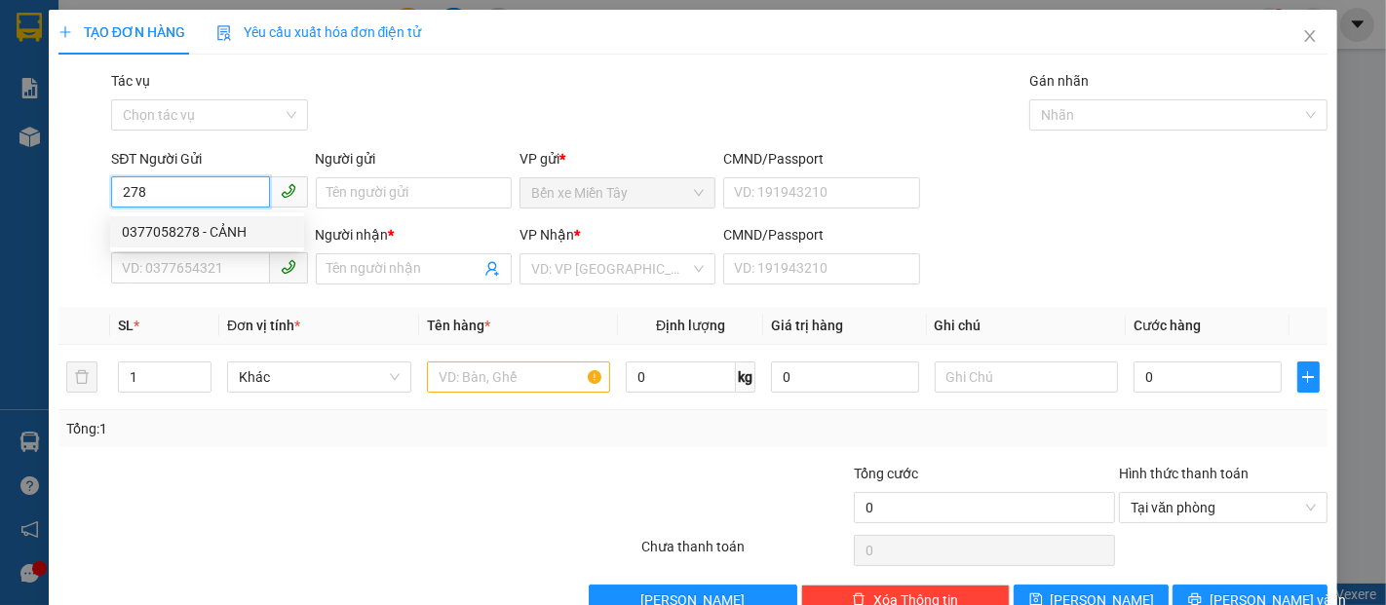
type input "TRINH"
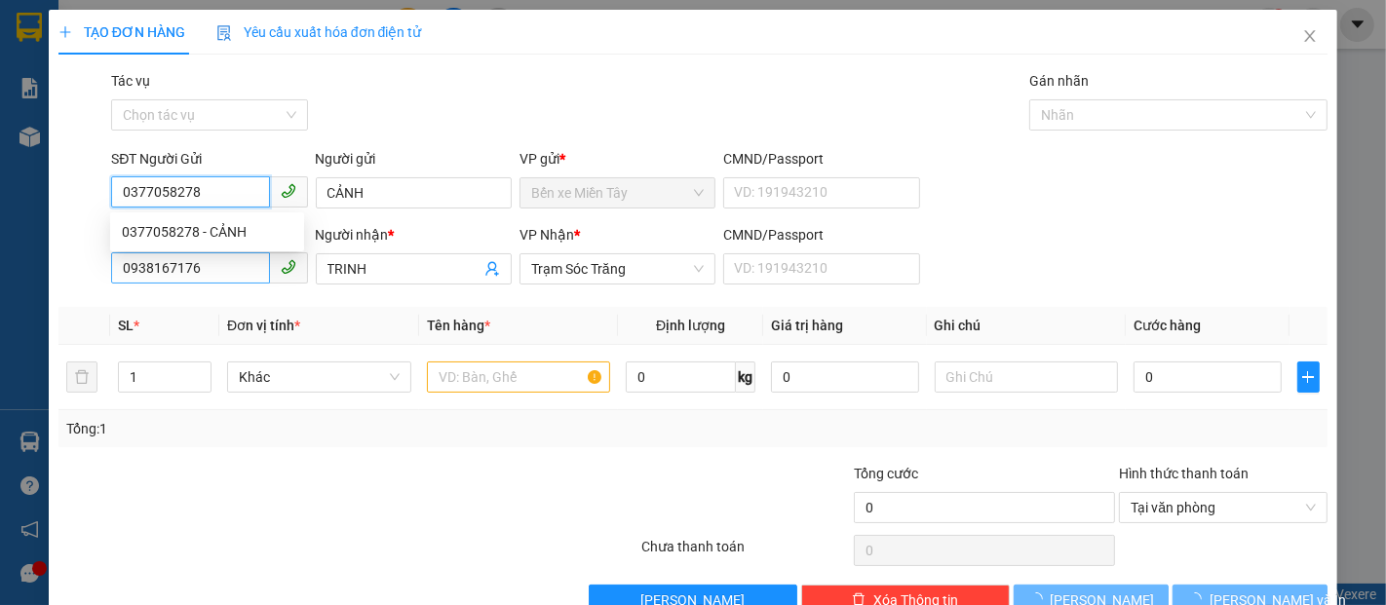
type input "180.000"
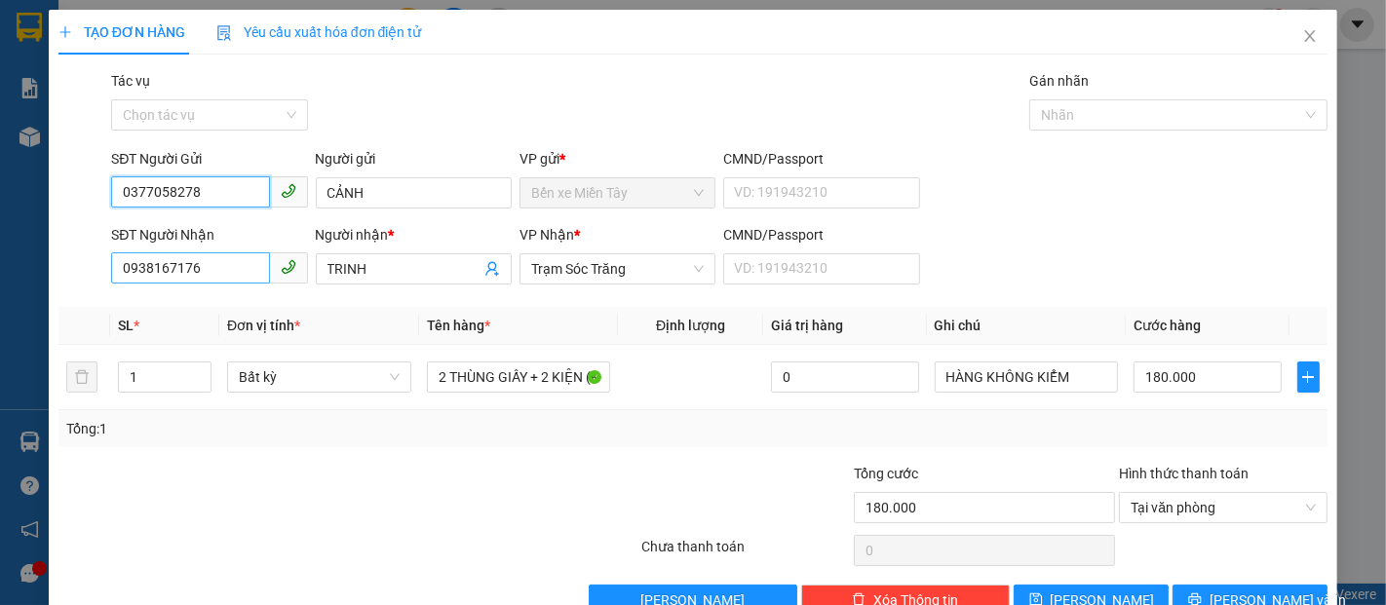
type input "0377058278"
click at [205, 267] on input "0938167176" at bounding box center [190, 267] width 158 height 31
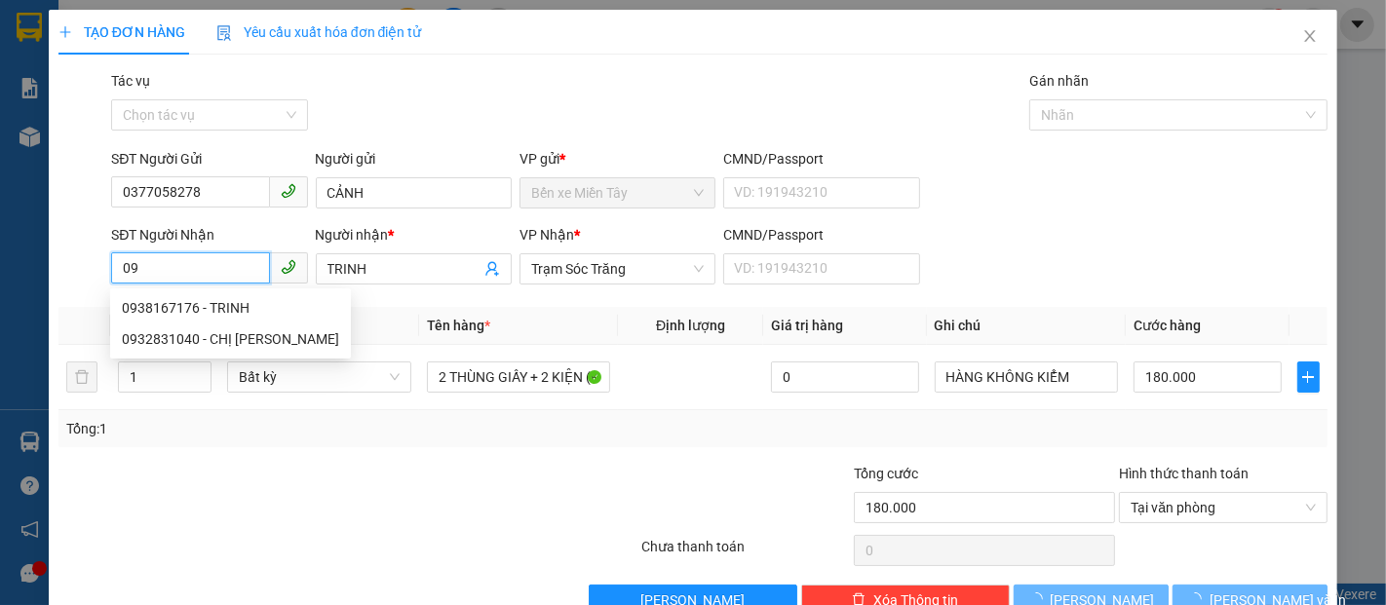
type input "0"
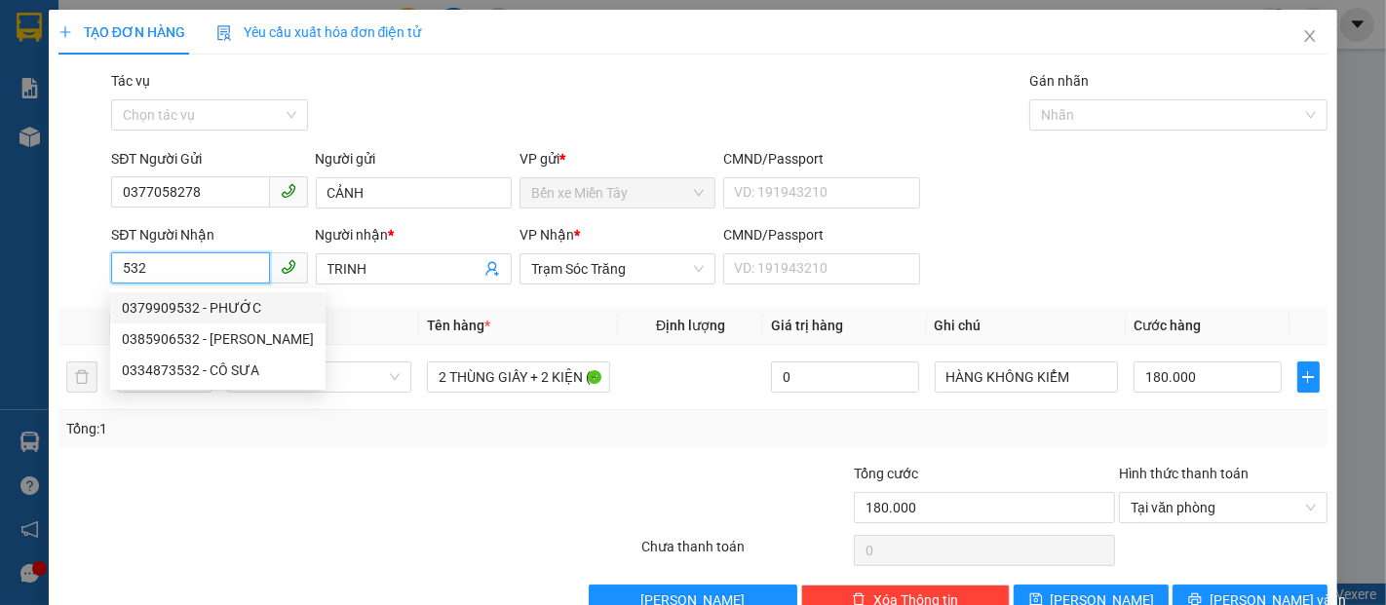
click at [242, 311] on div "0379909532 - PHƯỚC" at bounding box center [218, 307] width 192 height 21
type input "0379909532"
type input "PHƯỚC"
type input "90.000"
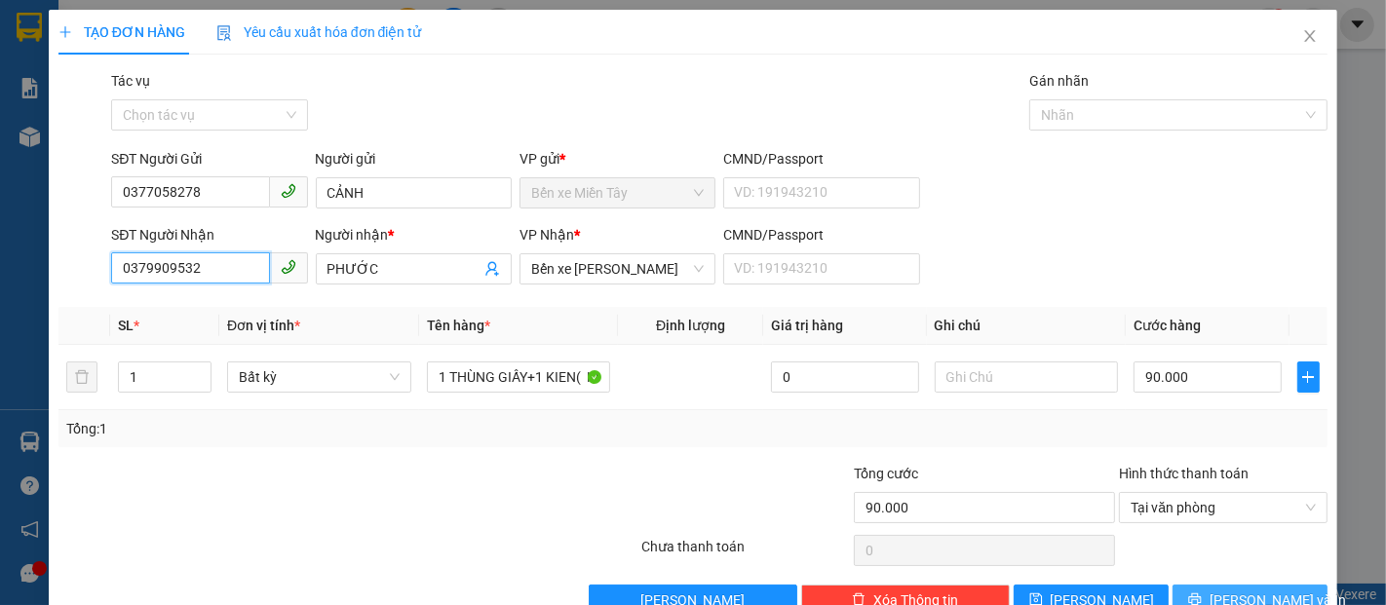
type input "0379909532"
click at [1230, 592] on span "[PERSON_NAME] và In" at bounding box center [1277, 599] width 136 height 21
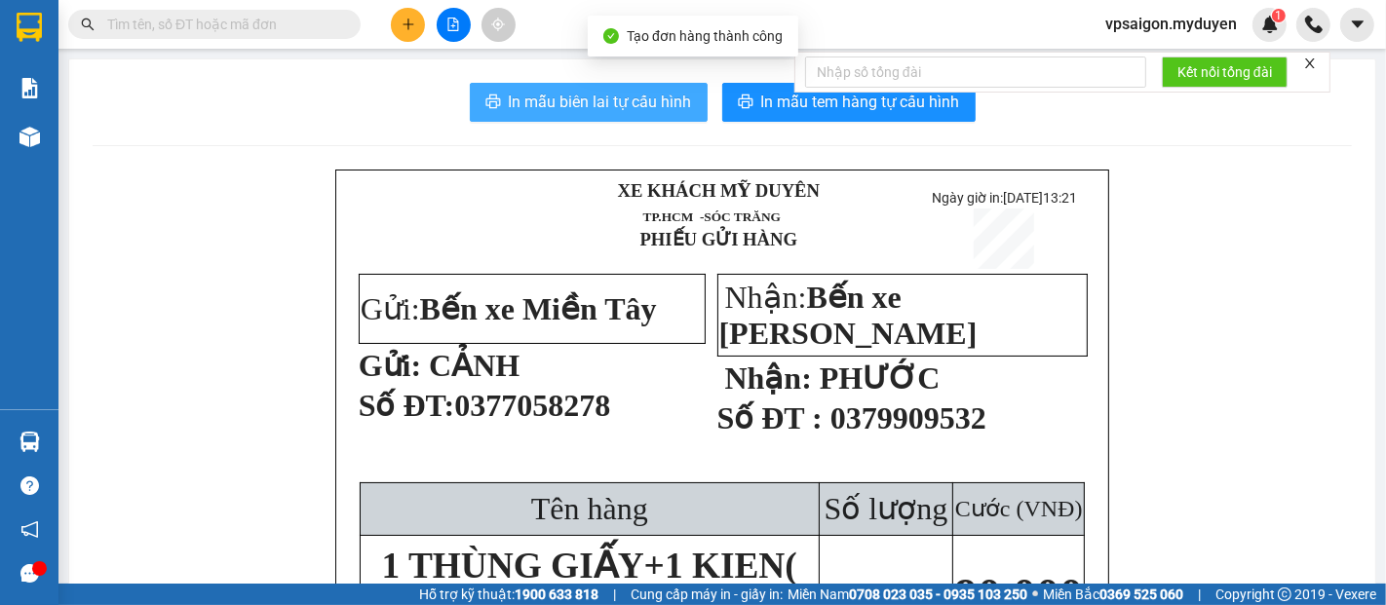
click at [557, 105] on span "In mẫu biên lai tự cấu hình" at bounding box center [600, 102] width 183 height 24
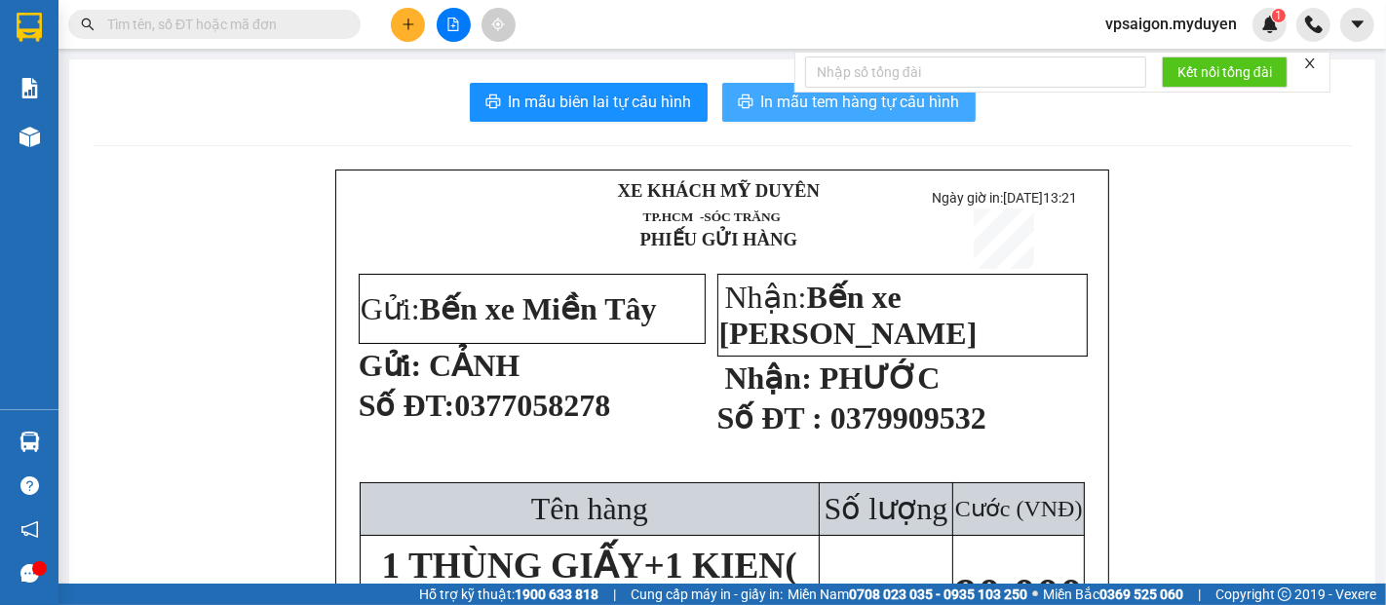
click at [799, 104] on span "In mẫu tem hàng tự cấu hình" at bounding box center [860, 102] width 199 height 24
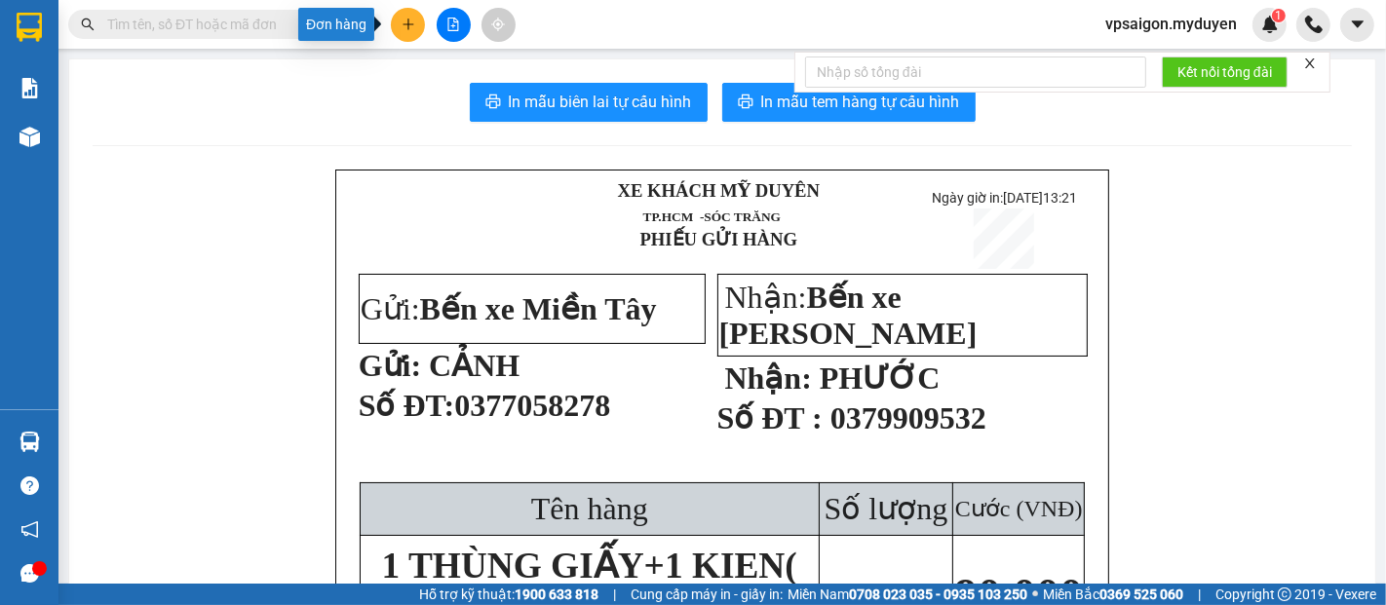
click at [418, 20] on button at bounding box center [408, 25] width 34 height 34
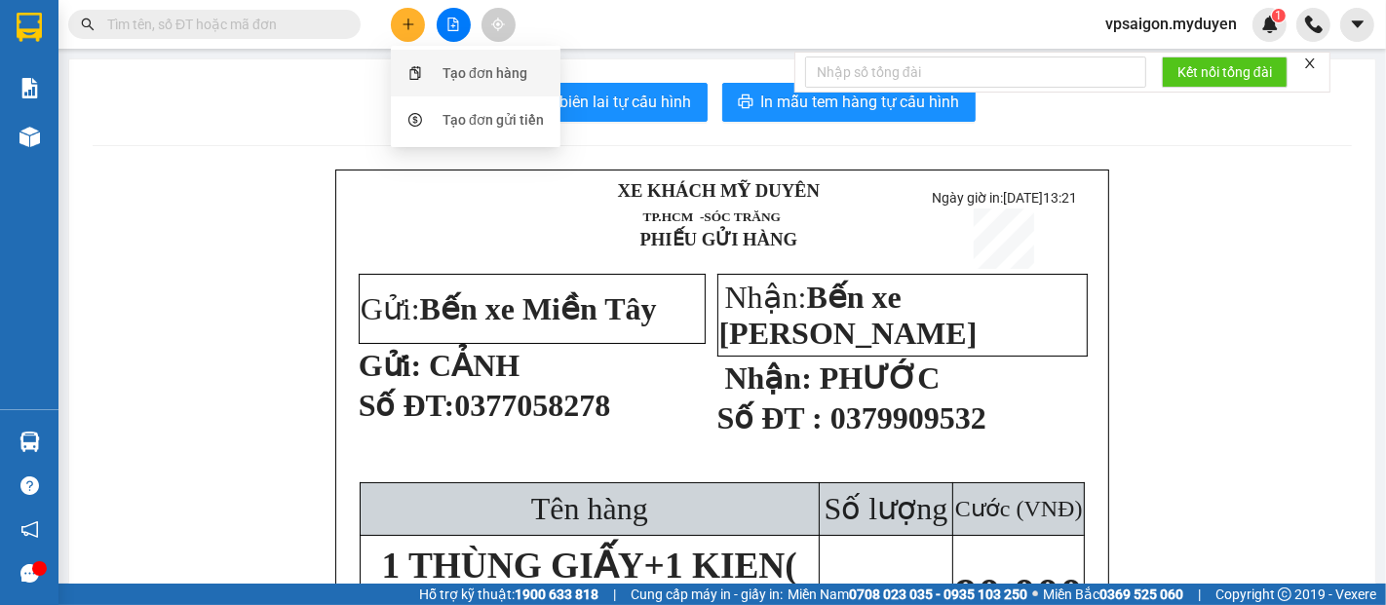
click at [440, 78] on div "Tạo đơn hàng" at bounding box center [475, 73] width 146 height 37
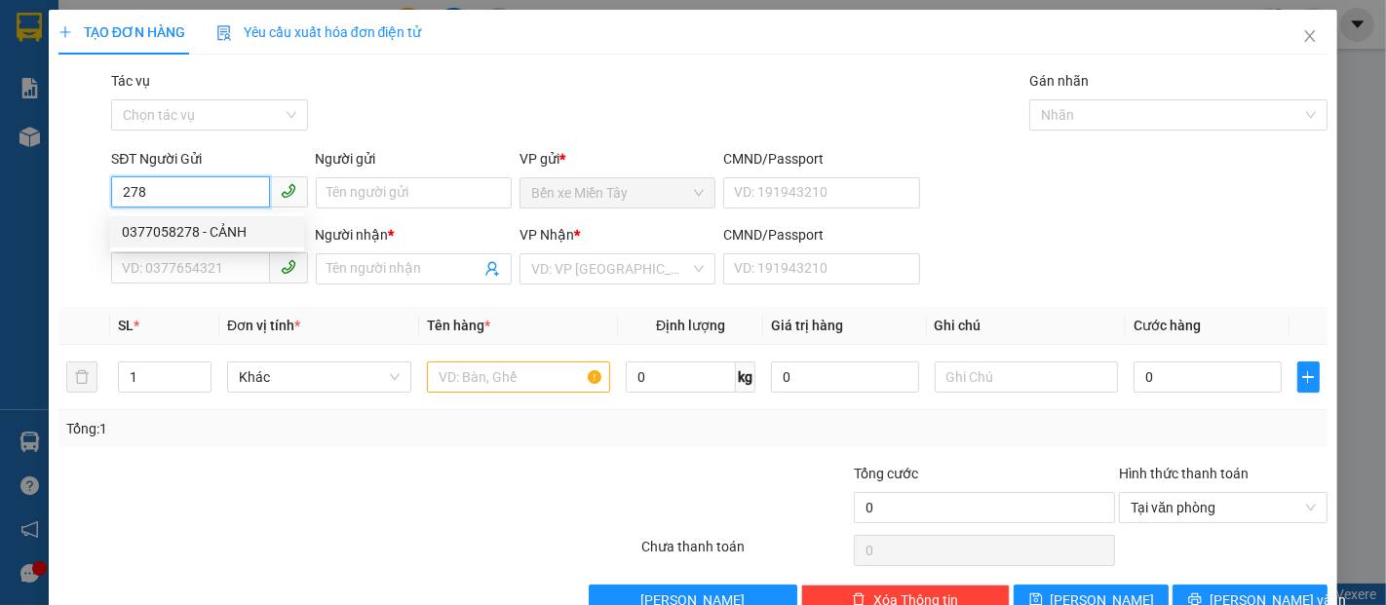
click at [179, 230] on div "0377058278 - CẢNH" at bounding box center [207, 231] width 171 height 21
type input "0377058278"
type input "CẢNH"
type input "0379909532"
type input "PHƯỚC"
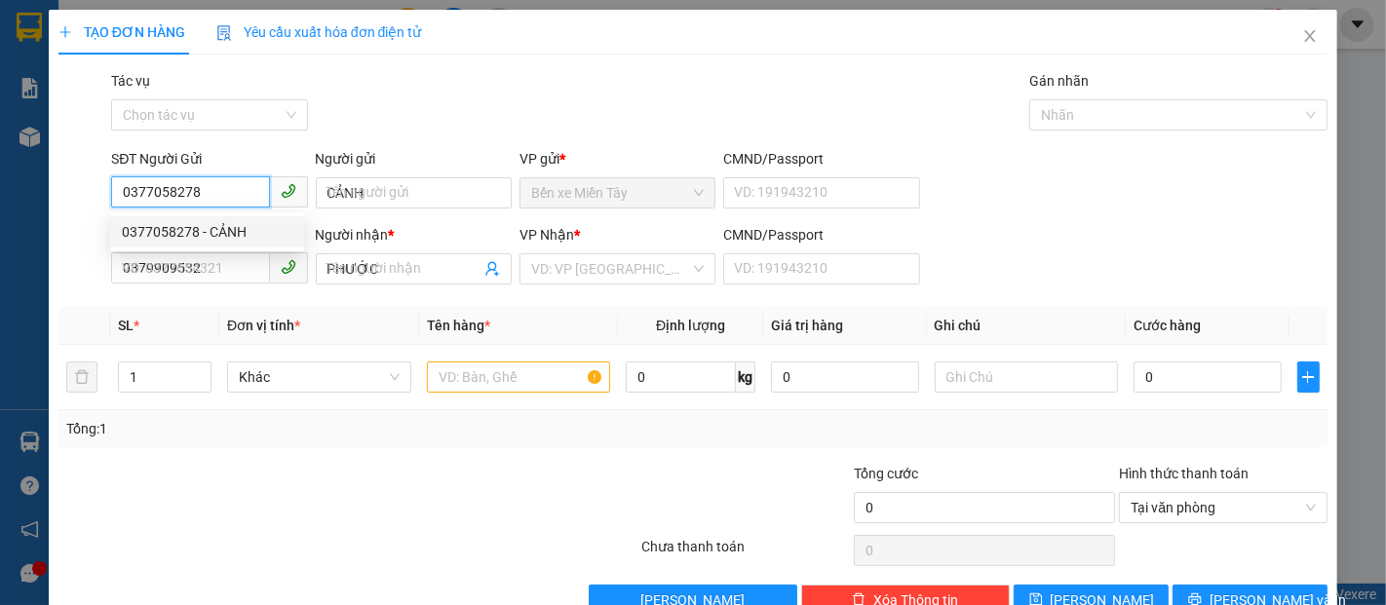
type input "90.000"
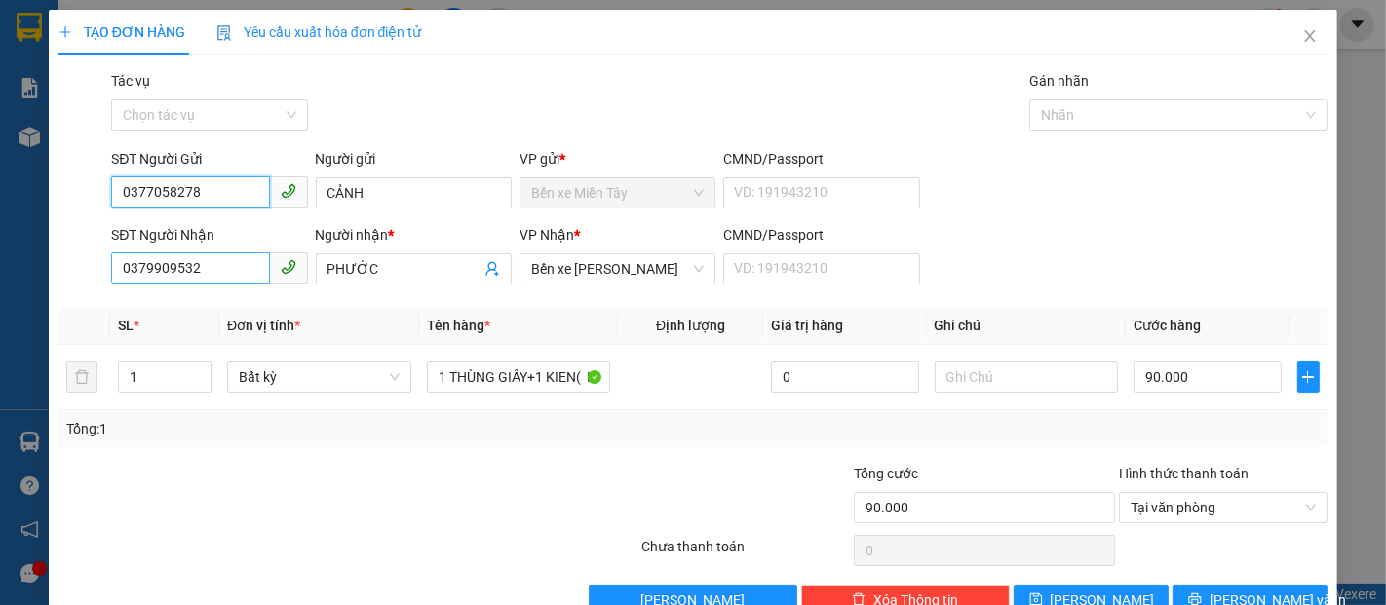
type input "0377058278"
click at [231, 266] on input "0379909532" at bounding box center [190, 267] width 158 height 31
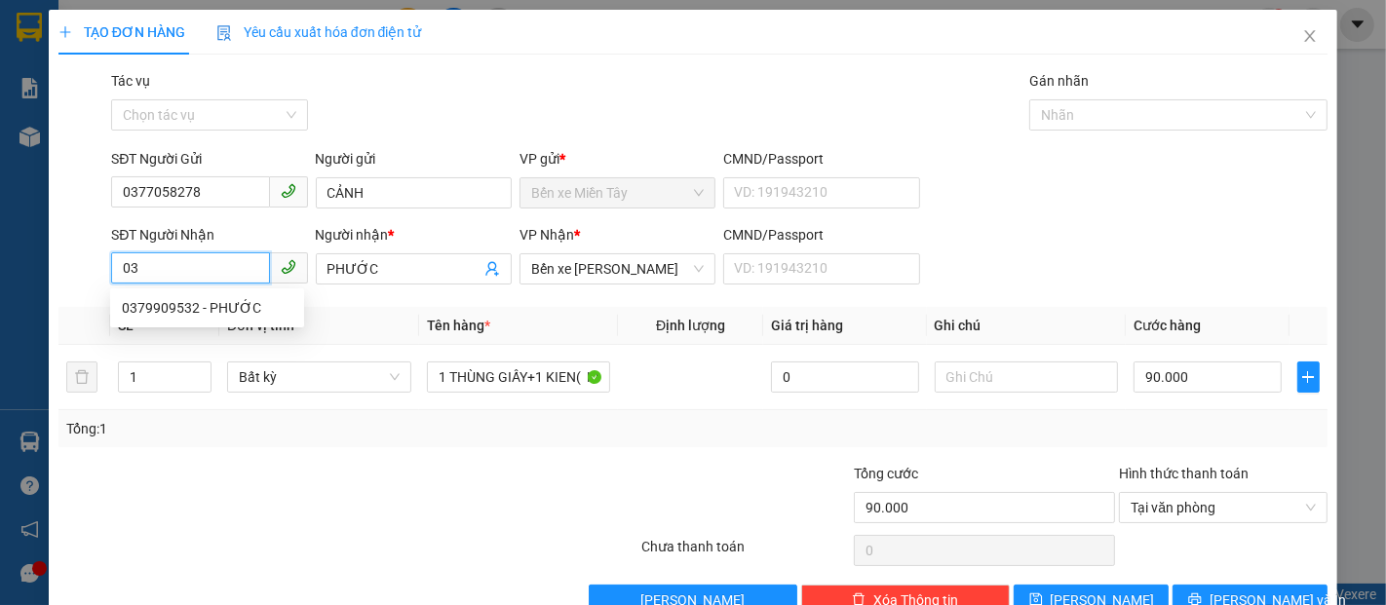
type input "0"
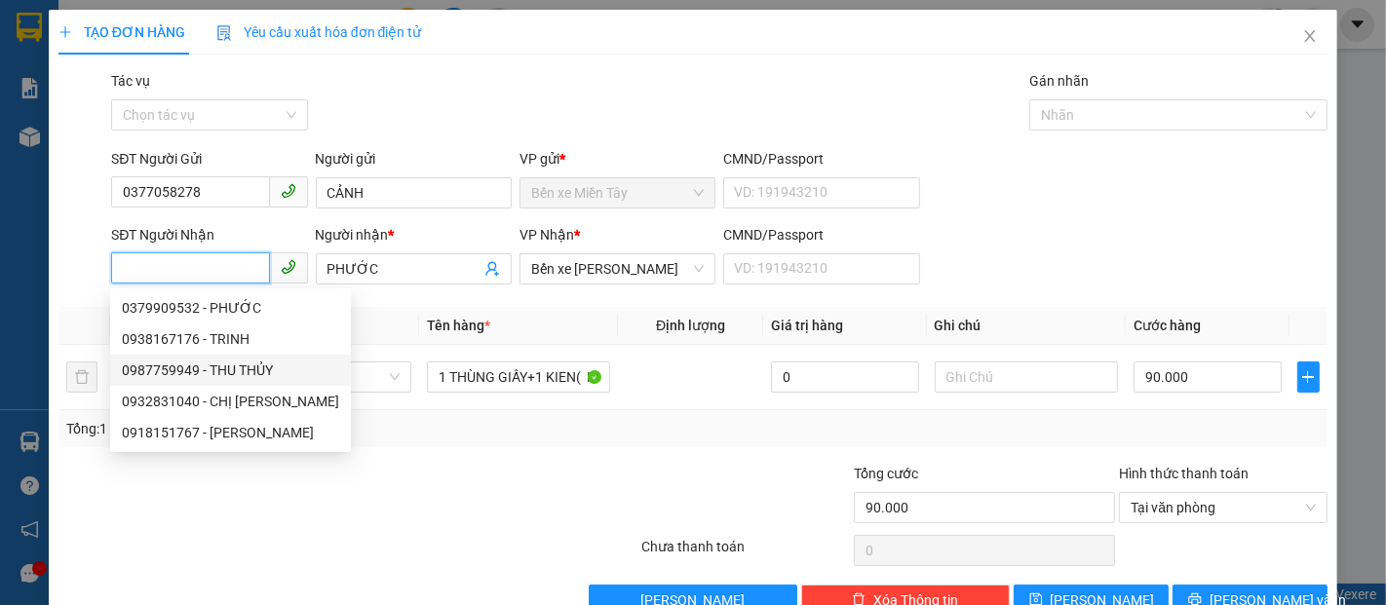
click at [188, 364] on div "0987759949 - THU THỦY" at bounding box center [230, 370] width 217 height 21
type input "0987759949"
type input "THU THỦY"
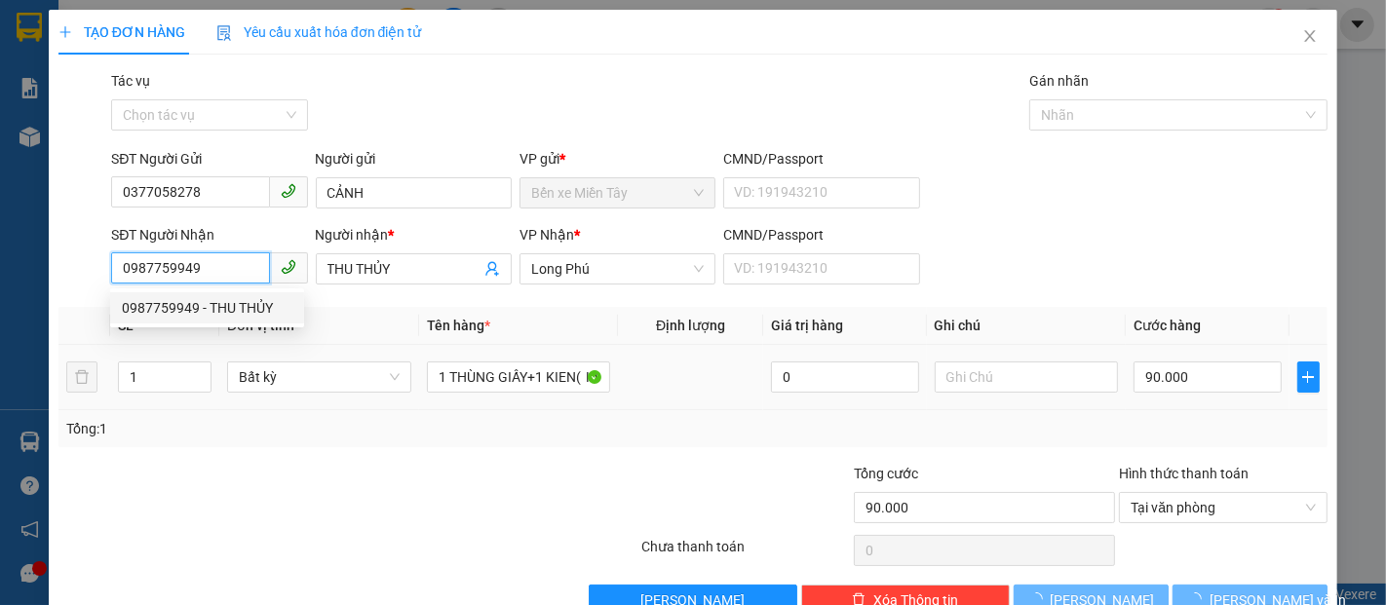
type input "30.000"
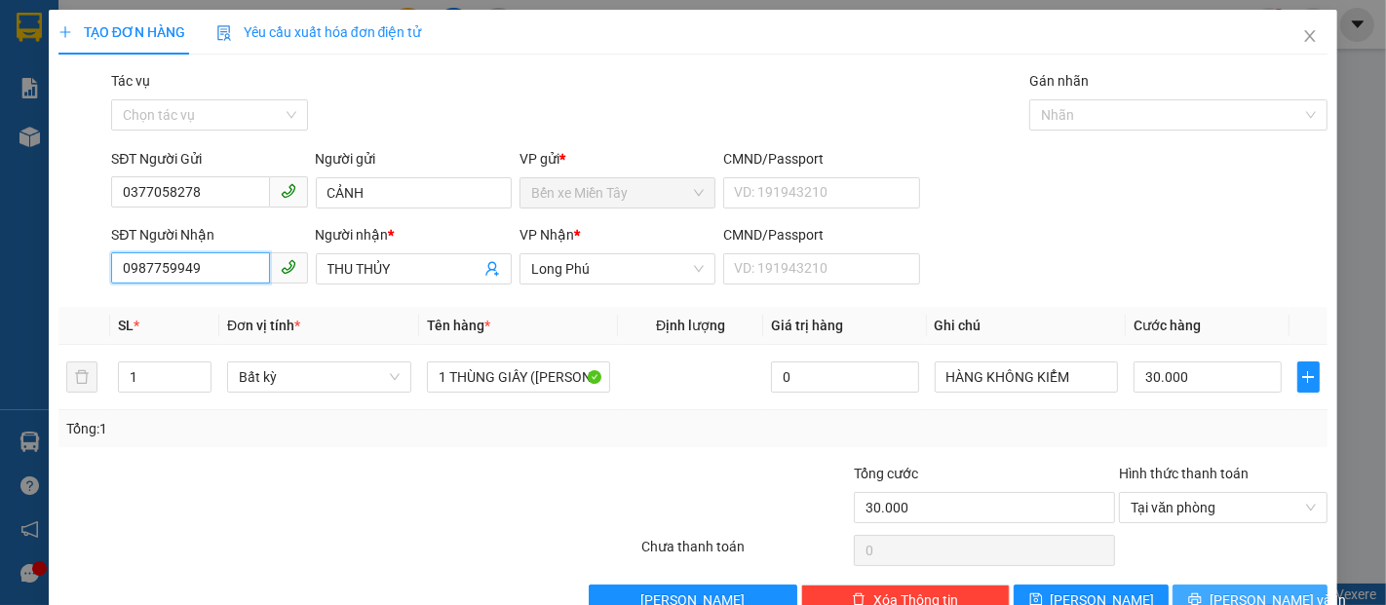
type input "0987759949"
click at [1230, 589] on span "[PERSON_NAME] và In" at bounding box center [1277, 599] width 136 height 21
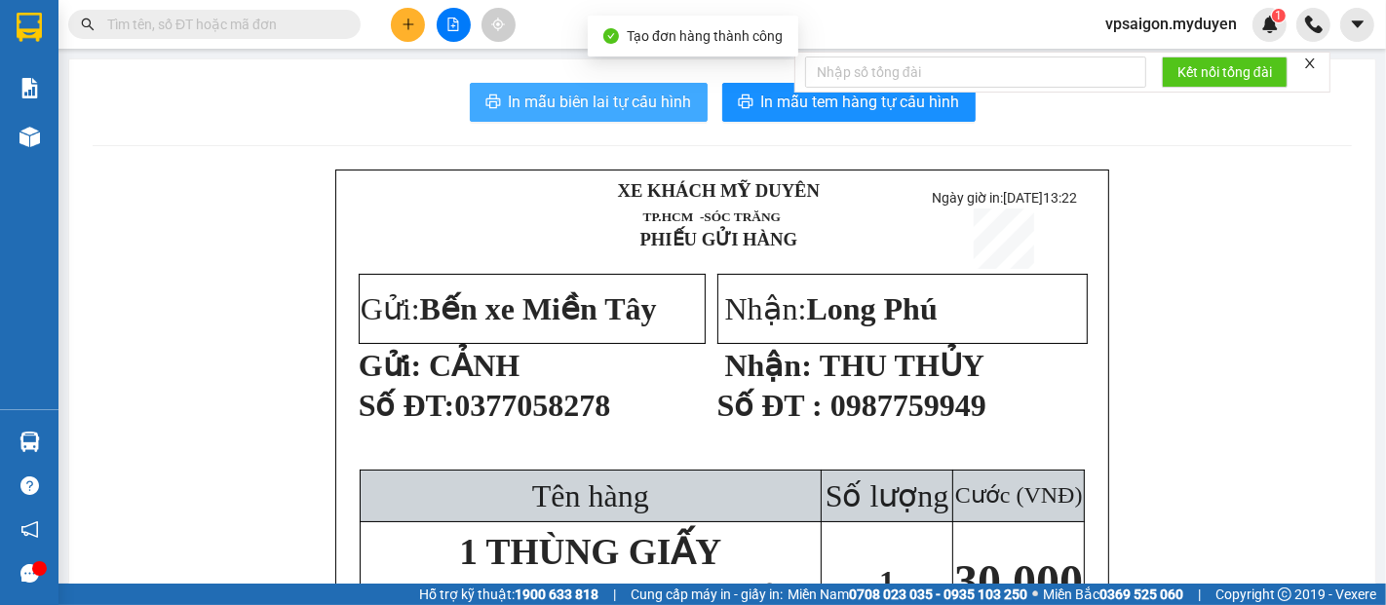
click at [645, 92] on span "In mẫu biên lai tự cấu hình" at bounding box center [600, 102] width 183 height 24
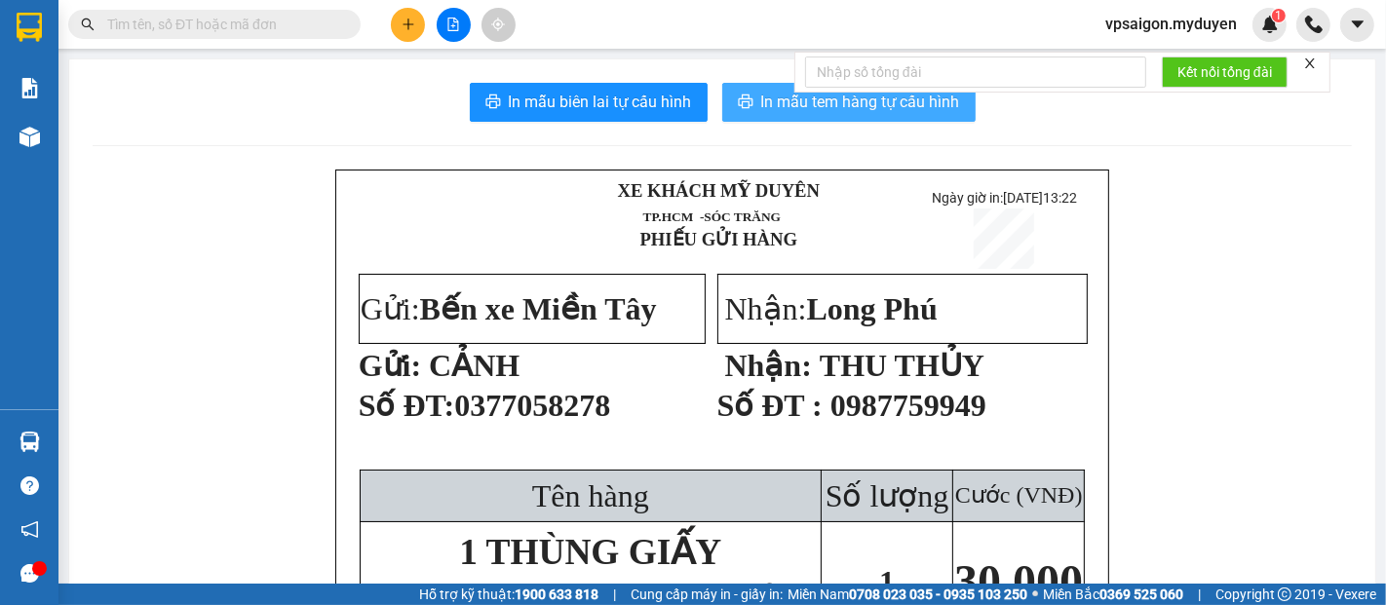
click at [770, 99] on span "In mẫu tem hàng tự cấu hình" at bounding box center [860, 102] width 199 height 24
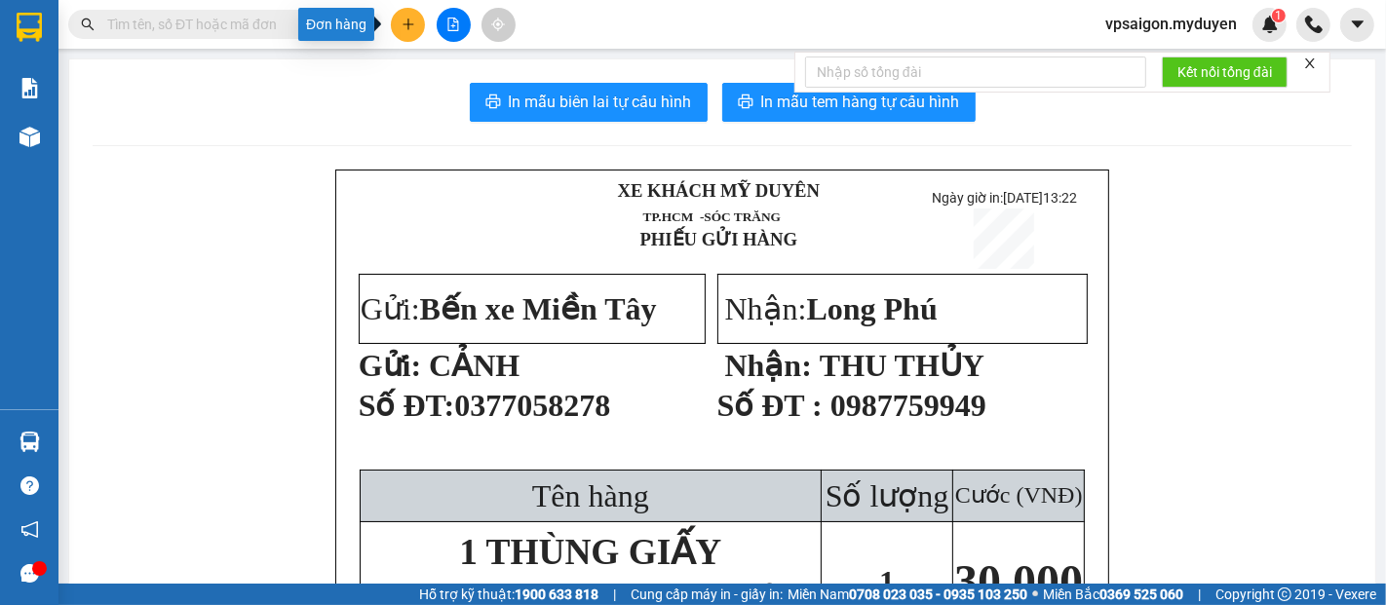
click at [410, 26] on icon "plus" at bounding box center [408, 25] width 14 height 14
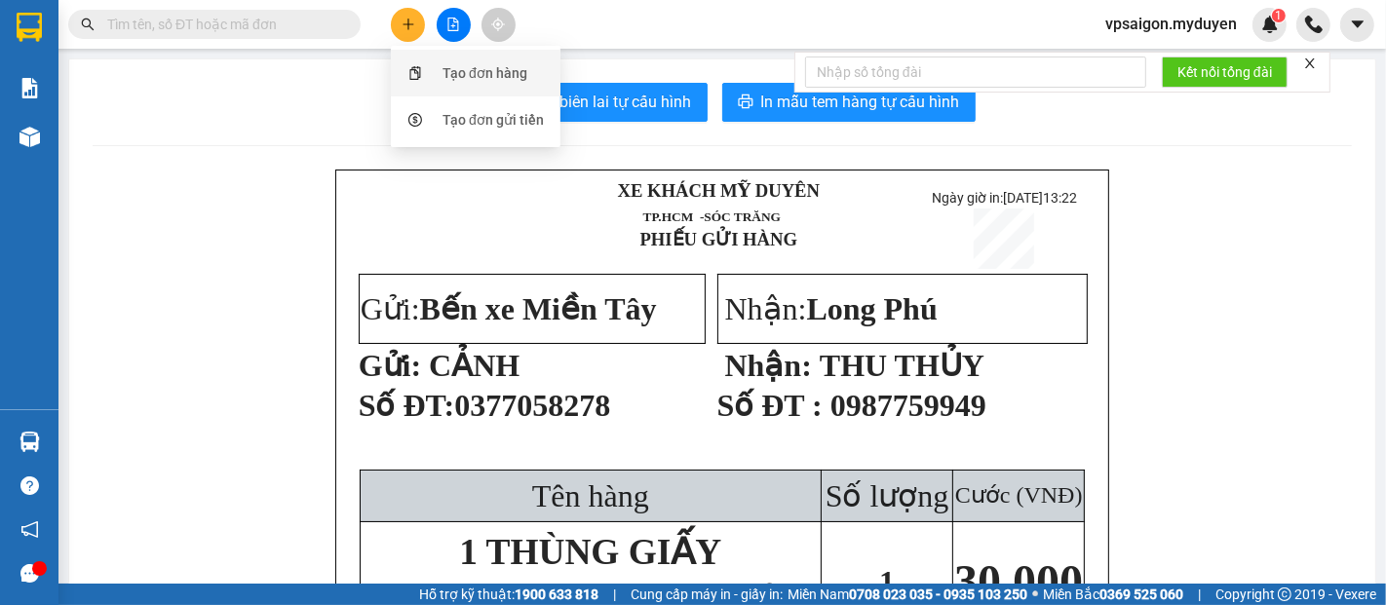
click at [444, 68] on div "Tạo đơn hàng" at bounding box center [484, 72] width 85 height 21
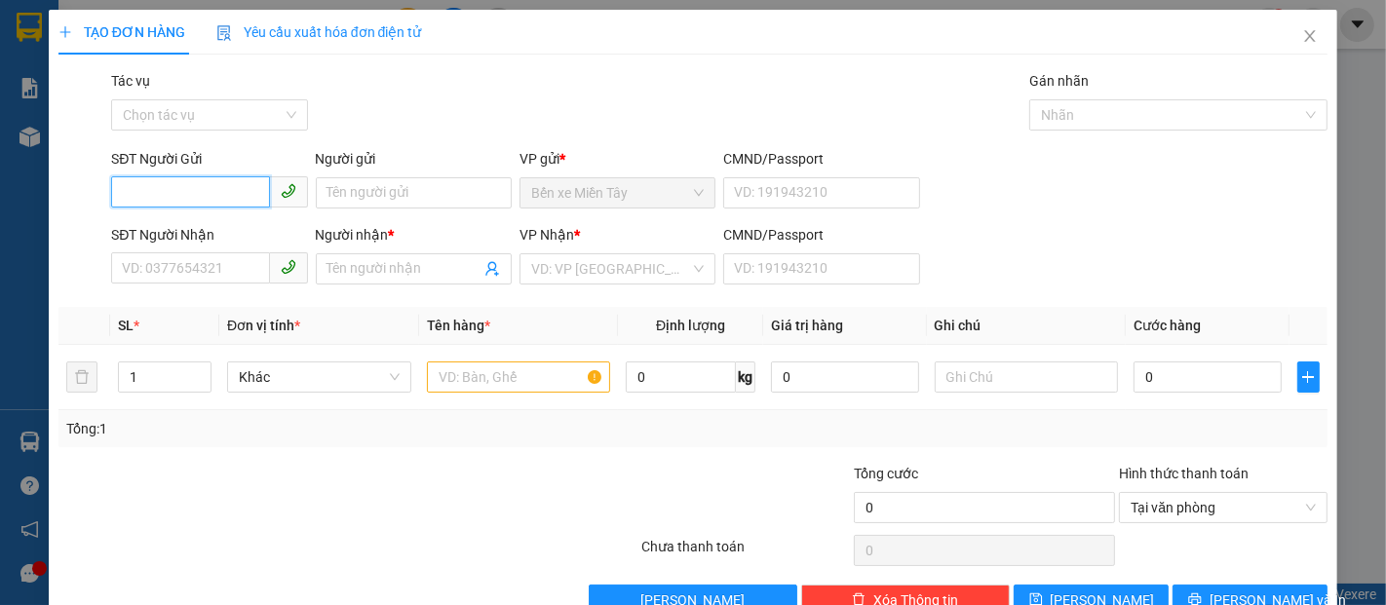
click at [199, 201] on input "SĐT Người Gửi" at bounding box center [190, 191] width 158 height 31
click at [178, 227] on div "0377058278 - CẢNH" at bounding box center [207, 231] width 171 height 21
type input "0377058278"
type input "CẢNH"
type input "0987759949"
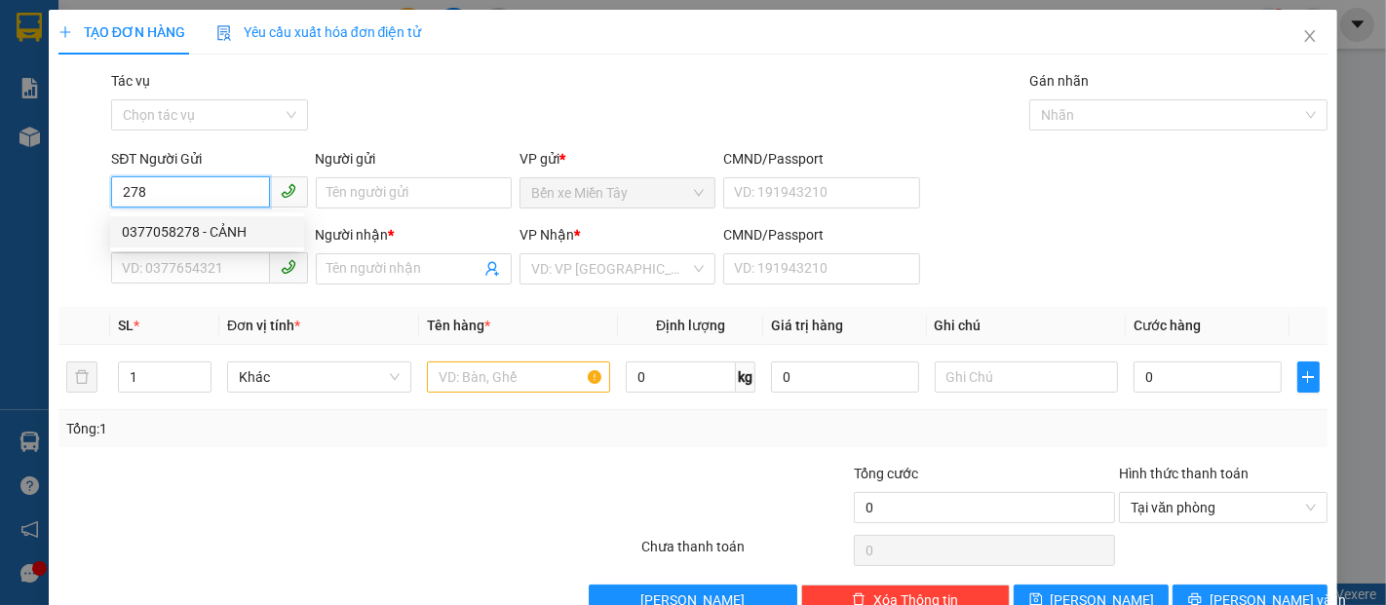
type input "THU THỦY"
type input "30.000"
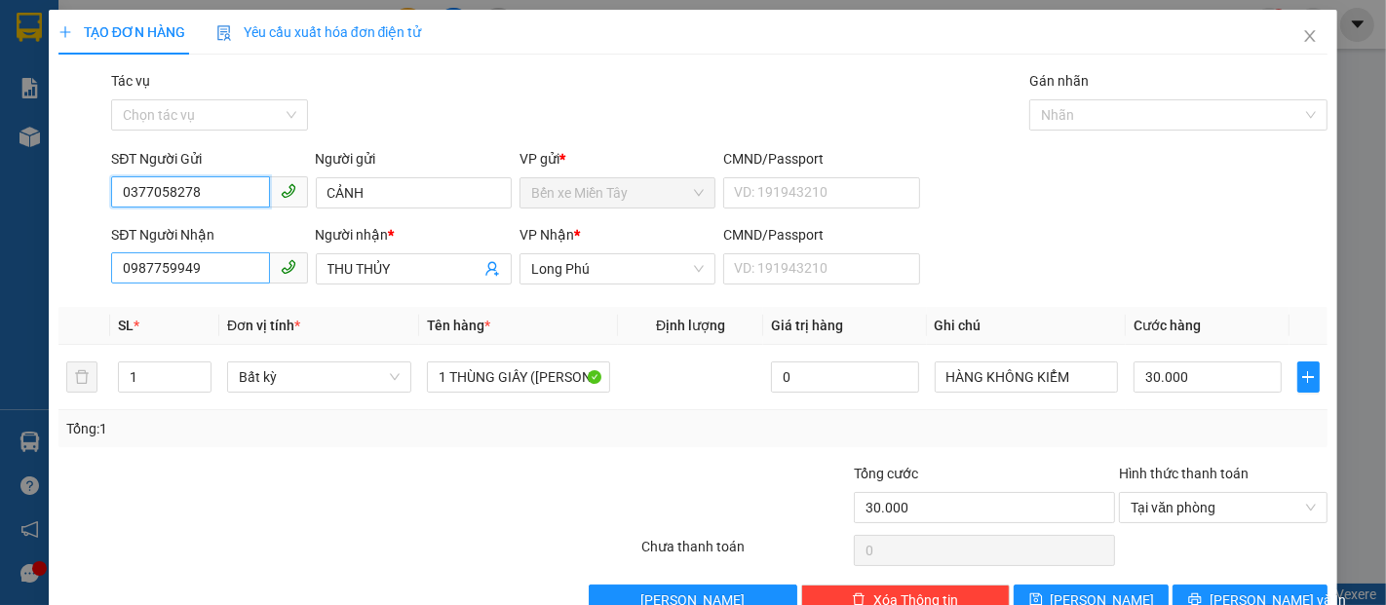
type input "0377058278"
click at [209, 272] on input "0987759949" at bounding box center [190, 267] width 158 height 31
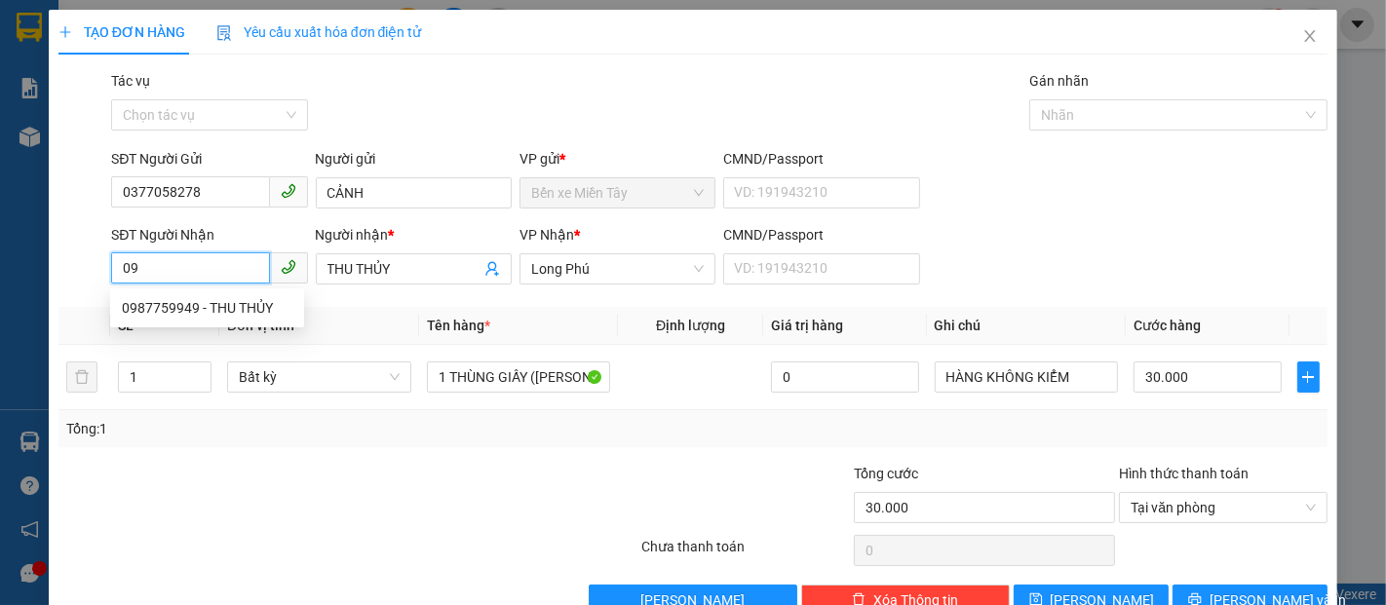
type input "0"
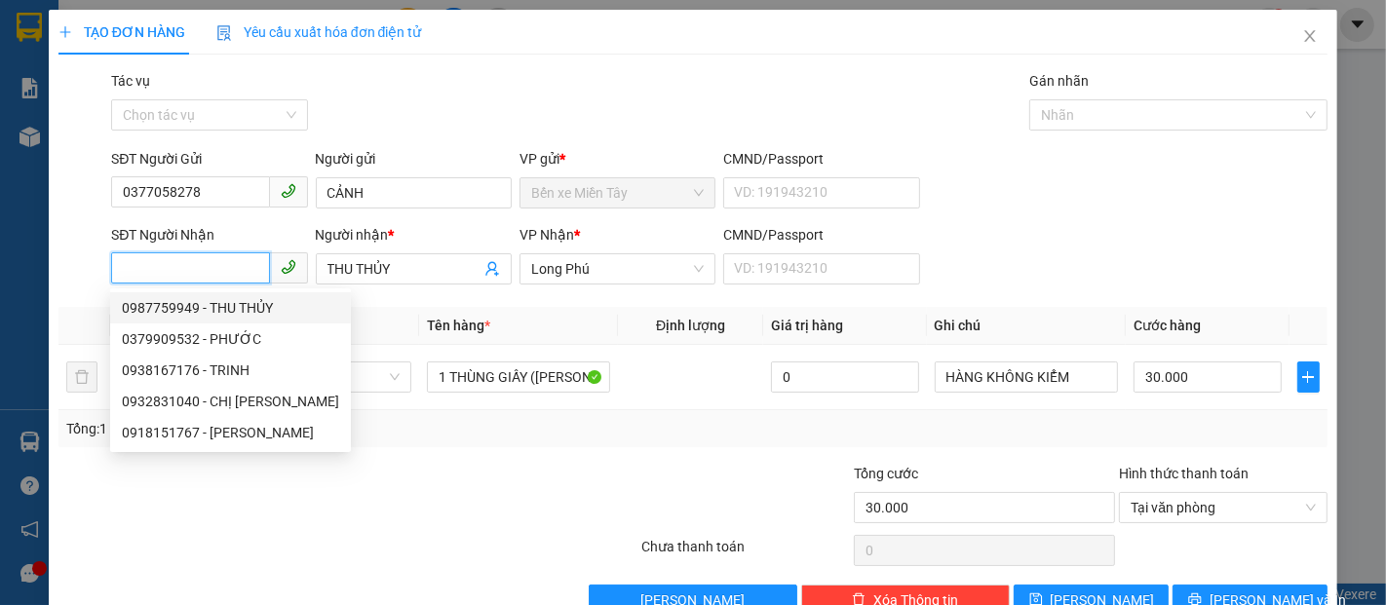
click at [143, 272] on input "SĐT Người Nhận" at bounding box center [190, 267] width 158 height 31
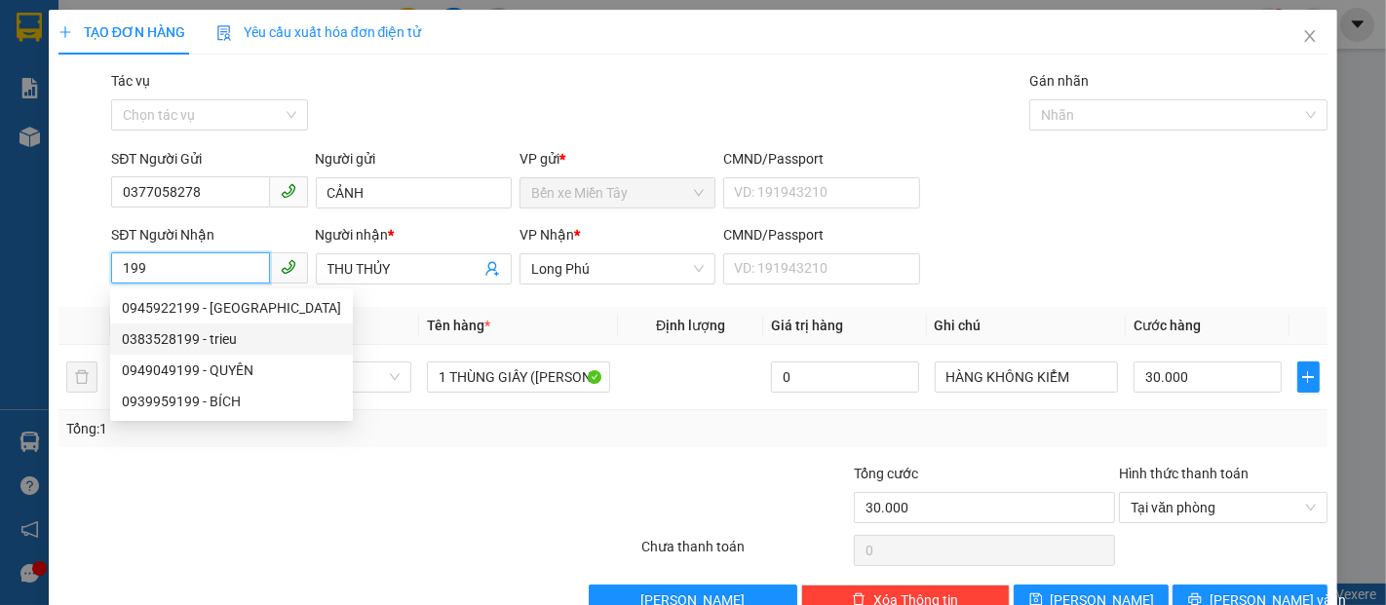
click at [192, 339] on div "0383528199 - trieu" at bounding box center [231, 338] width 219 height 21
type input "0383528199"
type input "trieu"
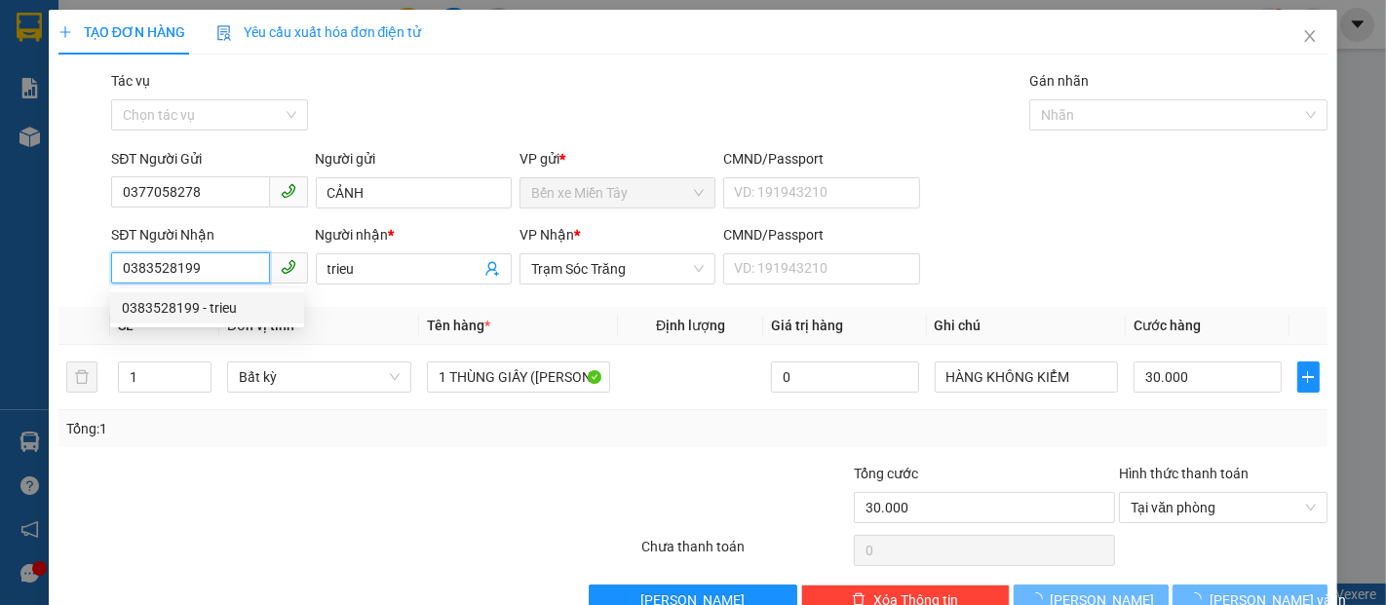
type input "80.000"
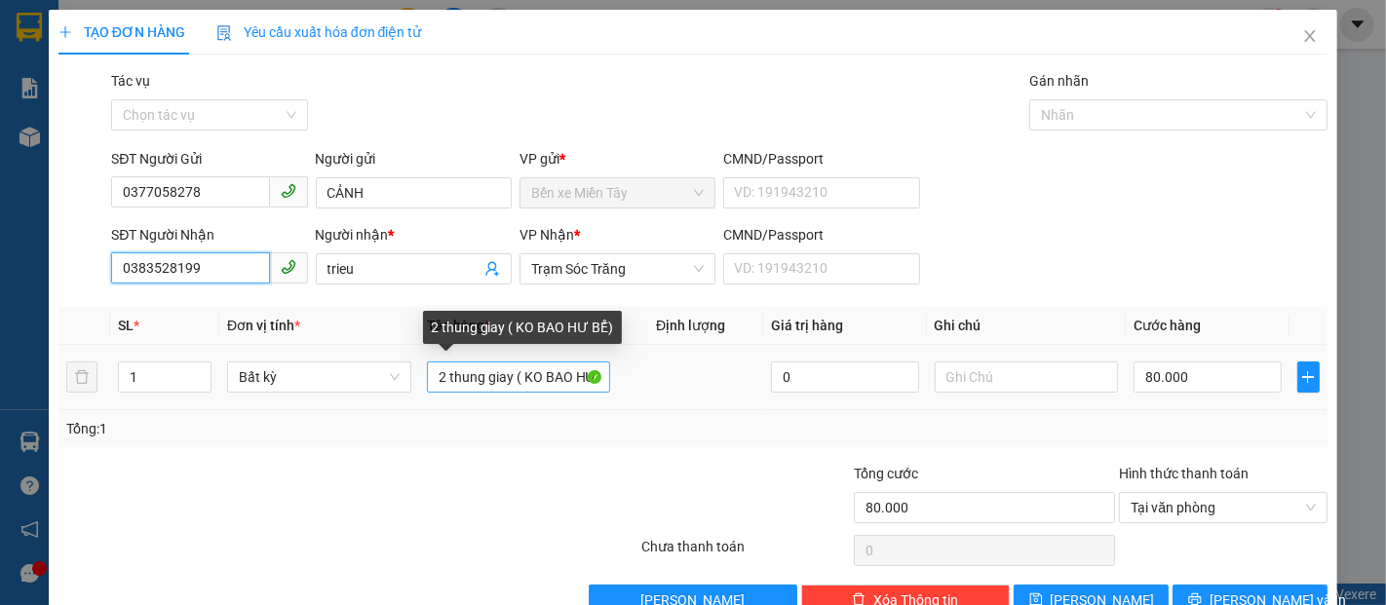
type input "0383528199"
click at [437, 375] on input "2 thung giay ( KO BAO HƯ BỂ)" at bounding box center [519, 376] width 184 height 31
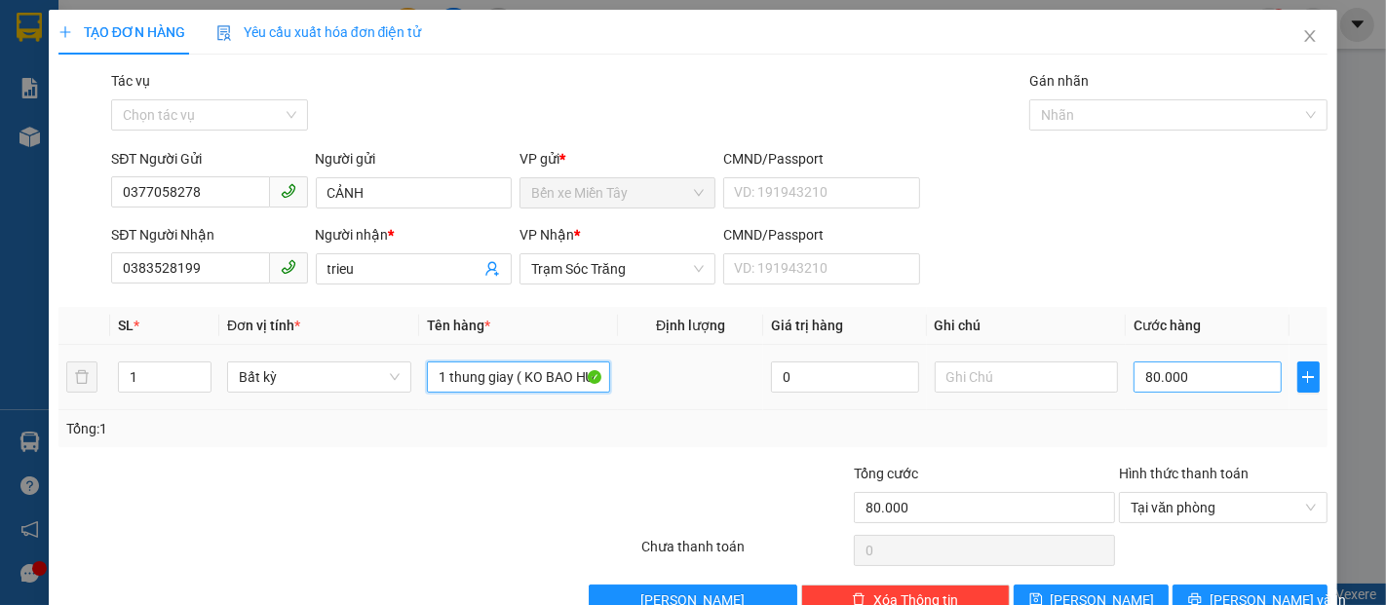
type input "1 thung giay ( KO BAO HƯ BỂ)"
click at [1133, 384] on input "80.000" at bounding box center [1206, 376] width 147 height 31
type input "3"
type input "30"
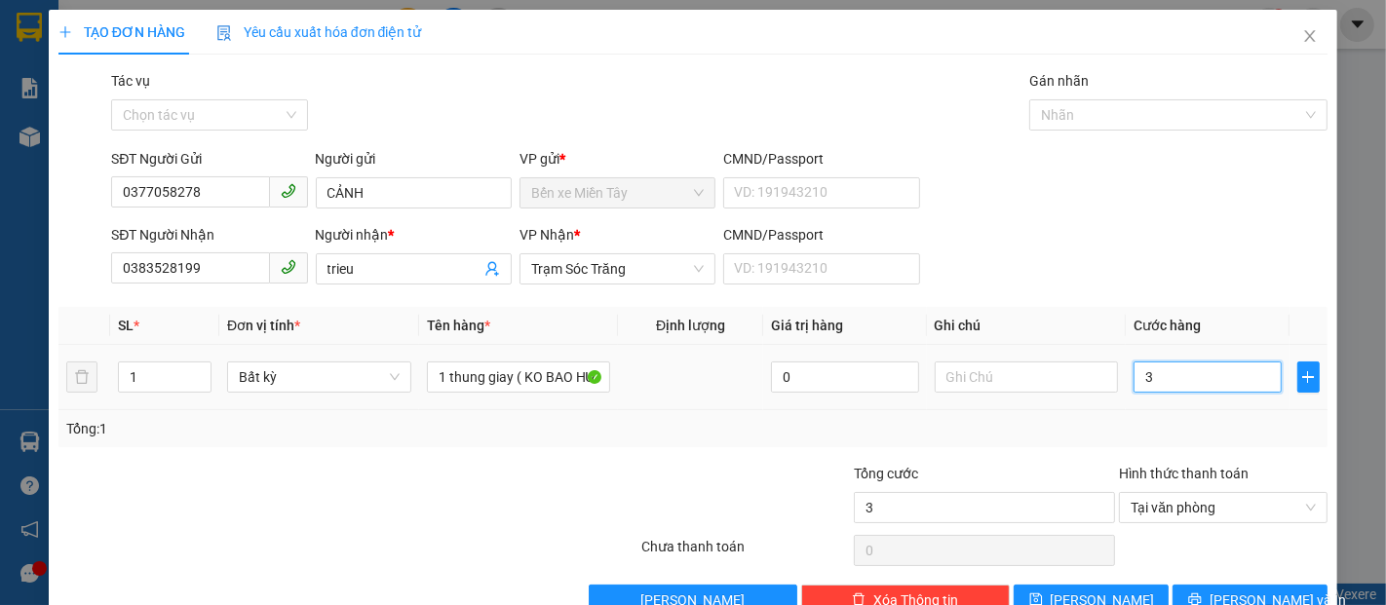
type input "30"
type input "300"
type input "3.000"
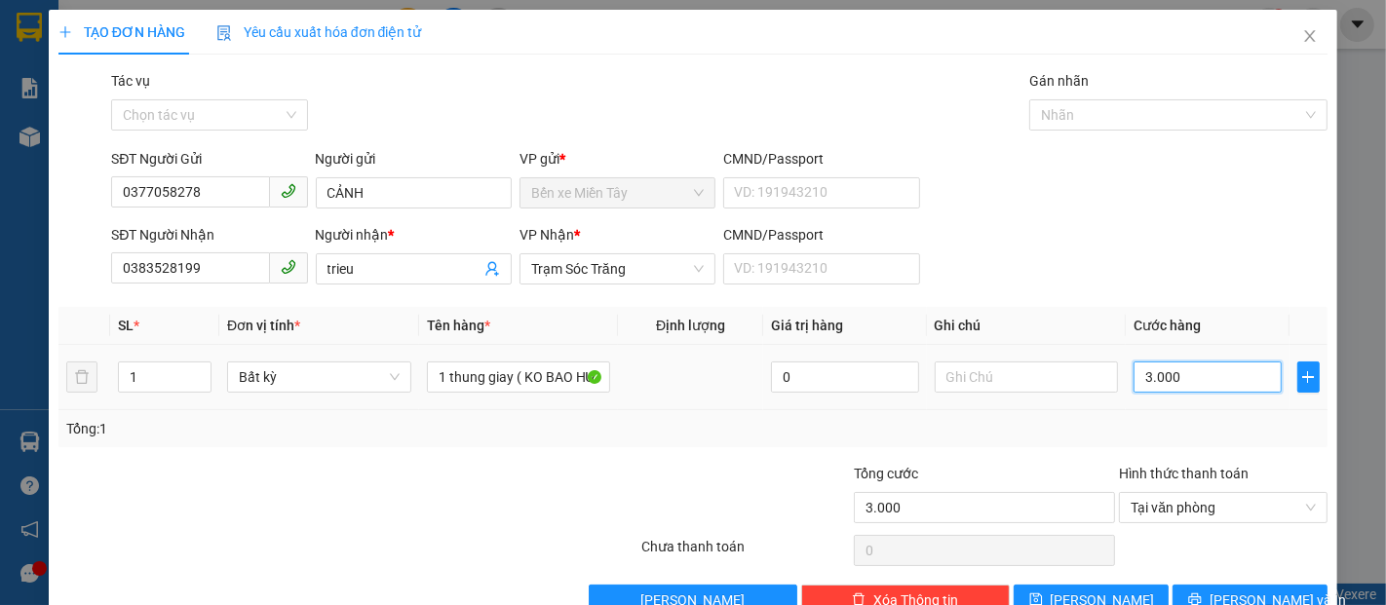
type input "30.000"
click at [1211, 589] on button "[PERSON_NAME] và In" at bounding box center [1249, 600] width 155 height 31
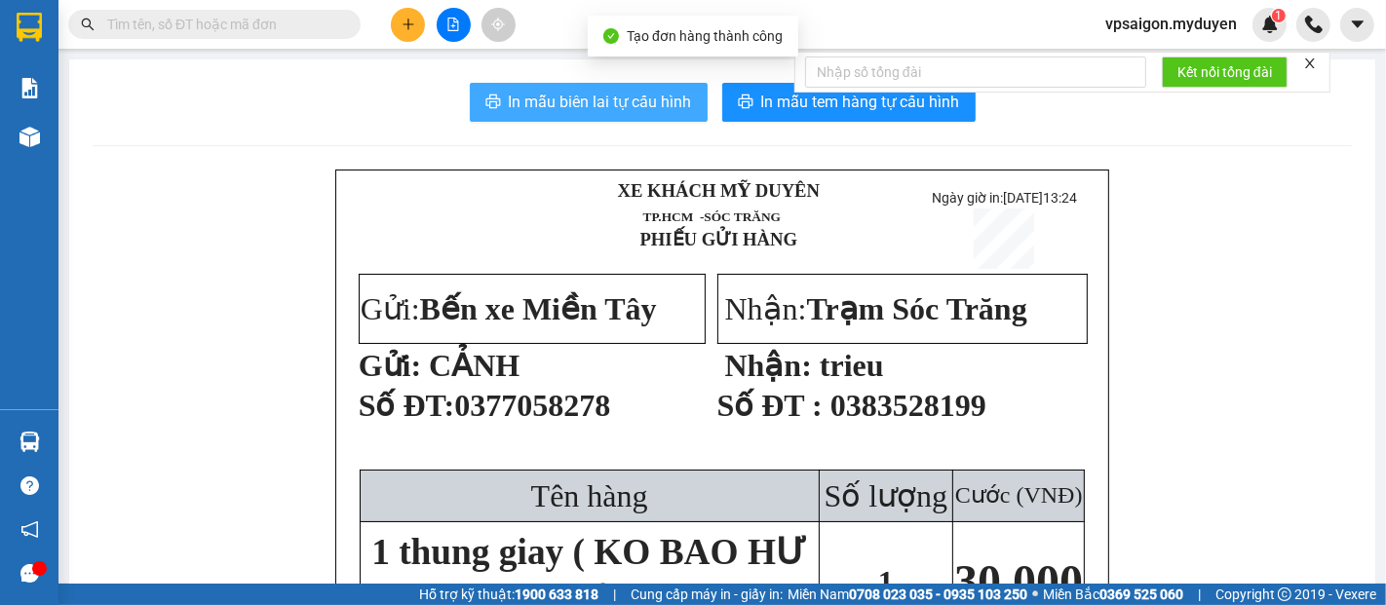
click at [600, 103] on span "In mẫu biên lai tự cấu hình" at bounding box center [600, 102] width 183 height 24
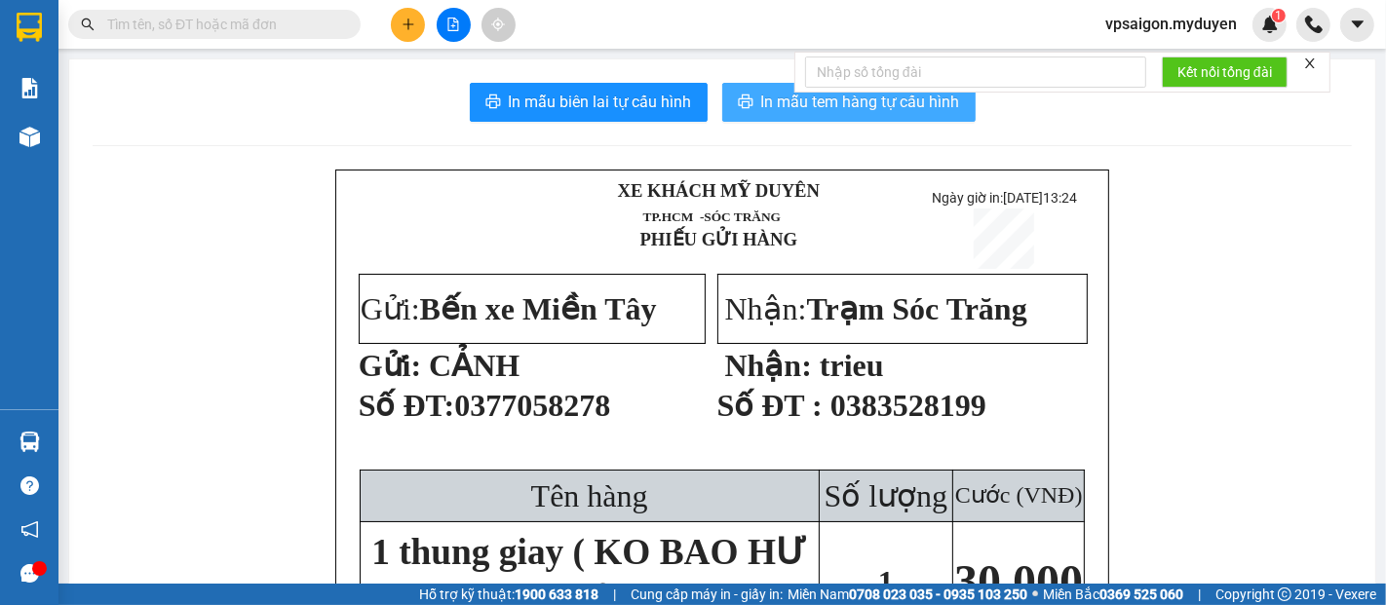
click at [778, 94] on span "In mẫu tem hàng tự cấu hình" at bounding box center [860, 102] width 199 height 24
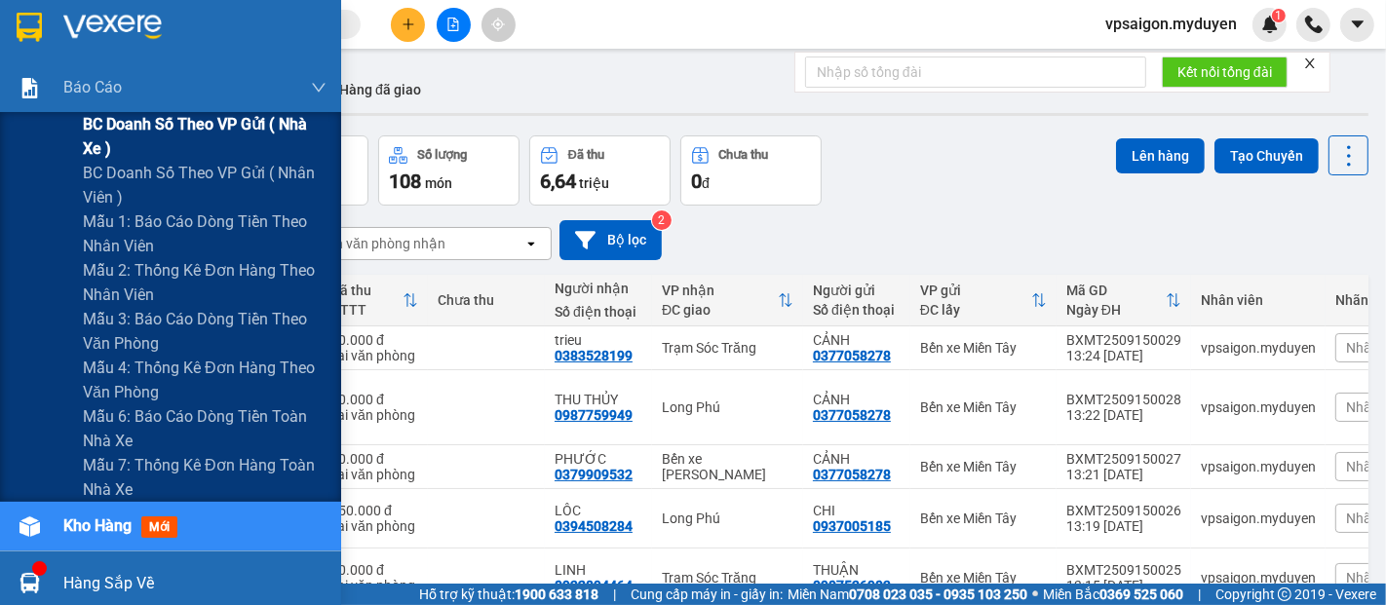
click at [185, 123] on span "BC doanh số theo VP gửi ( nhà xe )" at bounding box center [205, 136] width 244 height 49
click at [157, 115] on span "BC doanh số theo VP gửi ( nhà xe )" at bounding box center [205, 136] width 244 height 49
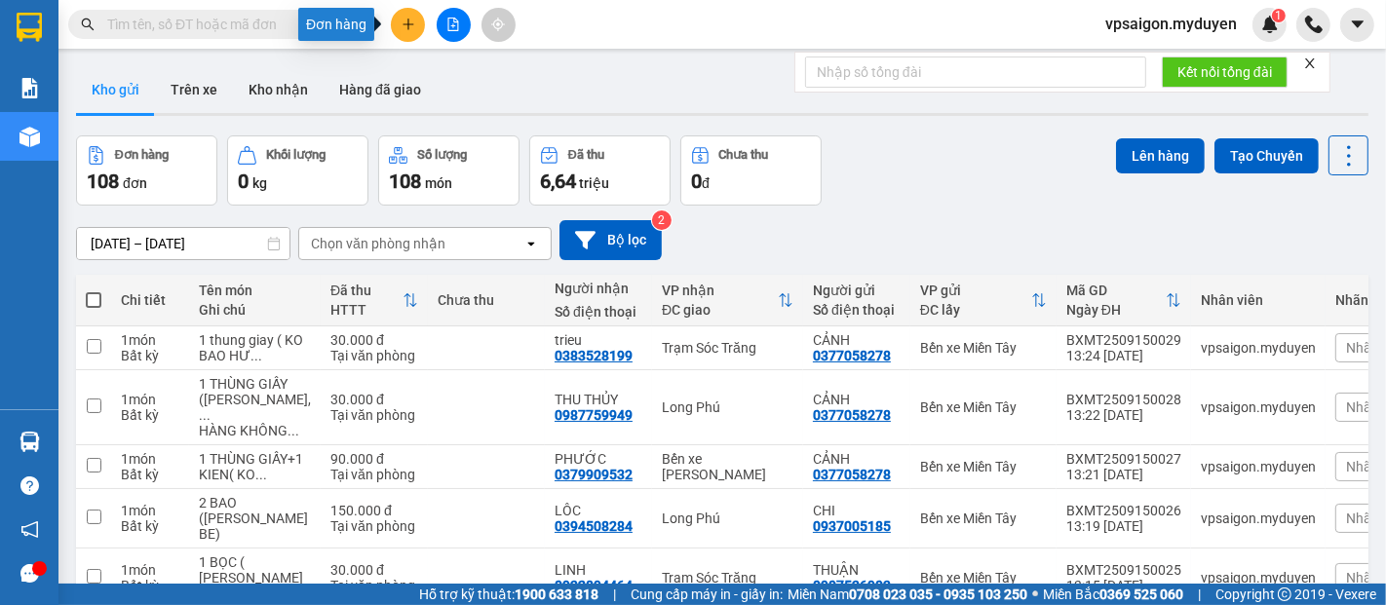
click at [394, 21] on button at bounding box center [408, 25] width 34 height 34
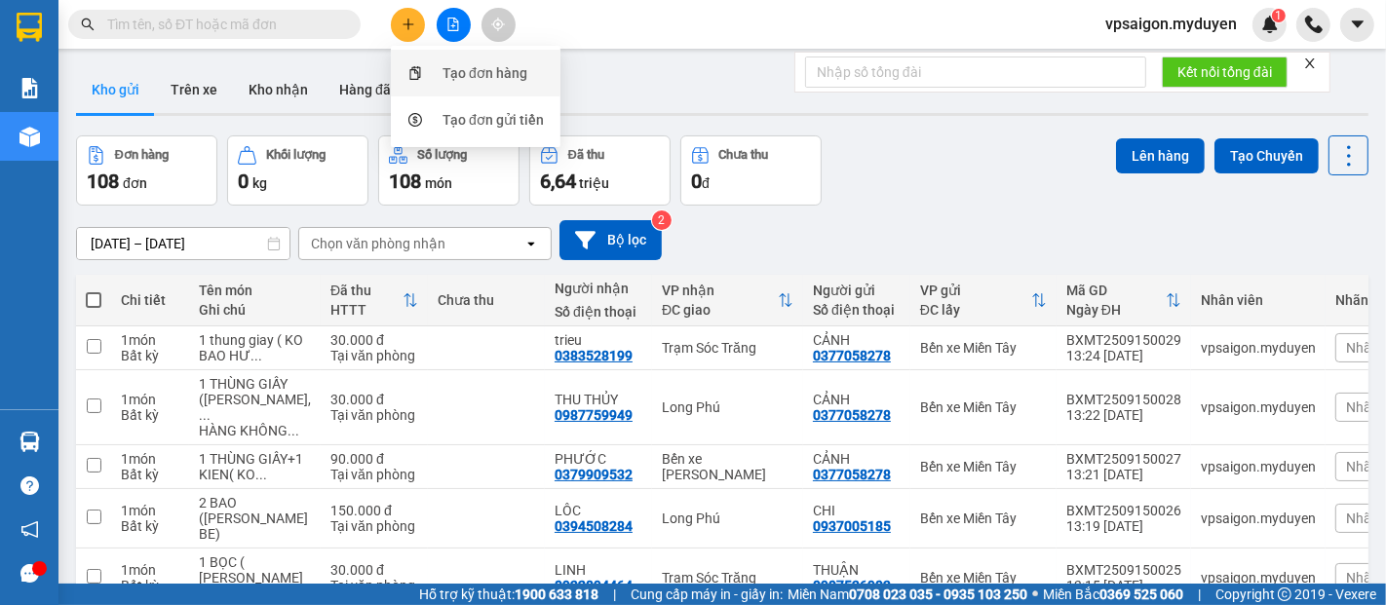
click at [463, 68] on div "Tạo đơn hàng" at bounding box center [484, 72] width 85 height 21
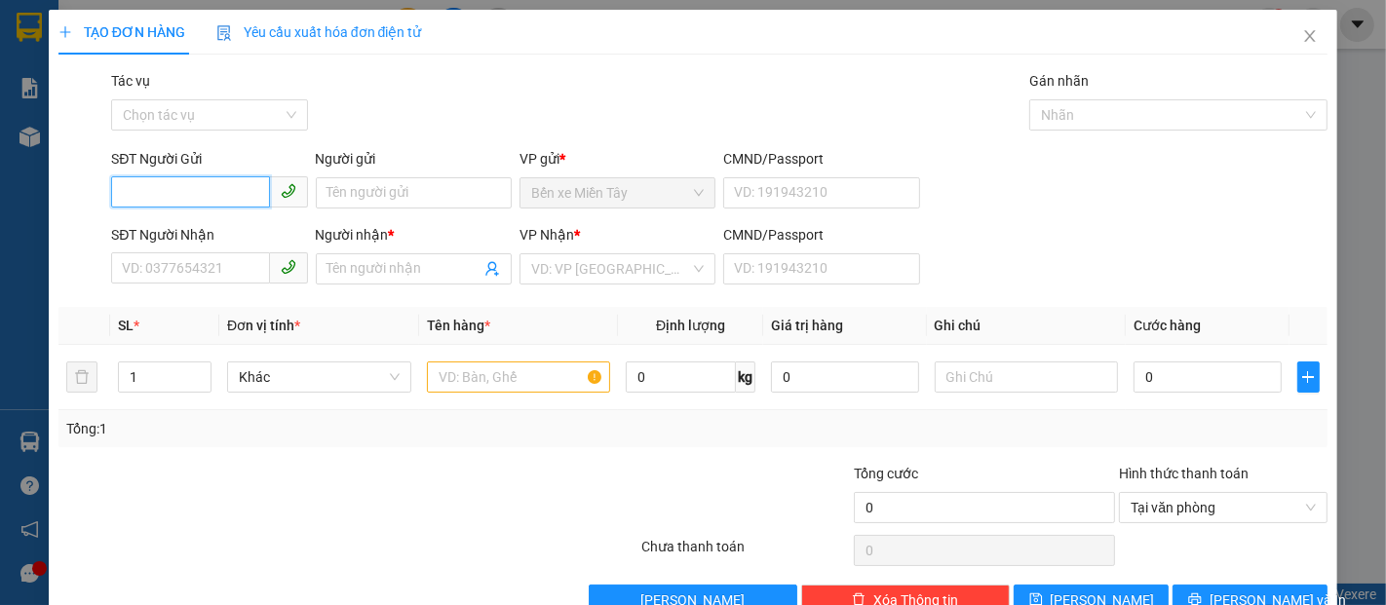
click at [171, 179] on input "SĐT Người Gửi" at bounding box center [190, 191] width 158 height 31
type input "0908121011"
click at [178, 228] on div "0908121011 - THÙY" at bounding box center [207, 231] width 171 height 21
type input "THÙY"
type input "0336645337"
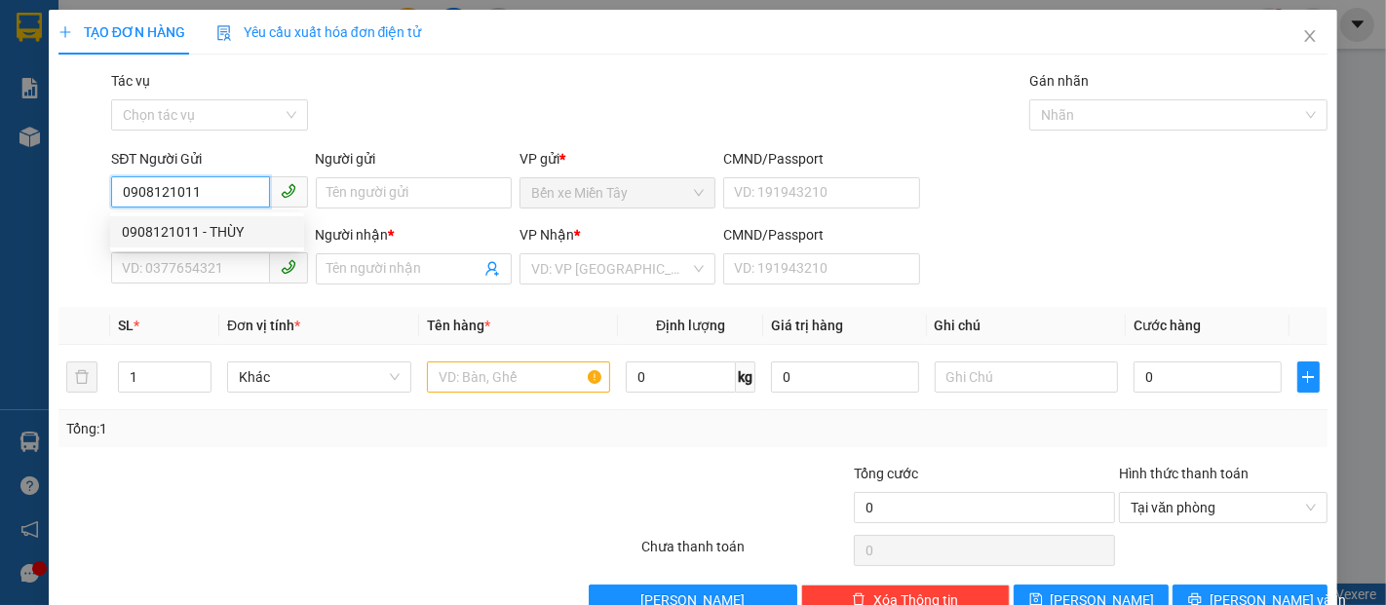
type input "ĐƯỢC"
type input "60.000"
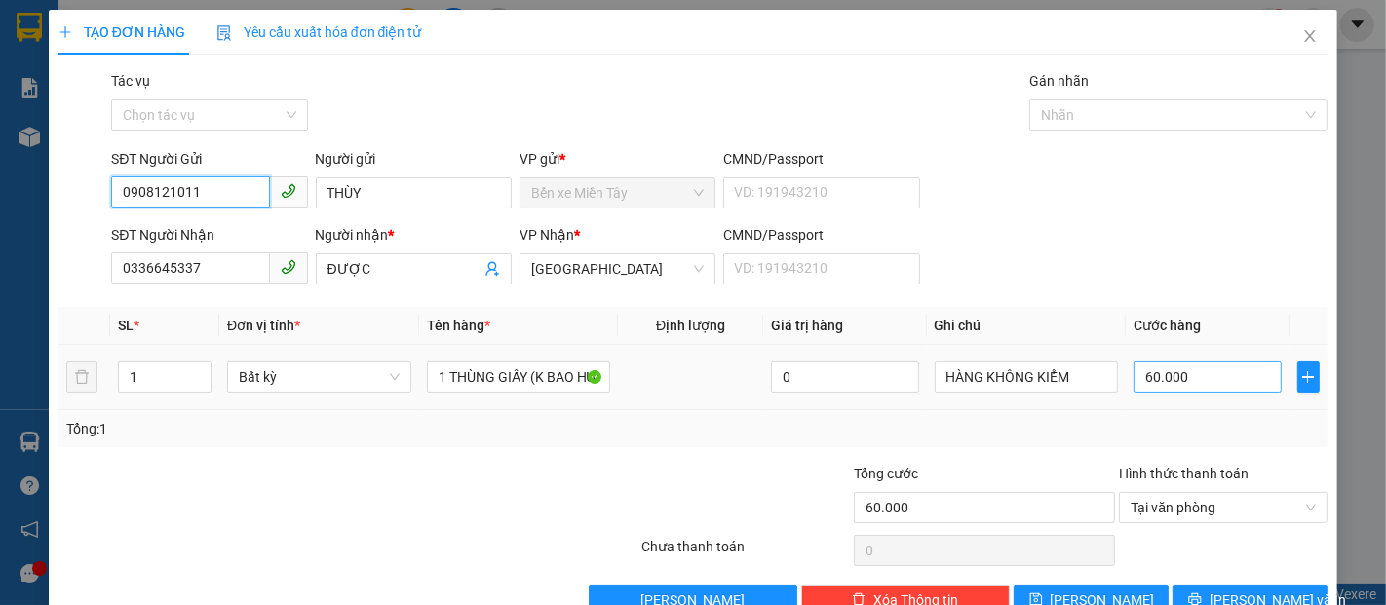
type input "0908121011"
click at [1133, 374] on input "60.000" at bounding box center [1206, 376] width 147 height 31
type input "5"
type input "50"
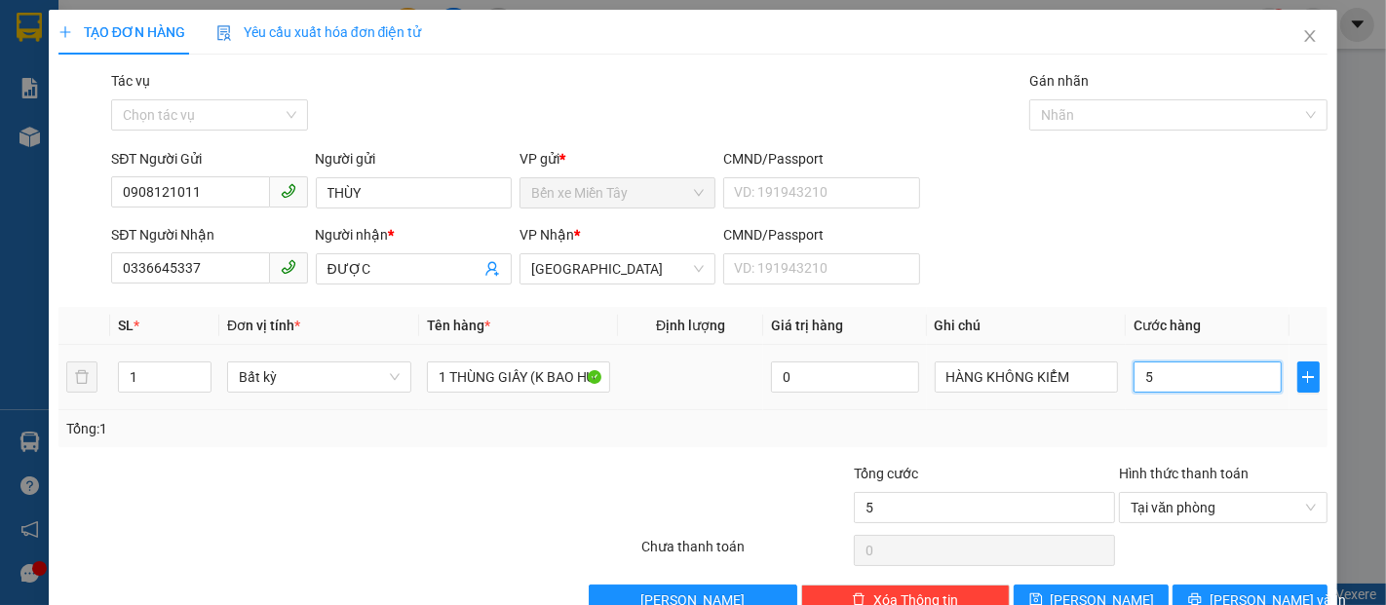
type input "50"
type input "500"
type input "5.000"
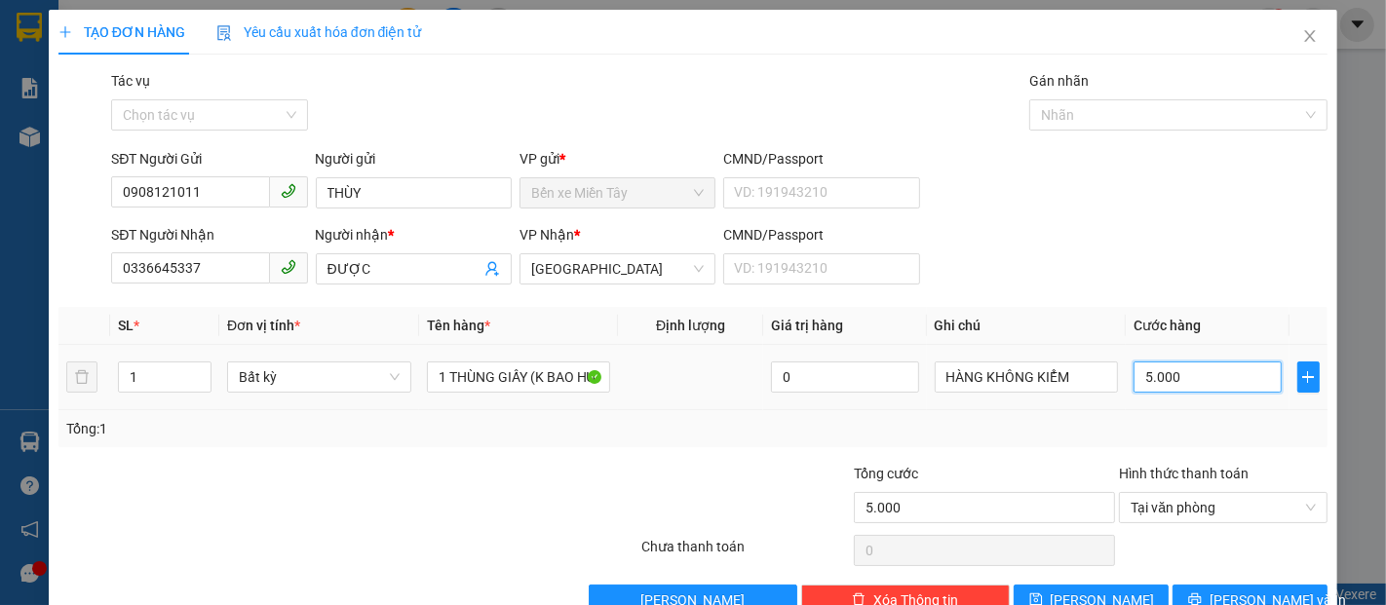
type input "50.000"
click at [1249, 602] on span "[PERSON_NAME] và In" at bounding box center [1277, 599] width 136 height 21
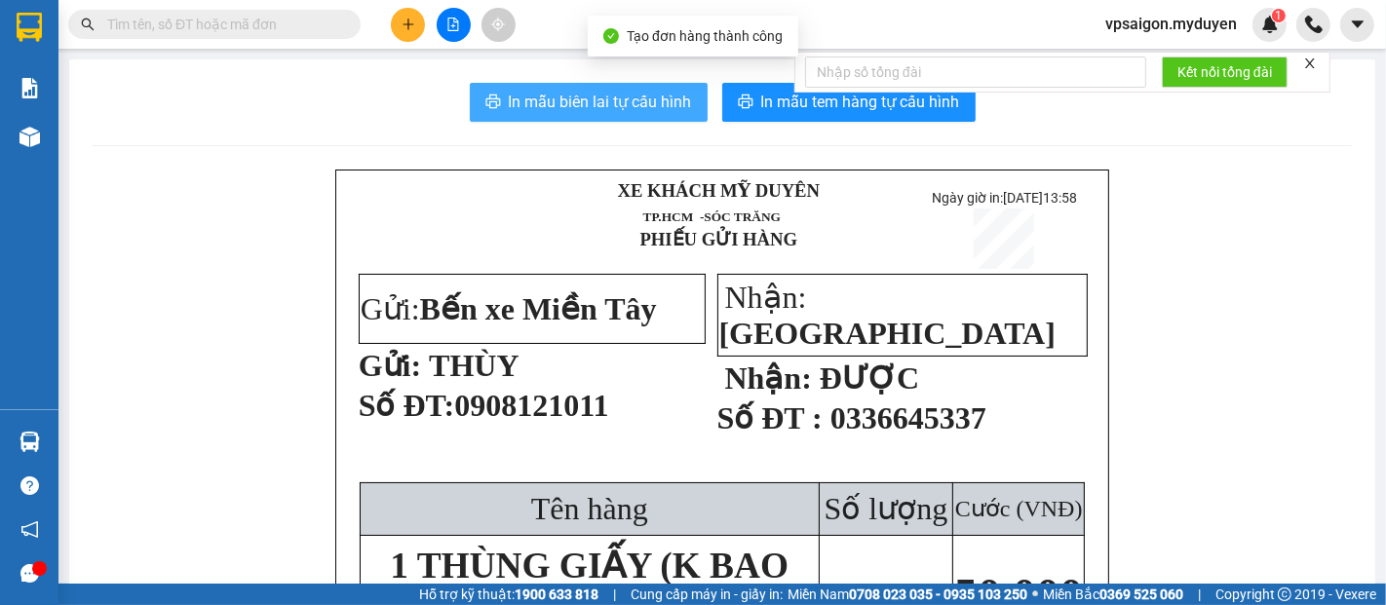
click at [600, 107] on span "In mẫu biên lai tự cấu hình" at bounding box center [600, 102] width 183 height 24
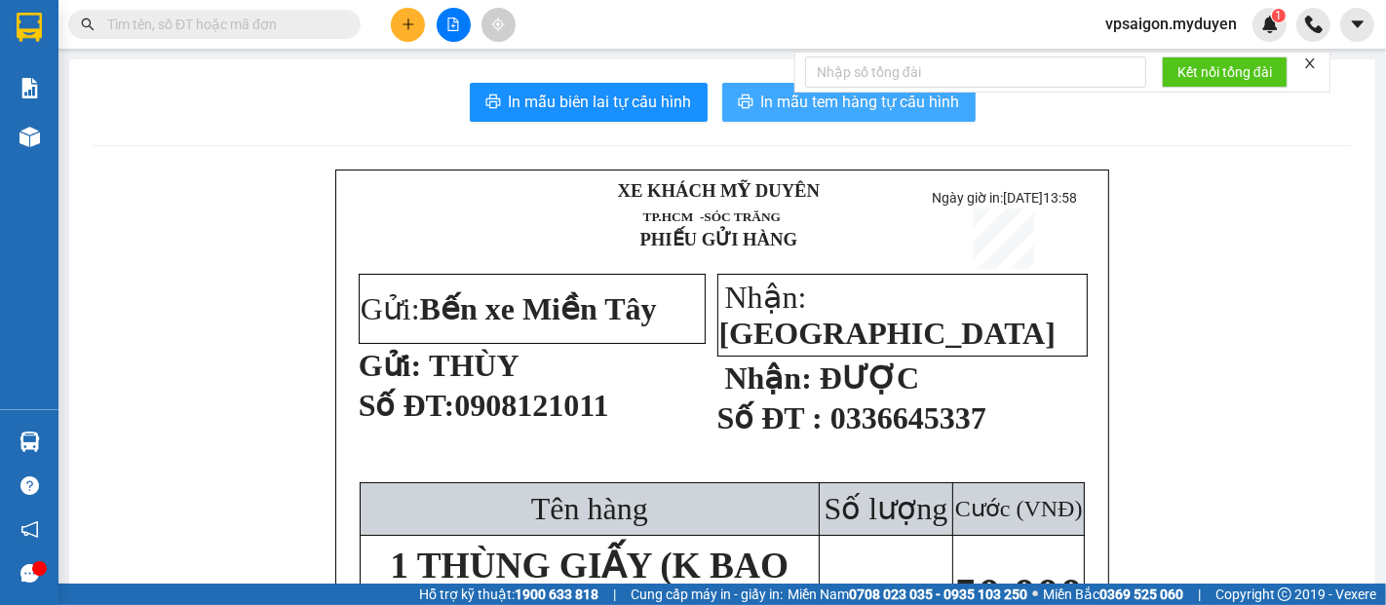
click at [813, 101] on span "In mẫu tem hàng tự cấu hình" at bounding box center [860, 102] width 199 height 24
